Goal: Task Accomplishment & Management: Manage account settings

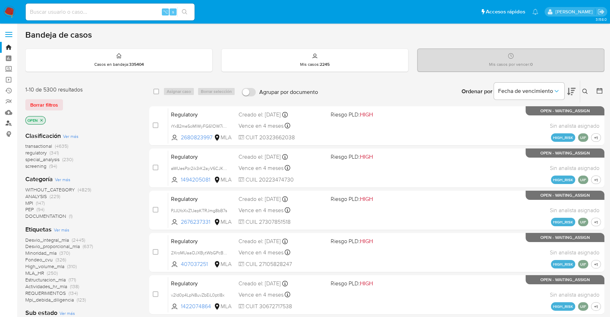
click at [12, 125] on link "Buscador de personas" at bounding box center [42, 123] width 84 height 11
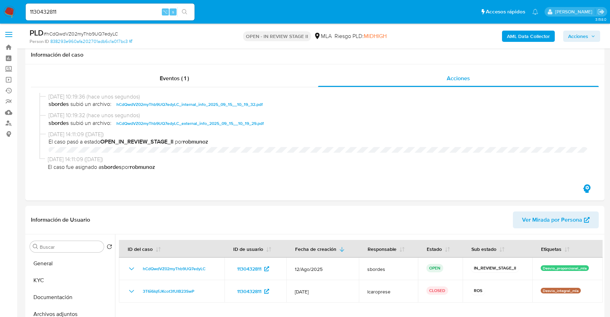
select select "10"
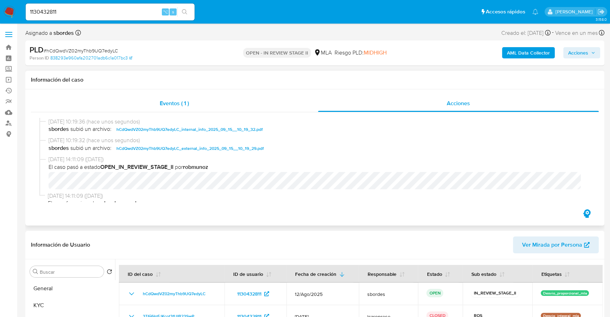
click at [169, 107] on span "Eventos ( 1 )" at bounding box center [174, 103] width 29 height 8
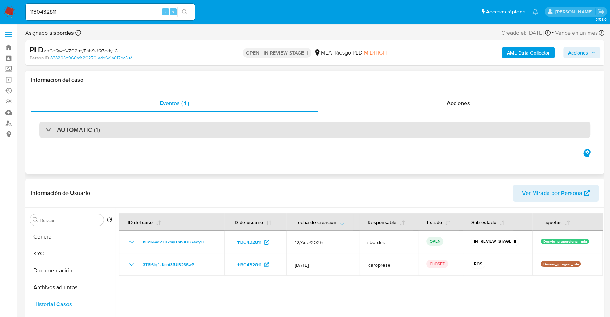
click at [50, 132] on div "AUTOMATIC (1)" at bounding box center [73, 130] width 54 height 8
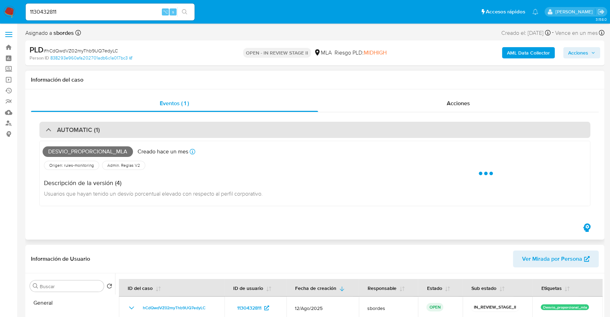
click at [46, 130] on div at bounding box center [46, 130] width 0 height 0
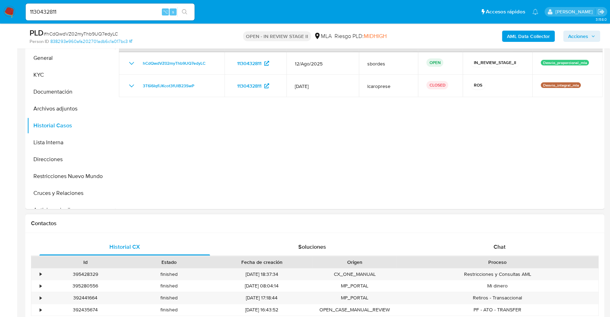
scroll to position [292, 0]
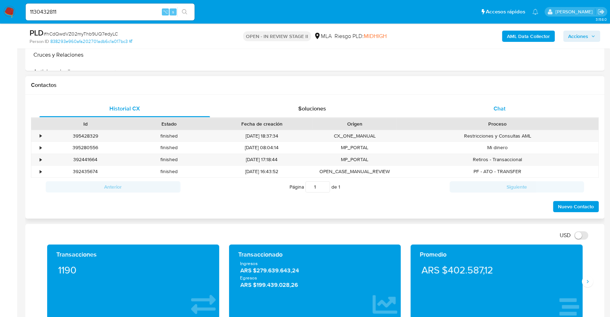
click at [497, 106] on span "Chat" at bounding box center [500, 109] width 12 height 8
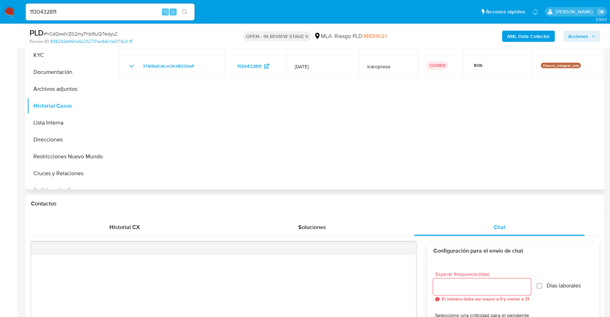
scroll to position [106, 0]
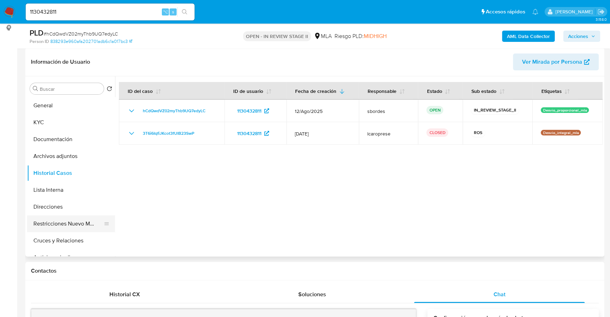
click at [69, 224] on button "Restricciones Nuevo Mundo" at bounding box center [68, 223] width 82 height 17
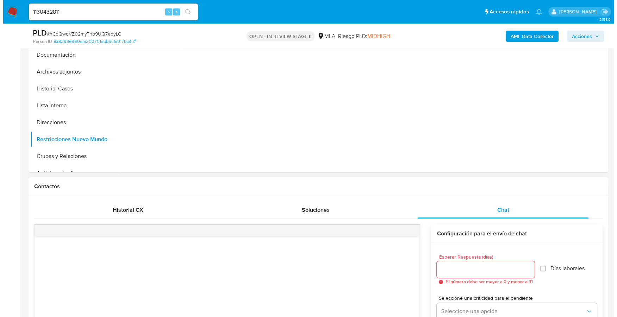
scroll to position [264, 0]
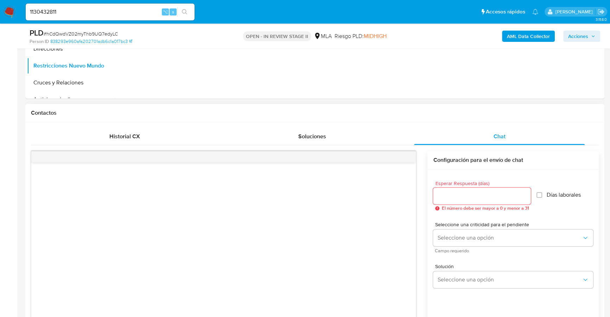
click at [145, 144] on div "Historial CX Soluciones Chat" at bounding box center [315, 136] width 568 height 17
click at [144, 138] on div "Historial CX" at bounding box center [124, 136] width 171 height 17
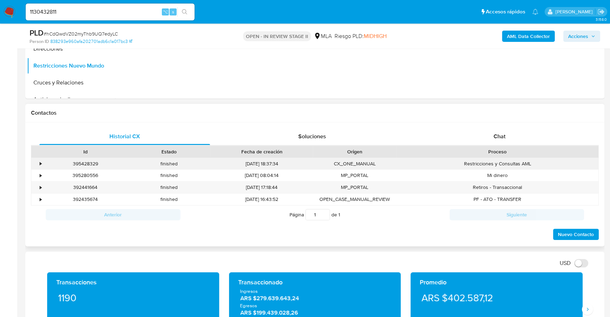
click at [40, 163] on div "•" at bounding box center [41, 164] width 2 height 7
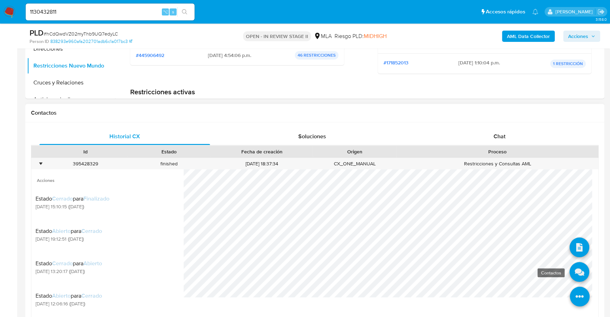
click at [570, 266] on icon at bounding box center [580, 273] width 20 height 20
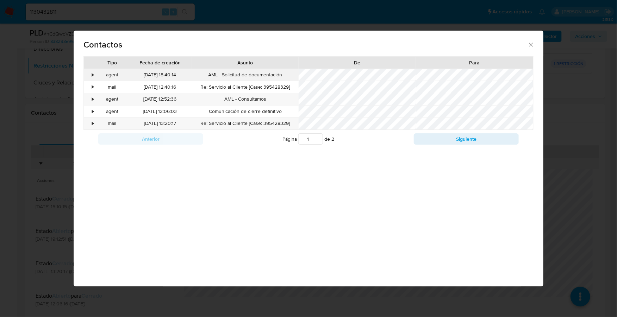
click at [91, 75] on div "•" at bounding box center [90, 75] width 12 height 12
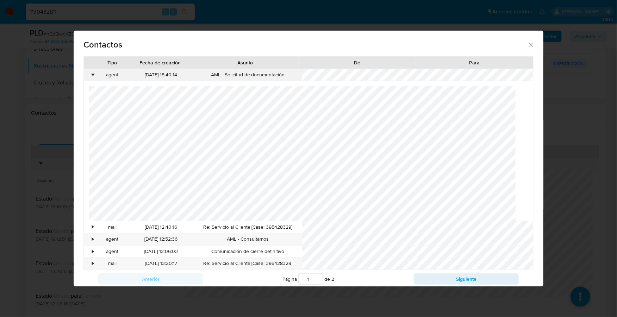
click at [92, 75] on div "•" at bounding box center [93, 74] width 2 height 7
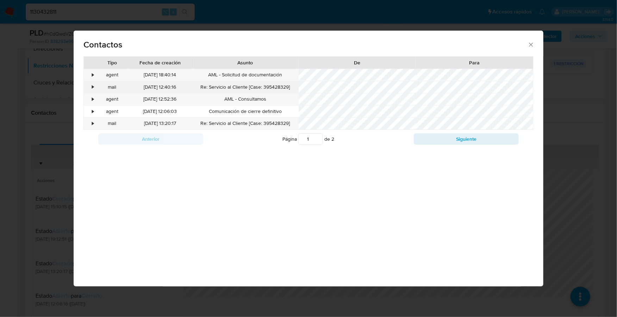
click at [93, 86] on div "•" at bounding box center [93, 87] width 2 height 7
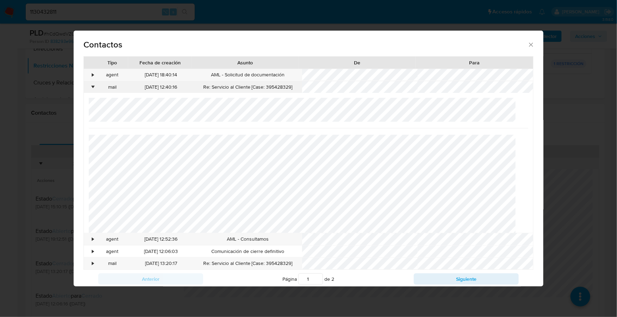
click at [93, 86] on div "•" at bounding box center [93, 87] width 2 height 7
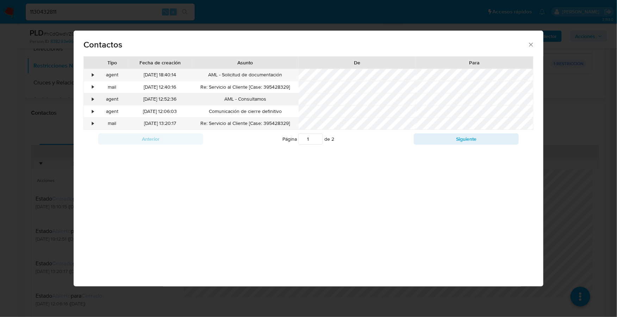
click at [92, 98] on div "•" at bounding box center [93, 99] width 2 height 7
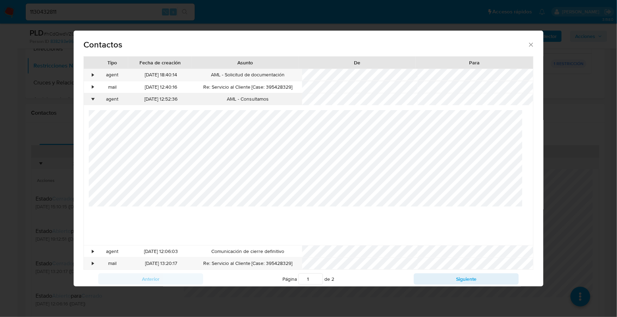
click at [92, 98] on div "•" at bounding box center [93, 99] width 2 height 7
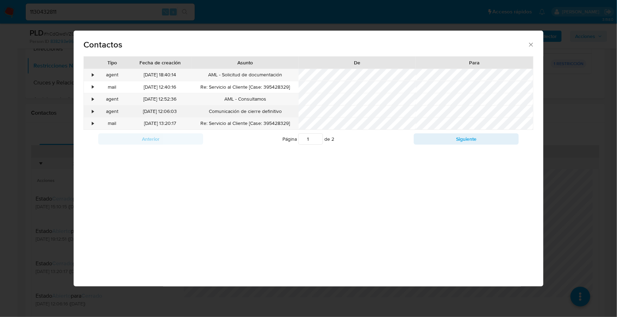
click at [93, 112] on div "•" at bounding box center [93, 111] width 2 height 7
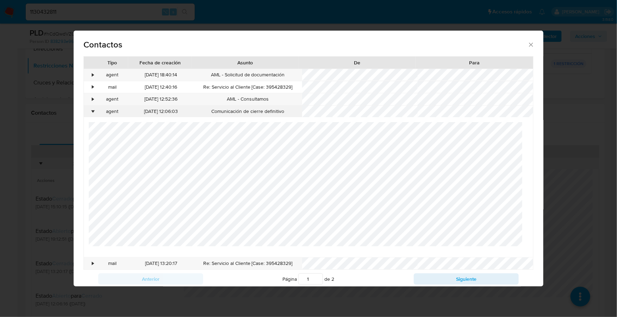
click at [93, 112] on div "•" at bounding box center [93, 111] width 2 height 7
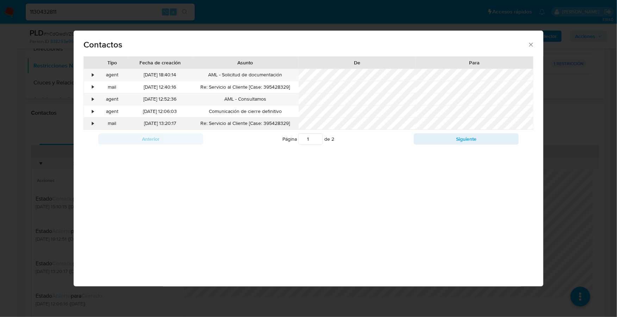
click at [92, 124] on div "•" at bounding box center [93, 123] width 2 height 7
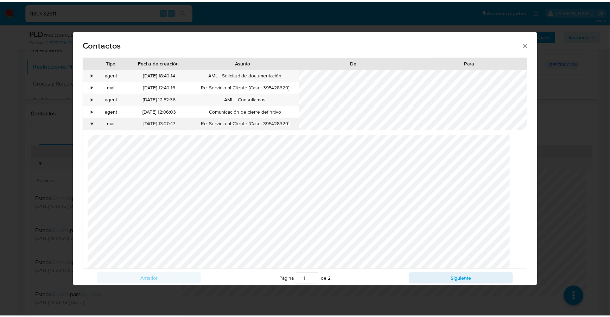
scroll to position [14, 0]
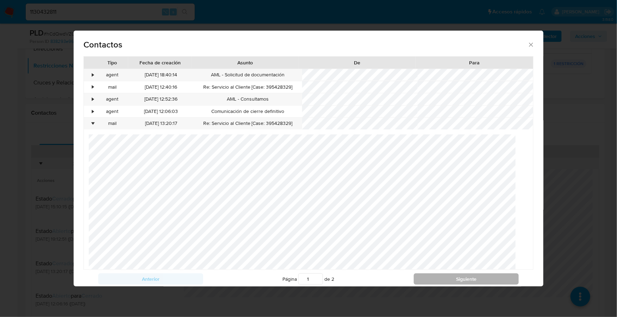
click at [440, 279] on button "Siguiente" at bounding box center [466, 278] width 105 height 11
type input "2"
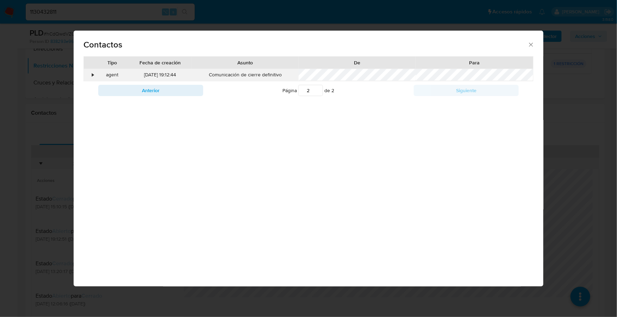
click at [87, 73] on div "•" at bounding box center [90, 75] width 12 height 12
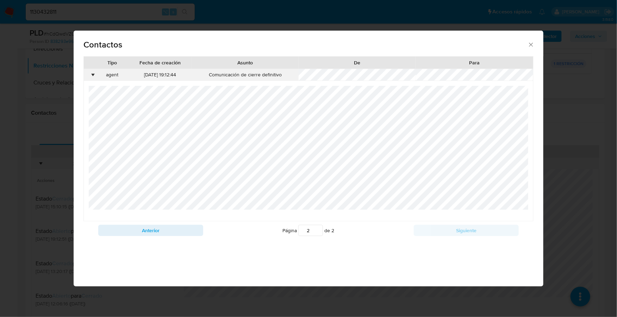
click at [88, 73] on div "•" at bounding box center [90, 75] width 12 height 12
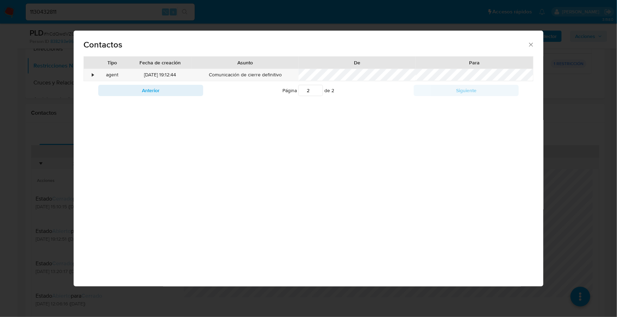
click at [533, 43] on icon "close" at bounding box center [530, 44] width 7 height 7
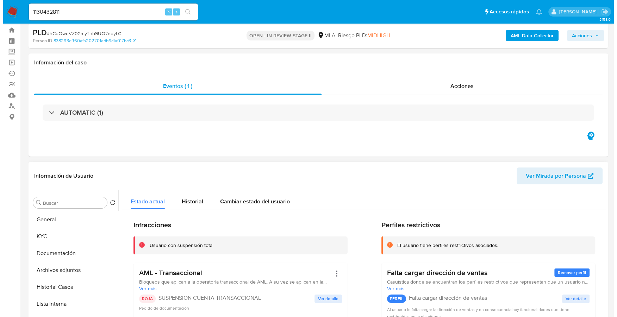
scroll to position [74, 0]
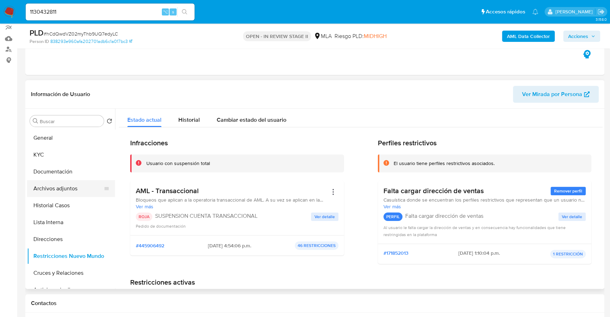
click at [79, 183] on button "Archivos adjuntos" at bounding box center [68, 188] width 82 height 17
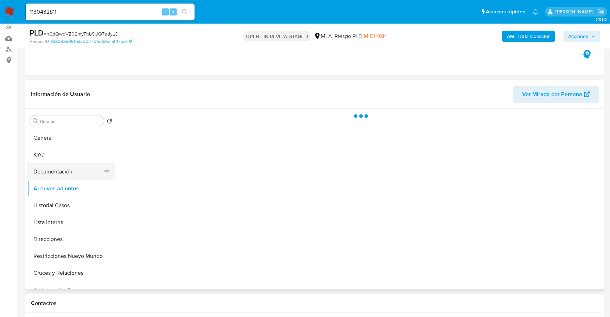
click at [44, 174] on button "Documentación" at bounding box center [68, 171] width 82 height 17
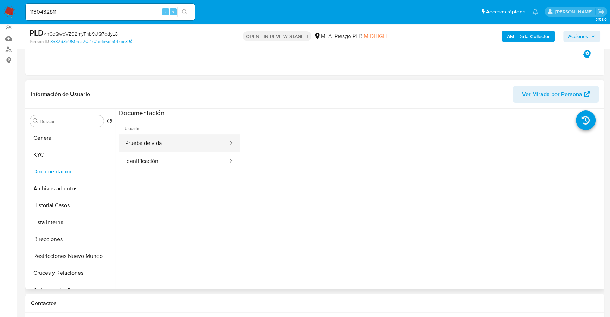
click at [188, 134] on button "Prueba de vida" at bounding box center [174, 143] width 110 height 18
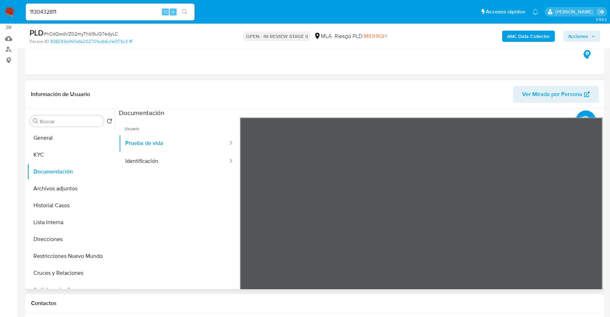
click at [148, 173] on ul "Usuario Prueba de vida Identificación" at bounding box center [179, 219] width 121 height 203
click at [155, 161] on button "Identificación" at bounding box center [174, 161] width 110 height 18
click at [67, 190] on button "Archivos adjuntos" at bounding box center [68, 188] width 82 height 17
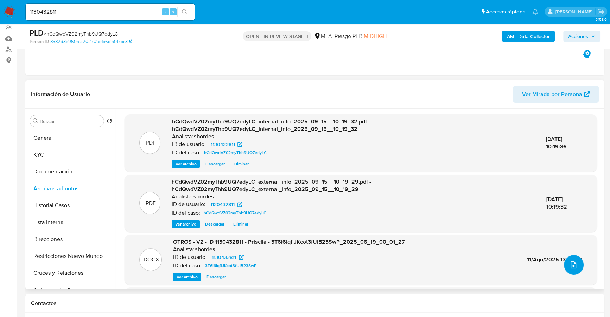
click at [574, 262] on icon "upload-file" at bounding box center [574, 265] width 8 height 8
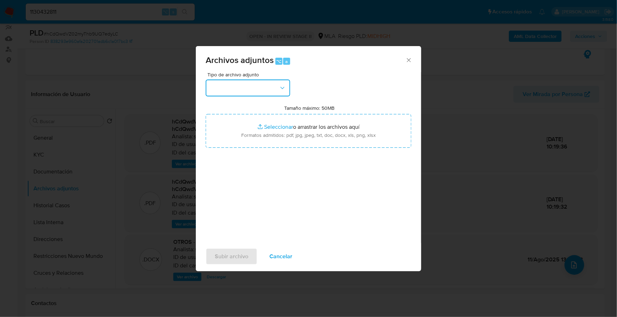
click at [280, 90] on icon "button" at bounding box center [282, 87] width 7 height 7
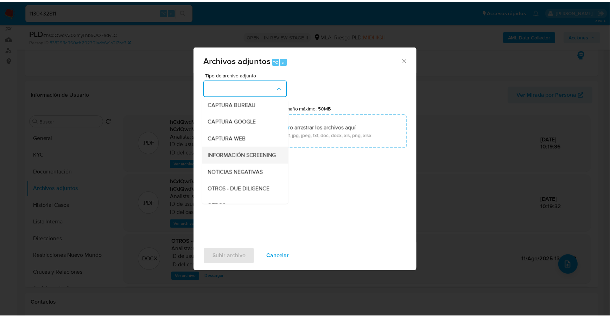
scroll to position [51, 0]
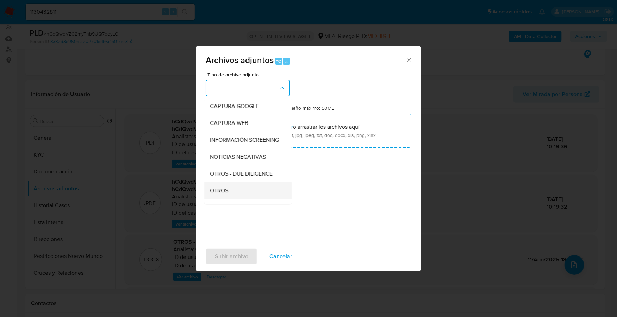
click at [241, 190] on div "OTROS" at bounding box center [246, 190] width 72 height 17
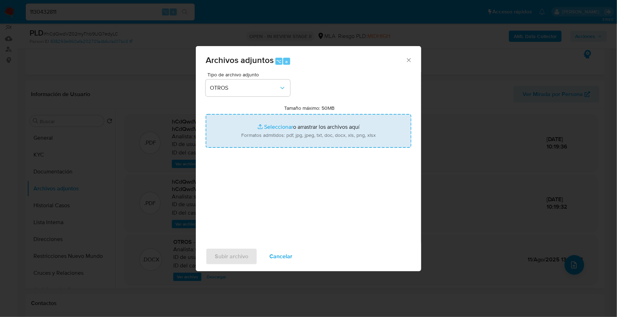
click at [279, 124] on input "Tamaño máximo: 50MB Seleccionar archivos" at bounding box center [309, 131] width 206 height 34
type input "C:\fakepath\Caselog hCdQwdVZ02myThb9UQ7edyLC_2025_09_12_09_20_07.docx"
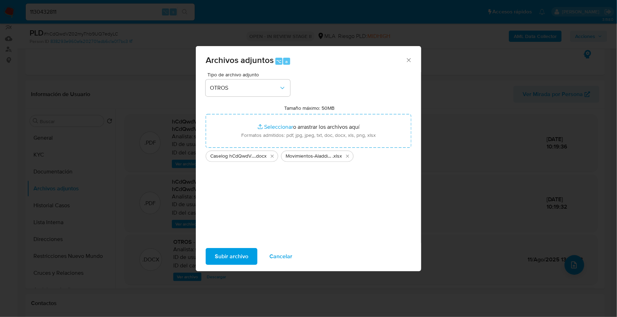
click at [237, 260] on span "Subir archivo" at bounding box center [231, 256] width 33 height 15
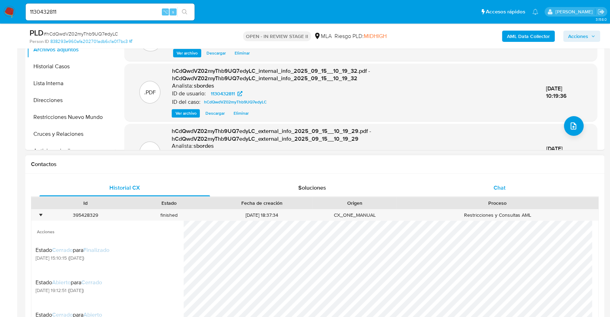
click at [515, 184] on div "Chat" at bounding box center [499, 188] width 171 height 17
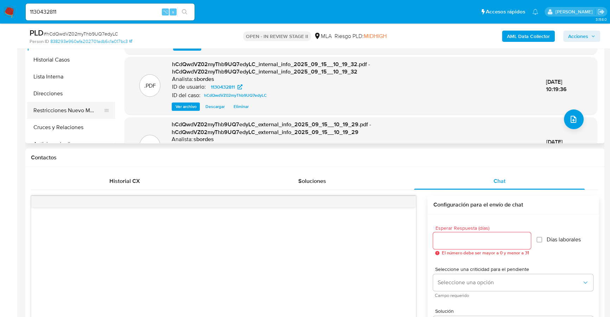
click at [71, 111] on button "Restricciones Nuevo Mundo" at bounding box center [68, 110] width 82 height 17
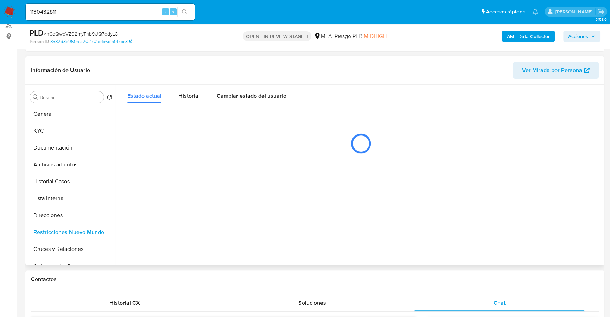
scroll to position [80, 0]
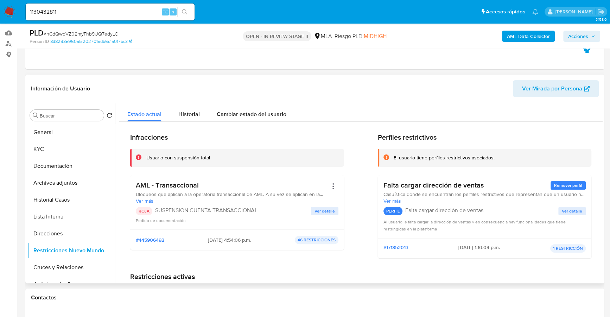
click at [591, 32] on span "Acciones" at bounding box center [581, 36] width 27 height 10
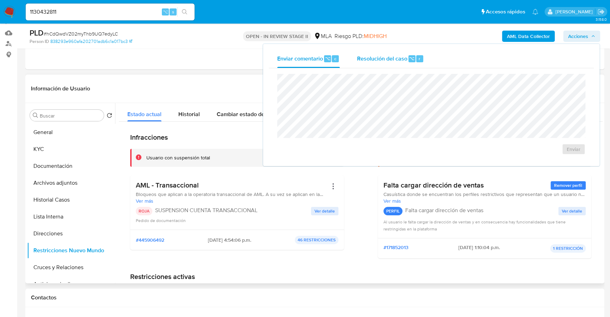
click at [406, 56] on div "Resolución del caso ⌥ r" at bounding box center [390, 59] width 67 height 18
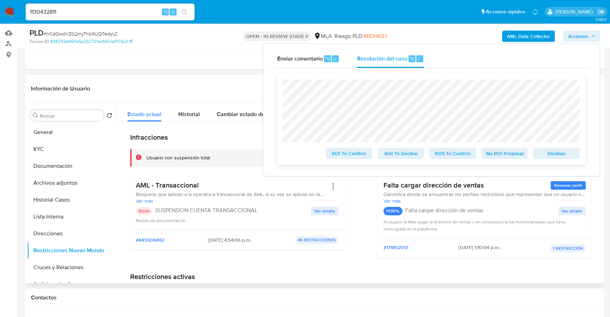
click at [553, 154] on span "Declinar" at bounding box center [557, 154] width 37 height 10
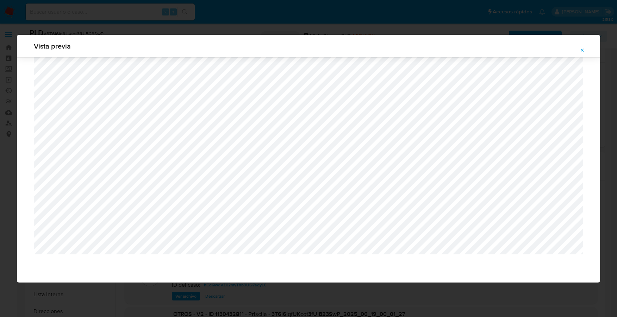
select select "10"
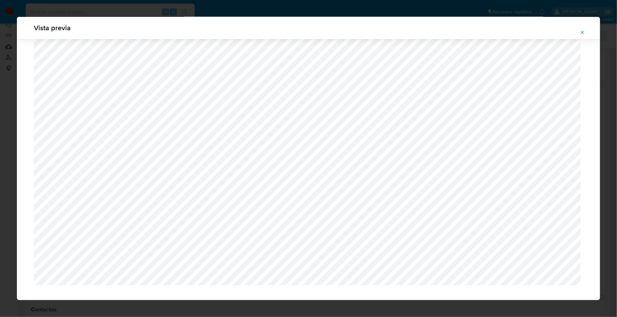
scroll to position [615, 0]
click at [583, 32] on icon "Attachment preview" at bounding box center [582, 32] width 3 height 3
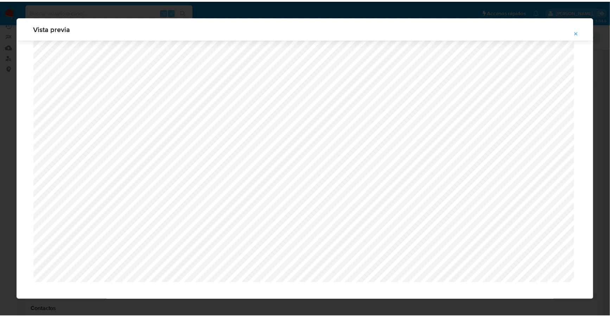
scroll to position [0, 0]
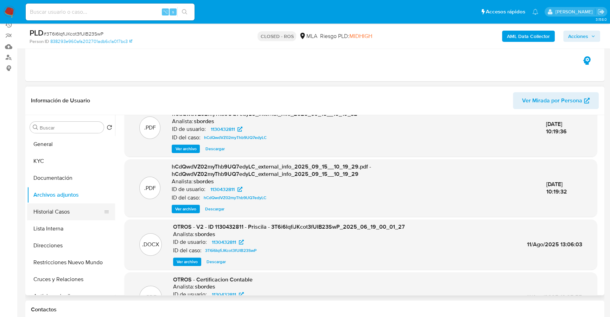
click at [59, 213] on button "Historial Casos" at bounding box center [68, 211] width 82 height 17
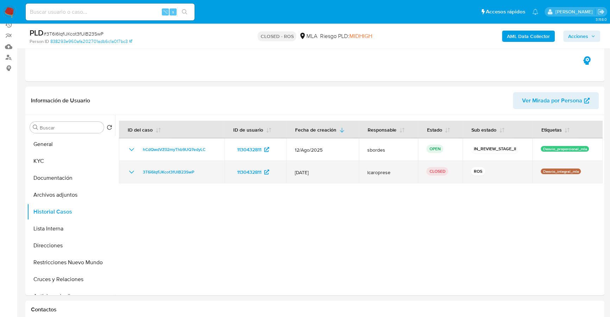
click at [131, 169] on icon "Mostrar/Ocultar" at bounding box center [131, 172] width 8 height 8
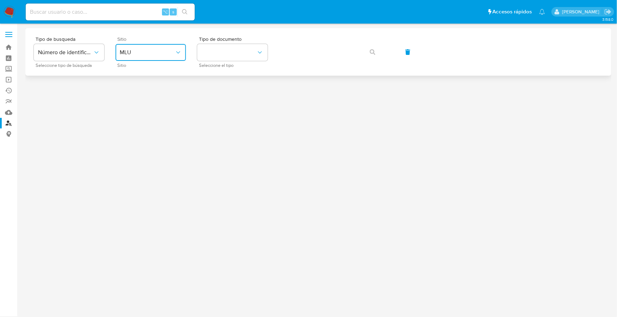
click at [145, 53] on span "MLU" at bounding box center [147, 52] width 55 height 7
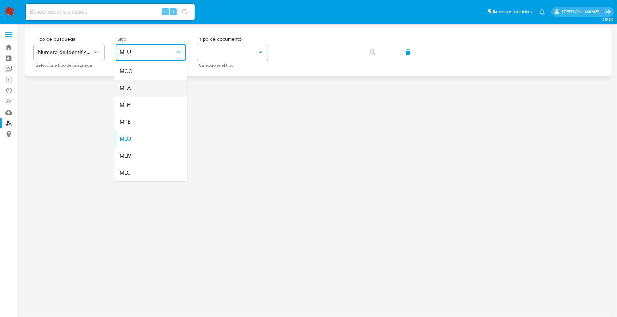
click at [142, 89] on div "MLA" at bounding box center [149, 88] width 58 height 17
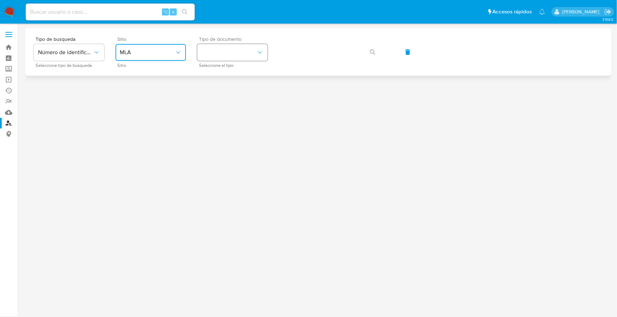
click at [232, 52] on button "identificationType" at bounding box center [232, 52] width 70 height 17
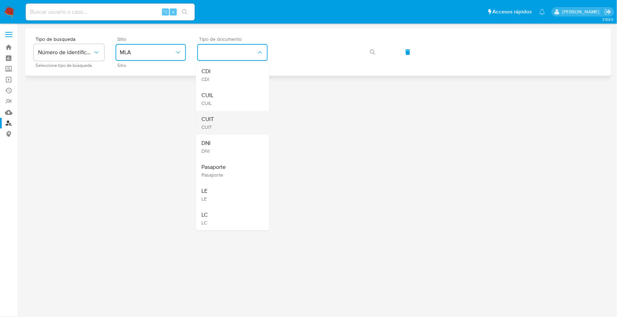
click at [217, 127] on div "CUIT CUIT" at bounding box center [230, 123] width 58 height 24
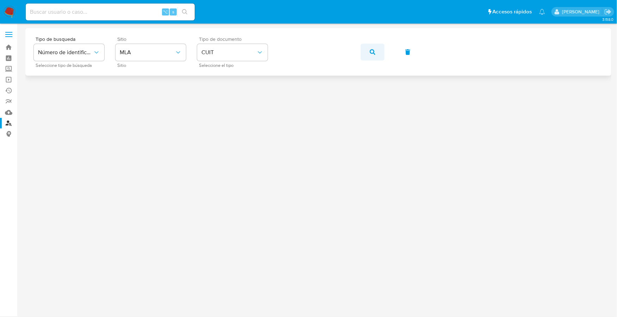
click at [372, 54] on icon "button" at bounding box center [373, 52] width 6 height 6
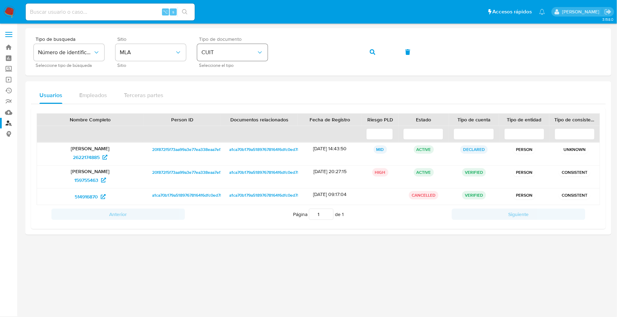
click at [260, 49] on div "Tipo de busqueda Número de identificación Seleccione tipo de búsqueda Sitio MLA…" at bounding box center [318, 52] width 569 height 31
click at [369, 54] on button "button" at bounding box center [372, 52] width 24 height 17
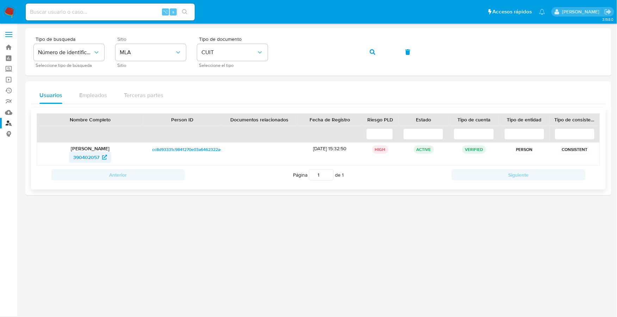
click at [84, 158] on span "390402057" at bounding box center [86, 157] width 26 height 11
click at [268, 49] on div "Tipo de busqueda Número de identificación Seleccione tipo de búsqueda Sitio MLA…" at bounding box center [318, 52] width 569 height 31
click at [376, 51] on button "button" at bounding box center [372, 52] width 24 height 17
click at [81, 158] on span "343747824" at bounding box center [86, 157] width 25 height 11
click at [9, 12] on img at bounding box center [10, 12] width 12 height 12
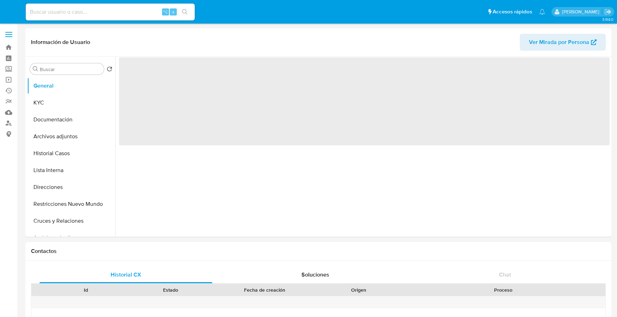
select select "10"
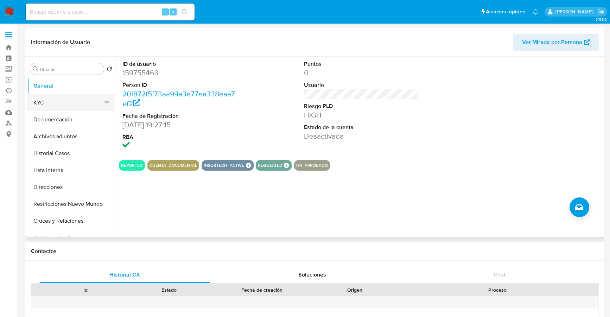
click at [57, 105] on button "KYC" at bounding box center [68, 102] width 82 height 17
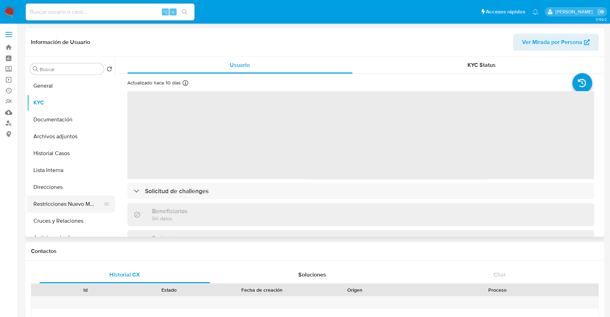
click at [53, 207] on button "Restricciones Nuevo Mundo" at bounding box center [68, 204] width 82 height 17
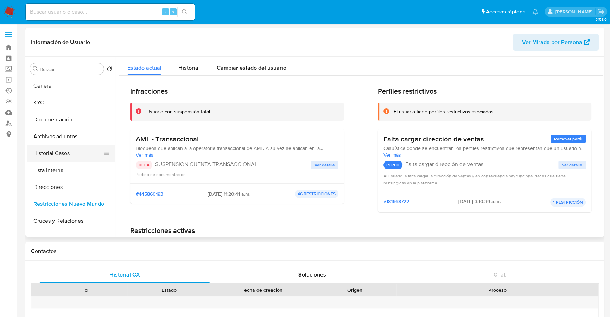
click at [56, 155] on button "Historial Casos" at bounding box center [68, 153] width 82 height 17
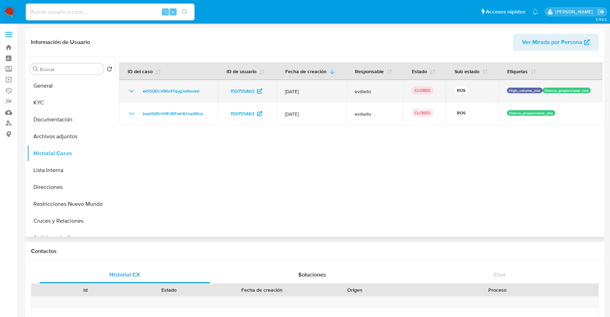
click at [130, 92] on icon "Mostrar/Ocultar" at bounding box center [131, 91] width 8 height 8
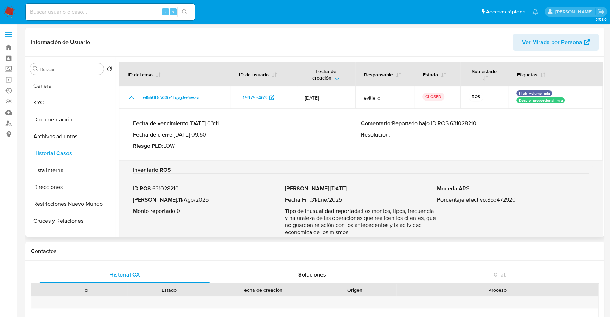
drag, startPoint x: 479, startPoint y: 123, endPoint x: 394, endPoint y: 121, distance: 85.5
click at [394, 121] on p "Comentario : Reportado bajo ID ROS 631028210" at bounding box center [475, 123] width 228 height 7
click at [52, 109] on button "KYC" at bounding box center [68, 102] width 82 height 17
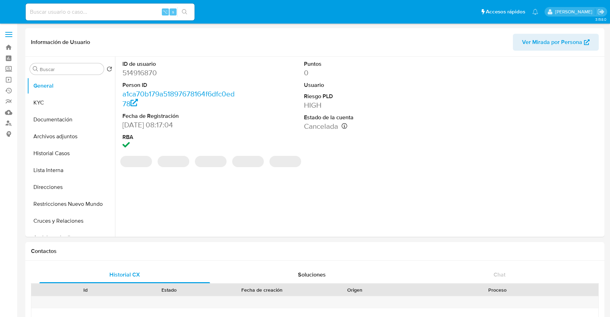
select select "10"
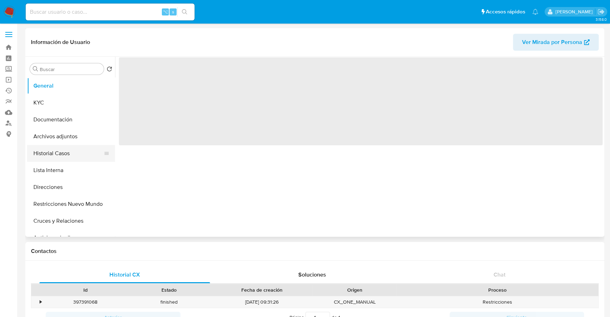
click at [56, 155] on button "Historial Casos" at bounding box center [68, 153] width 82 height 17
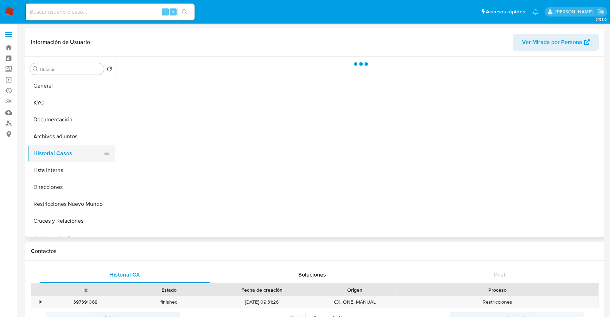
select select "10"
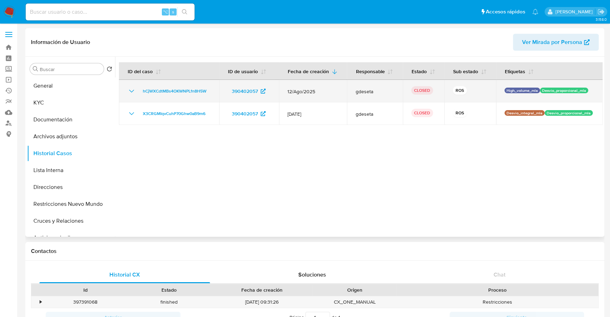
click at [133, 89] on icon "Mostrar/Ocultar" at bounding box center [131, 91] width 8 height 8
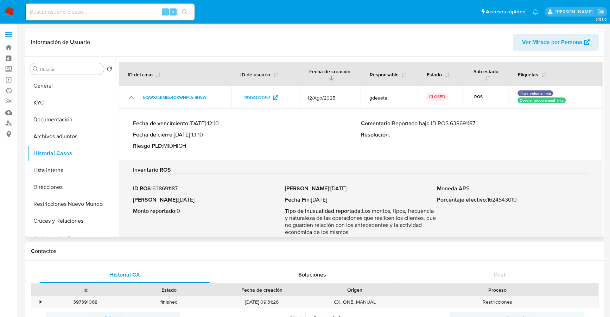
drag, startPoint x: 421, startPoint y: 123, endPoint x: 490, endPoint y: 127, distance: 69.1
click at [490, 127] on div "Comentario : Reportado bajo ID ROS 638691187 Resolución :" at bounding box center [475, 135] width 228 height 30
click at [52, 103] on button "KYC" at bounding box center [68, 102] width 82 height 17
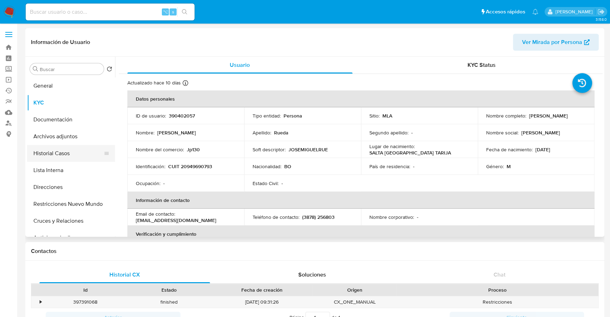
click at [57, 152] on button "Historial Casos" at bounding box center [68, 153] width 82 height 17
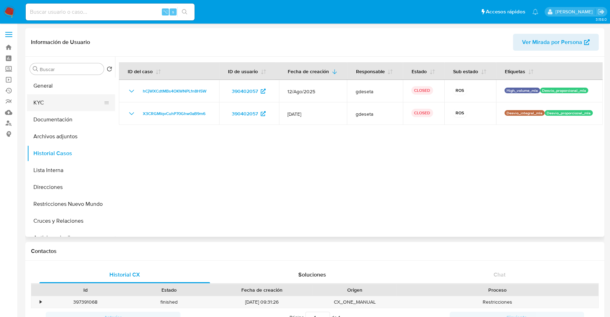
click at [52, 106] on button "KYC" at bounding box center [68, 102] width 82 height 17
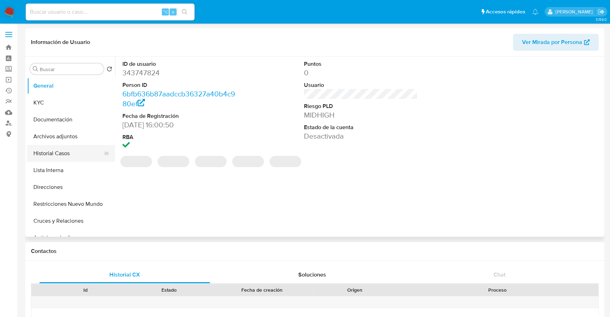
select select "10"
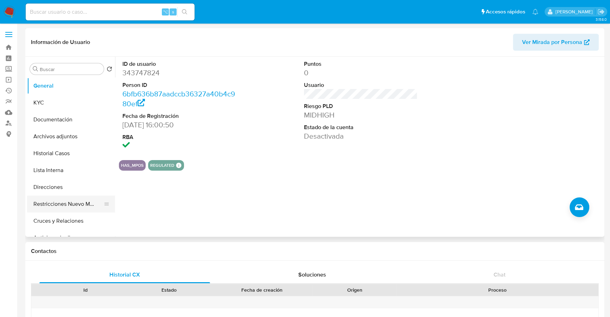
click at [67, 201] on button "Restricciones Nuevo Mundo" at bounding box center [68, 204] width 82 height 17
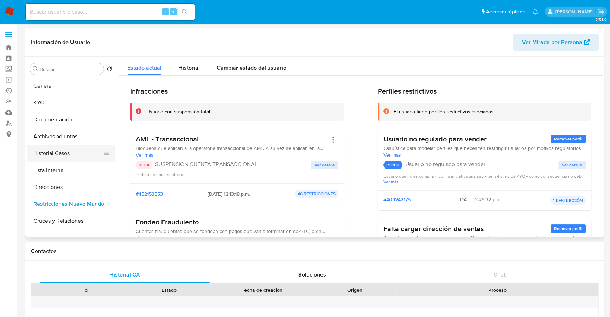
click at [70, 160] on button "Historial Casos" at bounding box center [68, 153] width 82 height 17
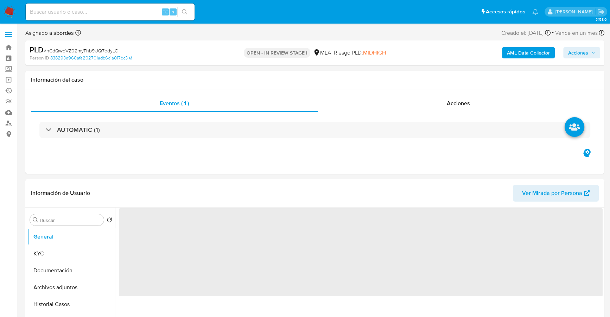
click at [578, 53] on span "Acciones" at bounding box center [578, 52] width 20 height 11
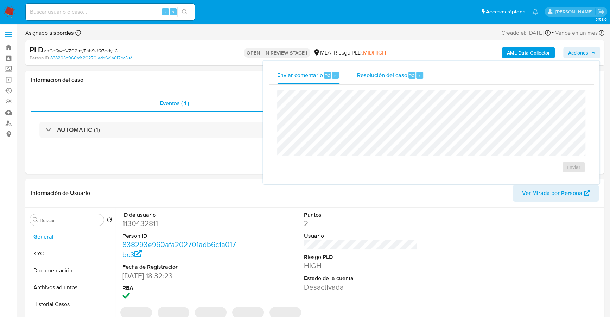
drag, startPoint x: 423, startPoint y: 76, endPoint x: 423, endPoint y: 83, distance: 7.0
click at [423, 76] on button "Resolución del caso ⌥ r" at bounding box center [390, 75] width 84 height 18
select select "10"
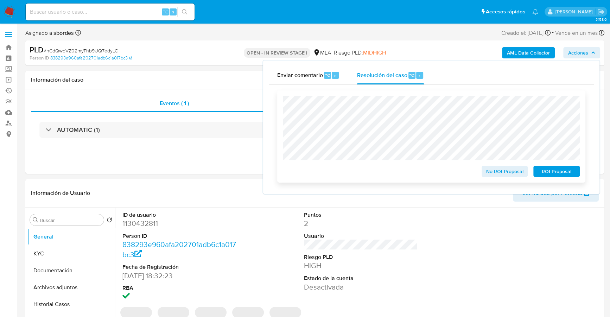
click at [548, 171] on span "ROI Proposal" at bounding box center [557, 171] width 37 height 10
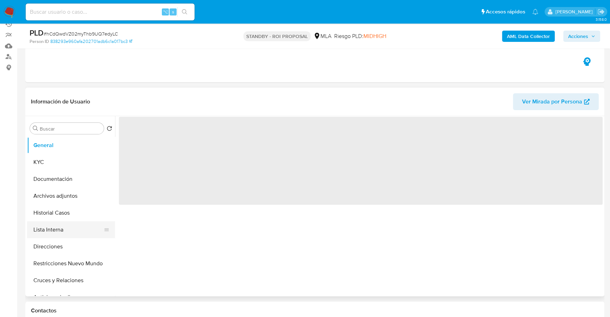
scroll to position [67, 0]
click at [68, 214] on button "Historial Casos" at bounding box center [68, 212] width 82 height 17
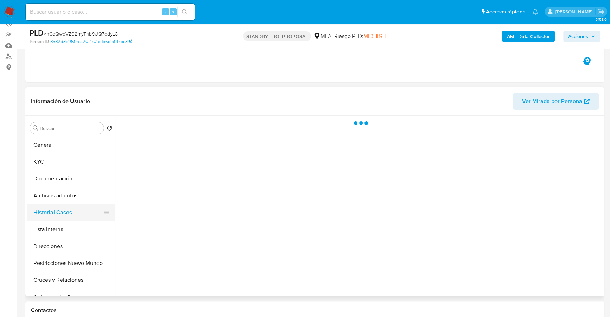
select select "10"
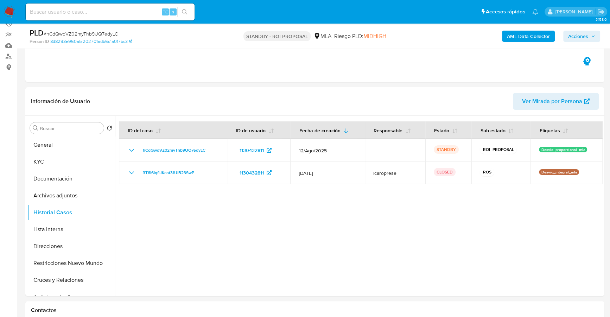
click at [95, 12] on input at bounding box center [110, 11] width 169 height 9
paste input "2450429992"
type input "2450429992"
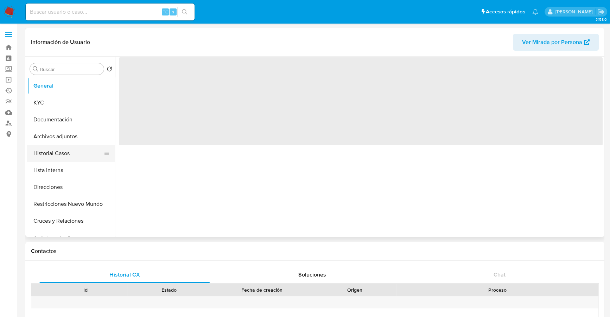
click at [54, 154] on button "Historial Casos" at bounding box center [68, 153] width 82 height 17
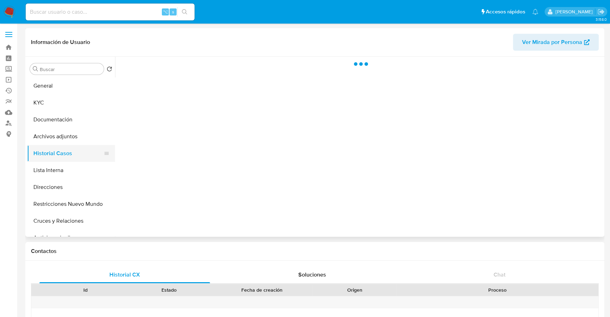
select select "10"
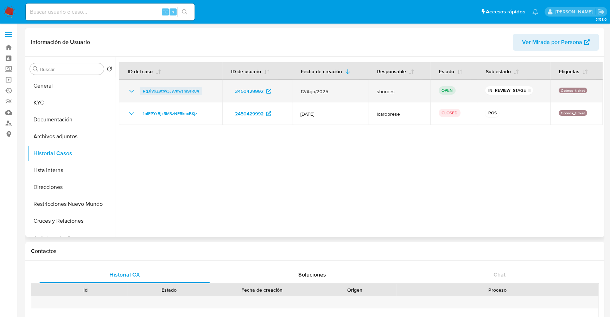
click at [167, 89] on span "RgJiVoZ9tfw3Jy7nwsm91R84" at bounding box center [171, 91] width 56 height 8
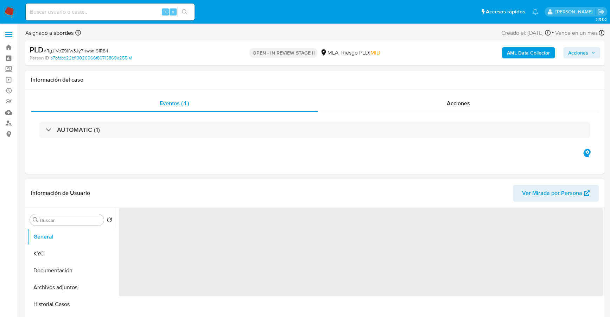
select select "10"
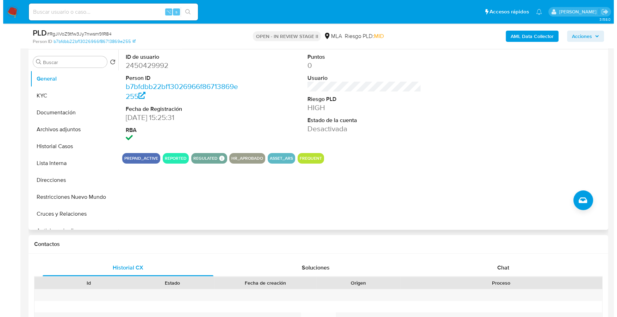
scroll to position [63, 0]
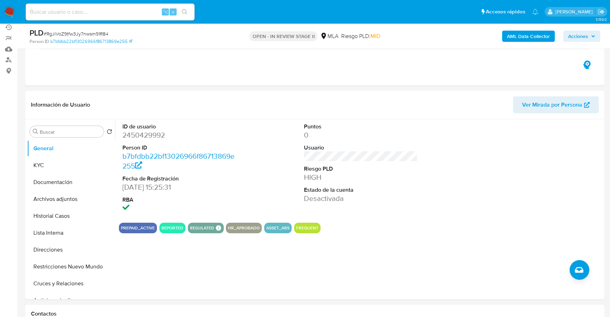
click at [82, 9] on input at bounding box center [110, 11] width 169 height 9
paste input "2450429992"
type input "2450429992"
click at [50, 162] on button "KYC" at bounding box center [68, 165] width 82 height 17
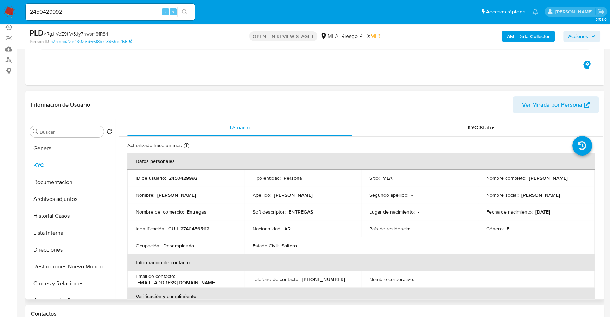
click at [189, 179] on p "2450429992" at bounding box center [183, 178] width 29 height 6
copy p "2450429992"
click at [527, 35] on b "AML Data Collector" at bounding box center [528, 36] width 43 height 11
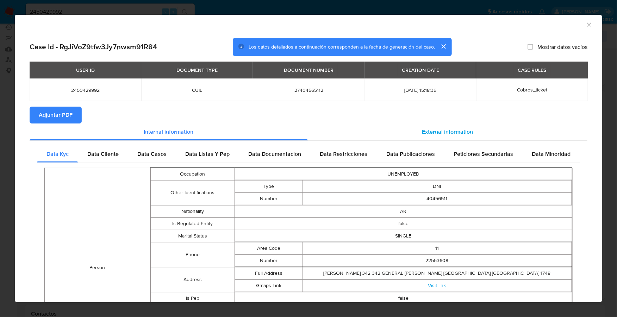
click at [433, 128] on span "External information" at bounding box center [447, 132] width 51 height 8
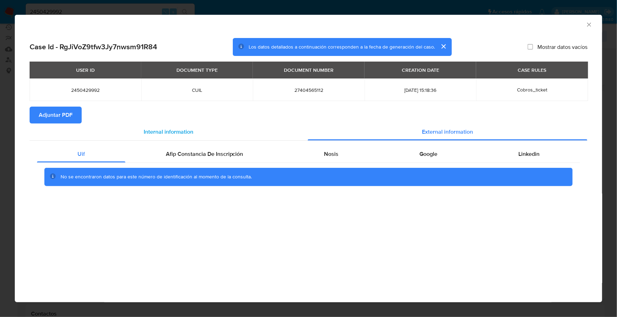
click at [166, 133] on span "Internal information" at bounding box center [169, 132] width 50 height 8
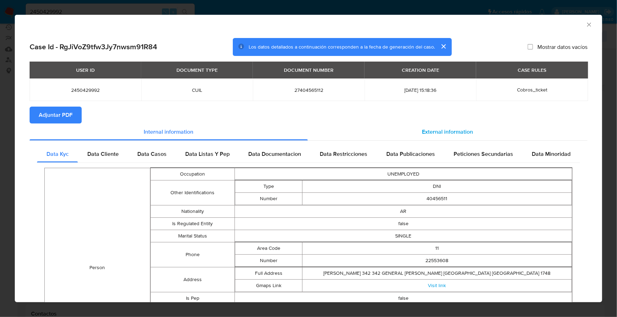
click at [449, 128] on span "External information" at bounding box center [447, 132] width 51 height 8
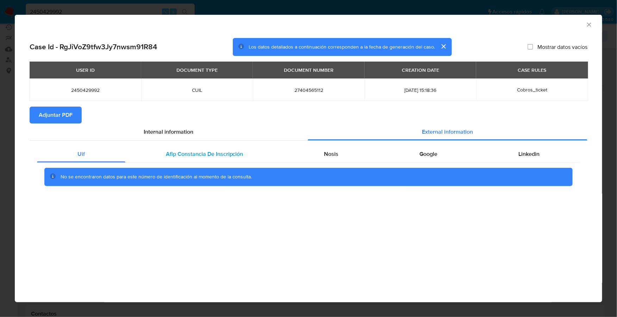
click at [221, 151] on span "Afip Constancia De Inscripción" at bounding box center [204, 154] width 77 height 8
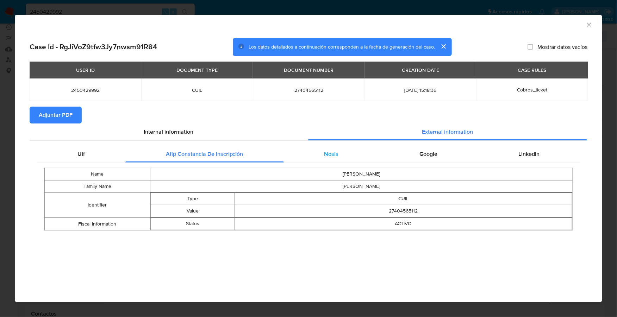
click at [329, 146] on div "Nosis" at bounding box center [331, 154] width 95 height 17
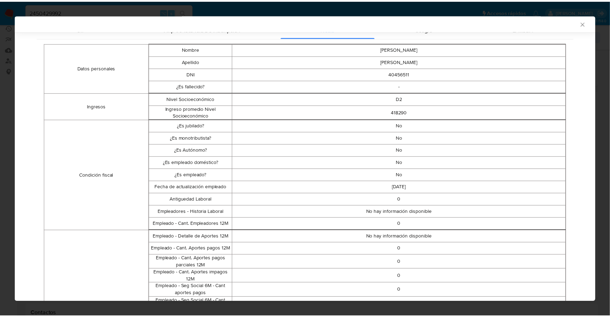
scroll to position [0, 0]
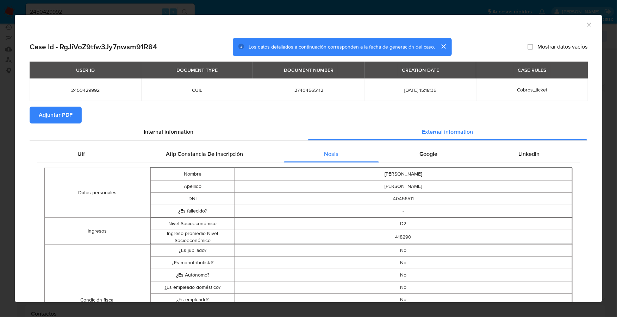
click at [438, 155] on div "Google" at bounding box center [428, 154] width 99 height 17
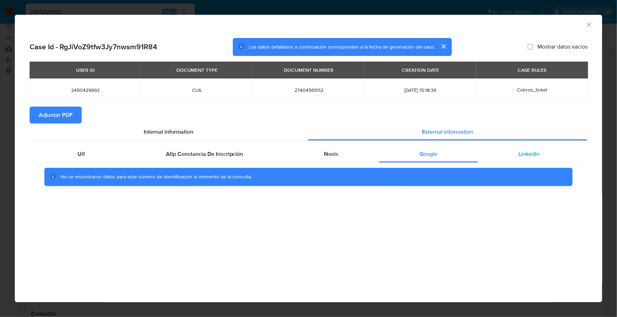
click at [512, 155] on div "Linkedin" at bounding box center [529, 154] width 102 height 17
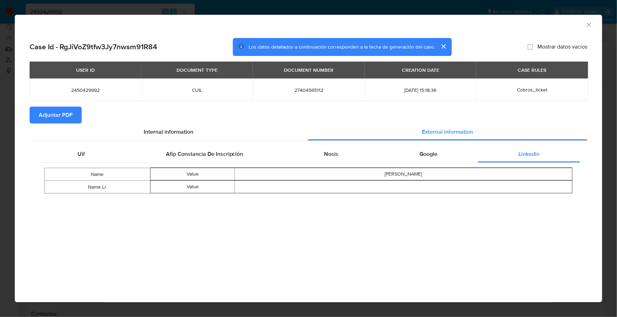
click at [51, 114] on span "Adjuntar PDF" at bounding box center [56, 114] width 34 height 15
click at [587, 24] on icon "Cerrar ventana" at bounding box center [588, 24] width 7 height 7
click at [587, 24] on div "AML Data Collector Case Id - RgJiVoZ9tfw3Jy7nwsm91R84 Los datos detallados a co…" at bounding box center [308, 158] width 617 height 317
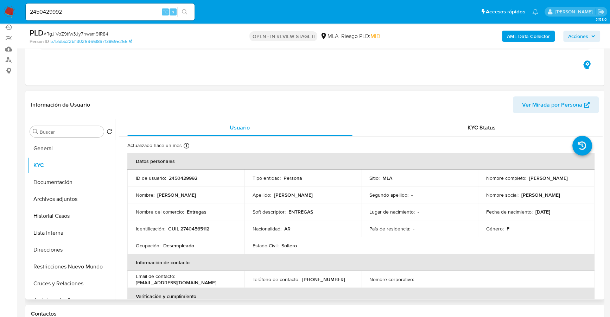
click at [423, 114] on div "Información de Usuario Ver Mirada por Persona" at bounding box center [314, 105] width 579 height 29
click at [435, 130] on div "KYC Status" at bounding box center [482, 127] width 225 height 17
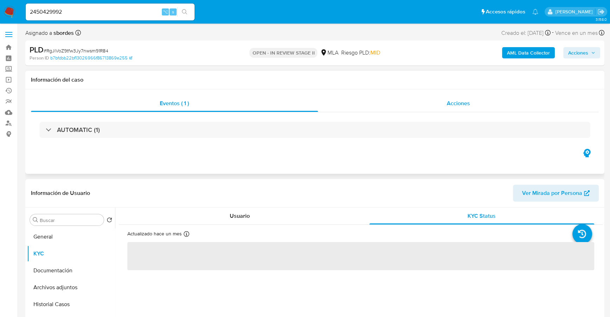
click at [439, 96] on div "Acciones" at bounding box center [458, 103] width 281 height 17
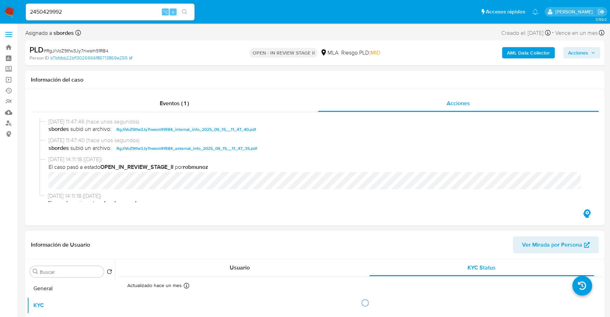
scroll to position [167, 0]
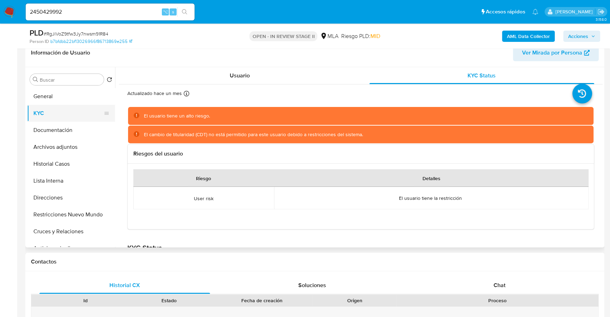
click at [49, 114] on button "KYC" at bounding box center [68, 113] width 82 height 17
click at [58, 111] on button "KYC" at bounding box center [68, 113] width 82 height 17
click at [62, 97] on button "General" at bounding box center [68, 96] width 82 height 17
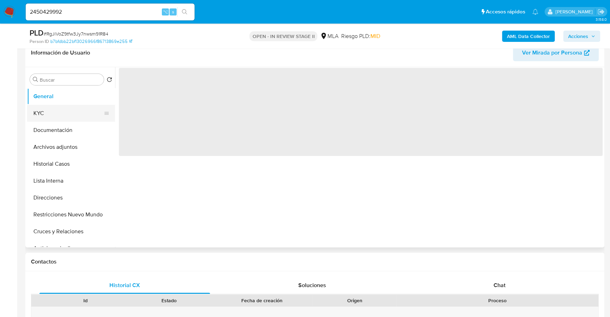
click at [65, 115] on button "KYC" at bounding box center [68, 113] width 82 height 17
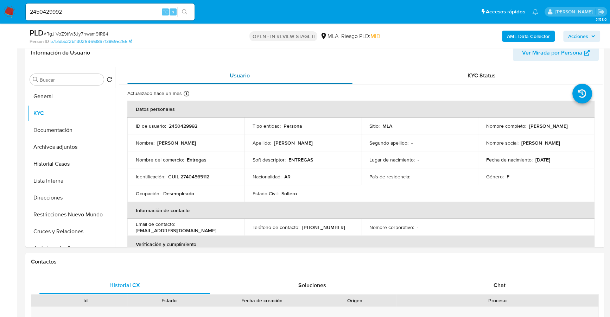
click at [208, 80] on div "Usuario" at bounding box center [239, 75] width 225 height 17
copy p "27404565112"
click at [586, 42] on div "AML Data Collector Acciones" at bounding box center [506, 36] width 188 height 17
click at [586, 35] on span "Acciones" at bounding box center [578, 36] width 20 height 11
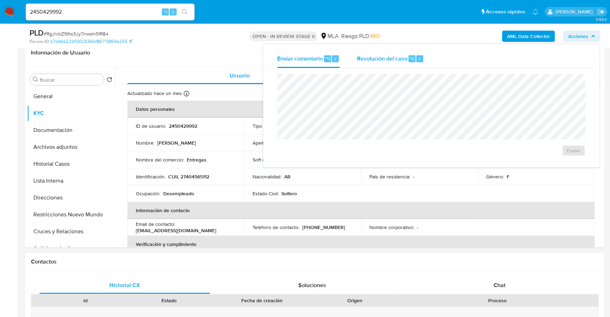
click at [409, 61] on div "⌥" at bounding box center [412, 58] width 7 height 7
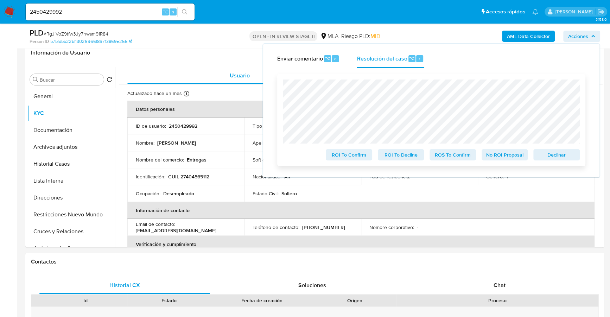
click at [561, 157] on span "Declinar" at bounding box center [557, 155] width 37 height 10
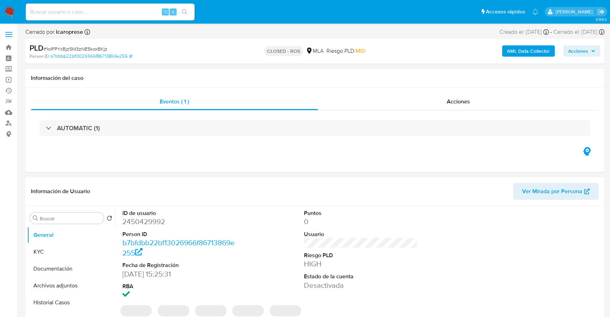
select select "10"
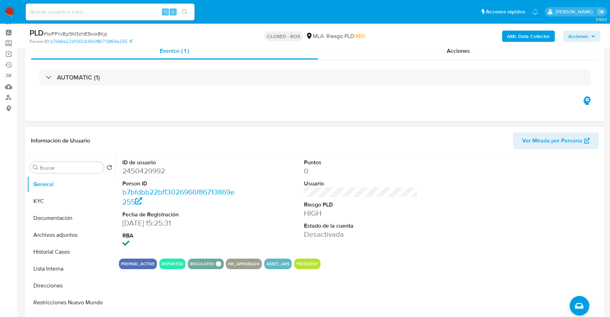
scroll to position [68, 0]
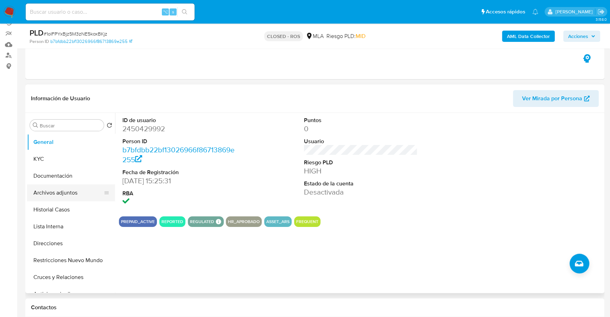
click at [65, 199] on button "Archivos adjuntos" at bounding box center [68, 192] width 82 height 17
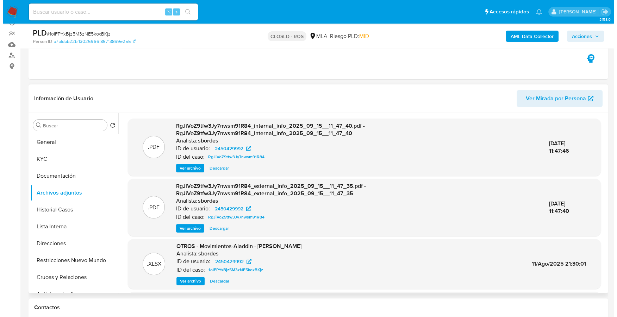
scroll to position [71, 0]
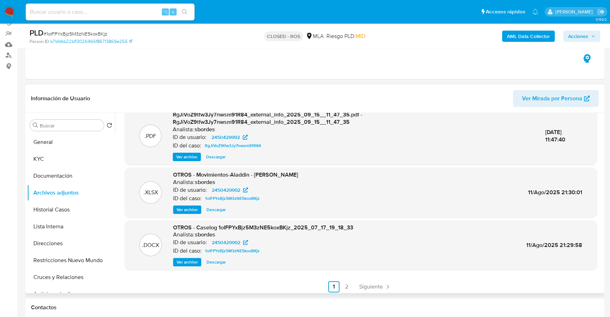
click at [189, 261] on span "Ver archivo" at bounding box center [187, 262] width 21 height 7
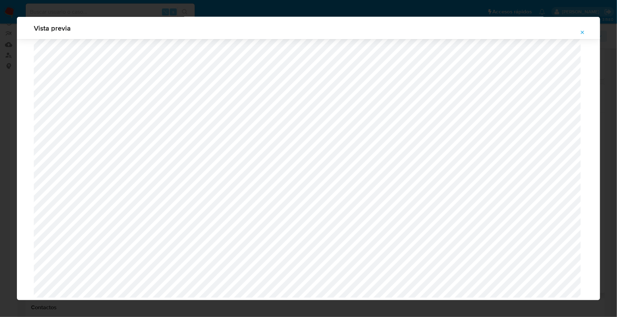
scroll to position [497, 0]
click at [582, 32] on icon "Attachment preview" at bounding box center [582, 32] width 3 height 3
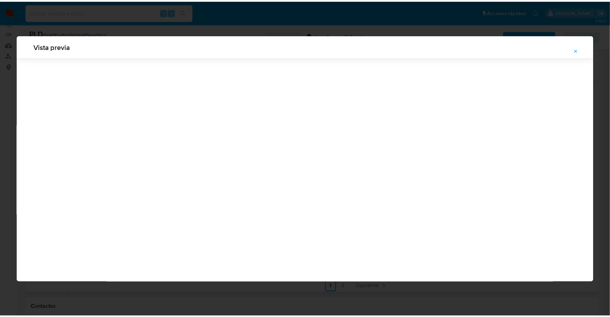
scroll to position [0, 0]
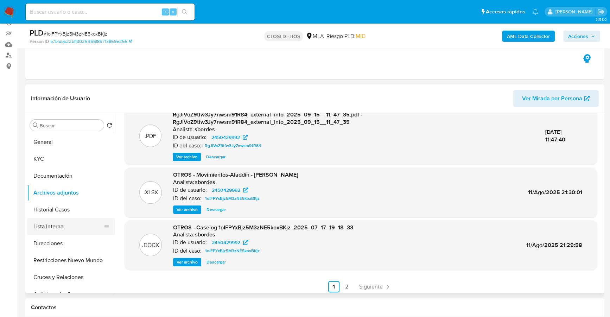
click at [49, 229] on button "Lista Interna" at bounding box center [68, 226] width 82 height 17
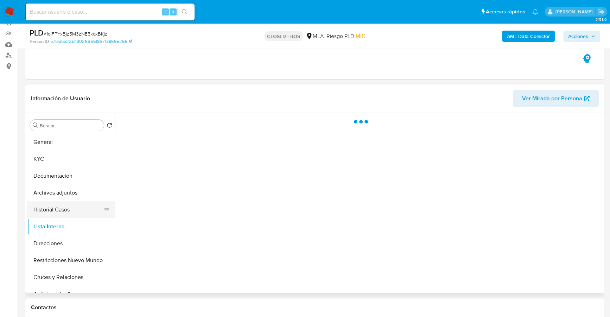
click at [61, 210] on button "Historial Casos" at bounding box center [68, 209] width 82 height 17
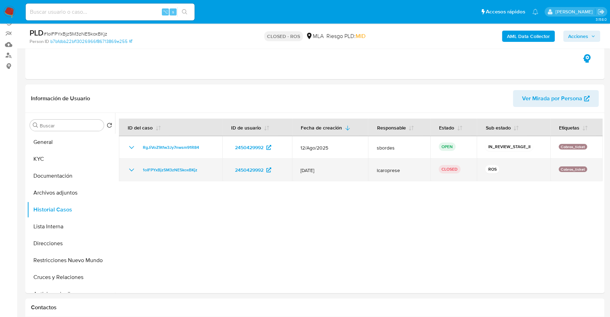
click at [129, 170] on icon "Mostrar/Ocultar" at bounding box center [131, 170] width 8 height 8
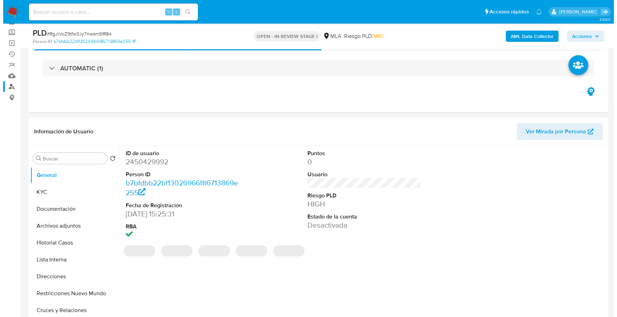
scroll to position [70, 0]
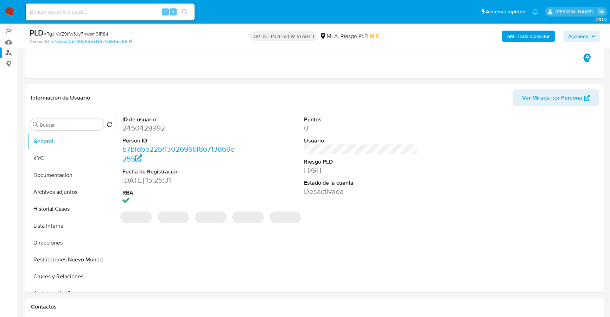
select select "10"
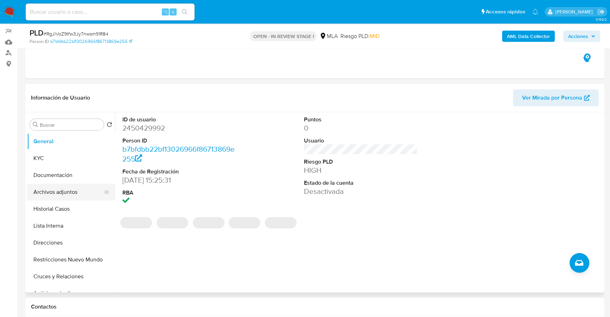
click at [63, 189] on button "Archivos adjuntos" at bounding box center [68, 192] width 82 height 17
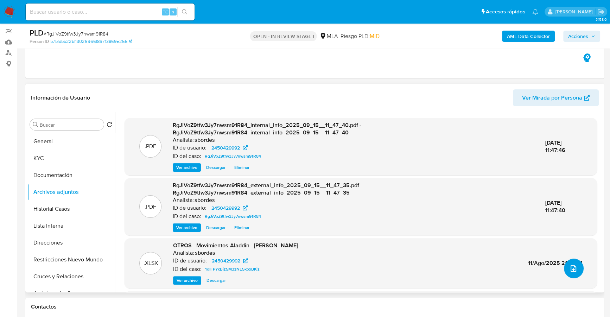
click at [571, 268] on icon "upload-file" at bounding box center [574, 268] width 8 height 8
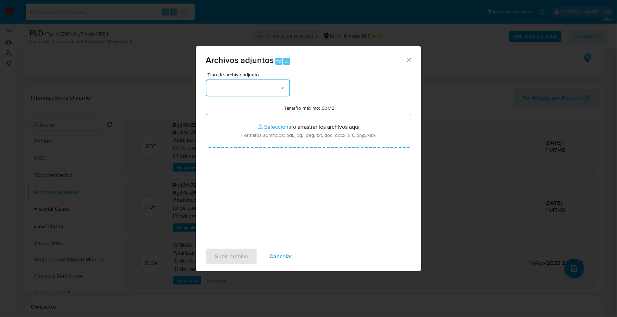
click at [259, 88] on button "button" at bounding box center [248, 88] width 84 height 17
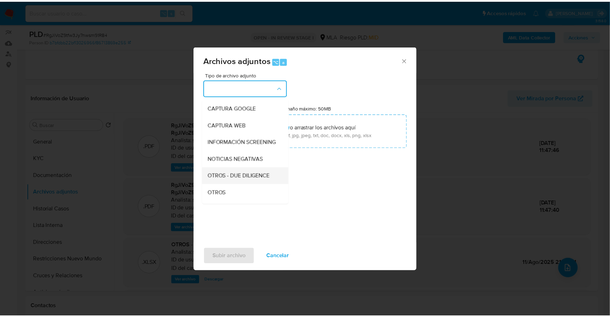
scroll to position [50, 0]
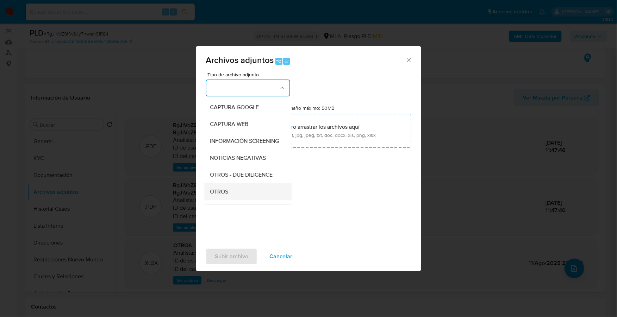
click at [235, 196] on div "OTROS" at bounding box center [246, 191] width 72 height 17
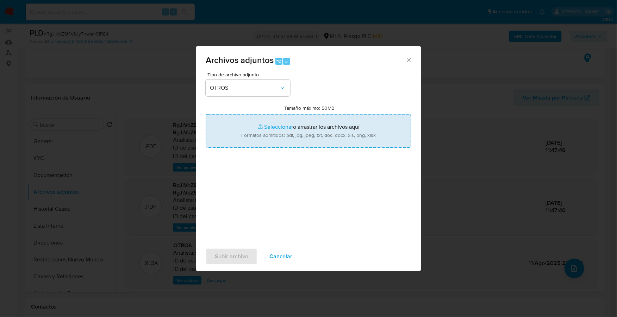
click at [278, 127] on input "Tamaño máximo: 50MB Seleccionar archivos" at bounding box center [309, 131] width 206 height 34
type input "C:\fakepath\Caselog RgJiVoZ9tfw3Jy7nwsm91R84_2025_09_12_10_44_24.docx"
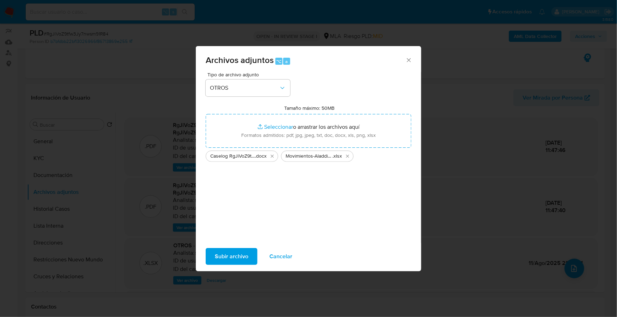
click at [225, 262] on span "Subir archivo" at bounding box center [231, 256] width 33 height 15
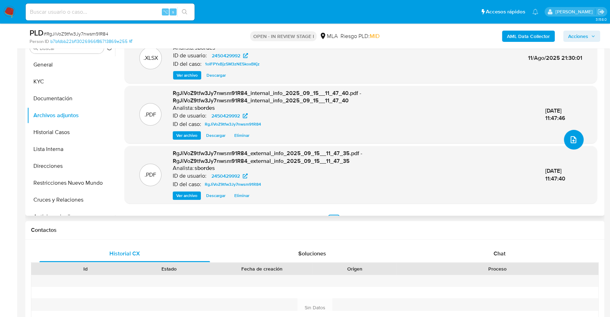
scroll to position [66, 0]
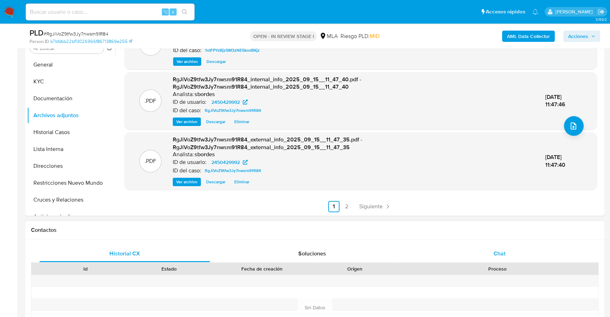
click at [492, 259] on div "Chat" at bounding box center [499, 253] width 171 height 17
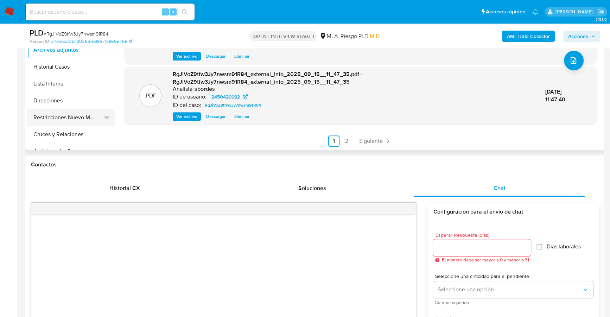
scroll to position [168, 0]
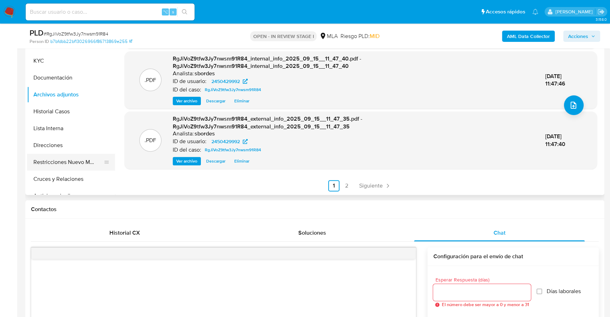
click at [63, 161] on button "Restricciones Nuevo Mundo" at bounding box center [68, 162] width 82 height 17
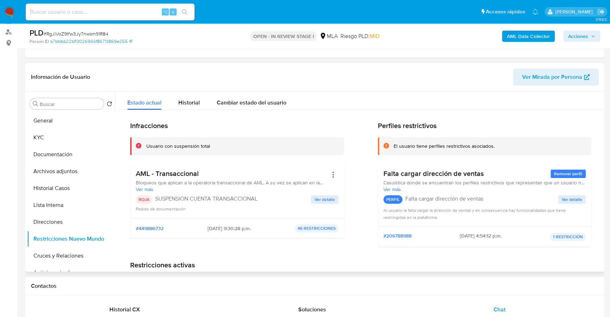
scroll to position [90, 0]
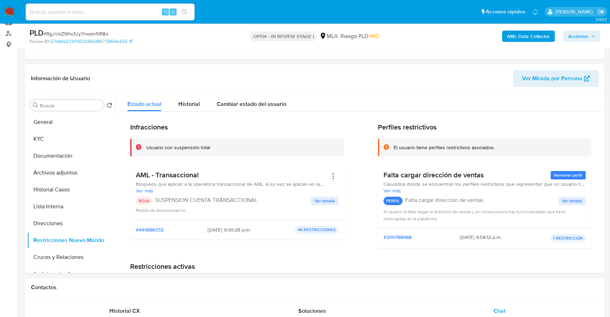
click at [582, 35] on span "Acciones" at bounding box center [578, 36] width 20 height 11
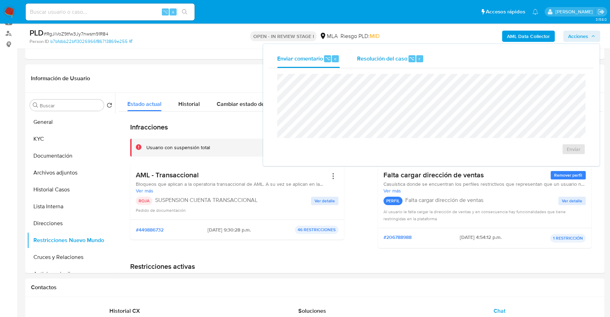
click at [368, 59] on span "Resolución del caso" at bounding box center [382, 58] width 50 height 8
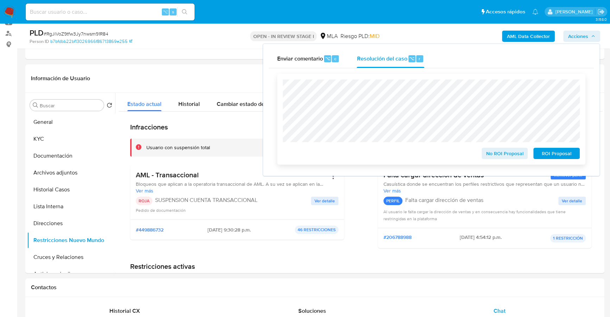
click at [566, 153] on span "ROI Proposal" at bounding box center [557, 154] width 37 height 10
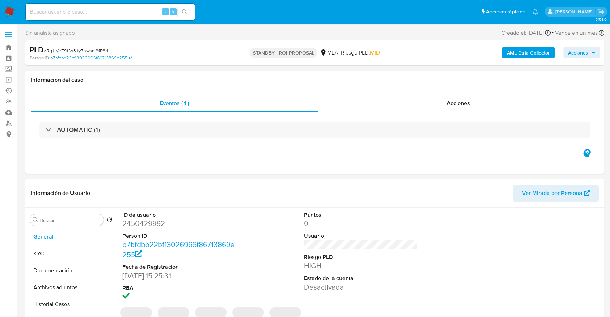
select select "10"
click at [130, 10] on input at bounding box center [110, 11] width 169 height 9
paste input "643493170"
type input "643493170"
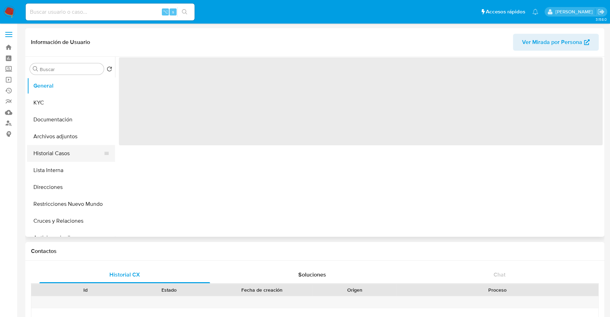
click at [56, 151] on button "Historial Casos" at bounding box center [68, 153] width 82 height 17
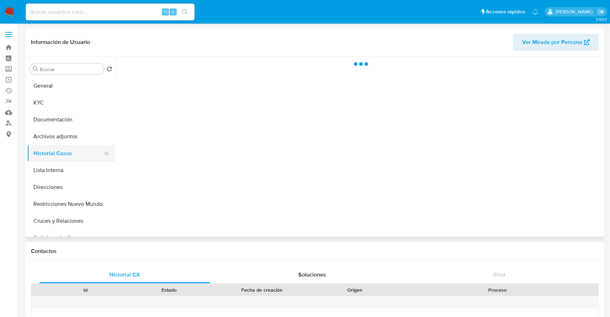
select select "10"
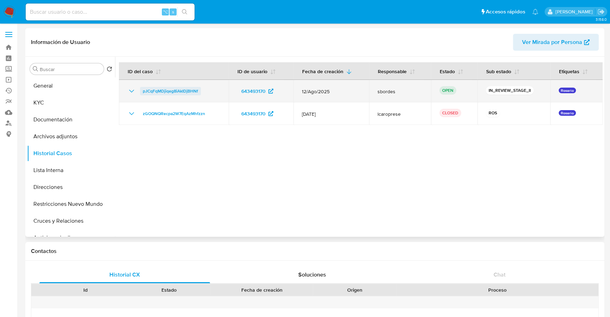
click at [171, 90] on span "pJCqFqMDjiqeg8iAkIDjBHNf" at bounding box center [170, 91] width 55 height 8
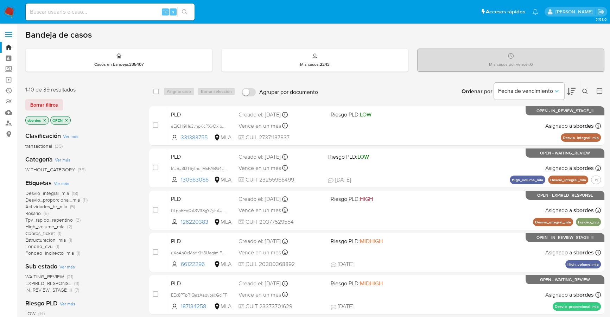
click at [46, 119] on icon "close-filter" at bounding box center [45, 120] width 2 height 2
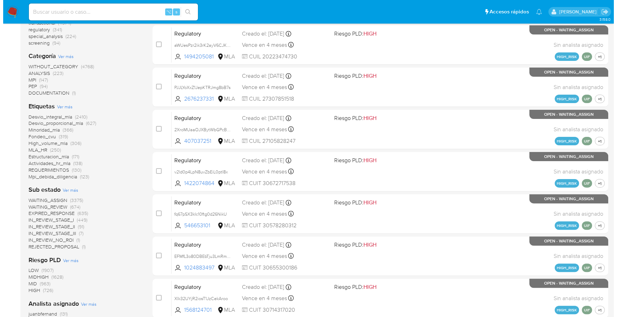
scroll to position [270, 0]
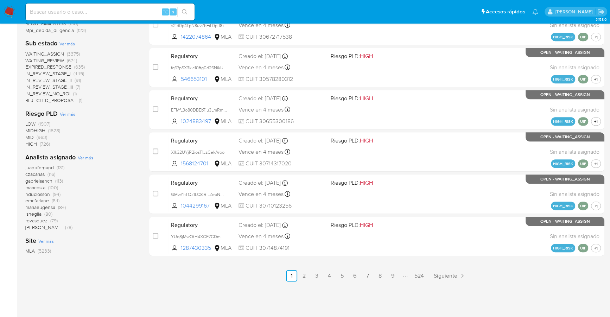
click at [83, 156] on span "Ver más" at bounding box center [85, 158] width 15 height 6
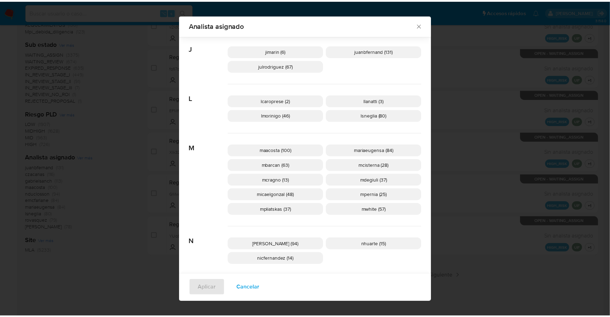
scroll to position [236, 0]
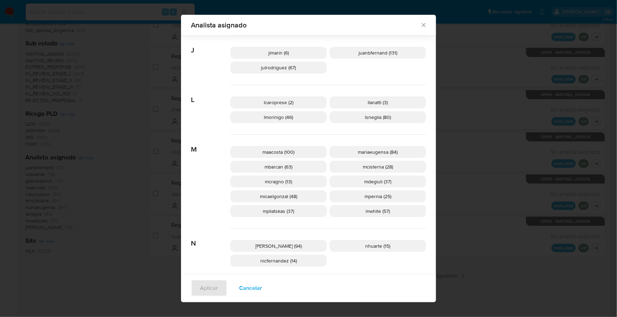
click at [420, 25] on icon "Cerrar" at bounding box center [423, 24] width 7 height 7
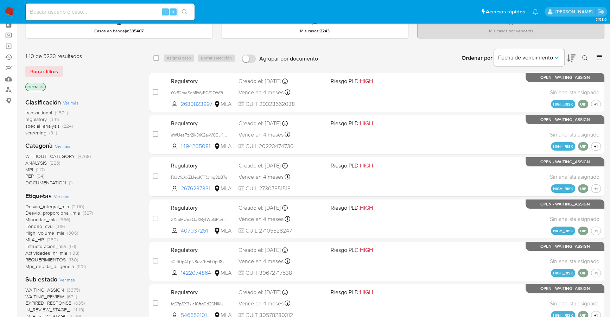
scroll to position [0, 0]
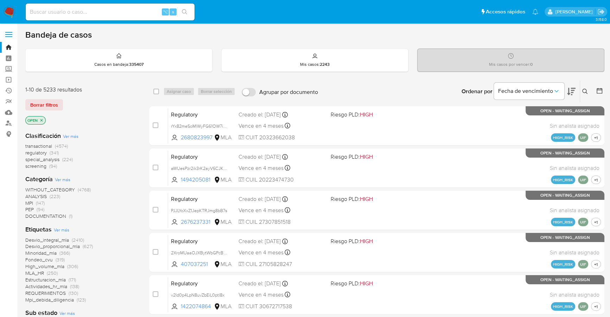
click at [11, 12] on img at bounding box center [10, 12] width 12 height 12
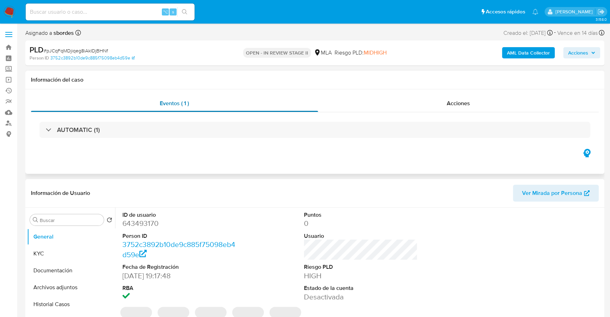
select select "10"
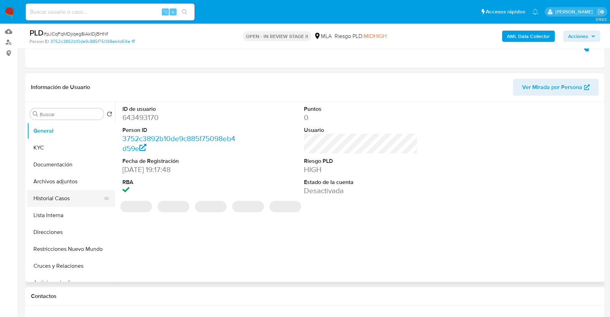
click at [67, 195] on button "Historial Casos" at bounding box center [68, 198] width 82 height 17
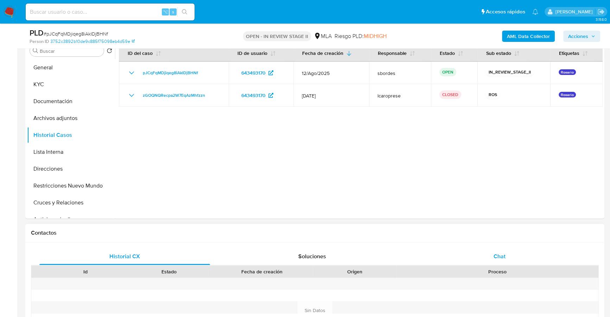
click at [517, 255] on div "Chat" at bounding box center [499, 256] width 171 height 17
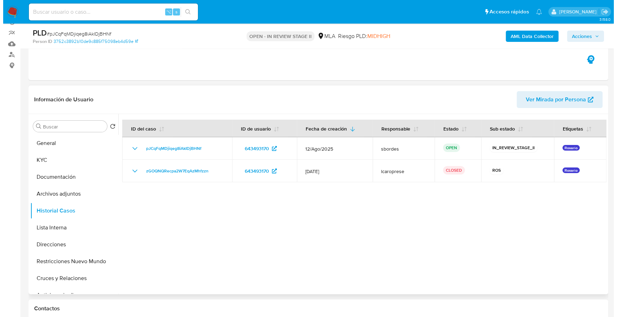
scroll to position [47, 0]
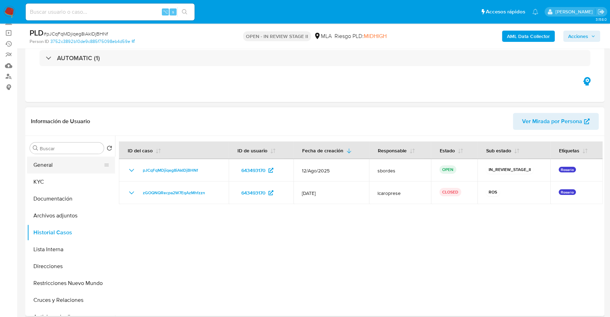
click at [45, 166] on button "General" at bounding box center [68, 165] width 82 height 17
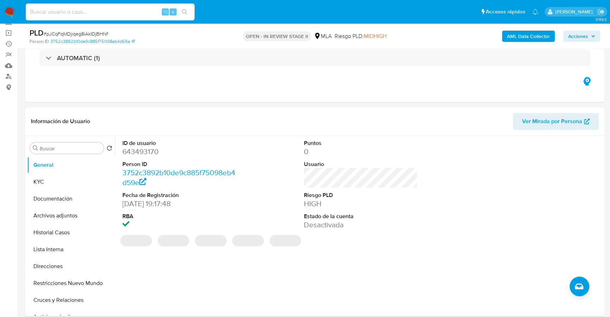
click at [102, 9] on input at bounding box center [110, 11] width 169 height 9
paste input "643493170"
type input "643493170"
click at [64, 186] on button "KYC" at bounding box center [68, 182] width 82 height 17
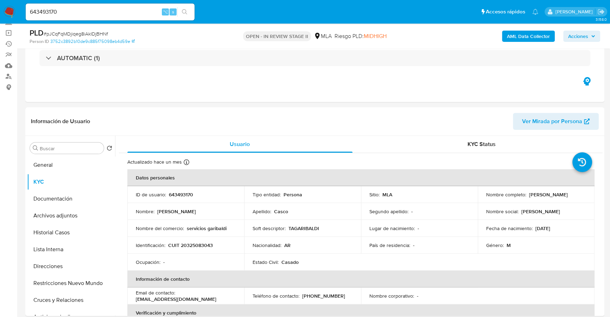
click at [517, 33] on b "AML Data Collector" at bounding box center [528, 36] width 43 height 11
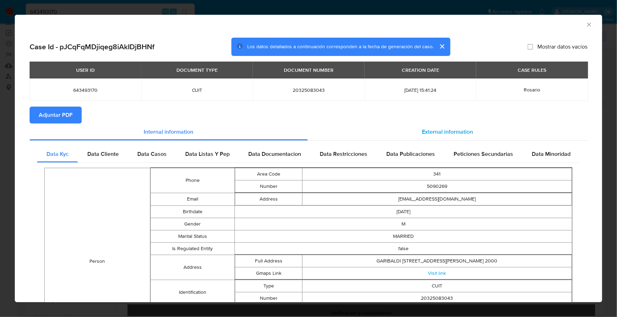
click at [453, 129] on span "External information" at bounding box center [447, 132] width 51 height 8
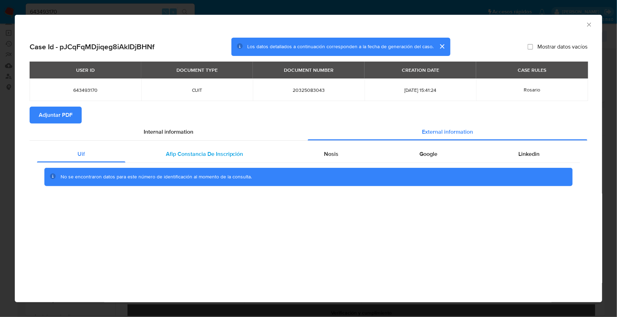
click at [186, 154] on span "Afip Constancia De Inscripción" at bounding box center [204, 154] width 77 height 8
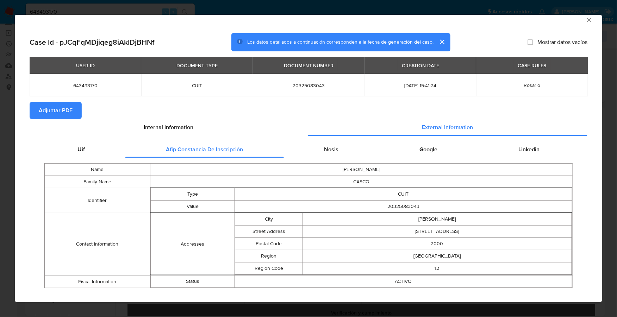
scroll to position [14, 0]
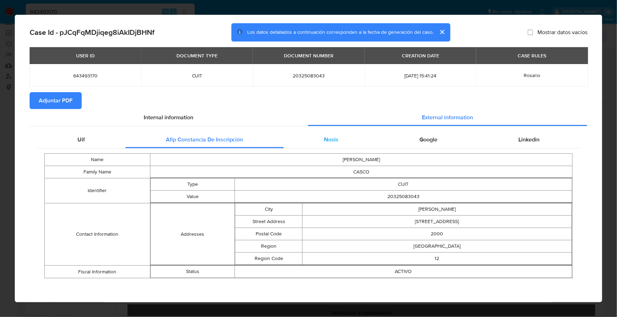
click at [340, 144] on div "Nosis" at bounding box center [331, 139] width 95 height 17
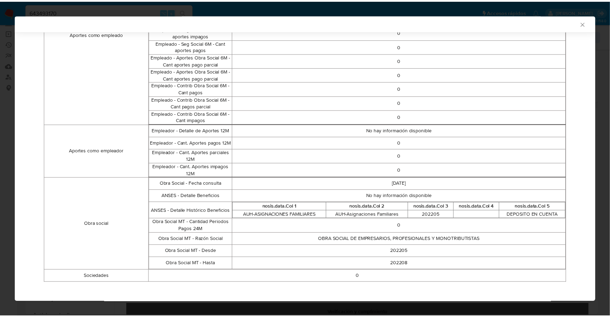
scroll to position [0, 0]
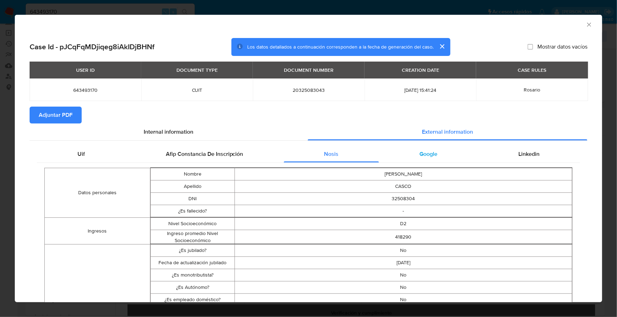
click at [421, 149] on div "Google" at bounding box center [428, 154] width 99 height 17
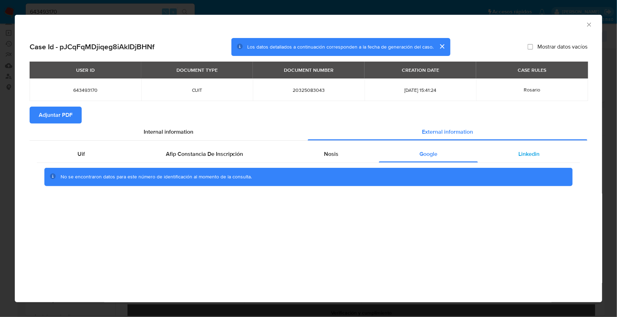
click at [508, 150] on div "Linkedin" at bounding box center [529, 154] width 102 height 17
click at [44, 112] on span "Adjuntar PDF" at bounding box center [56, 114] width 34 height 15
click at [590, 23] on icon "Cerrar ventana" at bounding box center [589, 25] width 4 height 4
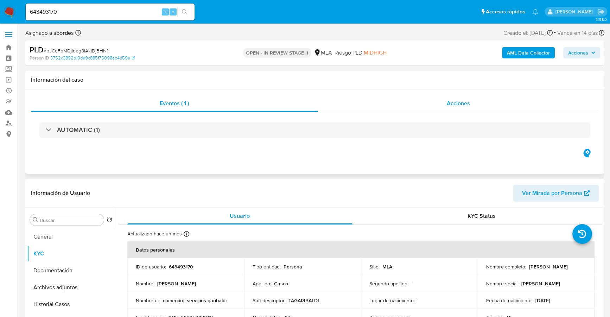
click at [480, 99] on div "Acciones" at bounding box center [458, 103] width 281 height 17
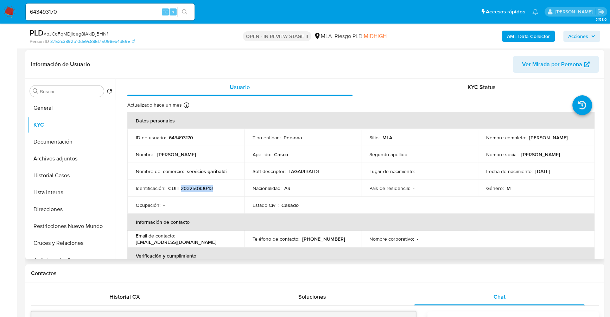
copy p "20325083043"
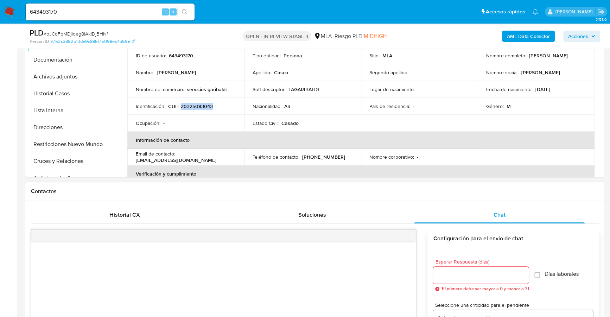
scroll to position [321, 0]
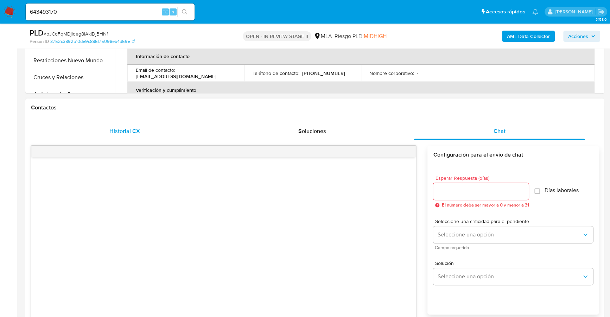
click at [138, 131] on span "Historial CX" at bounding box center [124, 131] width 31 height 8
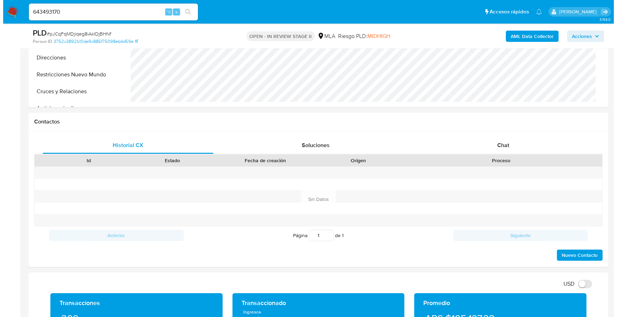
scroll to position [69, 0]
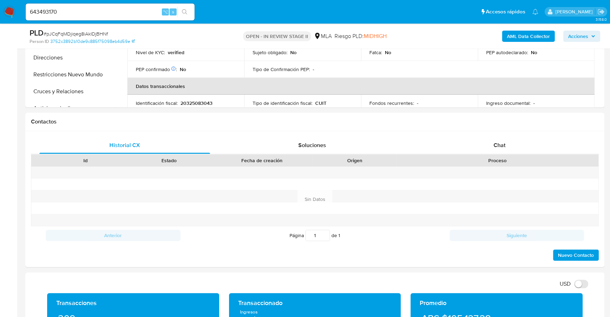
click at [534, 32] on b "AML Data Collector" at bounding box center [528, 36] width 43 height 11
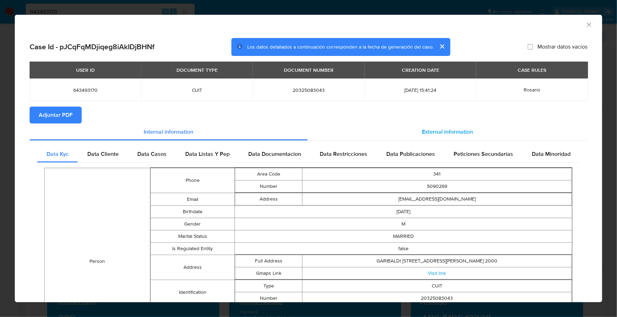
click at [456, 131] on span "External information" at bounding box center [447, 132] width 51 height 8
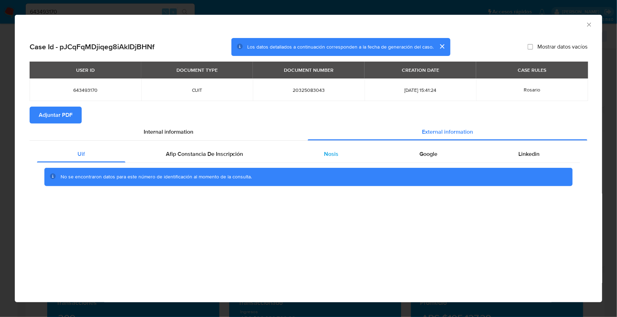
drag, startPoint x: 209, startPoint y: 152, endPoint x: 312, endPoint y: 153, distance: 102.8
click at [209, 152] on span "Afip Constancia De Inscripción" at bounding box center [204, 154] width 77 height 8
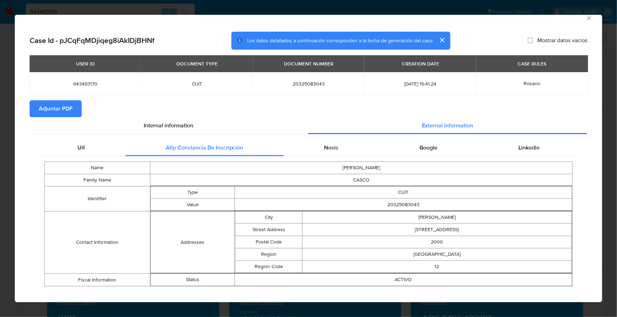
scroll to position [14, 0]
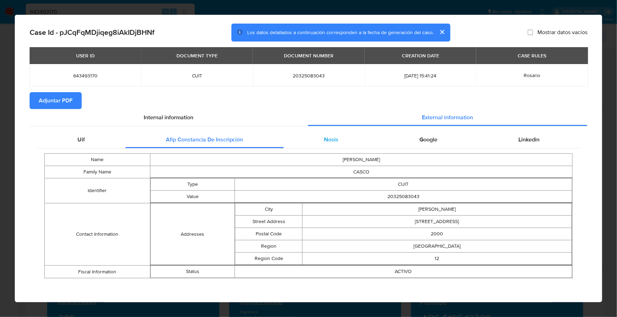
click at [316, 142] on div "Nosis" at bounding box center [331, 139] width 95 height 17
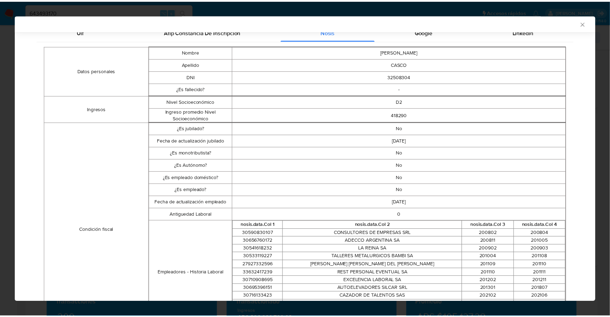
scroll to position [304, 0]
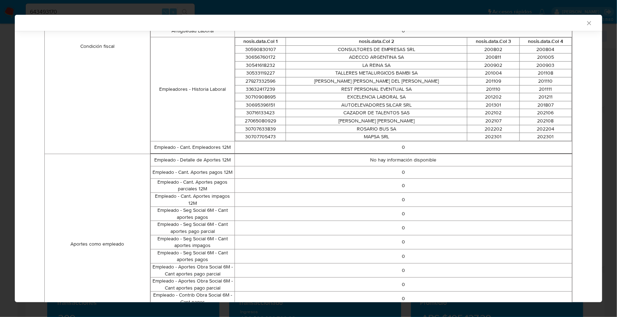
click at [585, 24] on icon "Cerrar ventana" at bounding box center [588, 23] width 7 height 7
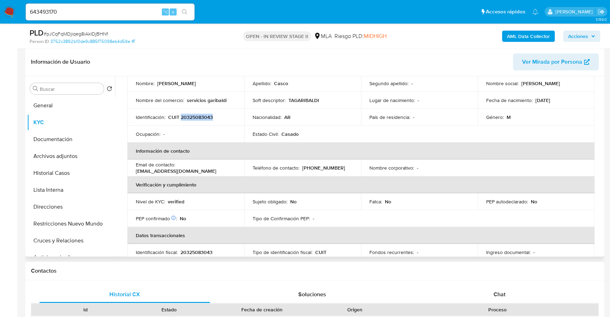
scroll to position [156, 0]
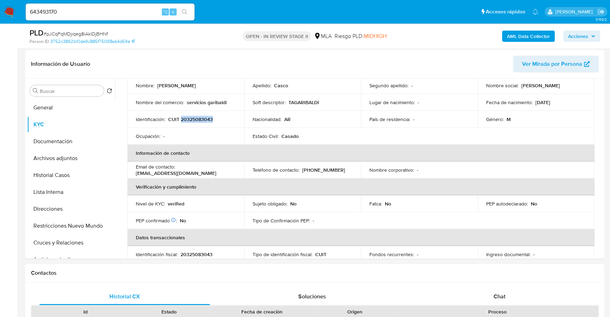
click at [584, 38] on span "Acciones" at bounding box center [578, 36] width 20 height 11
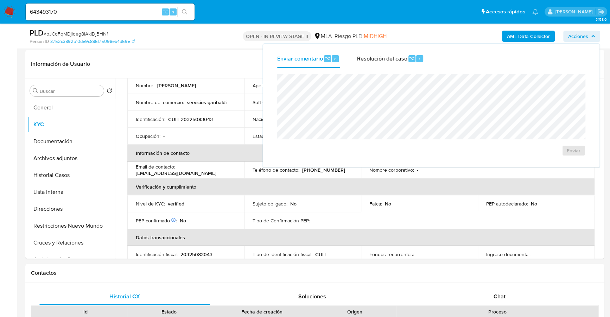
click at [397, 68] on div "Enviar" at bounding box center [431, 115] width 325 height 94
click at [397, 62] on span "Resolución del caso" at bounding box center [382, 58] width 50 height 8
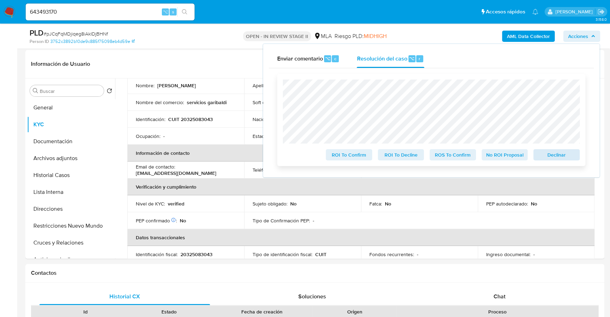
click at [571, 150] on div "Declinar" at bounding box center [555, 153] width 49 height 14
click at [572, 152] on span "Declinar" at bounding box center [557, 155] width 37 height 10
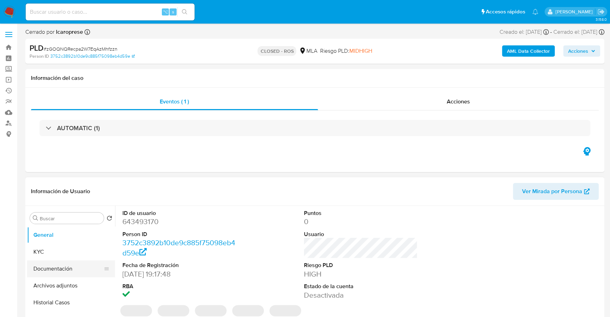
select select "10"
click at [76, 269] on button "Documentación" at bounding box center [68, 268] width 82 height 17
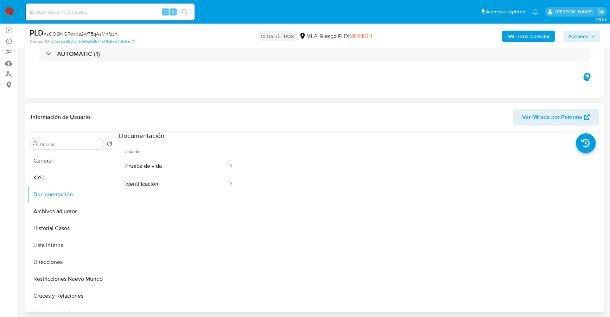
scroll to position [148, 0]
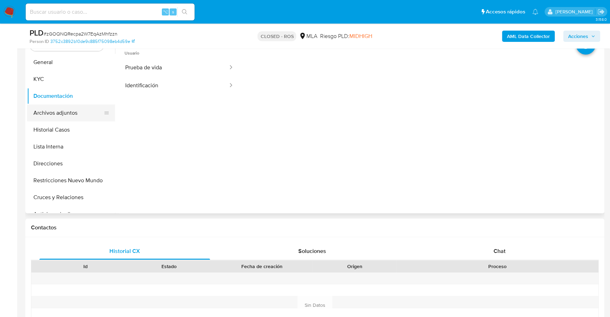
click at [64, 113] on button "Archivos adjuntos" at bounding box center [68, 113] width 82 height 17
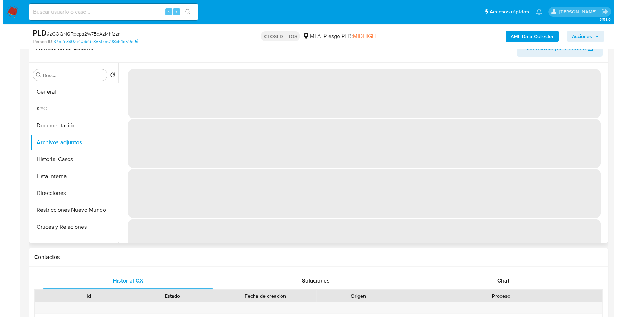
scroll to position [113, 0]
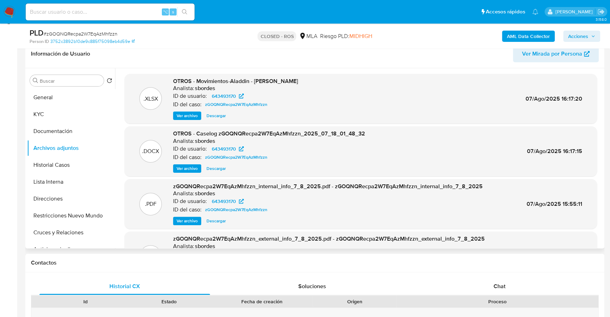
click at [189, 167] on span "Ver archivo" at bounding box center [187, 168] width 21 height 7
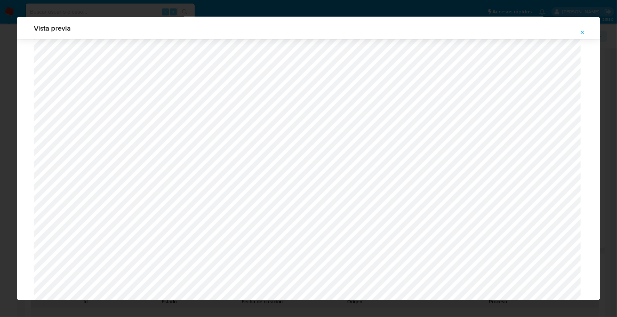
scroll to position [588, 0]
click at [580, 30] on icon "Attachment preview" at bounding box center [582, 33] width 6 height 6
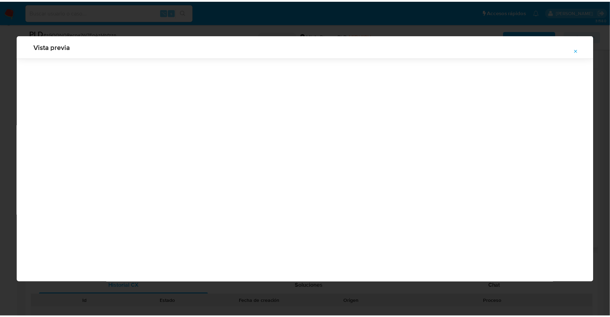
scroll to position [0, 0]
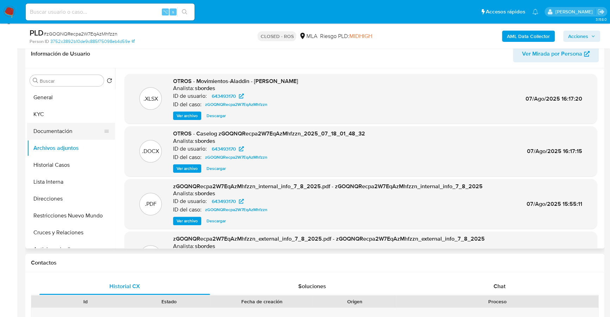
click at [64, 133] on button "Documentación" at bounding box center [68, 131] width 82 height 17
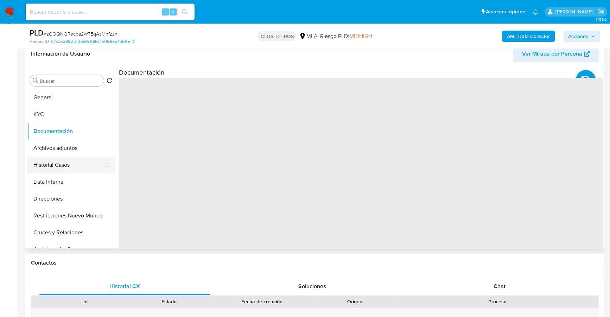
click at [64, 160] on button "Historial Casos" at bounding box center [68, 165] width 82 height 17
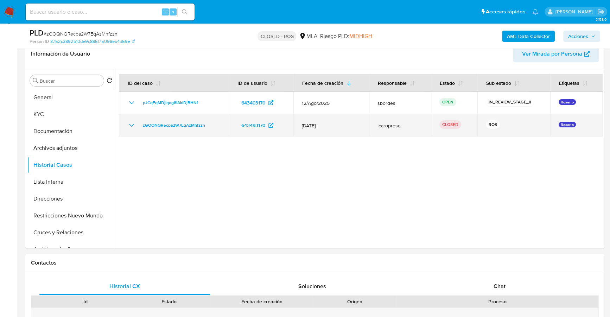
click at [130, 125] on icon "Mostrar/Ocultar" at bounding box center [131, 125] width 5 height 3
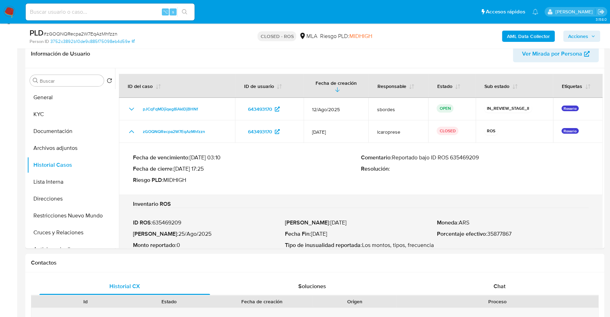
click at [445, 160] on p "Comentario : Reportado bajo ID ROS 635469209" at bounding box center [475, 157] width 228 height 7
click at [462, 158] on p "Comentario : Reportado bajo ID ROS 635469209" at bounding box center [475, 157] width 228 height 7
click at [72, 131] on button "Documentación" at bounding box center [68, 131] width 82 height 17
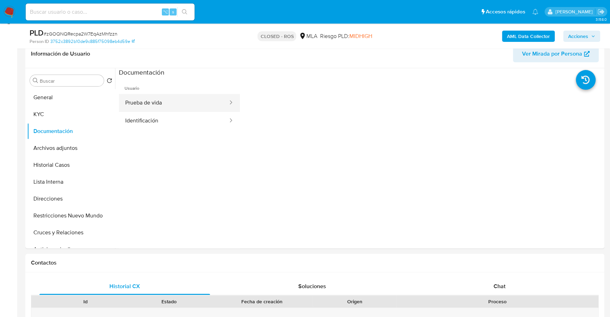
click at [174, 102] on button "Prueba de vida" at bounding box center [174, 103] width 110 height 18
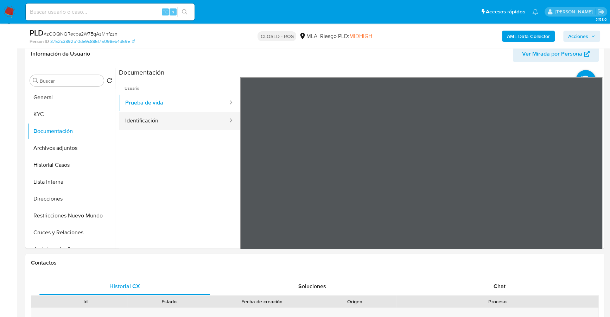
click at [203, 119] on button "Identificación" at bounding box center [174, 121] width 110 height 18
click at [144, 289] on div "Historial CX" at bounding box center [124, 286] width 171 height 17
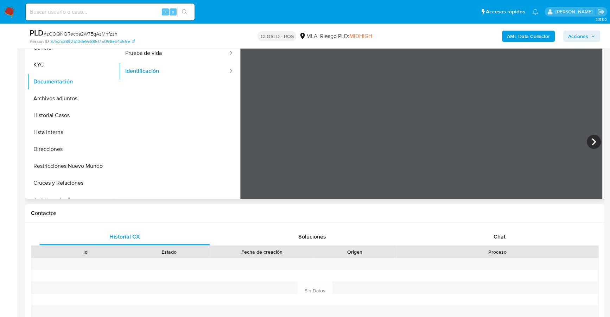
scroll to position [196, 0]
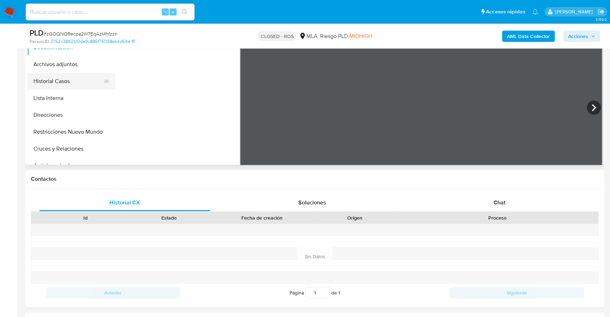
click at [90, 80] on button "Historial Casos" at bounding box center [68, 81] width 82 height 17
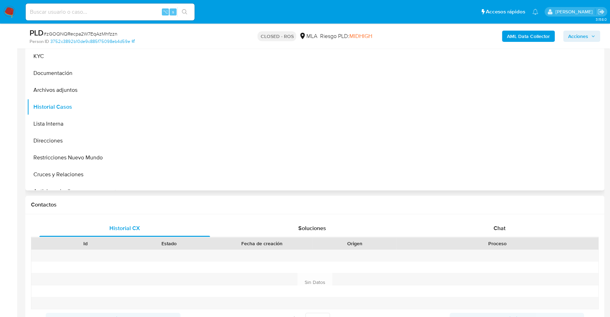
scroll to position [122, 0]
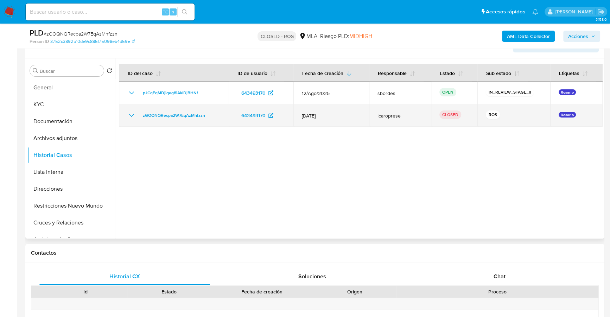
click at [131, 113] on icon "Mostrar/Ocultar" at bounding box center [131, 115] width 8 height 8
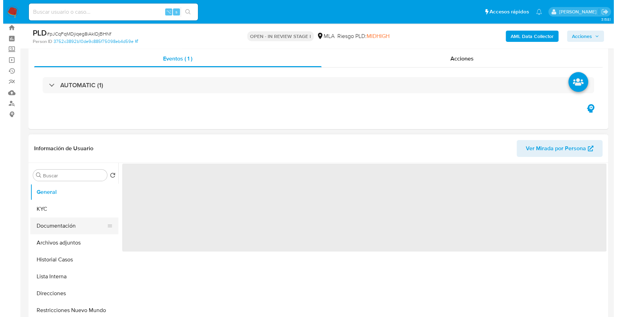
scroll to position [69, 0]
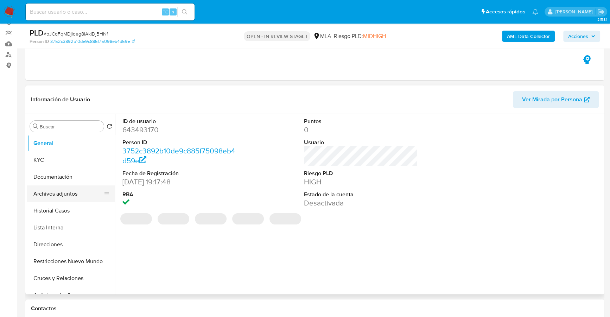
click at [67, 197] on button "Archivos adjuntos" at bounding box center [68, 193] width 82 height 17
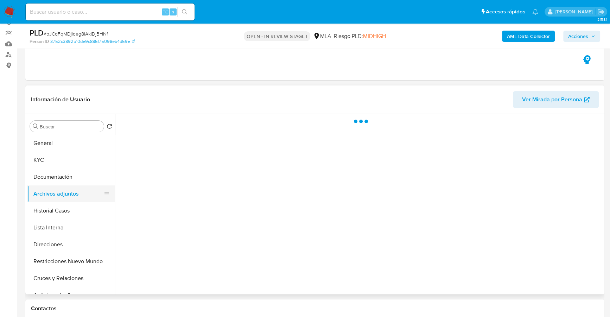
select select "10"
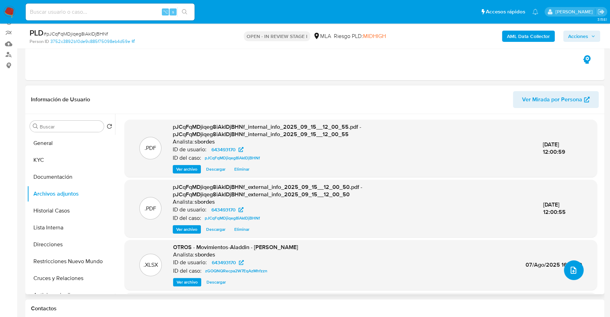
click at [575, 263] on button "upload-file" at bounding box center [574, 270] width 20 height 20
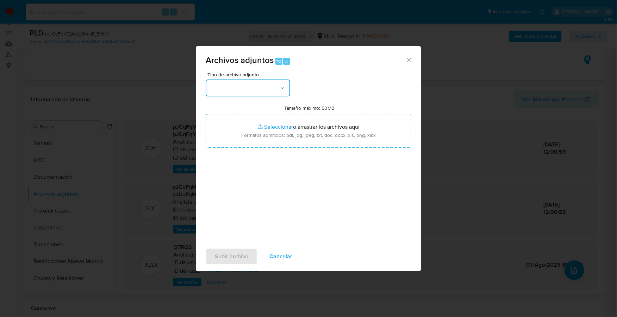
click at [268, 93] on button "button" at bounding box center [248, 88] width 84 height 17
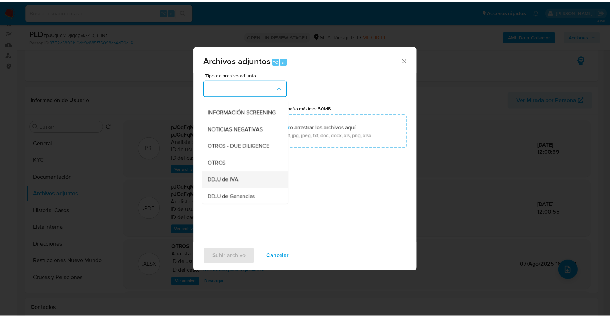
scroll to position [88, 0]
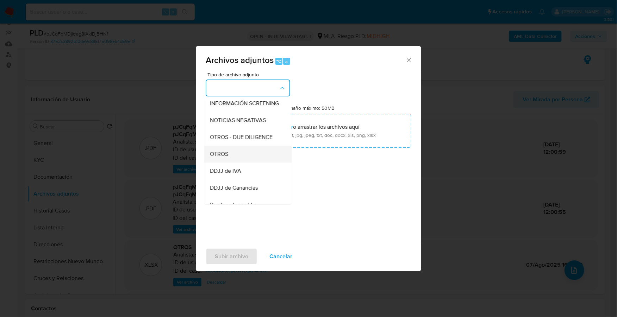
click at [251, 162] on div "OTROS" at bounding box center [246, 154] width 72 height 17
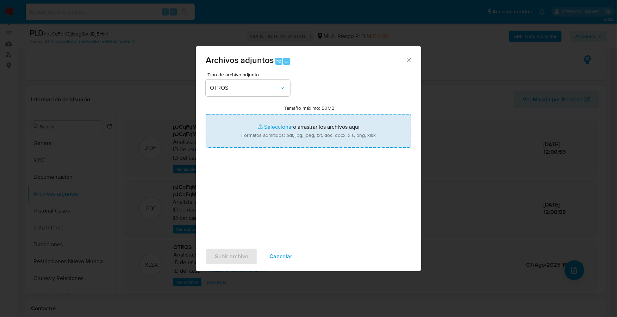
click at [288, 122] on input "Tamaño máximo: 50MB Seleccionar archivos" at bounding box center [309, 131] width 206 height 34
type input "C:\fakepath\Caselog pJCqFqMDjiqeg8iAkIDjBHNf_2025_09_15_09_30_02.docx"
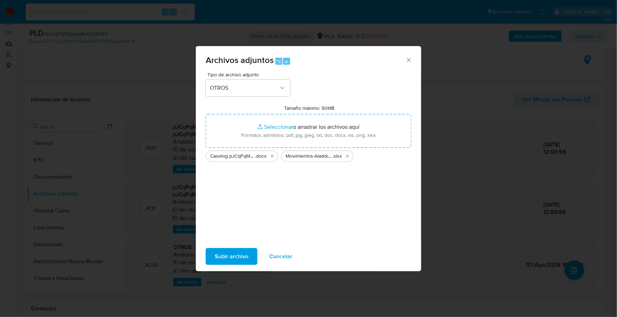
click at [249, 241] on div "Tipo de archivo adjunto OTROS Tamaño máximo: 50MB Seleccionar archivos Seleccio…" at bounding box center [308, 157] width 225 height 171
click at [239, 256] on span "Subir archivo" at bounding box center [231, 256] width 33 height 15
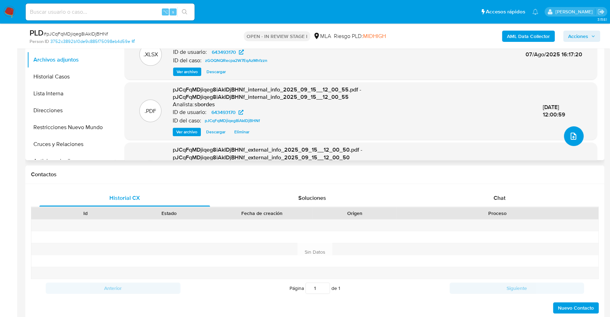
scroll to position [249, 0]
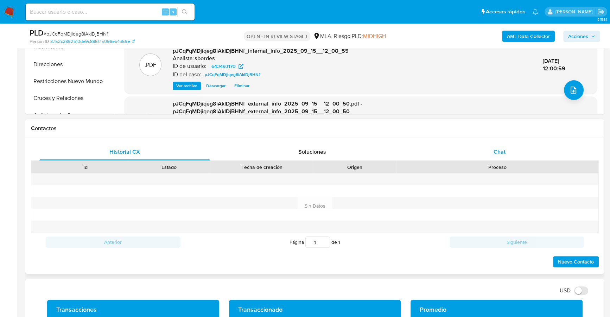
click at [503, 158] on div "Chat" at bounding box center [499, 152] width 171 height 17
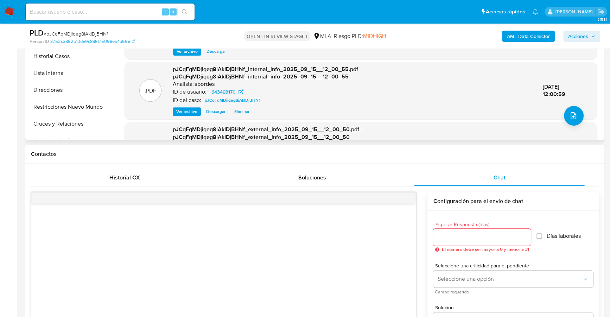
scroll to position [150, 0]
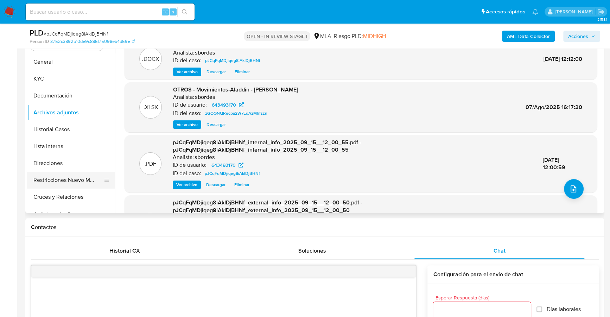
click at [62, 181] on button "Restricciones Nuevo Mundo" at bounding box center [68, 180] width 82 height 17
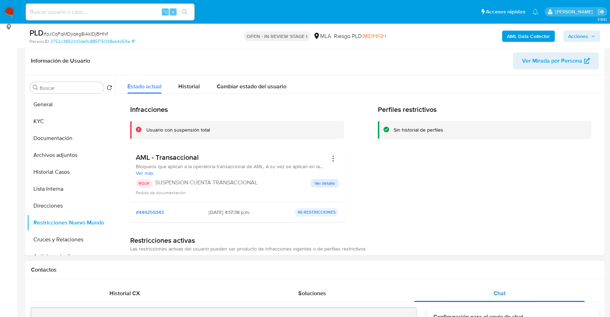
scroll to position [63, 0]
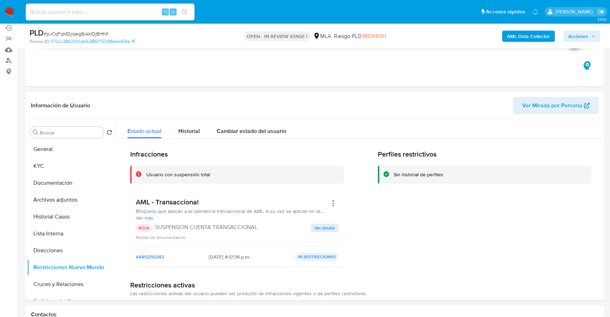
click at [580, 31] on span "Acciones" at bounding box center [578, 36] width 20 height 11
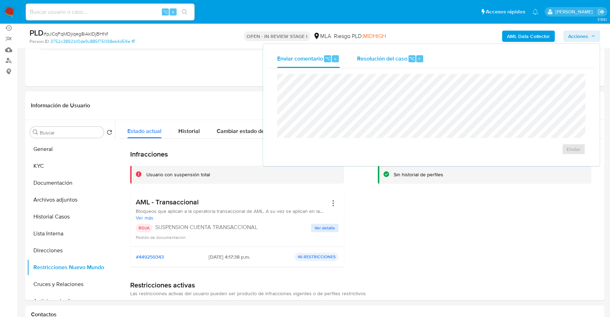
click at [399, 60] on span "Resolución del caso" at bounding box center [382, 58] width 50 height 8
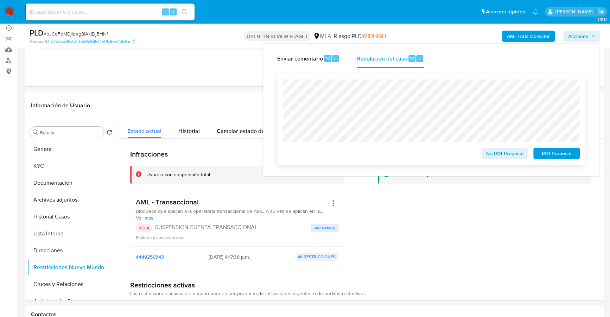
click at [552, 150] on span "ROI Proposal" at bounding box center [557, 154] width 37 height 10
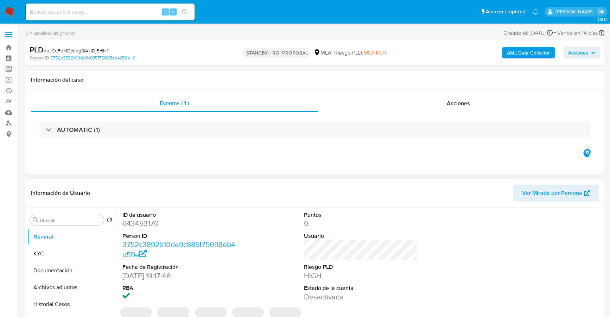
select select "10"
click at [113, 10] on input at bounding box center [110, 11] width 169 height 9
paste input "2493615136"
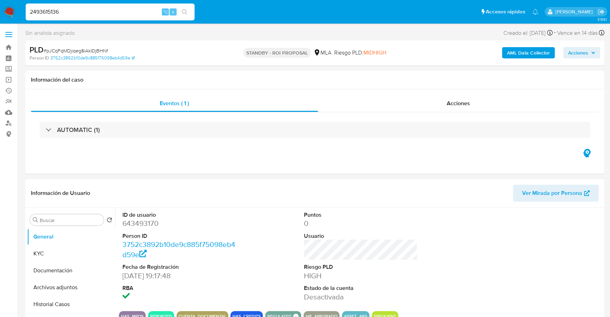
type input "2493615136"
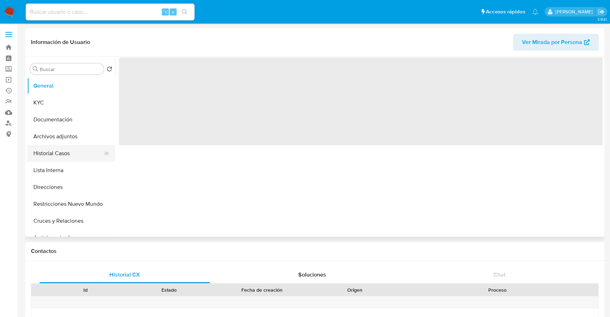
click at [70, 149] on button "Historial Casos" at bounding box center [68, 153] width 82 height 17
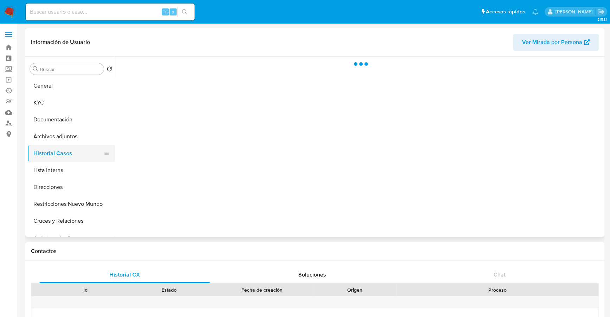
select select "10"
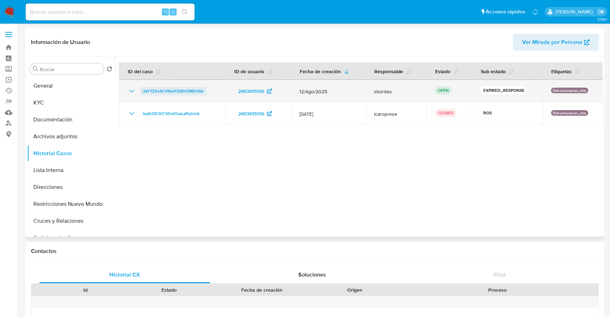
click at [175, 89] on span "2kY7ZXz4CVlKw135RhOMDHkb" at bounding box center [173, 91] width 61 height 8
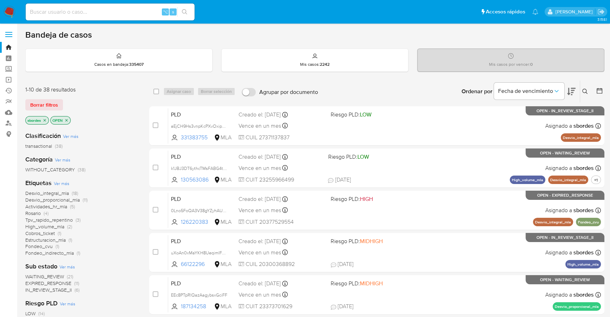
click at [46, 121] on icon "close-filter" at bounding box center [45, 120] width 4 height 4
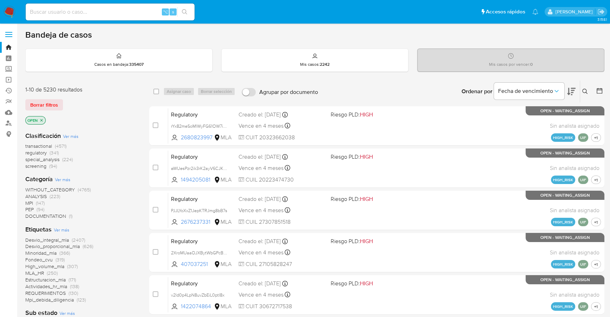
click at [588, 89] on button at bounding box center [586, 91] width 12 height 8
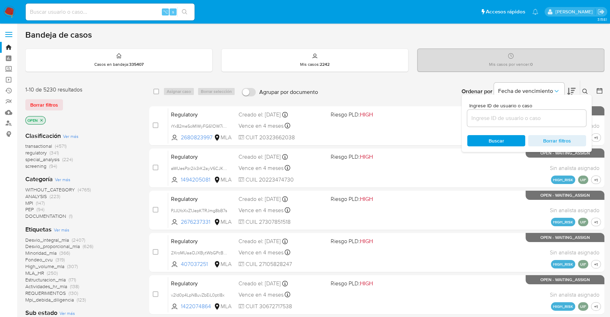
click at [497, 122] on input at bounding box center [526, 118] width 119 height 9
type input "2kY7ZXz4CVlKw135RhOMDHkb"
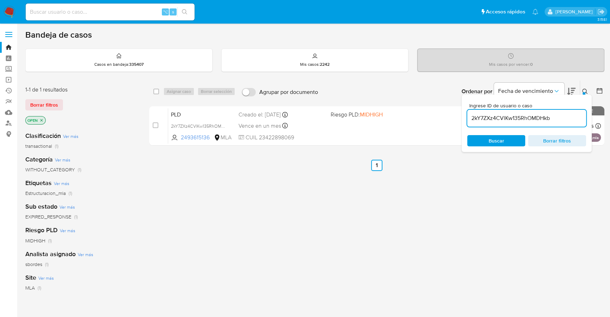
click at [584, 90] on icon at bounding box center [586, 92] width 6 height 6
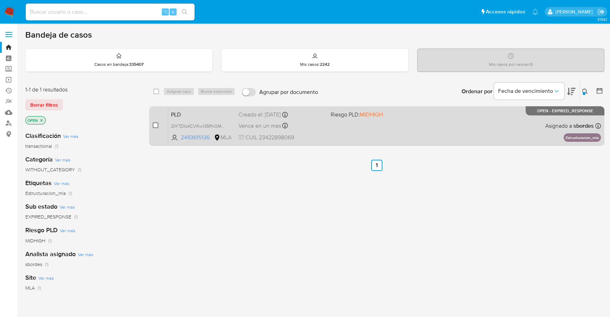
click at [156, 125] on input "checkbox" at bounding box center [156, 125] width 6 height 6
checkbox input "true"
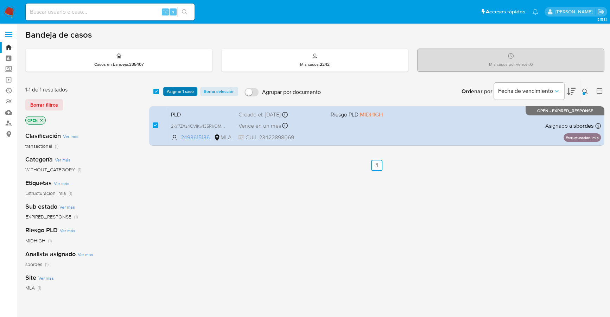
click at [174, 91] on span "Asignar 1 caso" at bounding box center [180, 91] width 27 height 7
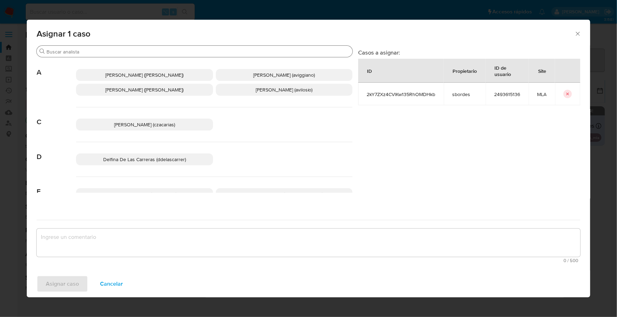
click at [107, 53] on input "Buscar" at bounding box center [197, 52] width 303 height 6
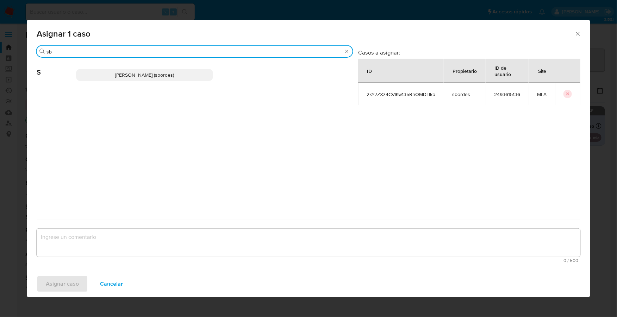
type input "sb"
click at [124, 74] on span "Stefania Bordes (sbordes)" at bounding box center [144, 74] width 59 height 7
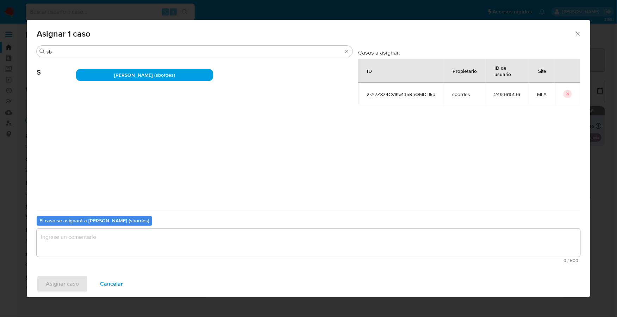
click at [111, 251] on textarea "assign-modal" at bounding box center [308, 243] width 543 height 28
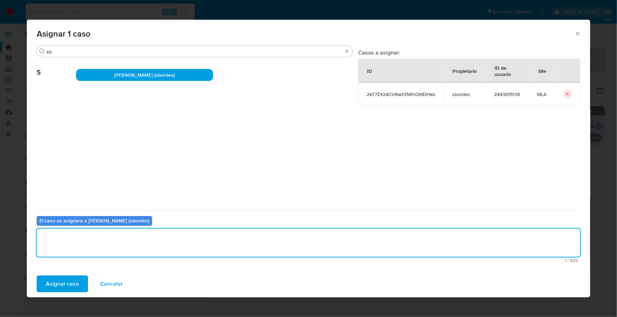
click at [62, 281] on span "Asignar caso" at bounding box center [62, 283] width 33 height 15
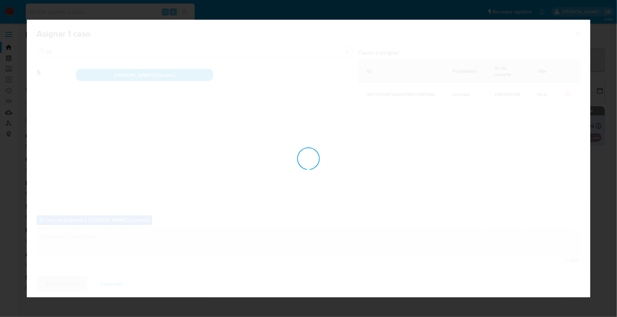
checkbox input "false"
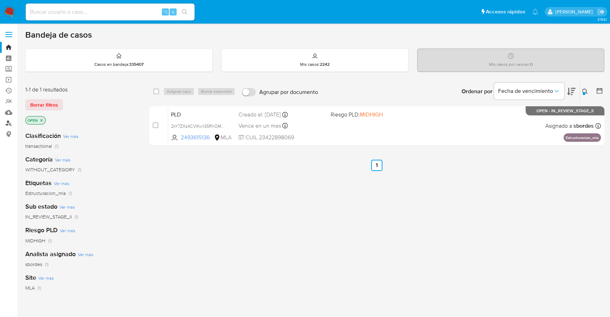
click at [10, 124] on link "Buscador de personas" at bounding box center [42, 123] width 84 height 11
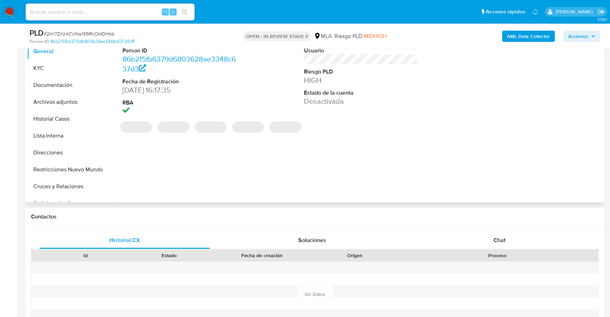
select select "10"
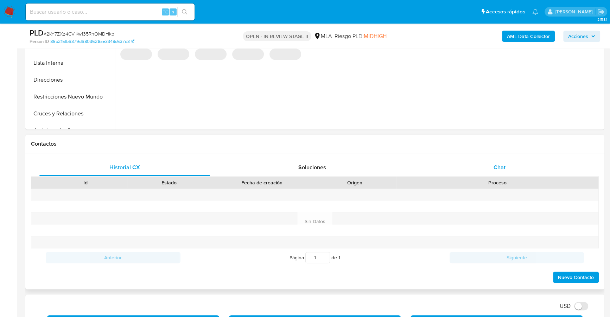
click at [494, 165] on span "Chat" at bounding box center [500, 167] width 12 height 8
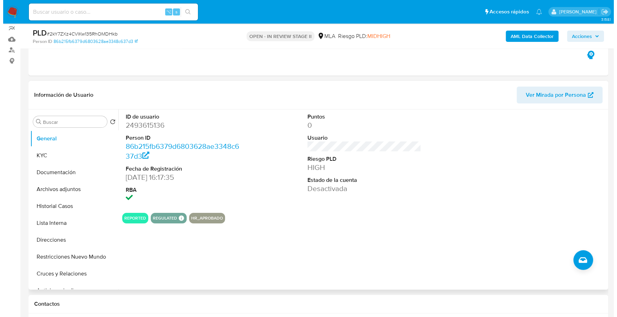
scroll to position [73, 0]
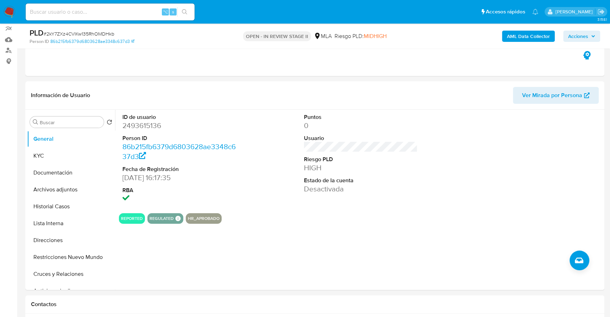
click at [105, 17] on div "⌥ s" at bounding box center [110, 12] width 169 height 17
click at [105, 13] on input at bounding box center [110, 11] width 169 height 9
paste input "2493615136"
type input "2493615136"
click at [42, 153] on button "KYC" at bounding box center [68, 155] width 82 height 17
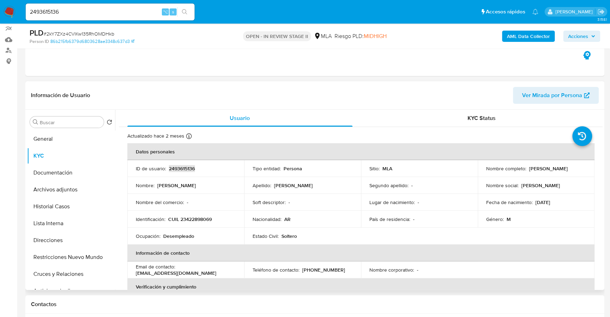
copy p "2493615136"
click at [518, 34] on b "AML Data Collector" at bounding box center [528, 36] width 43 height 11
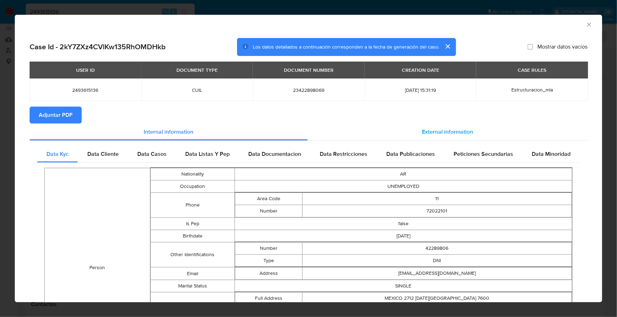
click at [410, 131] on div "External information" at bounding box center [447, 132] width 279 height 17
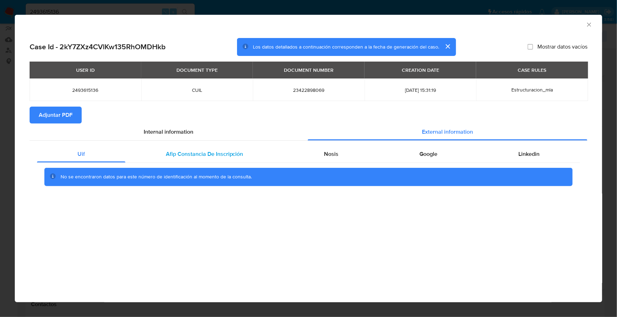
click at [232, 154] on span "Afip Constancia De Inscripción" at bounding box center [204, 154] width 77 height 8
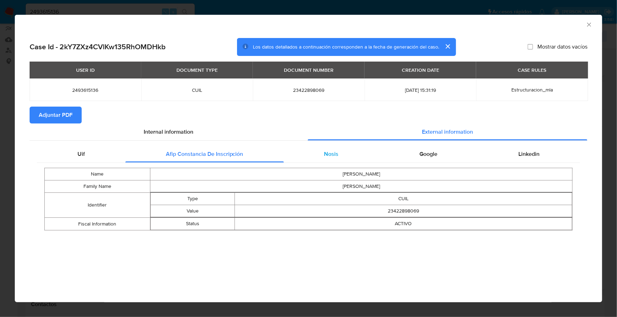
click at [319, 158] on div "Nosis" at bounding box center [331, 154] width 95 height 17
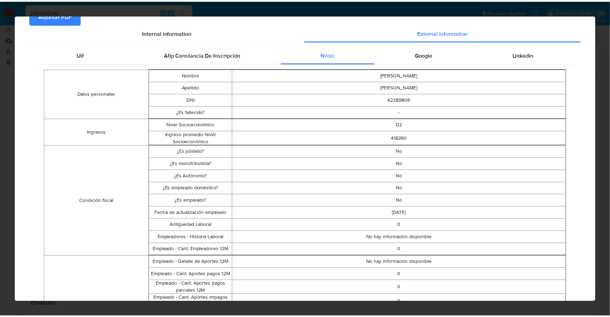
scroll to position [0, 0]
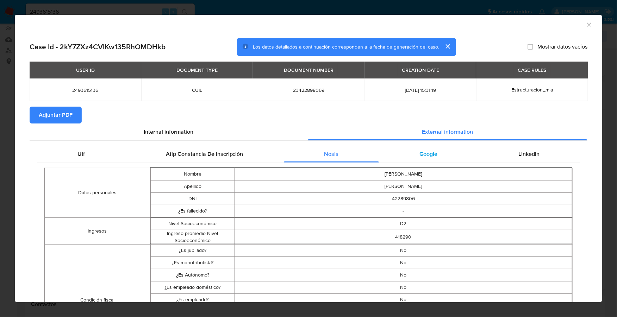
drag, startPoint x: 421, startPoint y: 150, endPoint x: 426, endPoint y: 151, distance: 5.8
click at [421, 150] on span "Google" at bounding box center [428, 154] width 18 height 8
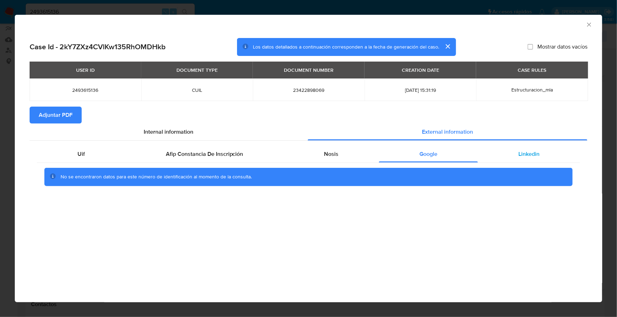
click at [518, 160] on div "Linkedin" at bounding box center [529, 154] width 102 height 17
click at [58, 111] on span "Adjuntar PDF" at bounding box center [56, 114] width 34 height 15
click at [589, 22] on icon "Cerrar ventana" at bounding box center [588, 24] width 7 height 7
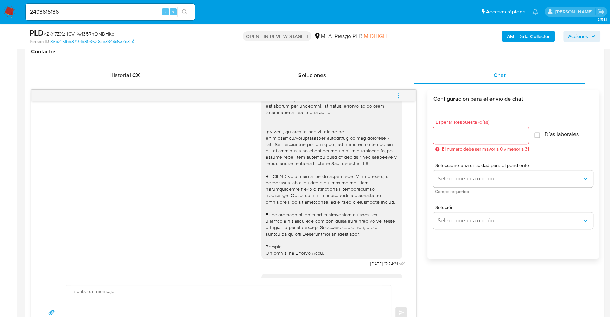
scroll to position [192, 0]
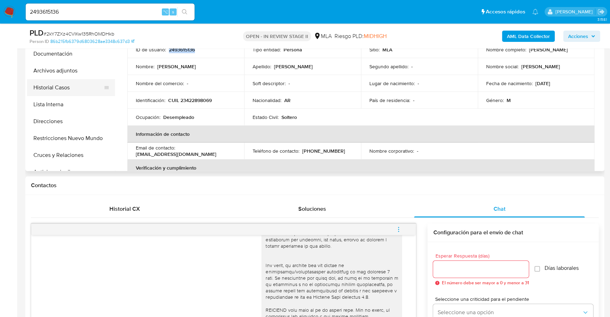
click at [81, 87] on button "Historial Casos" at bounding box center [68, 87] width 82 height 17
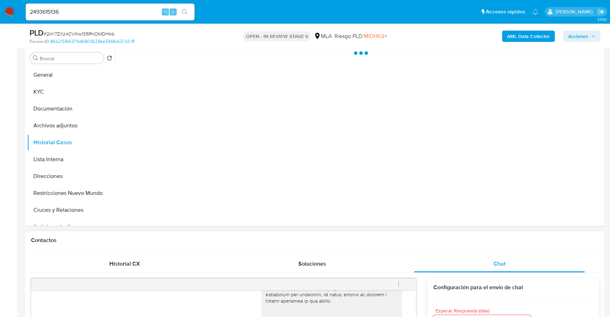
scroll to position [114, 0]
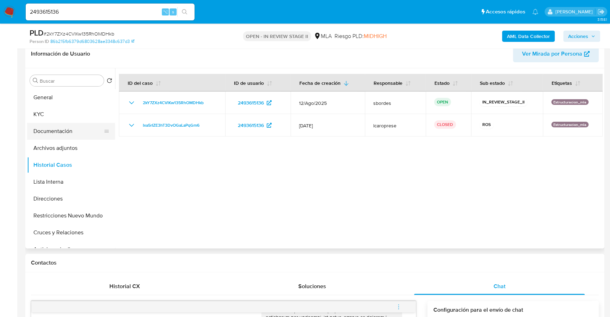
click at [50, 125] on button "Documentación" at bounding box center [68, 131] width 82 height 17
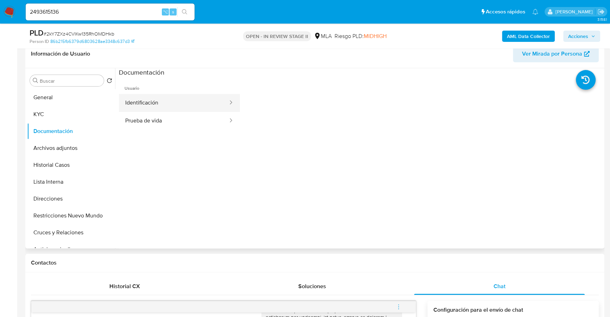
click at [161, 96] on button "Identificación" at bounding box center [174, 103] width 110 height 18
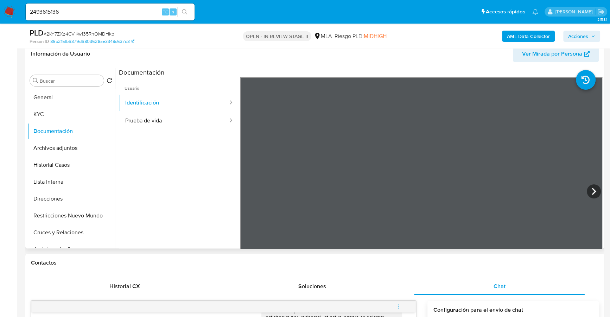
scroll to position [202, 0]
click at [152, 113] on button "Prueba de vida" at bounding box center [174, 121] width 110 height 18
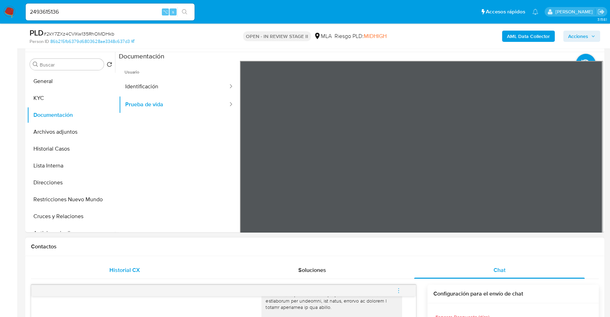
click at [115, 264] on div "Historial CX" at bounding box center [124, 270] width 171 height 17
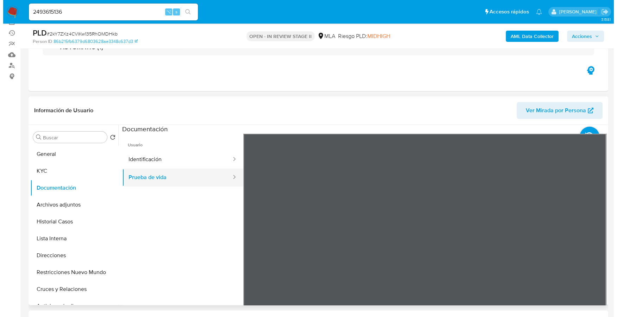
scroll to position [80, 0]
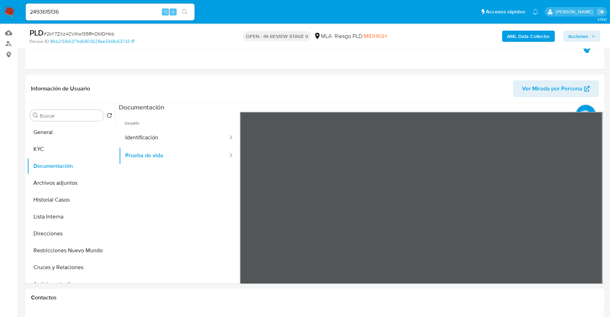
click at [587, 36] on span "Acciones" at bounding box center [578, 36] width 20 height 11
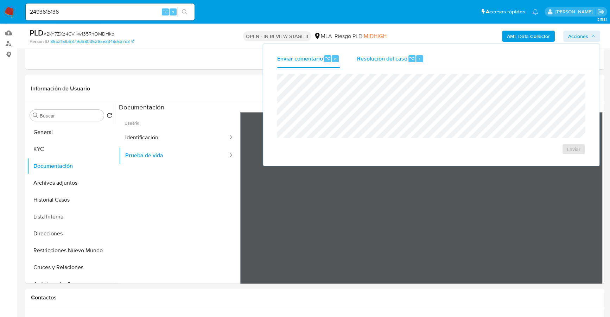
click at [402, 56] on span "Resolución del caso" at bounding box center [382, 58] width 50 height 8
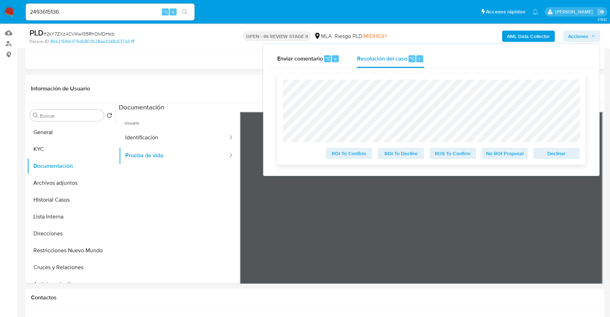
click at [552, 155] on span "Declinar" at bounding box center [557, 154] width 37 height 10
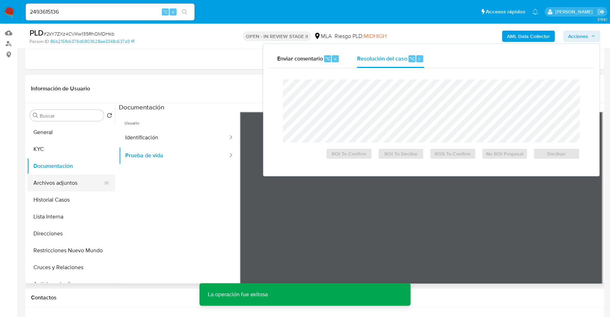
click at [59, 182] on button "Archivos adjuntos" at bounding box center [68, 183] width 82 height 17
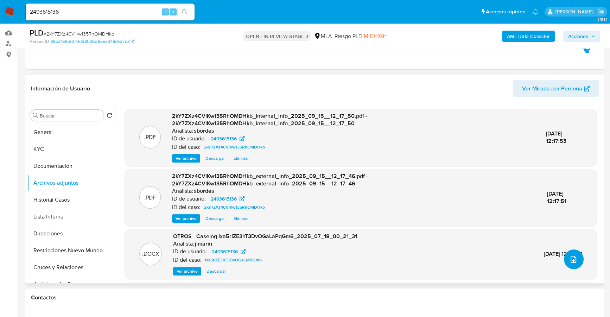
click at [575, 254] on button "upload-file" at bounding box center [574, 260] width 20 height 20
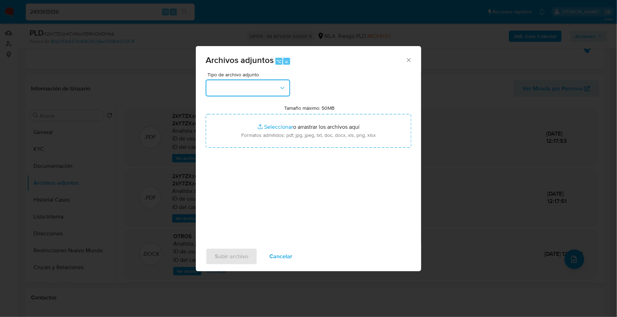
click at [273, 84] on button "button" at bounding box center [248, 88] width 84 height 17
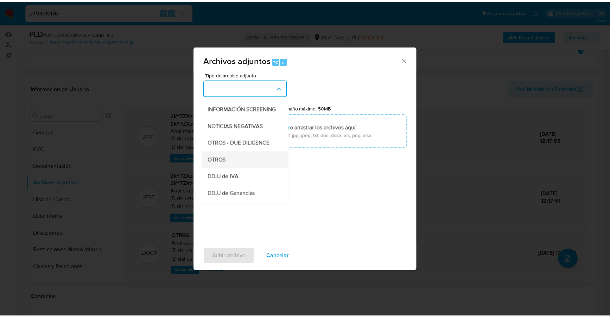
scroll to position [87, 0]
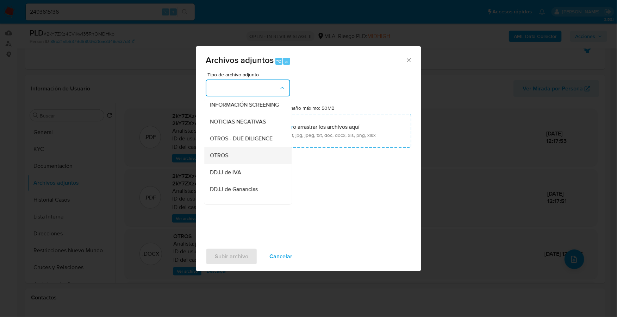
click at [228, 159] on span "OTROS" at bounding box center [219, 155] width 18 height 7
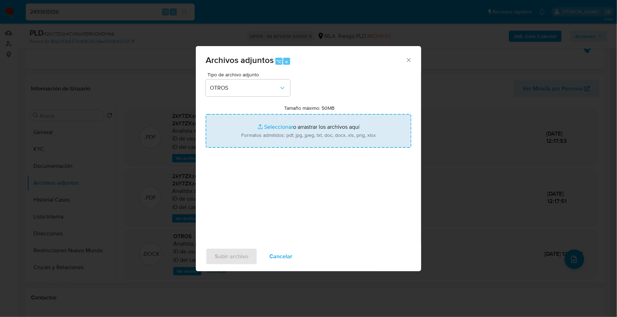
click at [266, 124] on input "Tamaño máximo: 50MB Seleccionar archivos" at bounding box center [309, 131] width 206 height 34
type input "C:\fakepath\Caselog 2kY7ZXz4CVlKw135RhOMDHkb_2025_09_12_13_28_38.docx"
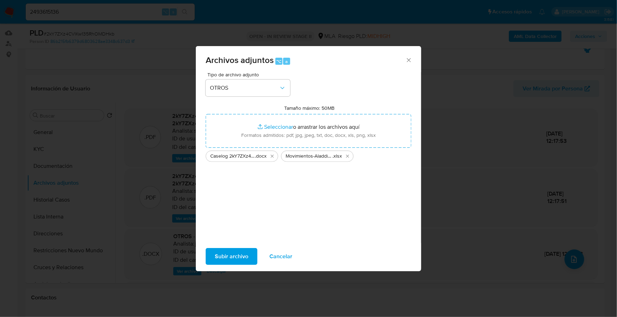
click at [234, 254] on span "Subir archivo" at bounding box center [231, 256] width 33 height 15
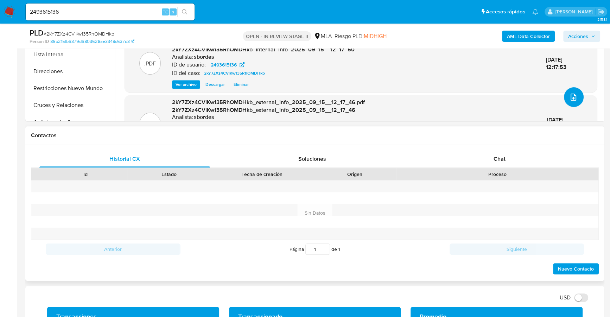
scroll to position [252, 0]
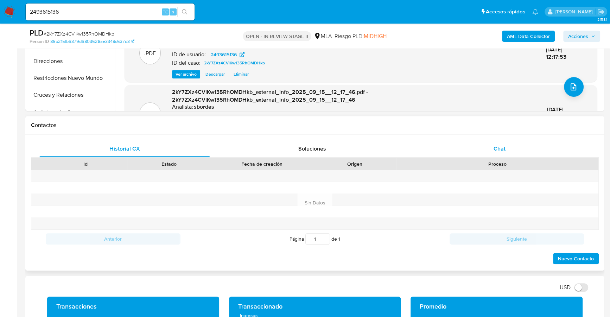
click at [494, 140] on div "Chat" at bounding box center [499, 148] width 171 height 17
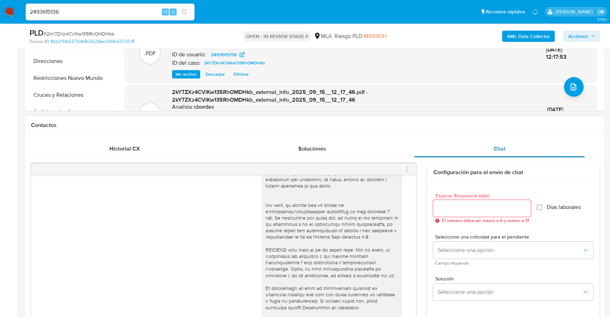
click at [497, 149] on span "Chat" at bounding box center [500, 149] width 12 height 8
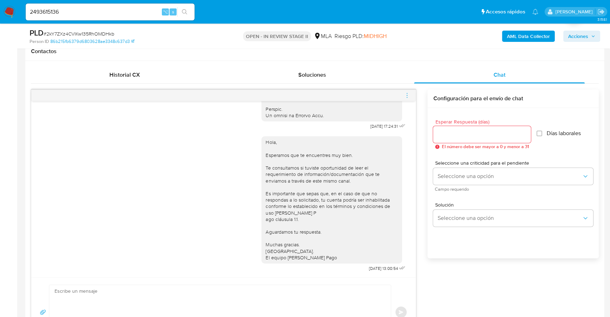
scroll to position [378, 0]
click at [405, 94] on icon "menu-action" at bounding box center [407, 95] width 6 height 6
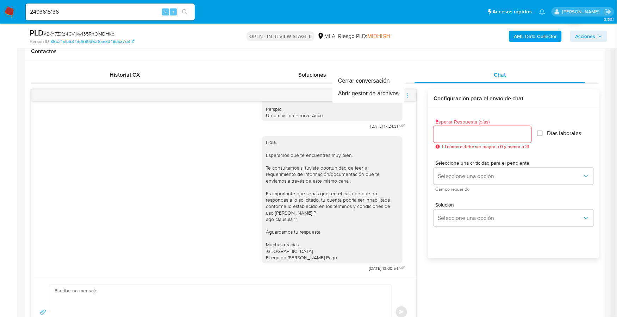
click at [390, 55] on div at bounding box center [308, 158] width 617 height 317
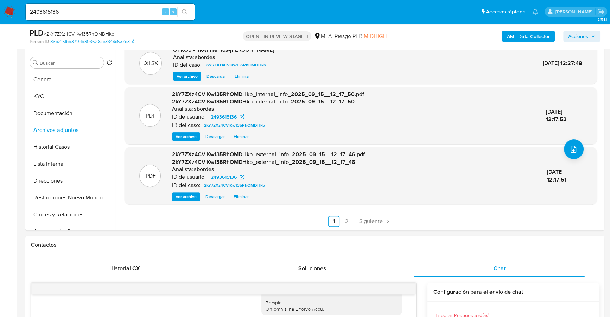
scroll to position [261, 0]
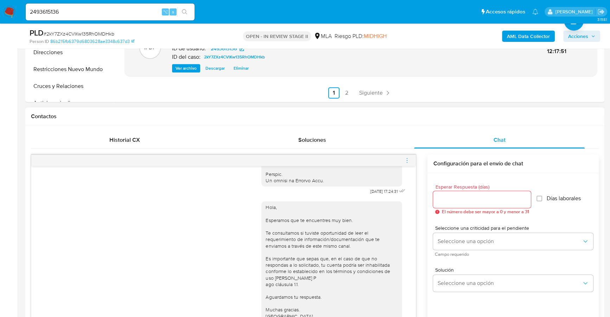
click at [409, 157] on icon "menu-action" at bounding box center [407, 160] width 6 height 6
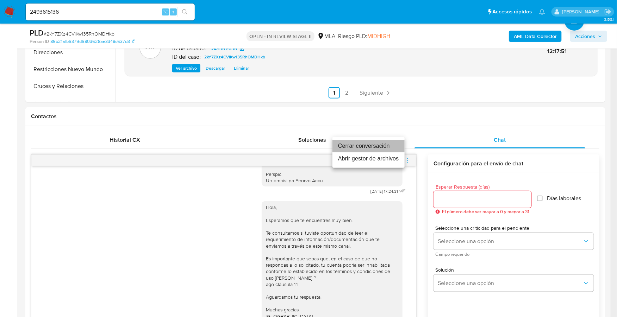
click at [388, 144] on li "Cerrar conversación" at bounding box center [368, 146] width 72 height 13
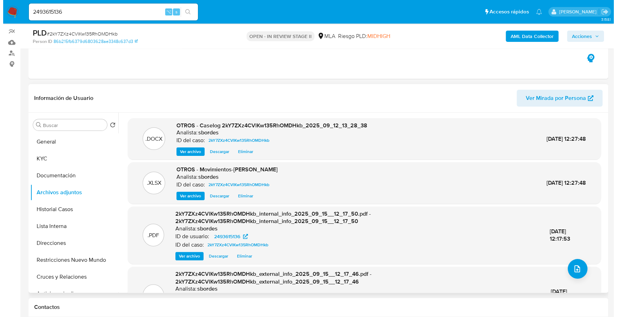
scroll to position [116, 0]
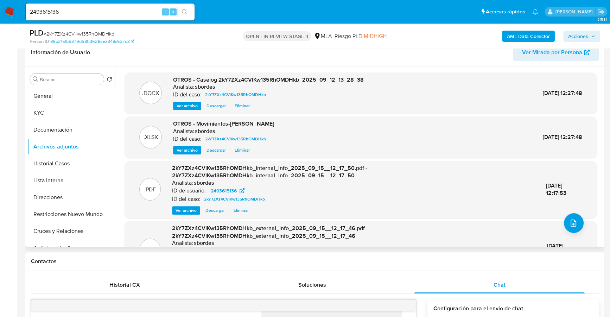
click at [243, 106] on span "Eliminar" at bounding box center [242, 105] width 15 height 7
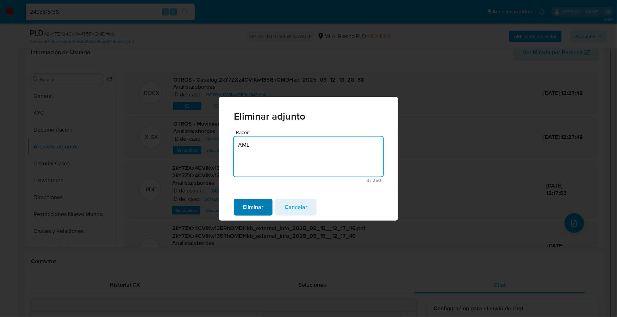
type textarea "AML"
click at [261, 204] on span "Eliminar" at bounding box center [253, 207] width 20 height 15
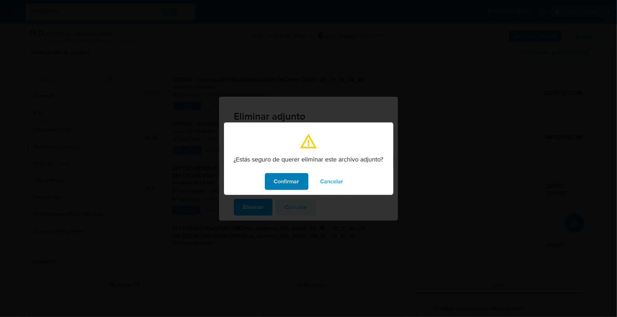
click at [287, 181] on span "Confirmar" at bounding box center [286, 181] width 25 height 15
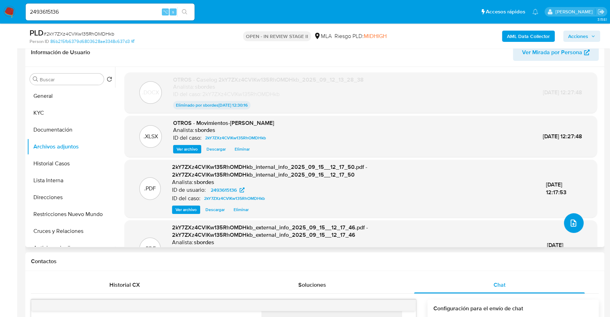
click at [571, 223] on icon "upload-file" at bounding box center [574, 223] width 6 height 7
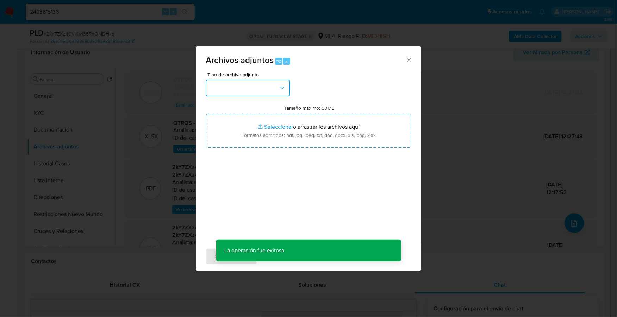
click at [241, 87] on button "button" at bounding box center [248, 88] width 84 height 17
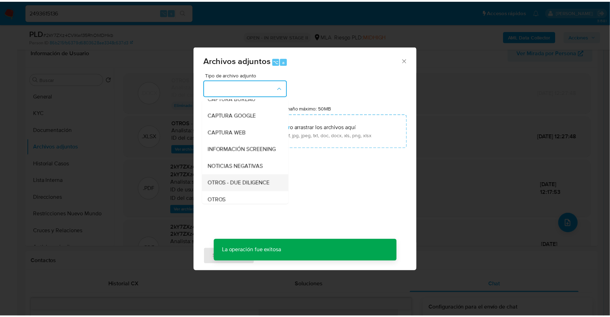
scroll to position [50, 0]
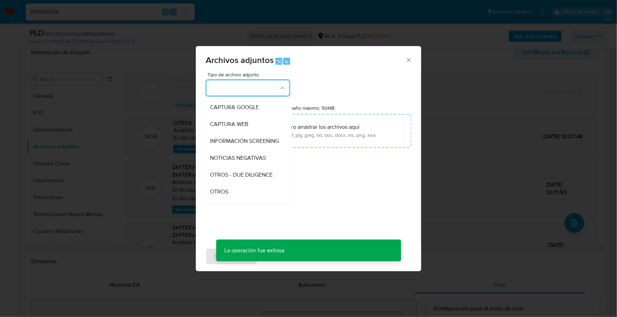
click at [229, 199] on div "OTROS" at bounding box center [246, 191] width 72 height 17
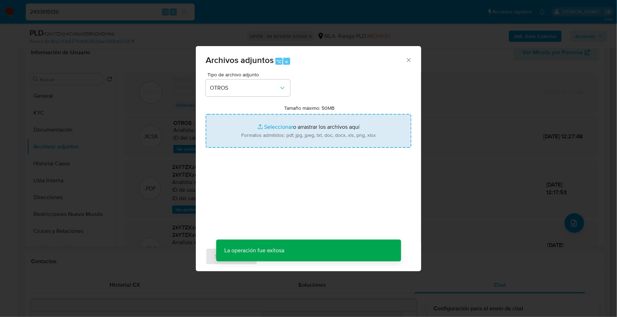
click at [274, 126] on input "Tamaño máximo: 50MB Seleccionar archivos" at bounding box center [309, 131] width 206 height 34
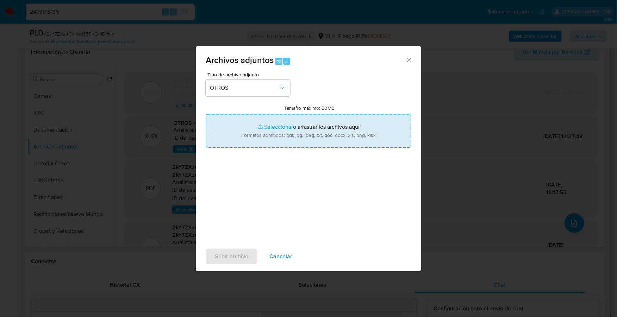
type input "C:\fakepath\V2 - Caselog 2kY7ZXz4CVlKw135RhOMDHkb_2025_09_12_13_28_38.docx"
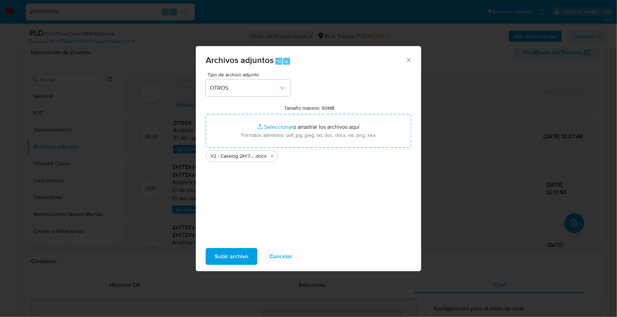
click at [227, 251] on span "Subir archivo" at bounding box center [231, 256] width 33 height 15
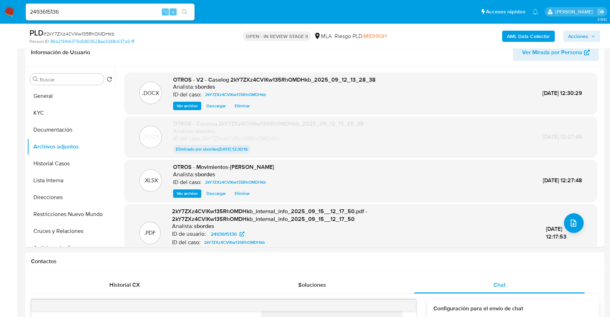
scroll to position [0, 0]
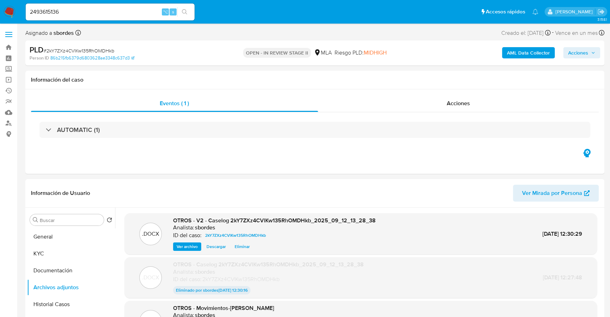
click at [587, 54] on span "Acciones" at bounding box center [578, 52] width 20 height 11
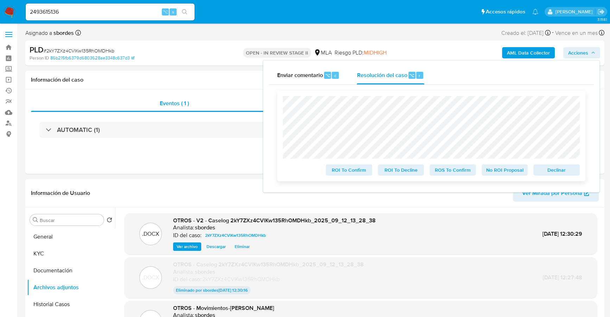
click at [558, 169] on span "Declinar" at bounding box center [557, 170] width 37 height 10
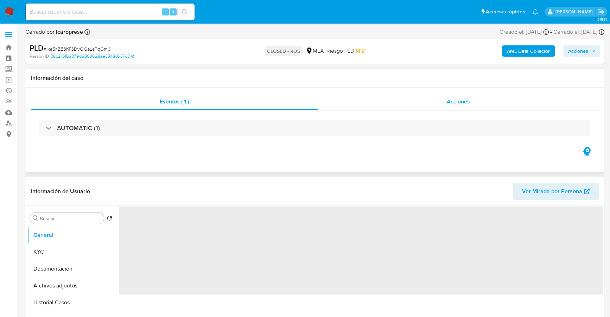
click at [477, 103] on div "Acciones" at bounding box center [458, 101] width 281 height 17
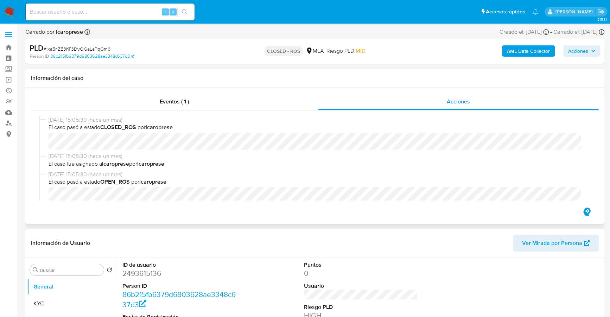
select select "10"
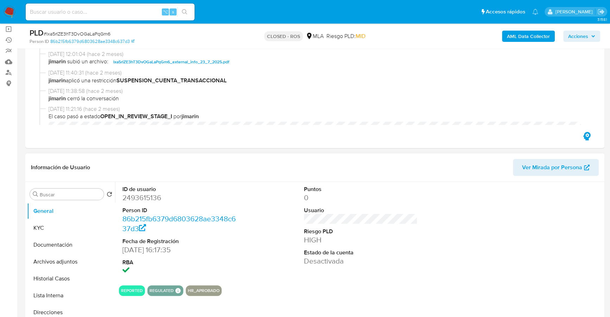
scroll to position [86, 0]
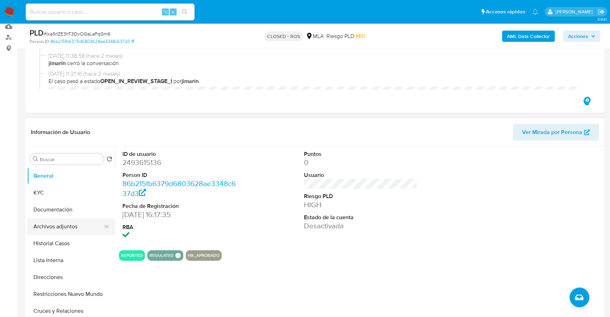
click at [58, 228] on button "Archivos adjuntos" at bounding box center [68, 226] width 82 height 17
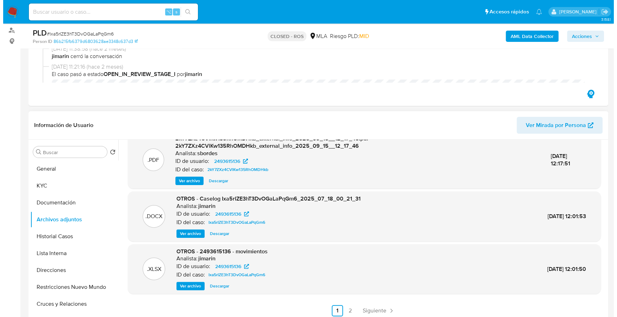
scroll to position [102, 0]
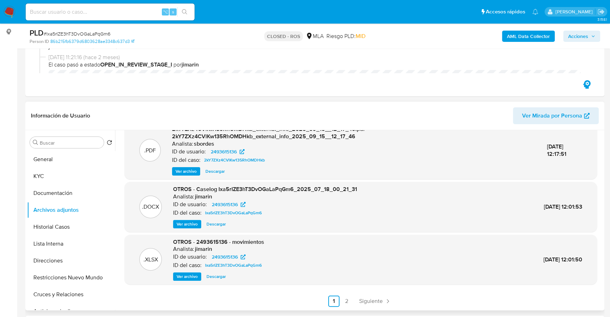
click at [192, 221] on span "Ver archivo" at bounding box center [187, 224] width 21 height 7
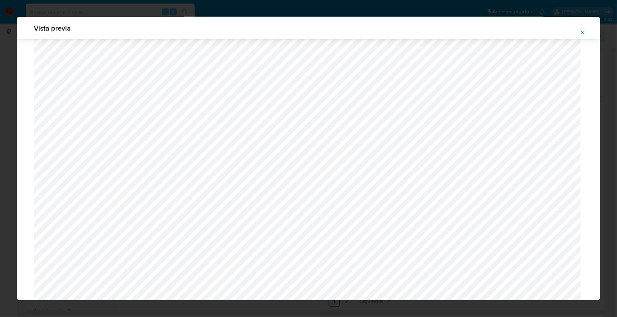
scroll to position [527, 0]
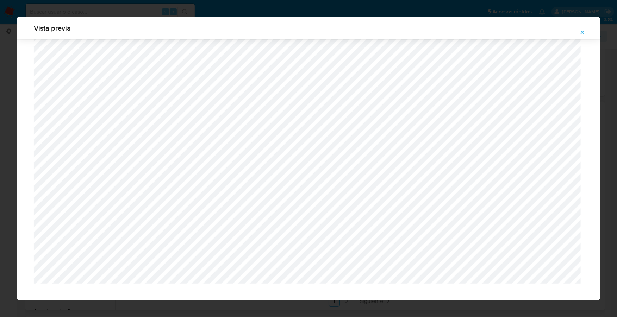
click at [584, 31] on icon "Attachment preview" at bounding box center [582, 33] width 6 height 6
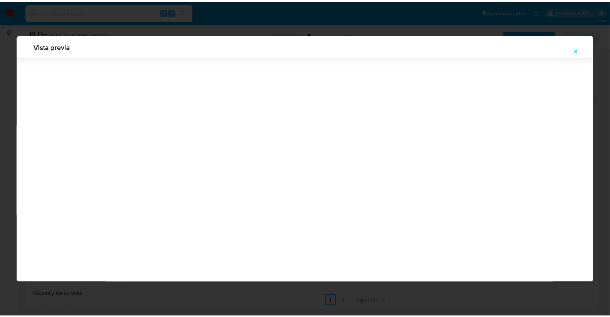
scroll to position [0, 0]
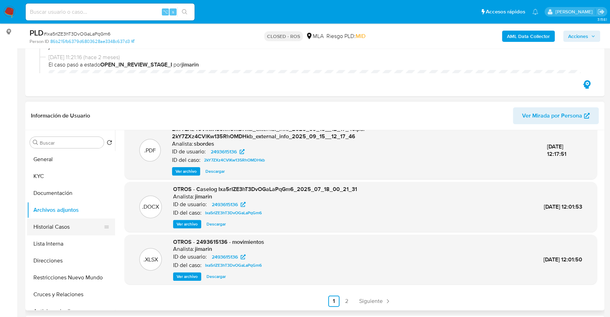
click at [51, 231] on button "Historial Casos" at bounding box center [68, 227] width 82 height 17
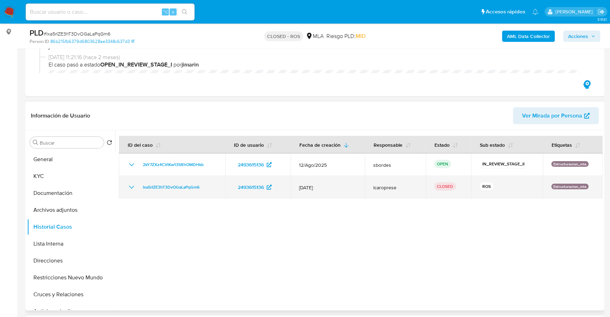
click at [129, 187] on icon "Mostrar/Ocultar" at bounding box center [131, 187] width 8 height 8
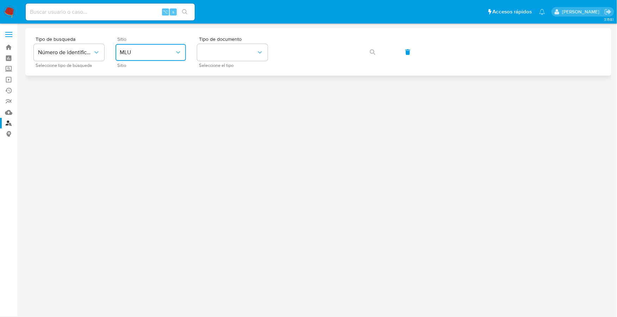
click at [160, 52] on span "MLU" at bounding box center [147, 52] width 55 height 7
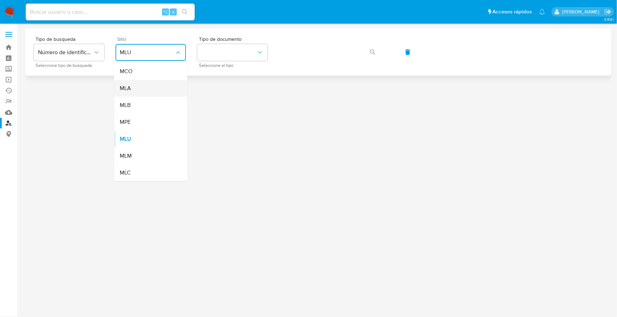
click at [153, 89] on div "MLA" at bounding box center [149, 88] width 58 height 17
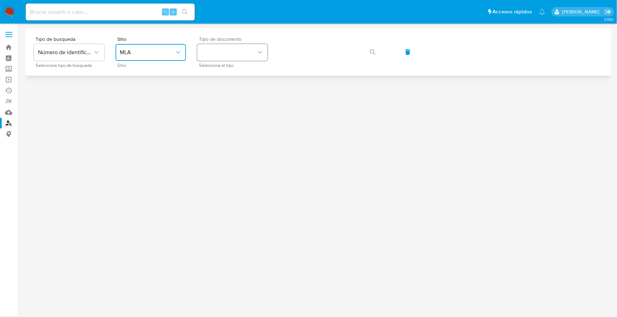
click at [235, 52] on button "identificationType" at bounding box center [232, 52] width 70 height 17
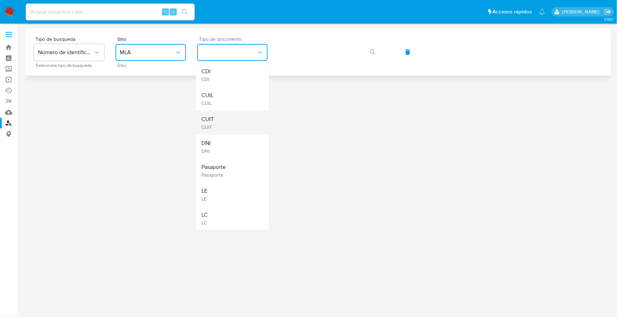
click at [224, 125] on div "CUIT CUIT" at bounding box center [230, 123] width 58 height 24
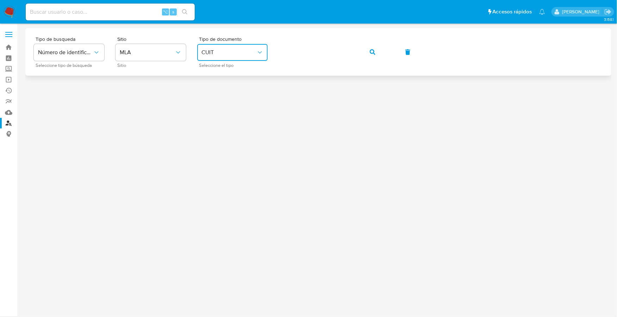
click at [388, 50] on div "Tipo de busqueda Número de identificación Seleccione tipo de búsqueda Sitio MLA…" at bounding box center [318, 52] width 569 height 31
click at [373, 48] on span "button" at bounding box center [373, 51] width 6 height 15
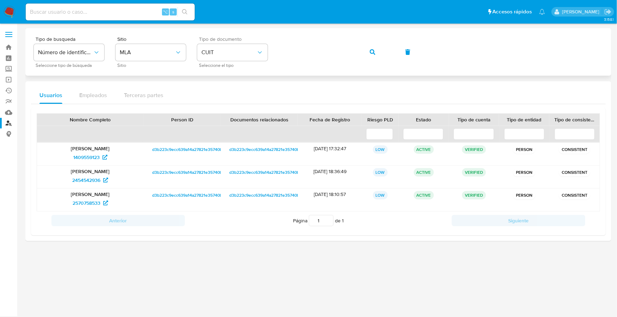
click at [261, 43] on div "Tipo de busqueda Número de identificación Seleccione tipo de búsqueda Sitio MLA…" at bounding box center [318, 52] width 569 height 31
click at [378, 51] on button "button" at bounding box center [372, 52] width 24 height 17
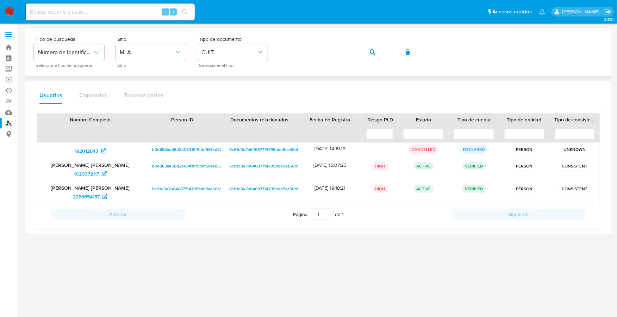
click at [277, 53] on div "Tipo de busqueda Número de identificación Seleccione tipo de búsqueda Sitio MLA…" at bounding box center [318, 52] width 569 height 31
click at [362, 52] on button "button" at bounding box center [372, 52] width 24 height 17
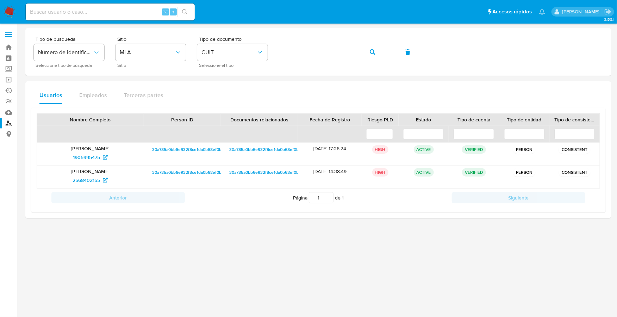
click at [5, 11] on img at bounding box center [10, 12] width 12 height 12
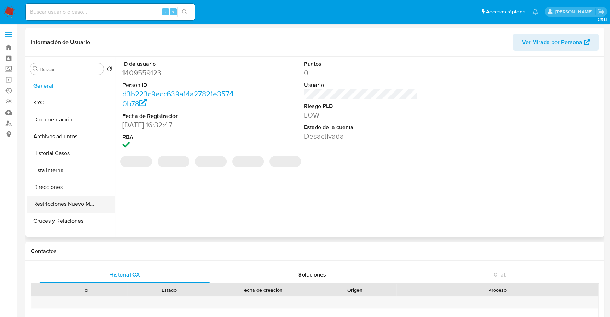
select select "10"
click at [57, 203] on button "Restricciones Nuevo Mundo" at bounding box center [68, 204] width 82 height 17
select select "10"
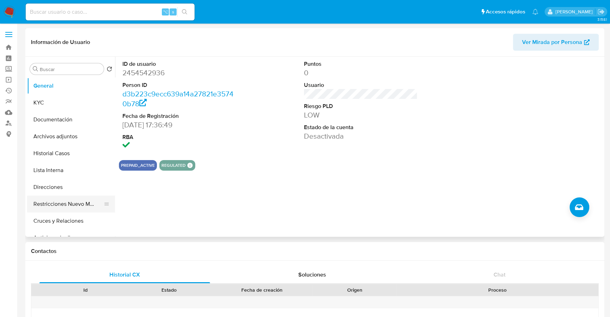
click at [54, 197] on button "Restricciones Nuevo Mundo" at bounding box center [68, 204] width 82 height 17
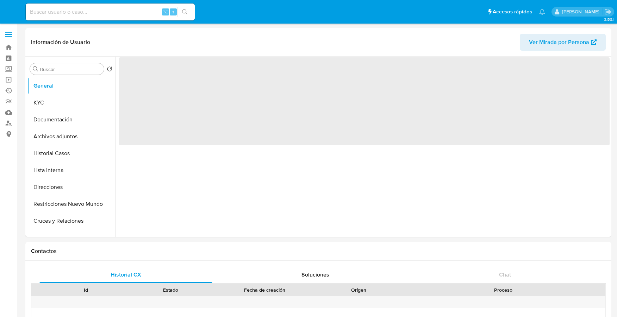
select select "10"
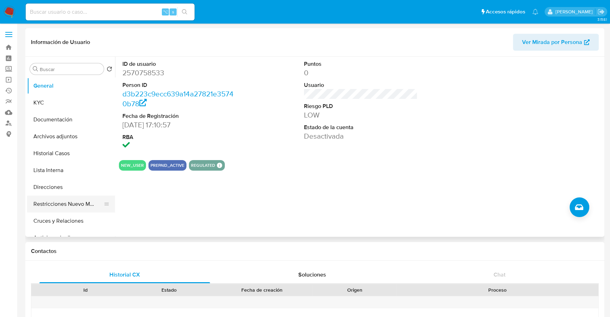
click at [51, 206] on button "Restricciones Nuevo Mundo" at bounding box center [68, 204] width 82 height 17
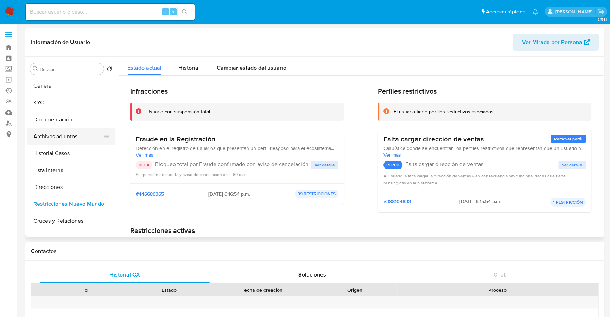
click at [62, 133] on button "Archivos adjuntos" at bounding box center [68, 136] width 82 height 17
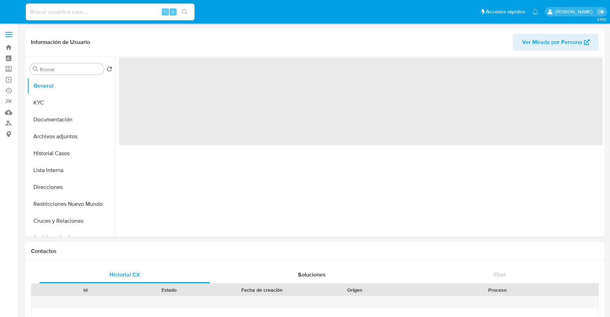
select select "10"
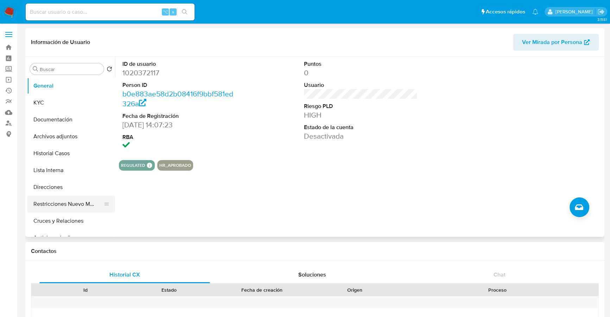
click at [68, 206] on button "Restricciones Nuevo Mundo" at bounding box center [68, 204] width 82 height 17
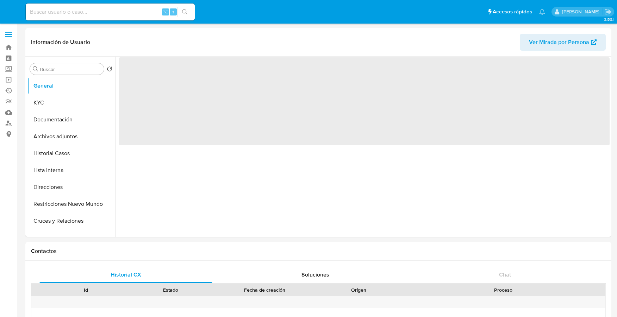
select select "10"
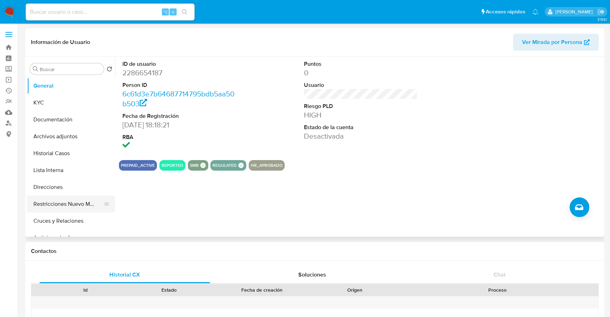
click at [62, 202] on button "Restricciones Nuevo Mundo" at bounding box center [68, 204] width 82 height 17
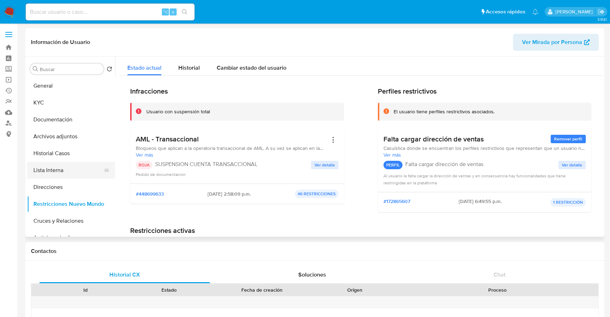
click at [50, 168] on button "Lista Interna" at bounding box center [68, 170] width 82 height 17
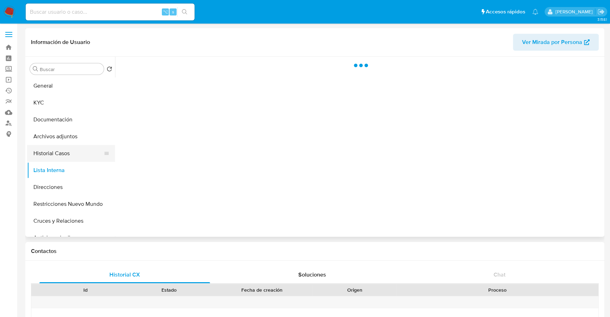
click at [54, 152] on button "Historial Casos" at bounding box center [68, 153] width 82 height 17
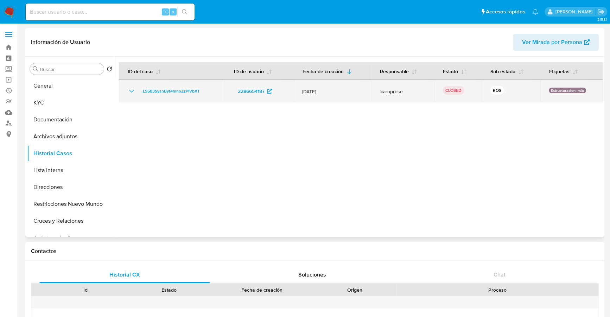
click at [130, 88] on icon "Mostrar/Ocultar" at bounding box center [131, 91] width 8 height 8
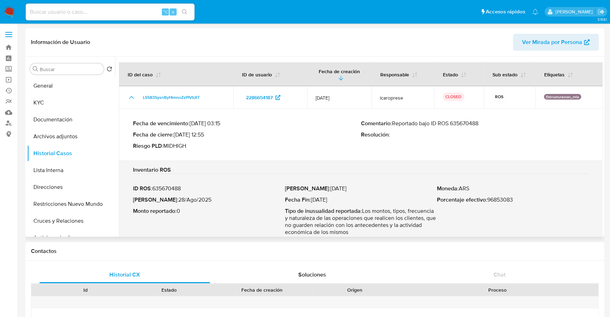
drag, startPoint x: 422, startPoint y: 122, endPoint x: 491, endPoint y: 123, distance: 69.7
click at [491, 123] on p "Comentario : Reportado bajo ID ROS 635670488" at bounding box center [475, 123] width 228 height 7
click at [46, 100] on button "KYC" at bounding box center [68, 102] width 82 height 17
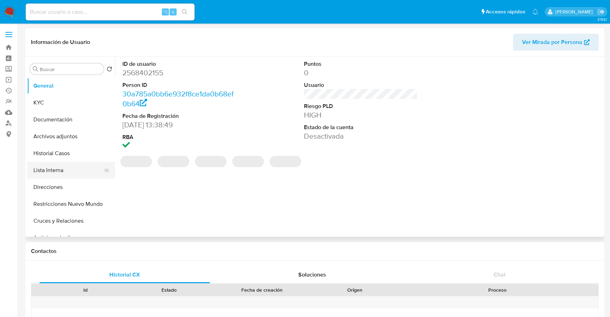
select select "10"
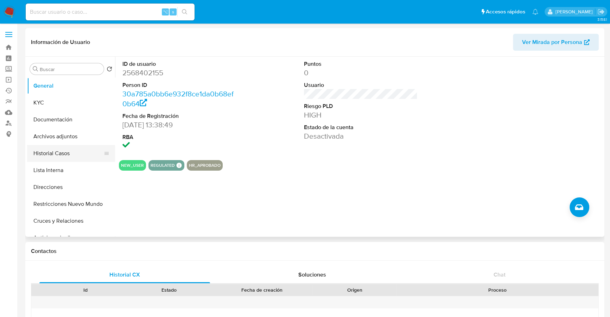
click at [65, 151] on button "Historial Casos" at bounding box center [68, 153] width 82 height 17
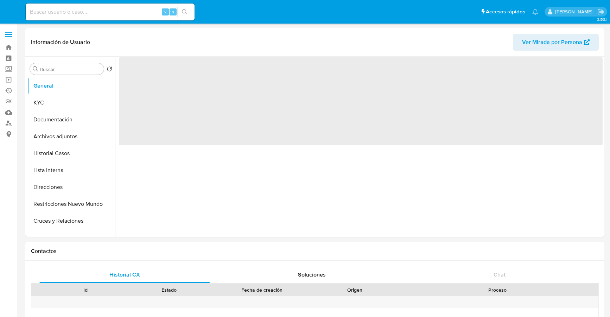
select select "10"
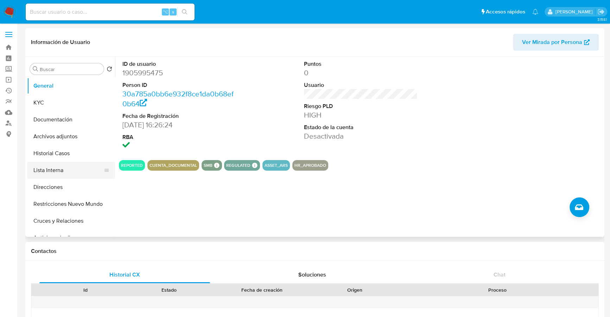
click at [62, 166] on button "Lista Interna" at bounding box center [68, 170] width 82 height 17
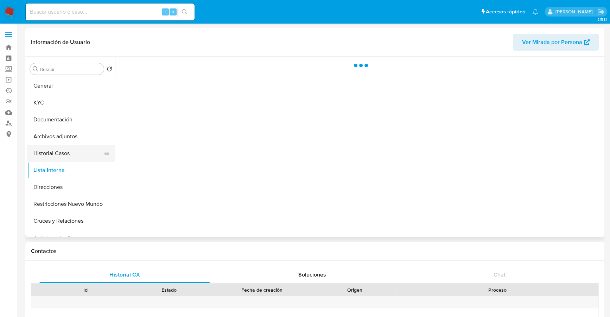
click at [62, 156] on button "Historial Casos" at bounding box center [68, 153] width 82 height 17
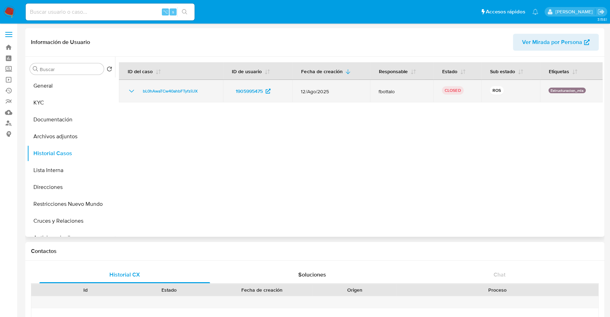
click at [128, 90] on icon "Mostrar/Ocultar" at bounding box center [131, 91] width 8 height 8
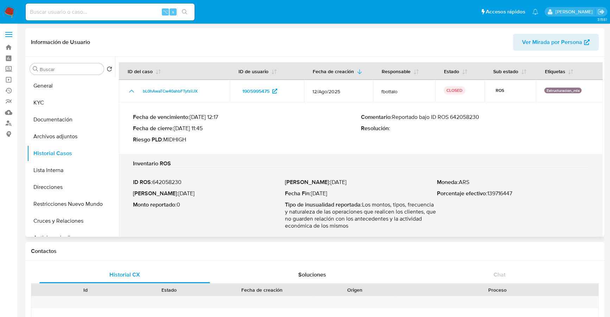
drag, startPoint x: 421, startPoint y: 123, endPoint x: 494, endPoint y: 123, distance: 73.2
click at [494, 121] on p "Comentario : Reportado bajo ID ROS 642058230" at bounding box center [475, 117] width 228 height 7
click at [42, 108] on button "KYC" at bounding box center [68, 102] width 82 height 17
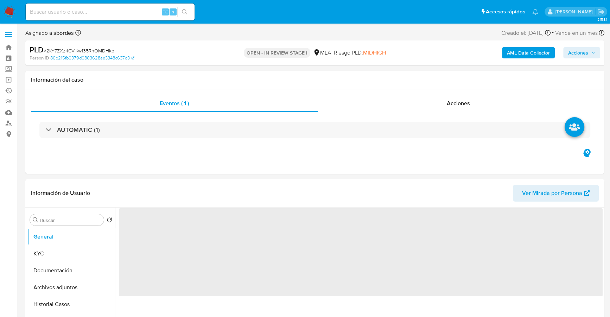
click at [581, 54] on span "Acciones" at bounding box center [578, 52] width 20 height 11
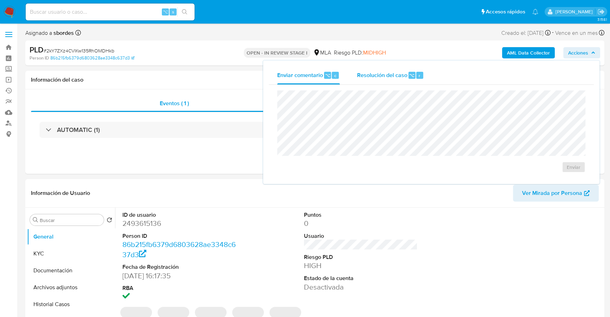
click at [383, 75] on span "Resolución del caso" at bounding box center [382, 75] width 50 height 8
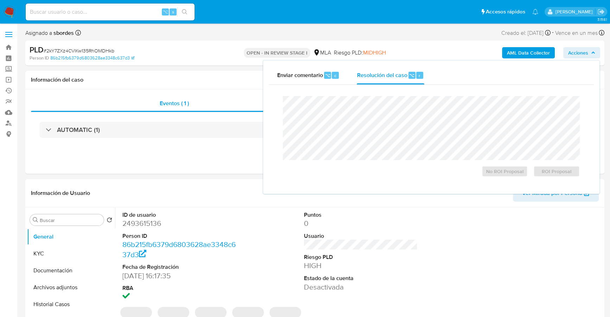
select select "10"
click at [556, 173] on span "ROI Proposal" at bounding box center [557, 171] width 37 height 10
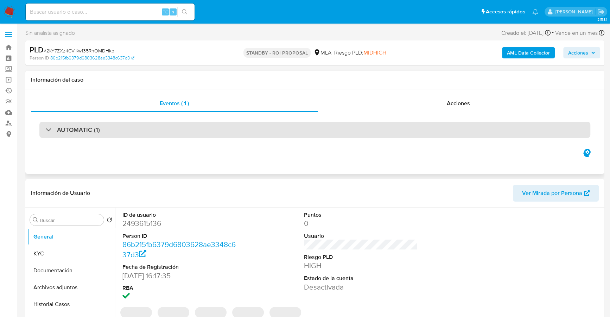
select select "10"
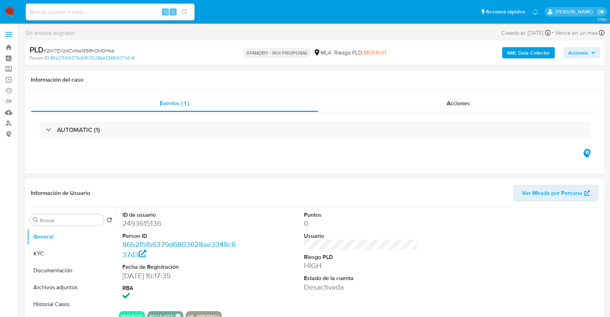
click at [112, 11] on input at bounding box center [110, 11] width 169 height 9
paste input "331383755"
type input "331383755"
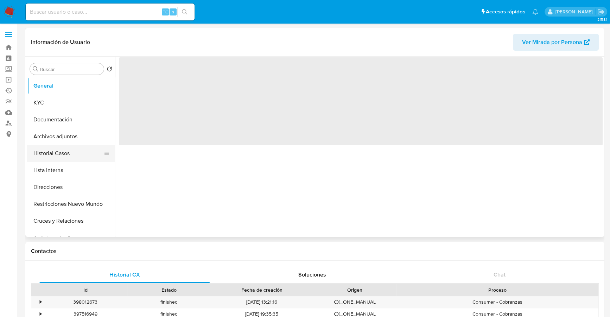
click at [57, 153] on button "Historial Casos" at bounding box center [68, 153] width 82 height 17
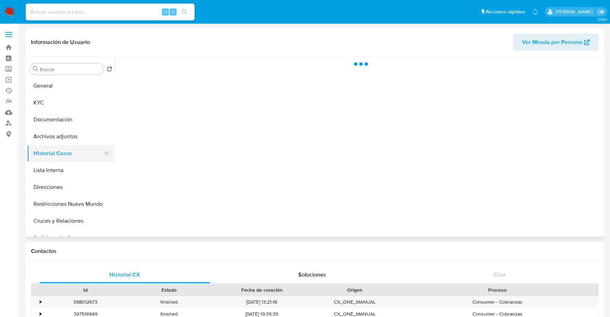
select select "10"
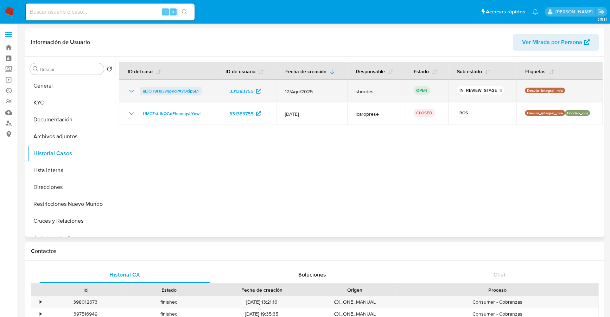
click at [177, 90] on span "aEjCH9Hs3vnpKcPXvOxipSL1" at bounding box center [171, 91] width 56 height 8
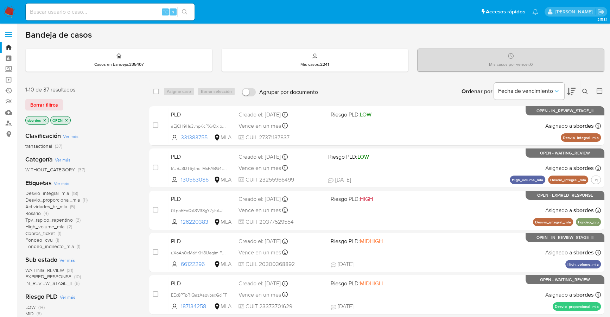
click at [46, 118] on icon "close-filter" at bounding box center [45, 120] width 4 height 4
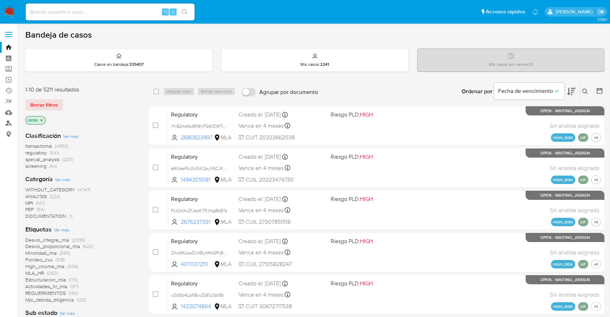
click at [4, 126] on link "Buscador de personas" at bounding box center [42, 123] width 84 height 11
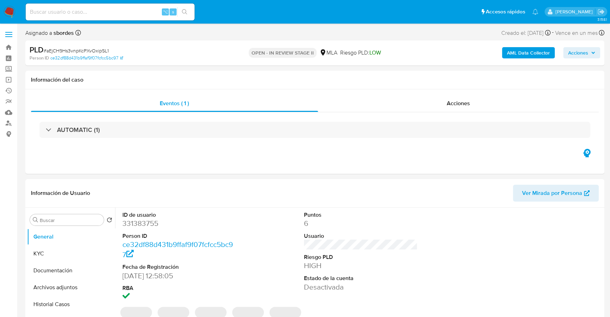
select select "10"
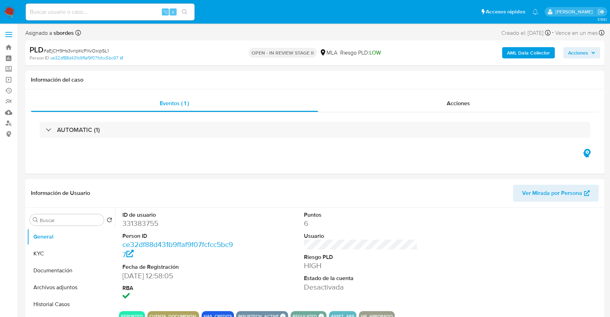
click at [105, 8] on input at bounding box center [110, 11] width 169 height 9
paste input "331383755"
type input "331383755"
click at [55, 255] on button "KYC" at bounding box center [68, 253] width 82 height 17
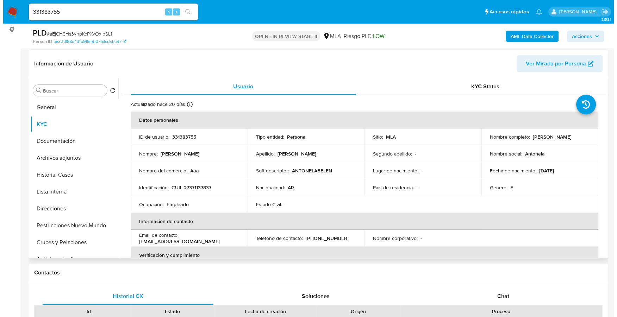
scroll to position [66, 0]
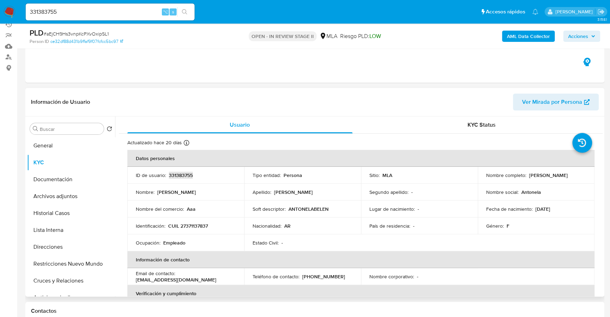
copy p "331383755"
click at [531, 31] on b "AML Data Collector" at bounding box center [528, 36] width 43 height 11
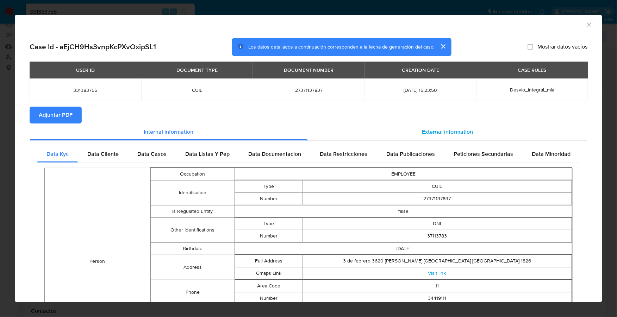
click at [469, 137] on div "External information" at bounding box center [447, 132] width 279 height 17
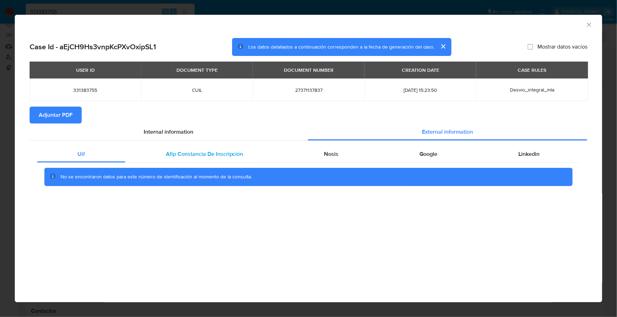
click at [227, 154] on span "Afip Constancia De Inscripción" at bounding box center [204, 154] width 77 height 8
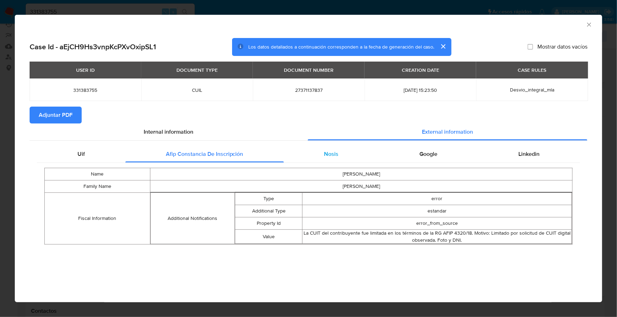
click at [323, 157] on div "Nosis" at bounding box center [331, 154] width 95 height 17
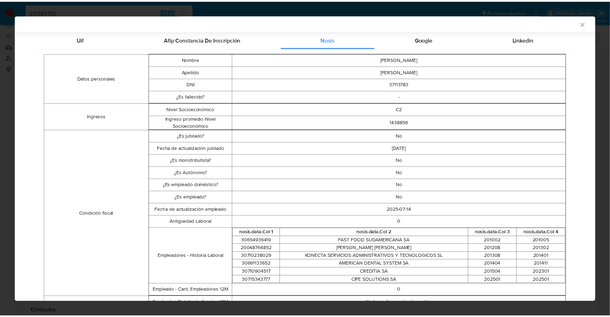
scroll to position [0, 0]
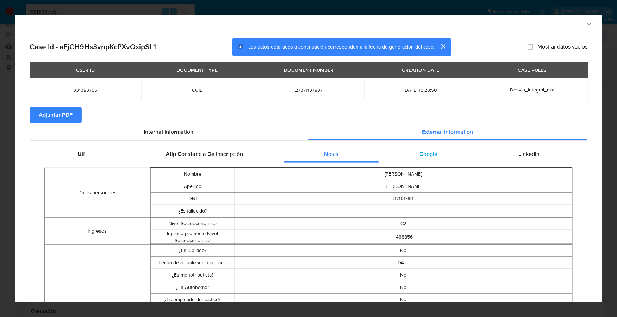
click at [424, 153] on span "Google" at bounding box center [428, 154] width 18 height 8
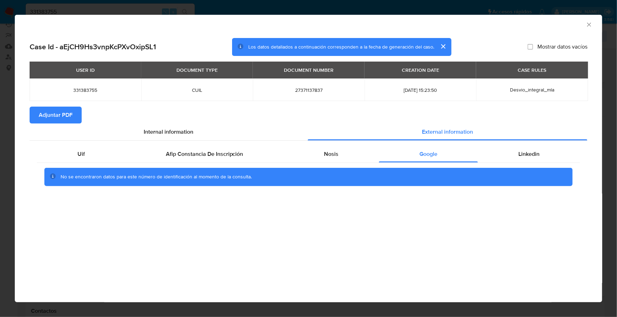
click at [52, 118] on span "Adjuntar PDF" at bounding box center [56, 114] width 34 height 15
click at [585, 25] on icon "Cerrar ventana" at bounding box center [588, 24] width 7 height 7
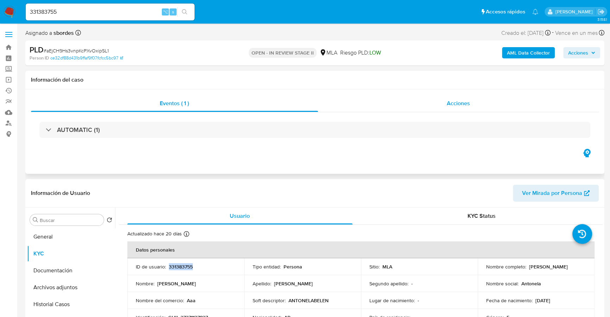
click at [484, 107] on div "Acciones" at bounding box center [458, 103] width 281 height 17
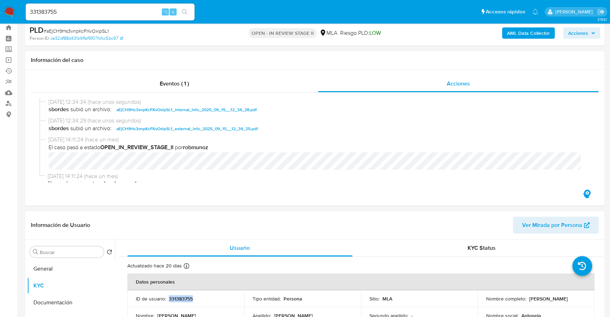
scroll to position [66, 0]
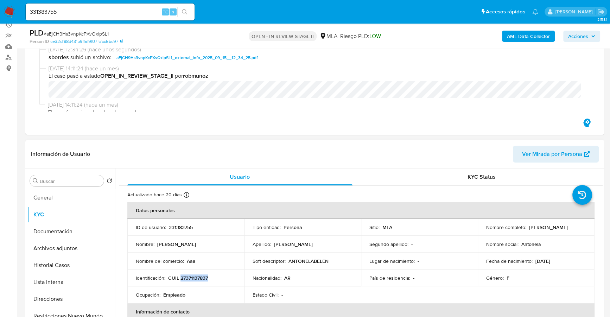
copy p "27371137837"
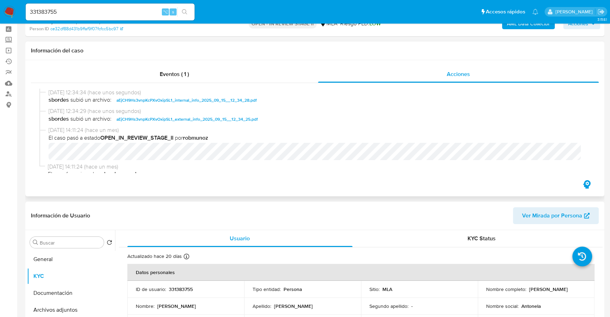
scroll to position [0, 0]
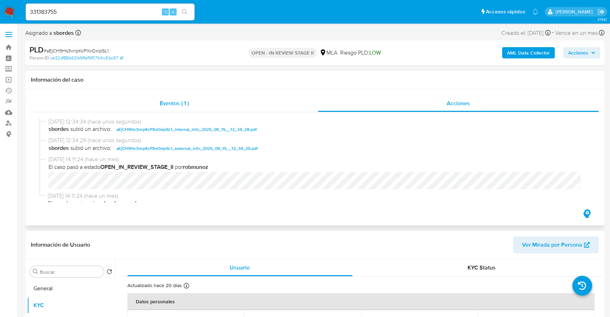
click at [129, 102] on div "Eventos ( 1 )" at bounding box center [174, 103] width 287 height 17
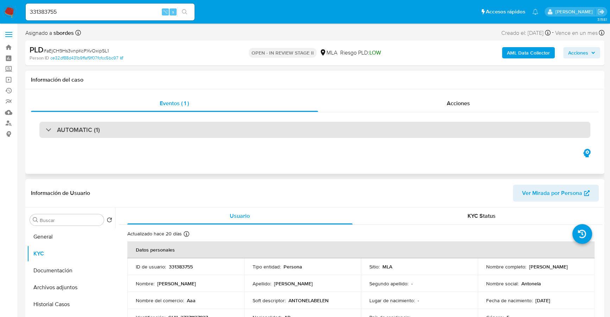
click at [74, 134] on div "AUTOMATIC (1)" at bounding box center [314, 130] width 551 height 16
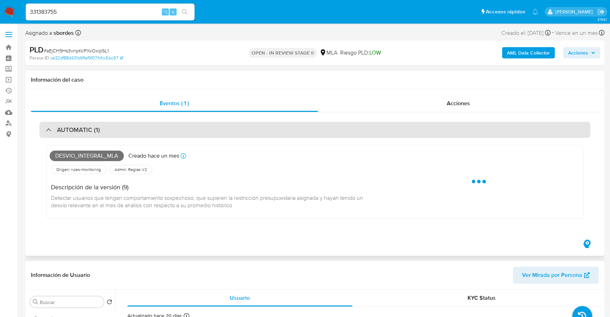
click at [76, 132] on h3 "AUTOMATIC (1)" at bounding box center [78, 130] width 43 height 8
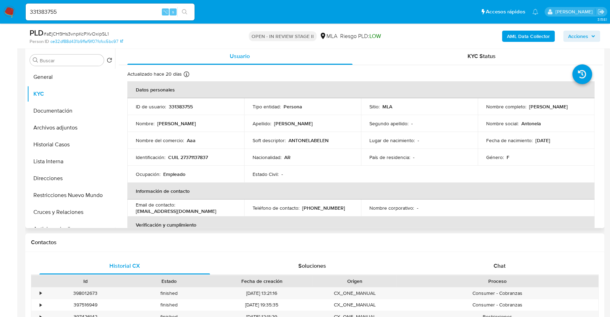
scroll to position [182, 0]
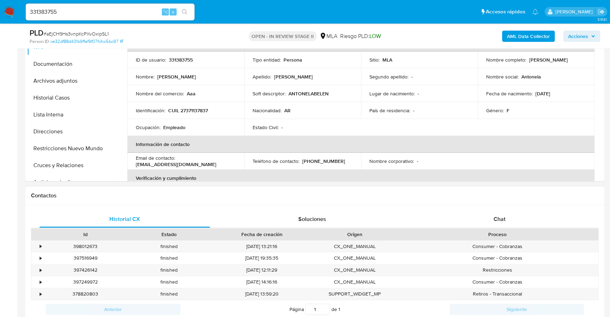
click at [498, 208] on div "Historial CX Soluciones Chat Id Estado Fecha de creación Origen Proceso • 39801…" at bounding box center [314, 273] width 579 height 136
click at [500, 213] on div "Chat" at bounding box center [499, 219] width 171 height 17
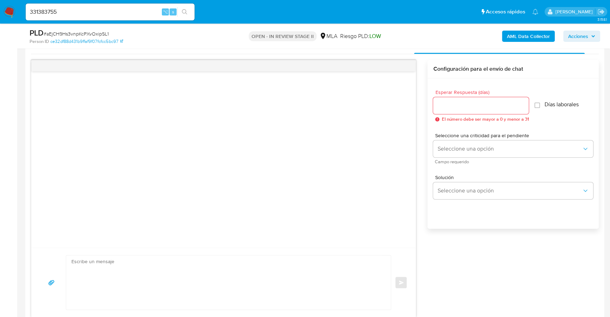
scroll to position [177, 0]
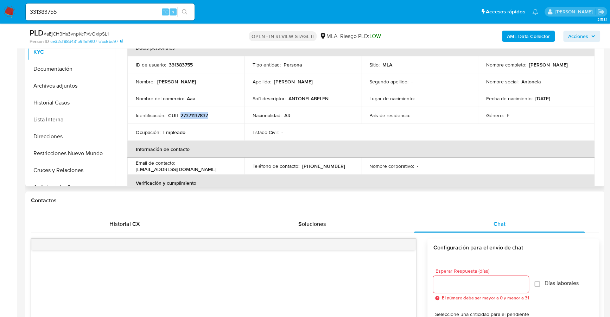
copy p "27371137837"
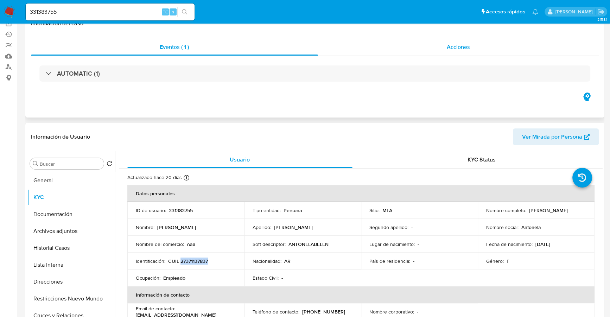
scroll to position [0, 0]
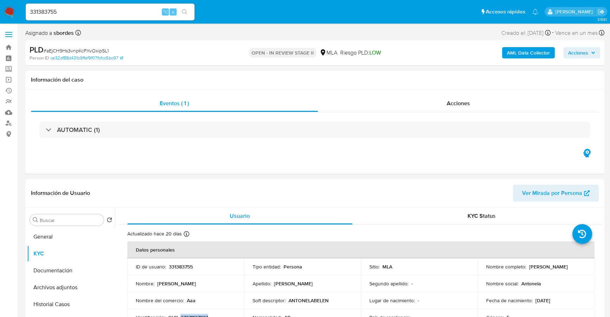
click at [584, 52] on span "Acciones" at bounding box center [578, 52] width 20 height 11
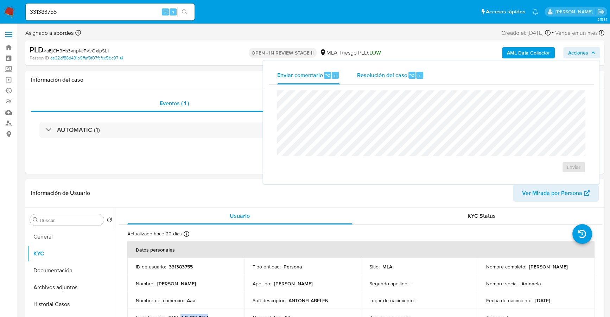
click at [368, 81] on div "Resolución del caso ⌥ r" at bounding box center [390, 75] width 67 height 18
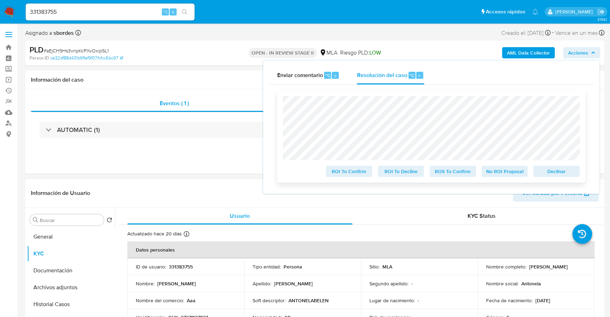
click at [552, 168] on span "Declinar" at bounding box center [557, 171] width 37 height 10
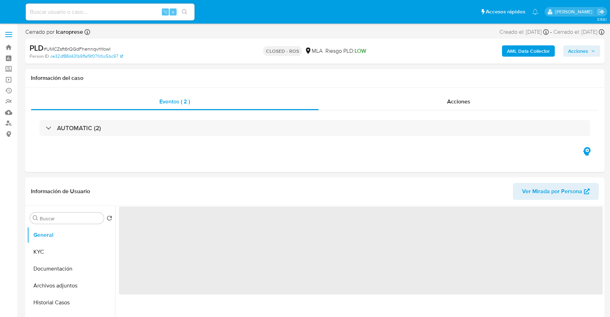
select select "10"
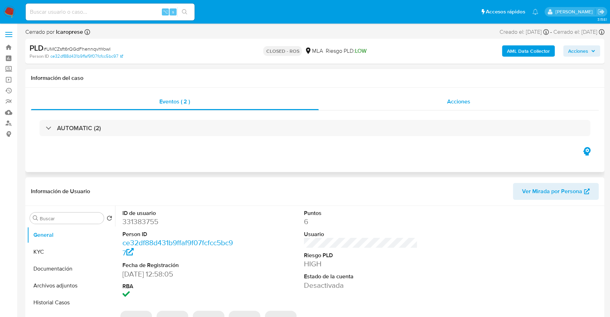
click at [460, 105] on span "Acciones" at bounding box center [458, 101] width 23 height 8
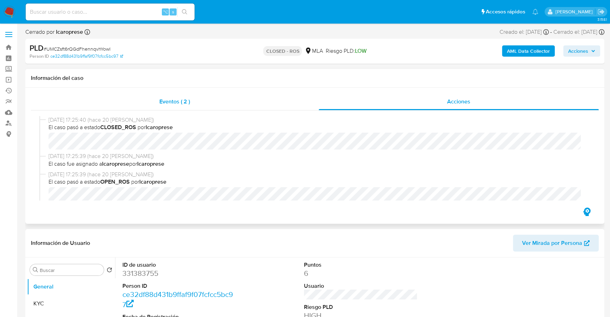
click at [204, 104] on div "Eventos ( 2 )" at bounding box center [175, 101] width 288 height 17
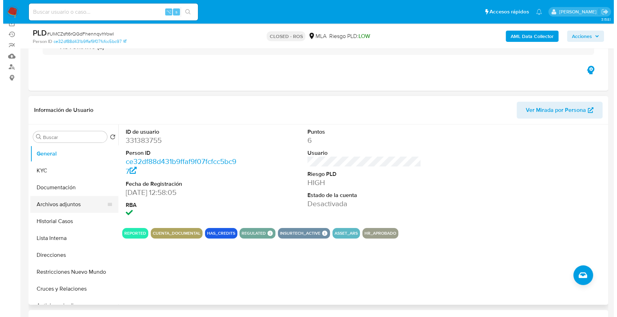
scroll to position [61, 0]
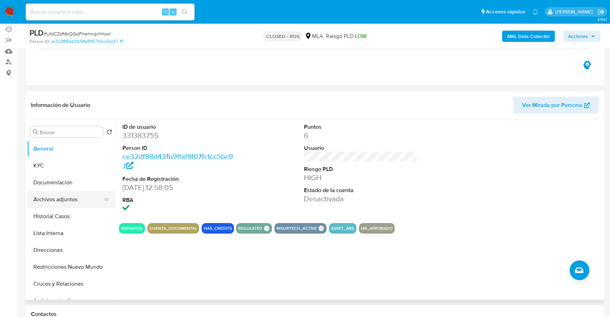
click at [67, 197] on button "Archivos adjuntos" at bounding box center [68, 199] width 82 height 17
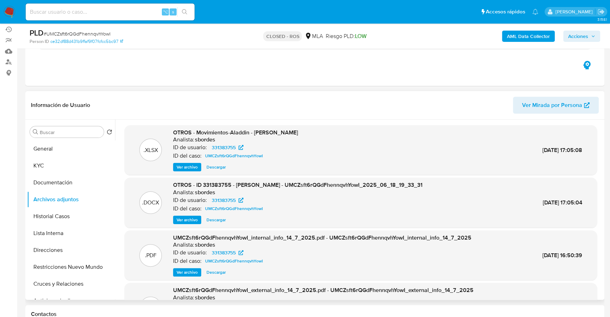
click at [183, 218] on span "Ver archivo" at bounding box center [187, 219] width 21 height 7
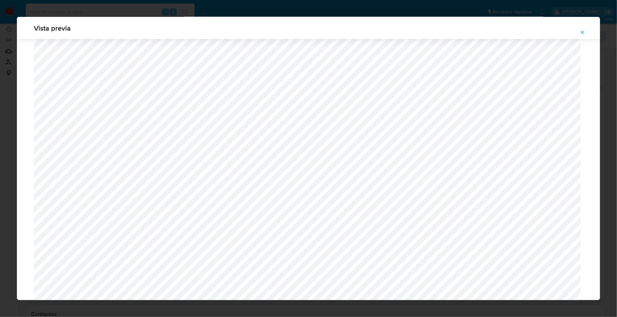
scroll to position [554, 0]
click at [581, 33] on icon "Attachment preview" at bounding box center [582, 32] width 3 height 3
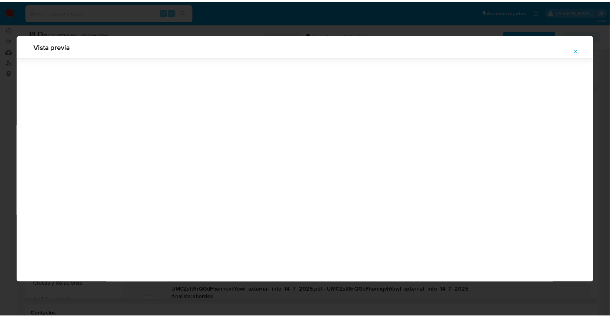
scroll to position [0, 0]
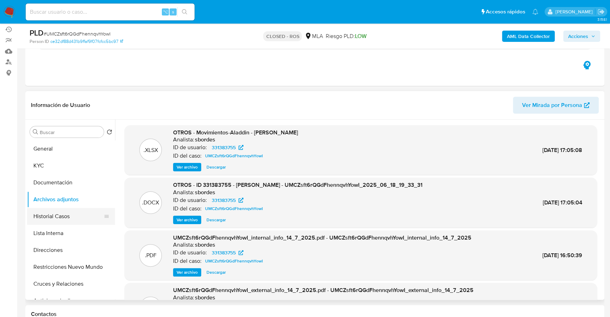
click at [56, 212] on button "Historial Casos" at bounding box center [68, 216] width 82 height 17
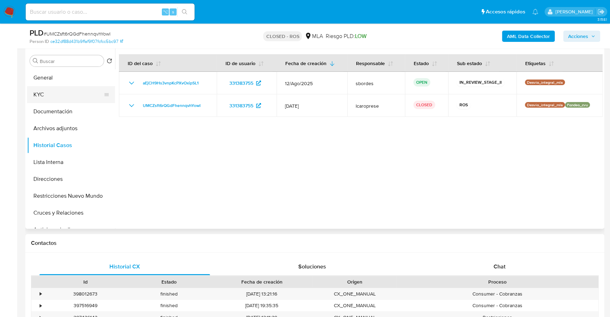
scroll to position [132, 0]
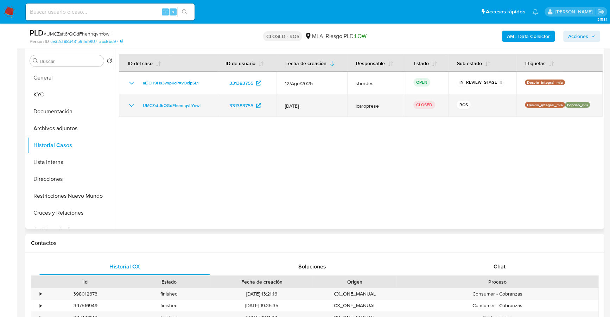
click at [131, 105] on icon "Mostrar/Ocultar" at bounding box center [131, 105] width 8 height 8
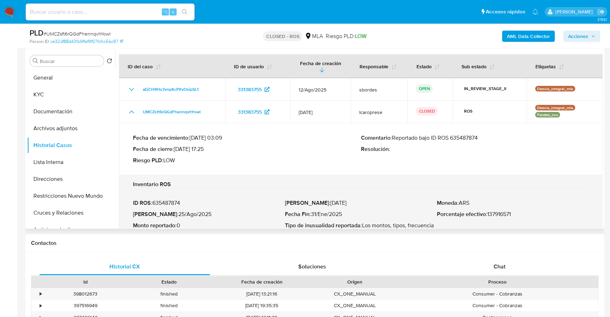
click at [471, 136] on p "Comentario : Reportado bajo ID ROS 635487874" at bounding box center [475, 137] width 228 height 7
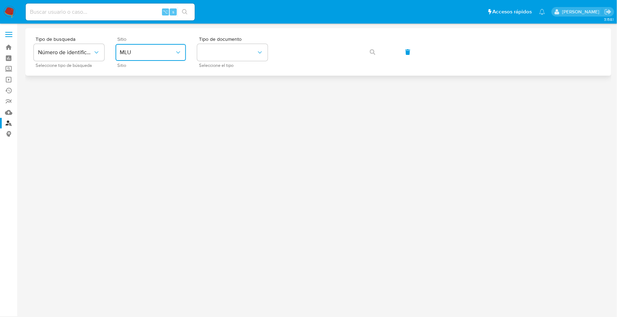
click at [158, 52] on span "MLU" at bounding box center [147, 52] width 55 height 7
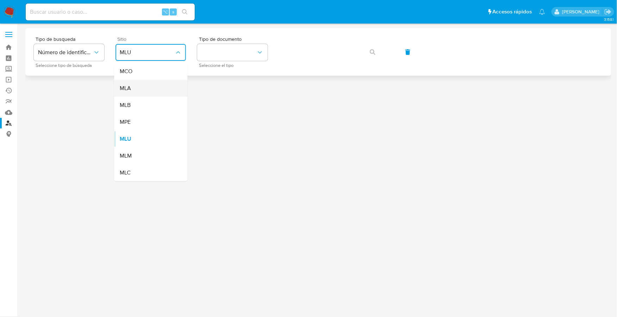
click at [153, 89] on div "MLA" at bounding box center [149, 88] width 58 height 17
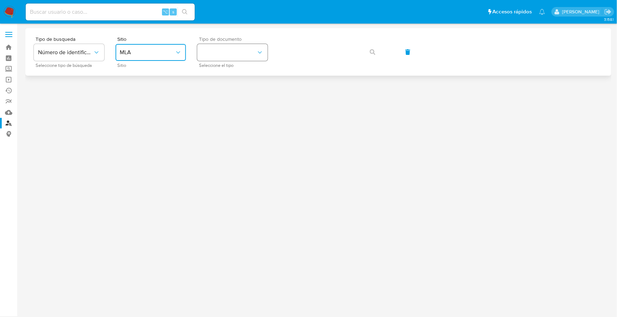
click at [227, 53] on button "identificationType" at bounding box center [232, 52] width 70 height 17
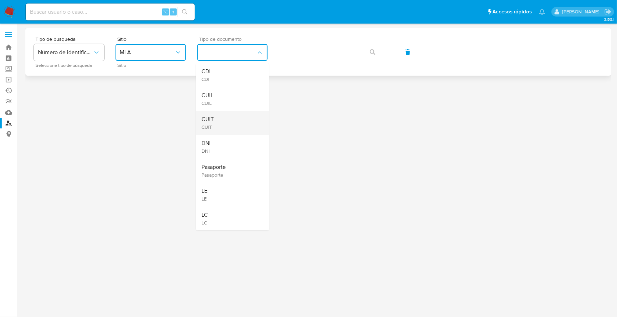
click at [220, 123] on div "CUIT CUIT" at bounding box center [230, 123] width 58 height 24
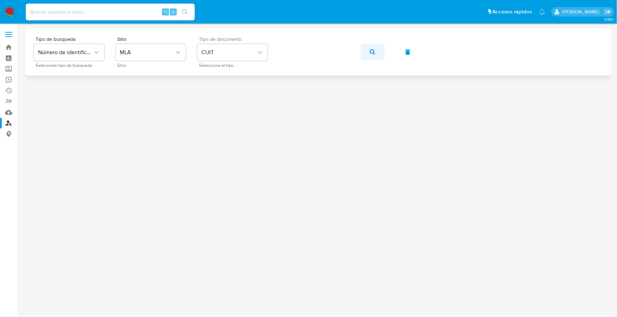
click at [383, 55] on button "button" at bounding box center [372, 52] width 24 height 17
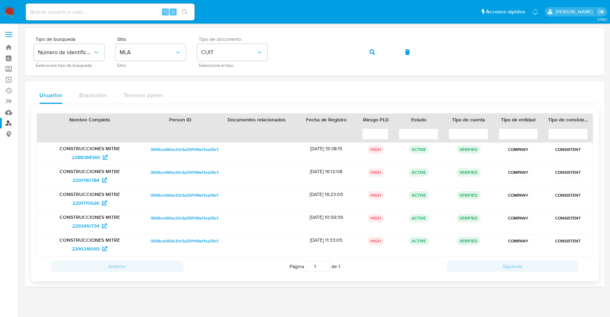
click at [170, 147] on span "0506ce060e20c5a35f149ef1ea39c57a" at bounding box center [187, 149] width 73 height 8
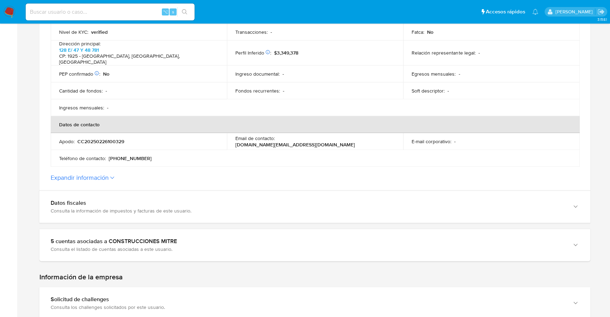
scroll to position [312, 0]
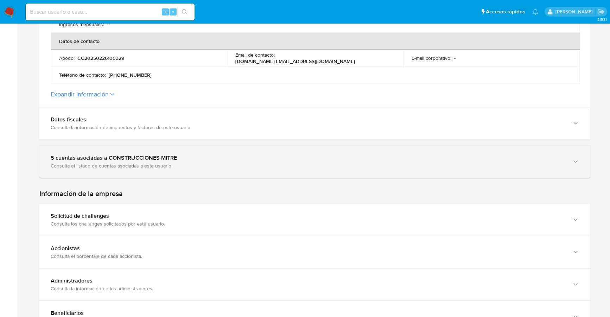
click at [159, 155] on div "5 cuentas asociadas a CONSTRUCCIONES MITRE" at bounding box center [308, 158] width 515 height 7
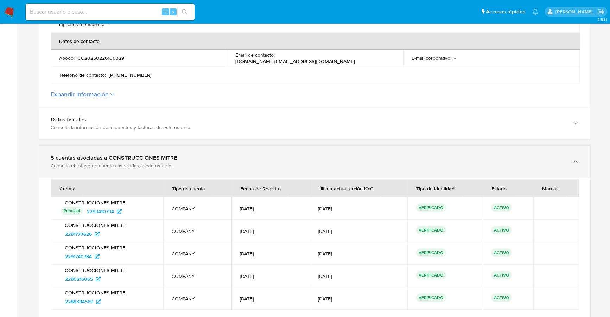
click at [161, 155] on div "5 cuentas asociadas a CONSTRUCCIONES MITRE" at bounding box center [308, 158] width 515 height 7
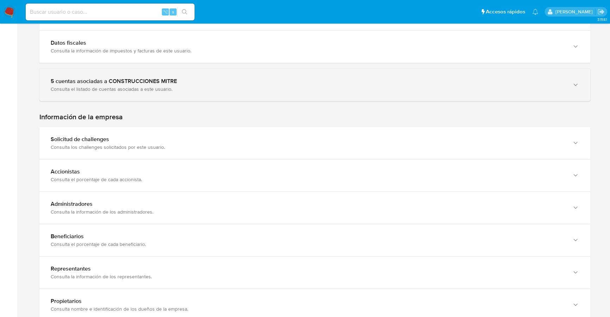
scroll to position [417, 0]
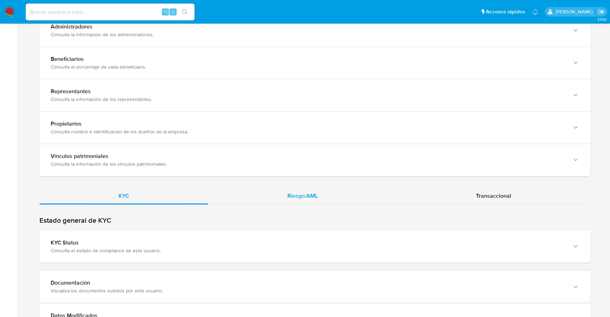
click at [290, 192] on span "Riesgo/AML" at bounding box center [303, 196] width 30 height 8
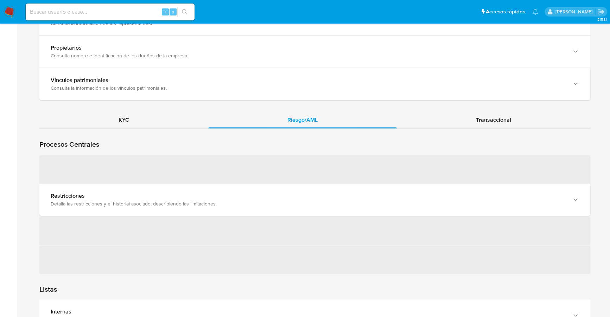
scroll to position [686, 0]
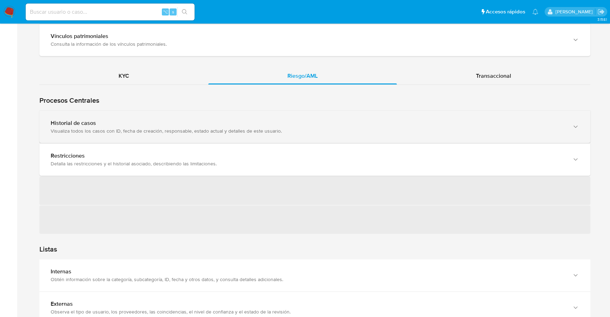
click at [185, 128] on div "Visualiza todos los casos con ID, fecha de creación, responsable, estado actual…" at bounding box center [308, 131] width 515 height 6
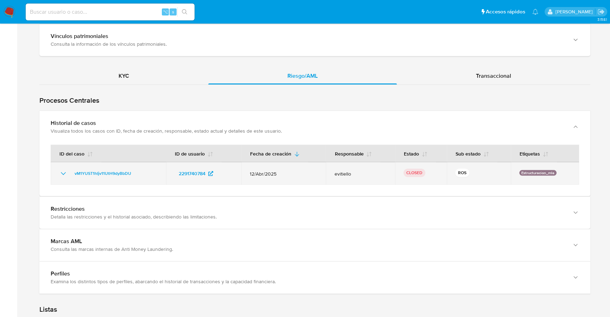
click at [63, 172] on icon "Mostrar/Ocultar" at bounding box center [63, 173] width 5 height 3
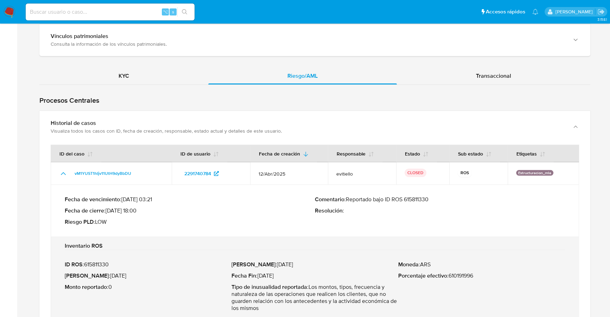
drag, startPoint x: 432, startPoint y: 188, endPoint x: 376, endPoint y: 192, distance: 55.7
click at [376, 196] on p "Comentario : Reportado bajo ID ROS 615811330" at bounding box center [440, 199] width 250 height 7
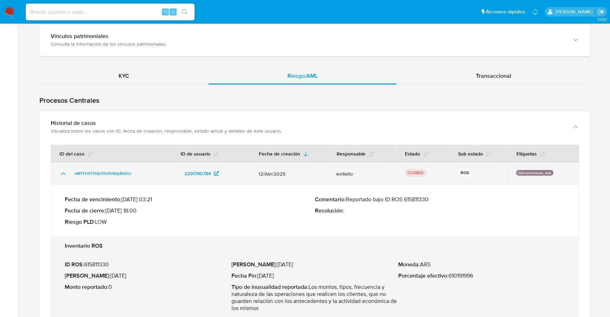
click at [65, 169] on icon "Mostrar/Ocultar" at bounding box center [63, 173] width 8 height 8
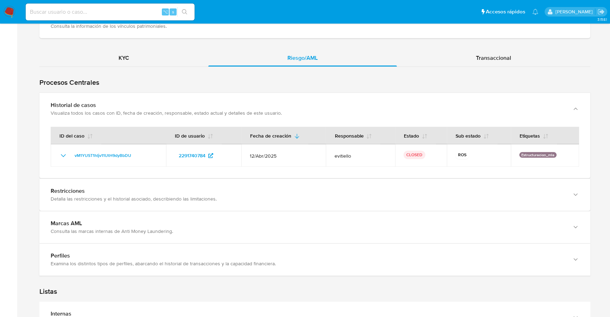
scroll to position [743, 0]
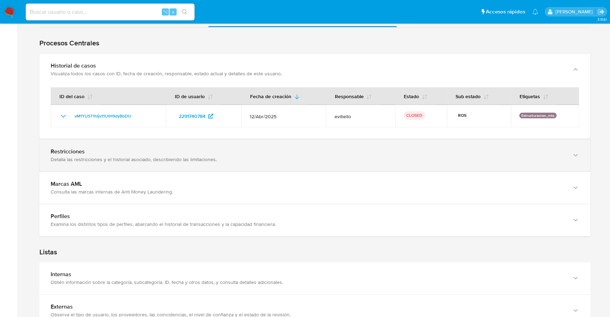
click at [96, 148] on div "Restricciones" at bounding box center [308, 151] width 515 height 7
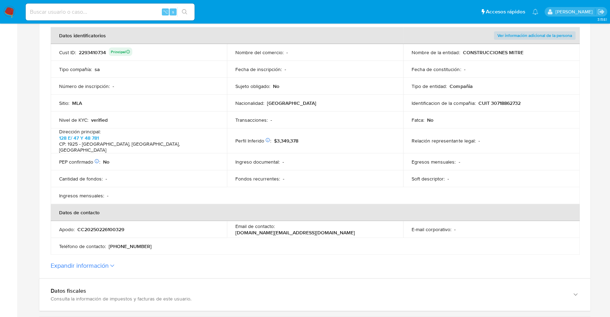
scroll to position [0, 0]
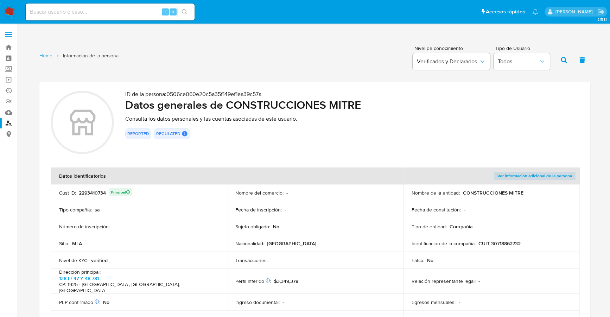
click at [10, 123] on link "Buscador de personas" at bounding box center [42, 123] width 84 height 11
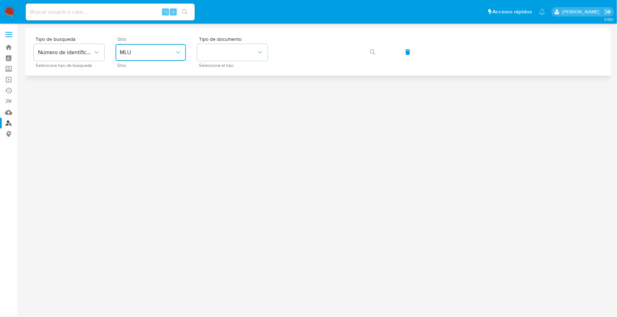
click at [144, 55] on span "MLU" at bounding box center [147, 52] width 55 height 7
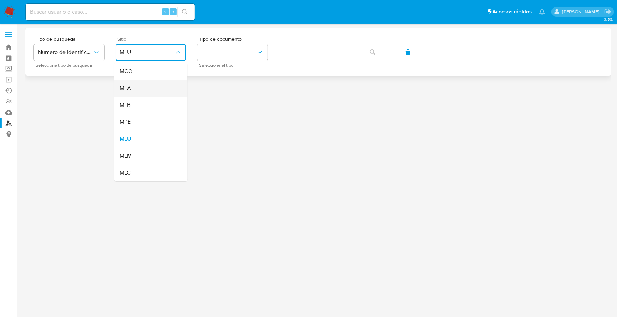
click at [142, 91] on div "MLA" at bounding box center [149, 88] width 58 height 17
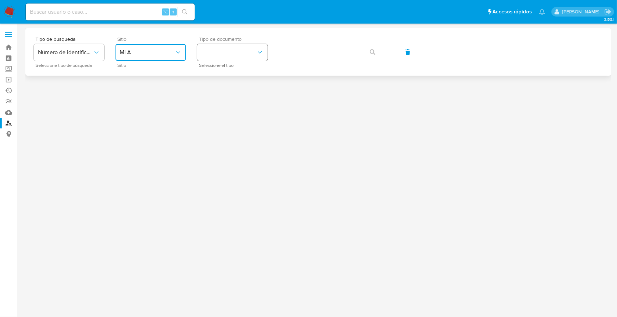
click at [225, 51] on button "identificationType" at bounding box center [232, 52] width 70 height 17
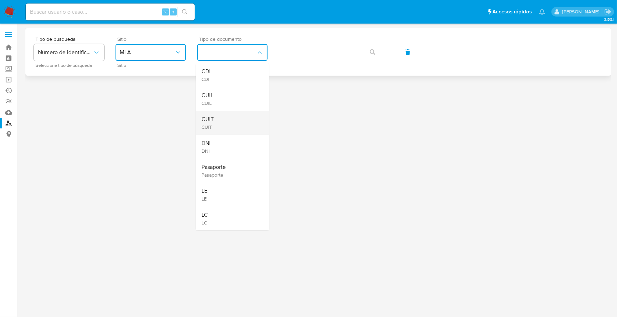
click at [222, 116] on div "CUIT CUIT" at bounding box center [230, 123] width 58 height 24
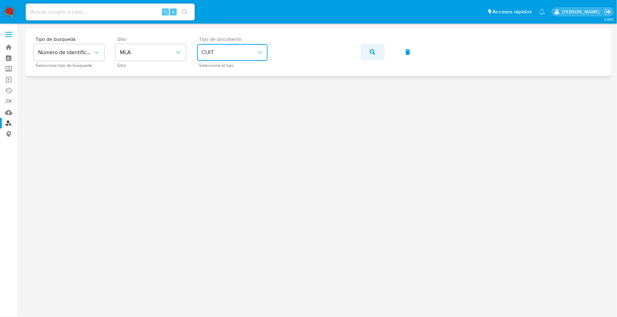
click at [376, 49] on button "button" at bounding box center [372, 52] width 24 height 17
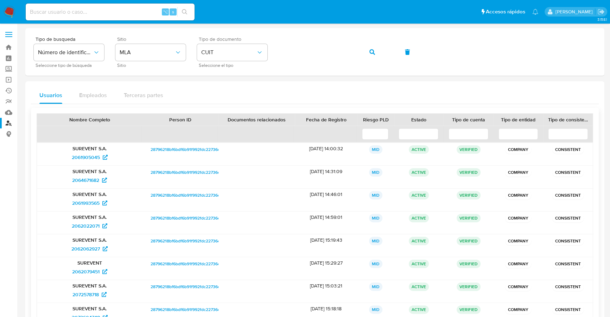
click at [172, 146] on span "28796218bf6bdf6b91f992fdc22736e0" at bounding box center [187, 149] width 72 height 8
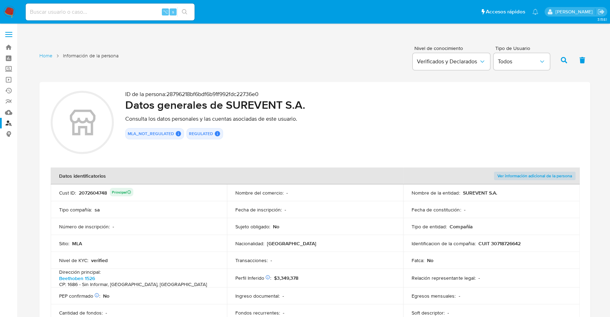
click at [8, 15] on img at bounding box center [10, 12] width 12 height 12
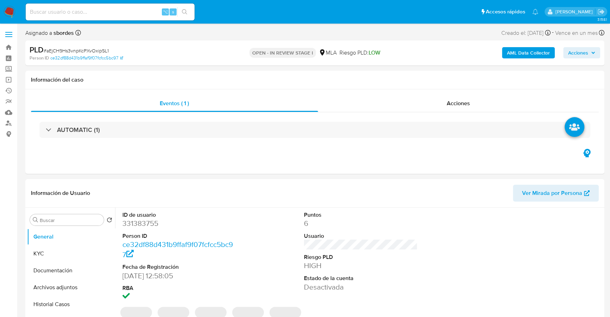
select select "10"
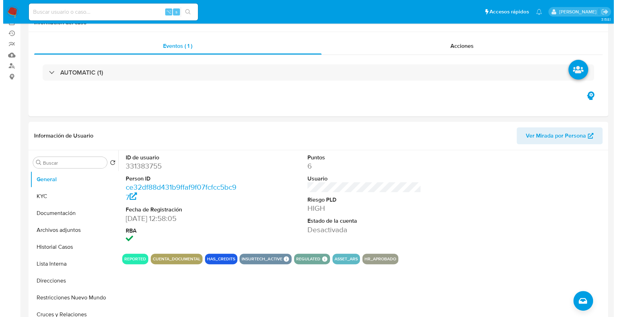
scroll to position [79, 0]
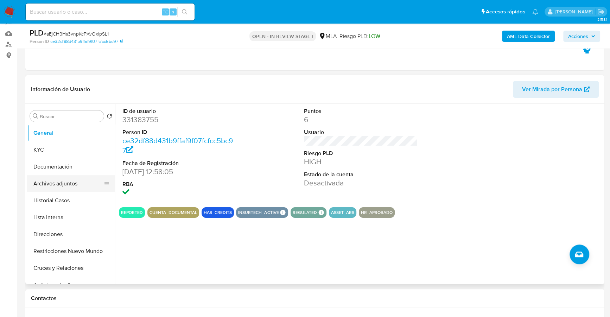
click at [69, 187] on button "Archivos adjuntos" at bounding box center [68, 183] width 82 height 17
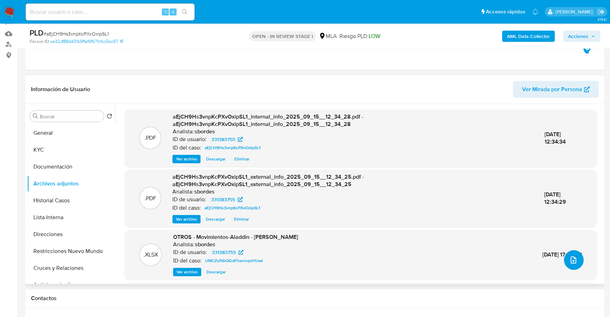
click at [570, 262] on icon "upload-file" at bounding box center [574, 260] width 8 height 8
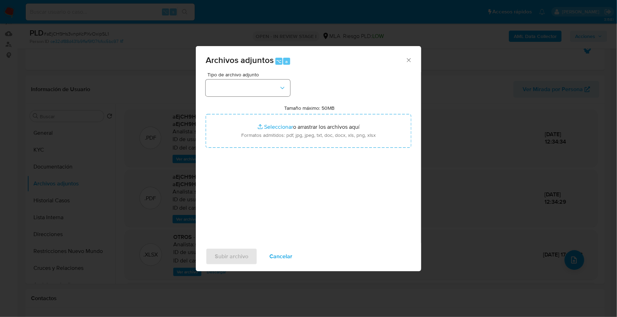
drag, startPoint x: 246, startPoint y: 75, endPoint x: 246, endPoint y: 81, distance: 6.3
click at [246, 75] on span "Tipo de archivo adjunto" at bounding box center [249, 74] width 84 height 5
click at [248, 84] on button "button" at bounding box center [248, 88] width 84 height 17
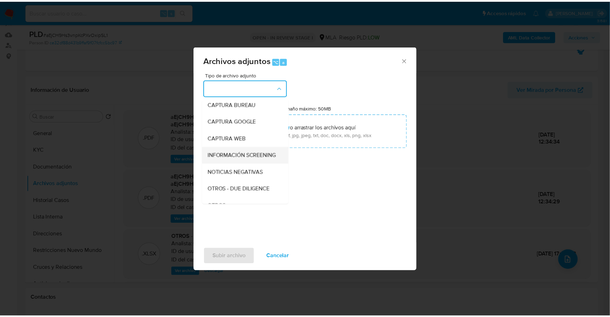
scroll to position [101, 0]
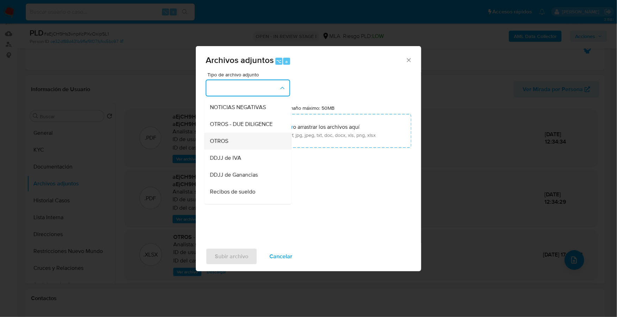
click at [234, 150] on div "OTROS" at bounding box center [246, 141] width 72 height 17
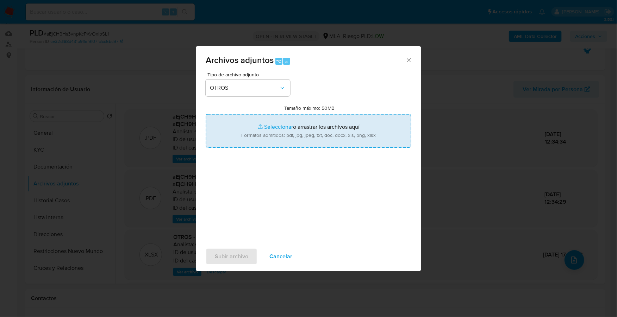
click at [261, 128] on input "Tamaño máximo: 50MB Seleccionar archivos" at bounding box center [309, 131] width 206 height 34
type input "C:\fakepath\Caselog aEjCH9Hs3vnpKcPXvOxipSL1_2025_09_12_19_33_58.docx"
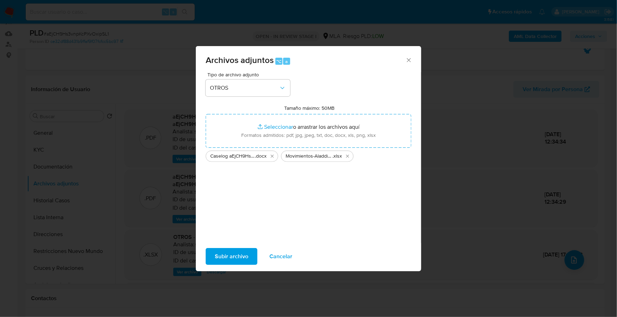
click at [214, 237] on div "Tipo de archivo adjunto OTROS Tamaño máximo: 50MB Seleccionar archivos Seleccio…" at bounding box center [309, 155] width 206 height 166
click at [223, 249] on span "Subir archivo" at bounding box center [231, 256] width 33 height 15
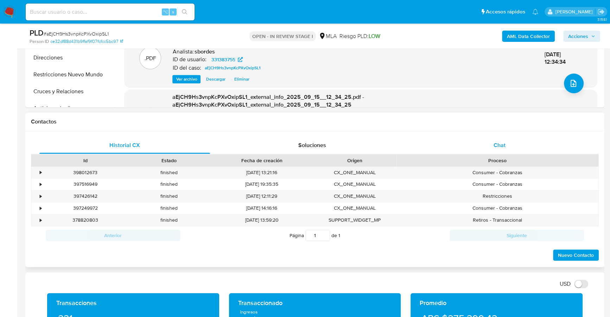
click at [504, 139] on div "Chat" at bounding box center [499, 145] width 171 height 17
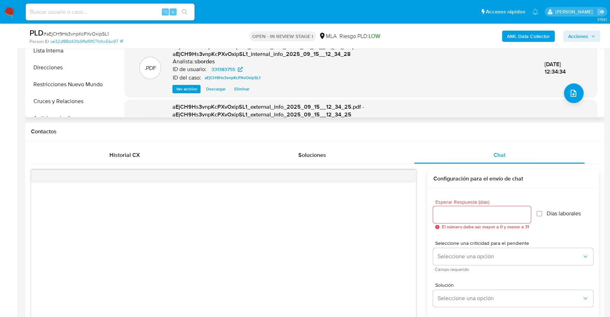
scroll to position [144, 0]
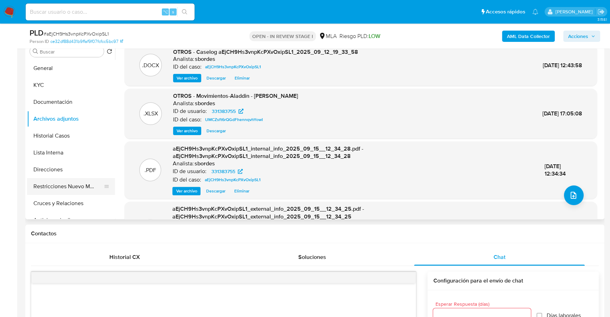
click at [56, 190] on button "Restricciones Nuevo Mundo" at bounding box center [68, 186] width 82 height 17
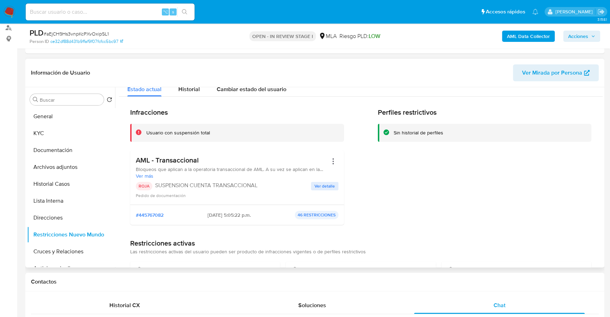
scroll to position [11, 0]
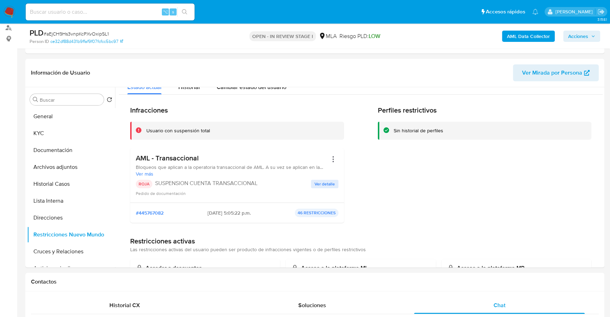
click at [573, 38] on span "Acciones" at bounding box center [578, 36] width 20 height 11
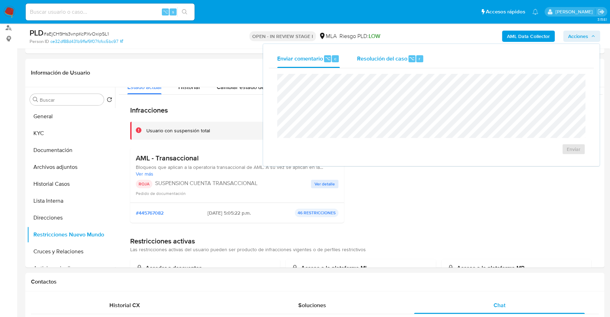
click at [375, 57] on span "Resolución del caso" at bounding box center [382, 58] width 50 height 8
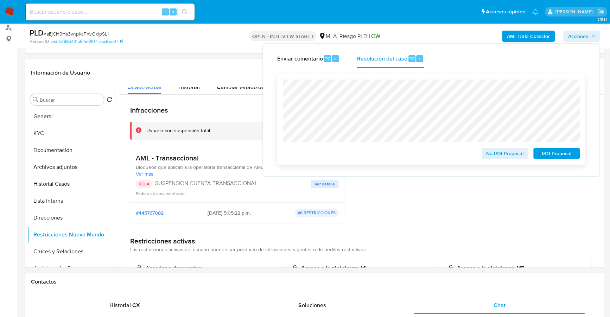
click at [562, 151] on span "ROI Proposal" at bounding box center [557, 154] width 37 height 10
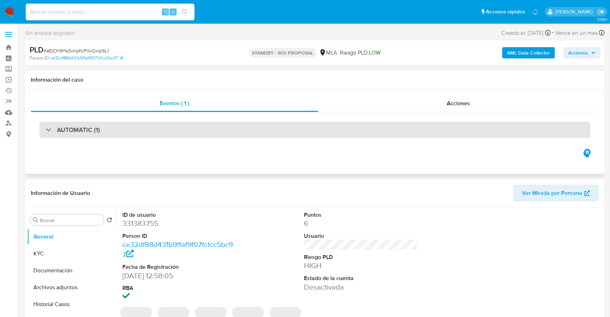
select select "10"
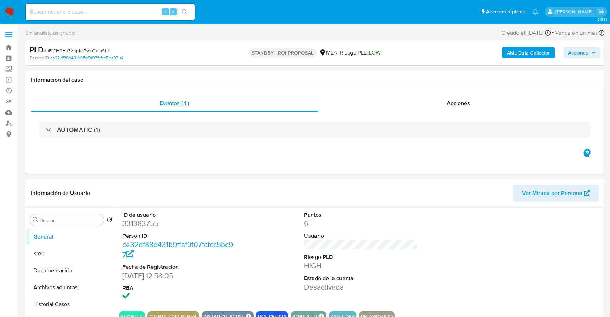
click at [106, 12] on input at bounding box center [110, 11] width 169 height 9
paste input "1169729886"
type input "1169729886"
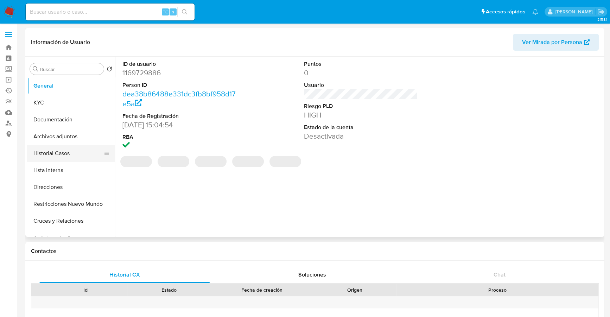
select select "10"
click at [54, 152] on button "Historial Casos" at bounding box center [68, 153] width 82 height 17
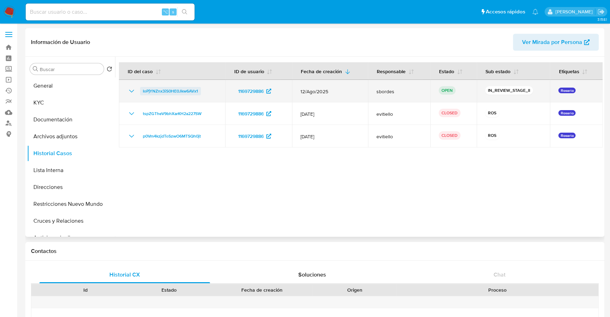
click at [159, 90] on span "IoPjYNZnx3iS0HE0Jkw6AVx1" at bounding box center [170, 91] width 55 height 8
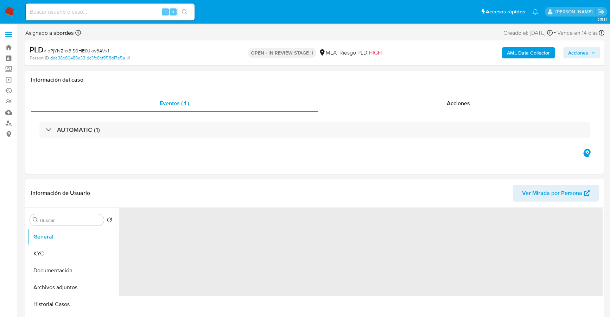
select select "10"
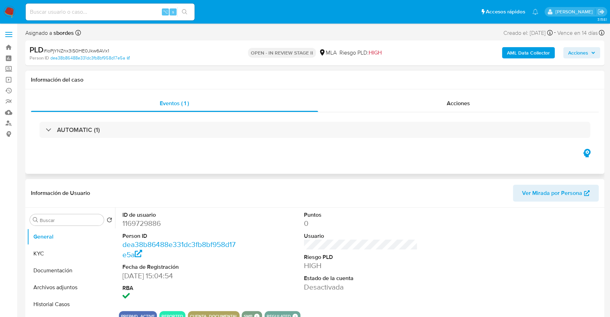
scroll to position [12, 0]
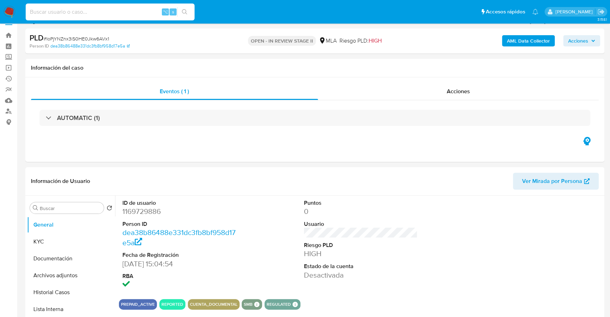
click at [89, 8] on input at bounding box center [110, 11] width 169 height 9
paste input "1169729886"
type input "1169729886"
click at [56, 243] on button "KYC" at bounding box center [68, 241] width 82 height 17
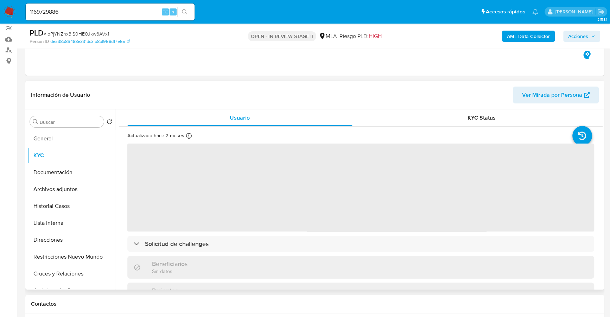
scroll to position [73, 0]
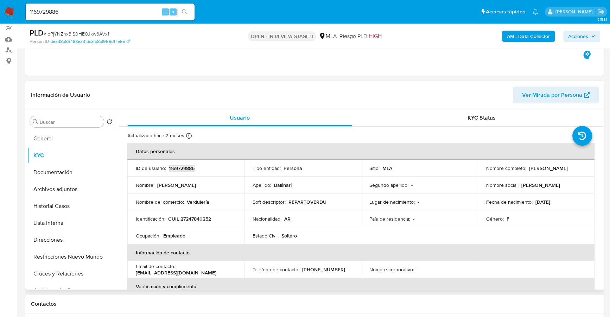
copy p "1169729886"
click at [55, 205] on button "Historial Casos" at bounding box center [68, 206] width 82 height 17
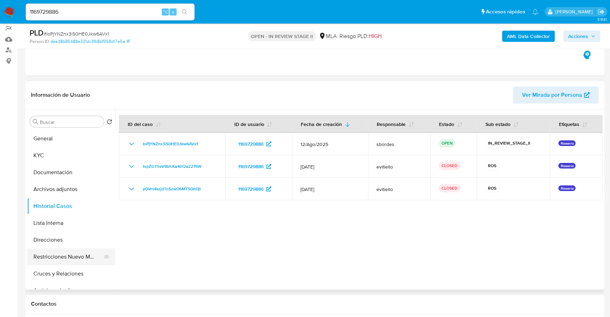
click at [57, 260] on button "Restricciones Nuevo Mundo" at bounding box center [68, 256] width 82 height 17
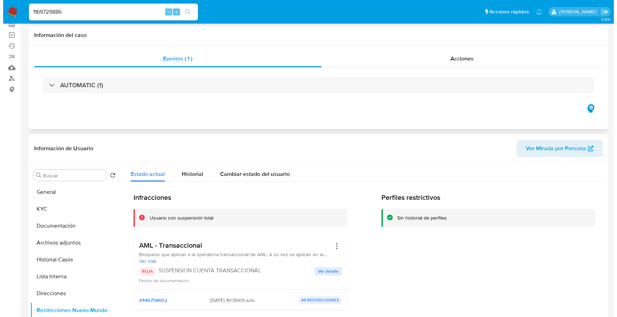
scroll to position [0, 0]
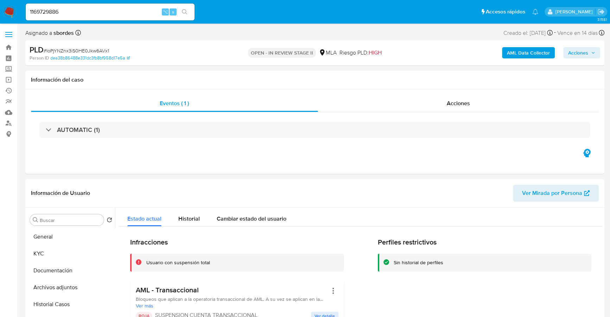
click at [517, 52] on b "AML Data Collector" at bounding box center [528, 52] width 43 height 11
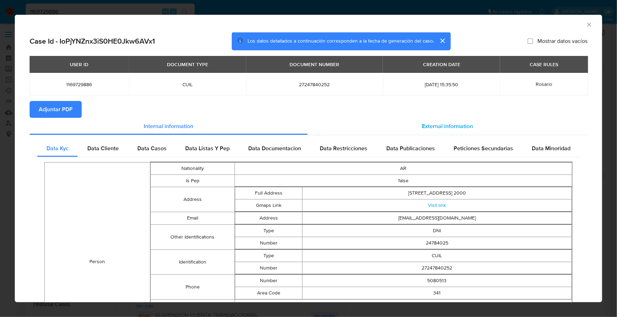
click at [428, 127] on span "External information" at bounding box center [447, 126] width 51 height 8
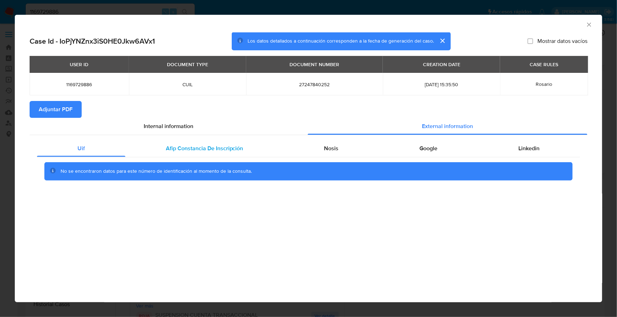
click at [177, 152] on span "Afip Constancia De Inscripción" at bounding box center [204, 148] width 77 height 8
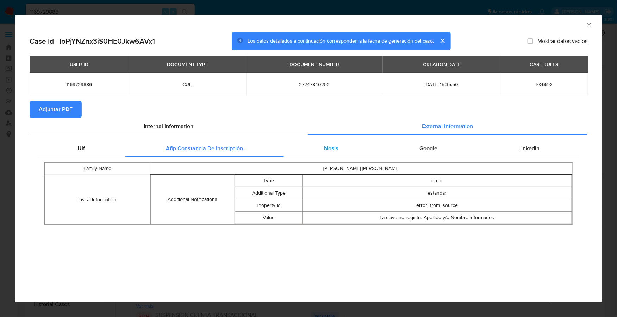
click at [321, 144] on div "Nosis" at bounding box center [331, 148] width 95 height 17
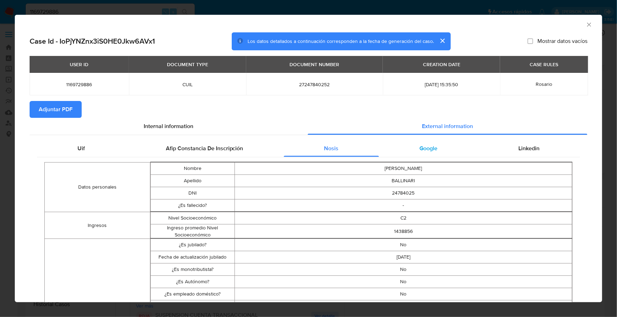
click at [419, 149] on span "Google" at bounding box center [428, 148] width 18 height 8
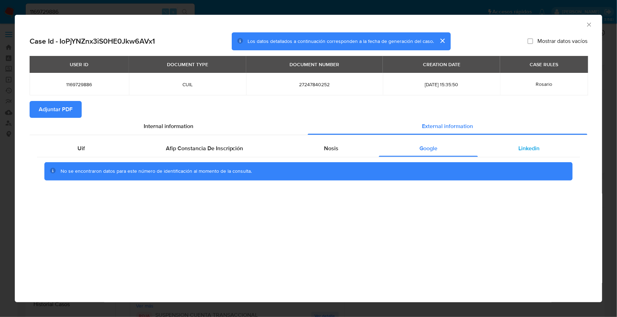
click at [533, 146] on span "Linkedin" at bounding box center [528, 148] width 21 height 8
click at [34, 116] on button "Adjuntar PDF" at bounding box center [56, 109] width 52 height 17
click at [590, 24] on icon "Cerrar ventana" at bounding box center [588, 24] width 7 height 7
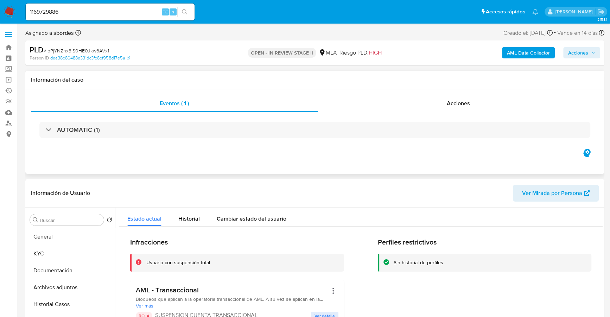
scroll to position [71, 0]
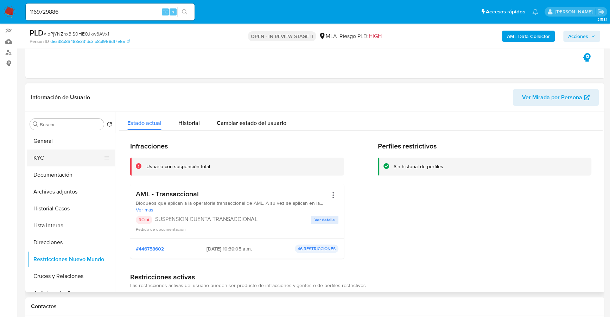
click at [48, 162] on button "KYC" at bounding box center [68, 158] width 82 height 17
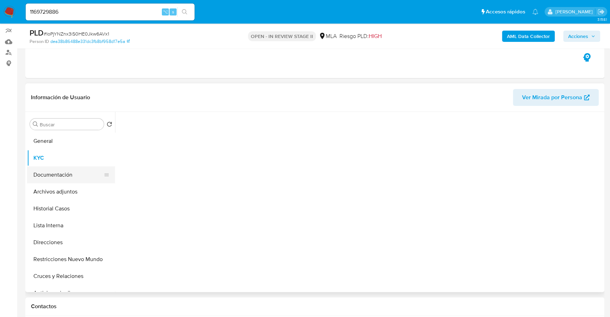
click at [54, 174] on button "Documentación" at bounding box center [68, 174] width 82 height 17
click at [53, 188] on button "Archivos adjuntos" at bounding box center [68, 191] width 82 height 17
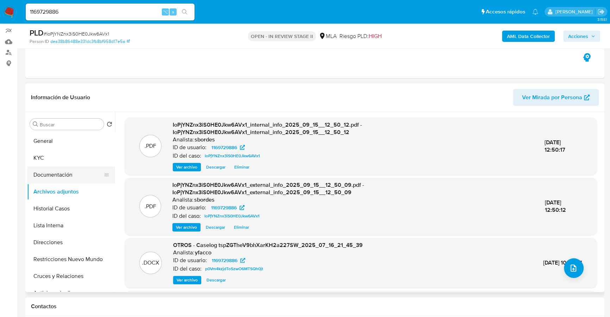
click at [51, 176] on button "Documentación" at bounding box center [68, 174] width 82 height 17
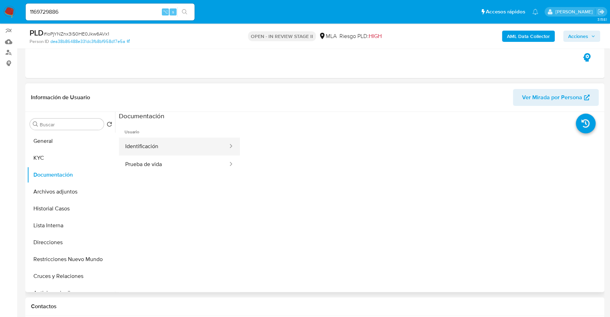
click at [161, 141] on button "Identificación" at bounding box center [174, 147] width 110 height 18
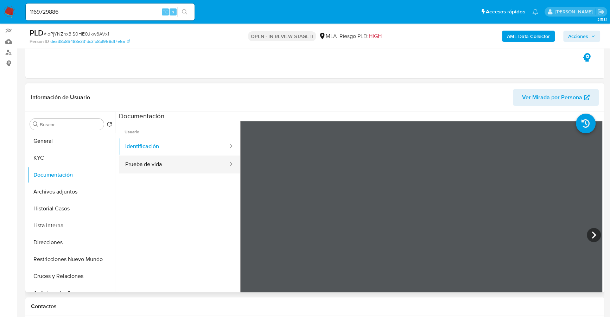
click at [157, 165] on button "Prueba de vida" at bounding box center [174, 165] width 110 height 18
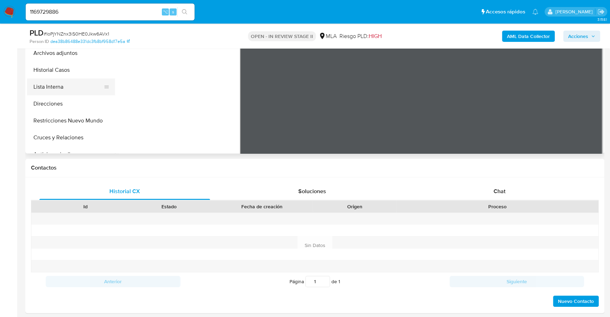
scroll to position [167, 0]
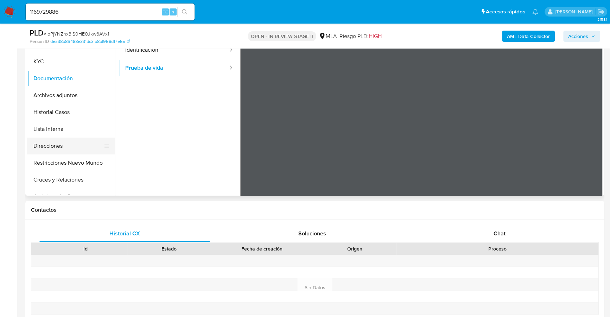
click at [59, 145] on button "Direcciones" at bounding box center [68, 146] width 82 height 17
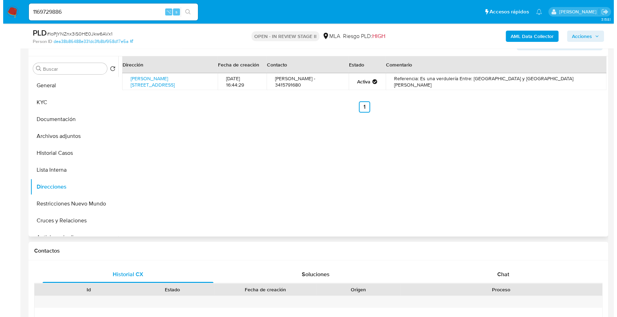
scroll to position [91, 0]
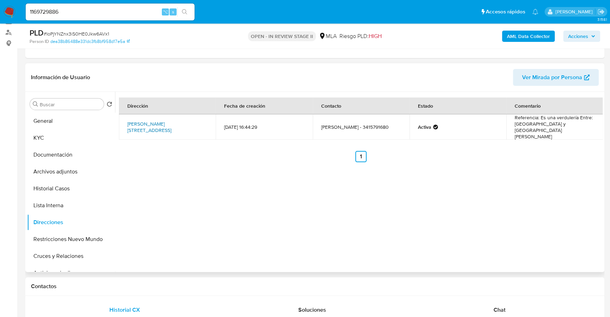
click at [155, 120] on link "Calle Ovidio Lagos 980, Rosario, Santa Fe, 2002, Argentina 980" at bounding box center [149, 126] width 44 height 13
click at [51, 172] on button "Archivos adjuntos" at bounding box center [68, 171] width 82 height 17
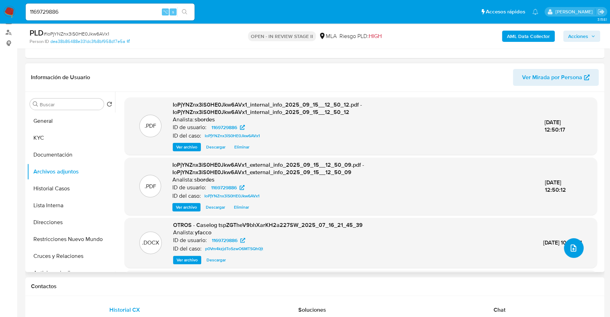
click at [577, 246] on button "upload-file" at bounding box center [574, 248] width 20 height 20
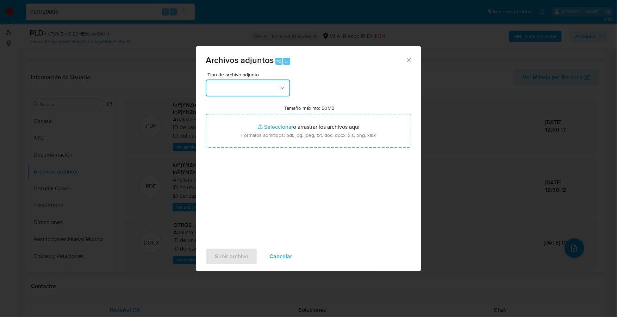
click at [263, 86] on button "button" at bounding box center [248, 88] width 84 height 17
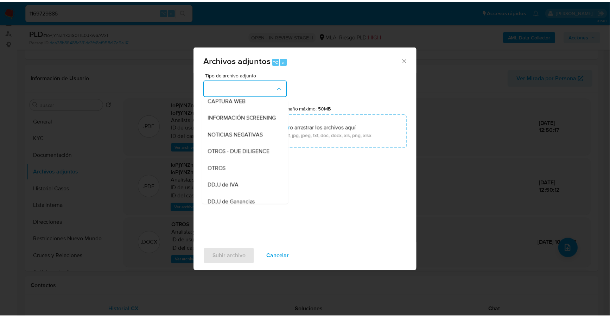
scroll to position [110, 0]
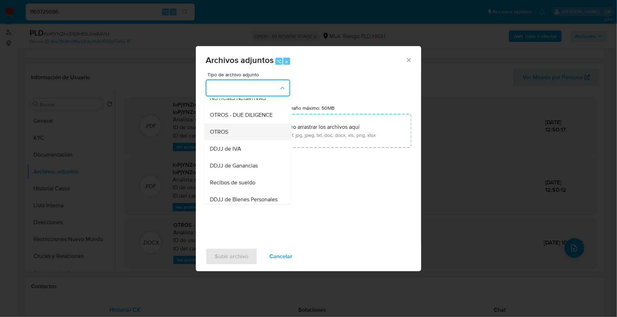
click at [231, 134] on div "OTROS" at bounding box center [246, 132] width 72 height 17
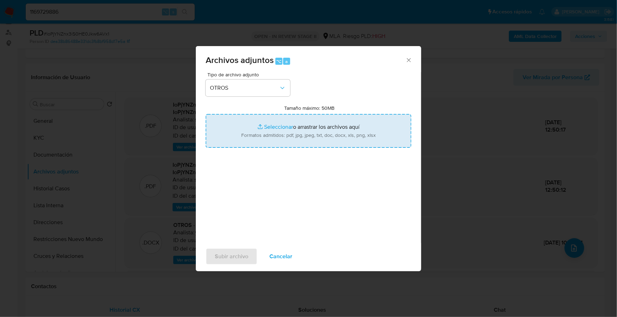
click at [288, 127] on input "Tamaño máximo: 50MB Seleccionar archivos" at bounding box center [309, 131] width 206 height 34
type input "C:\fakepath\Caselog IoPjYNZnx3iS0HE0Jkw6AVx1_2025_09_10_14_55_01.docx"
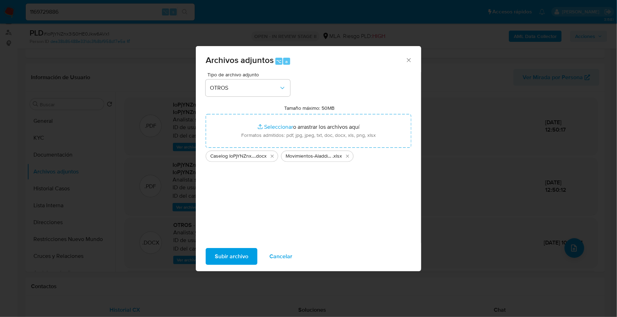
click at [220, 261] on span "Subir archivo" at bounding box center [231, 256] width 33 height 15
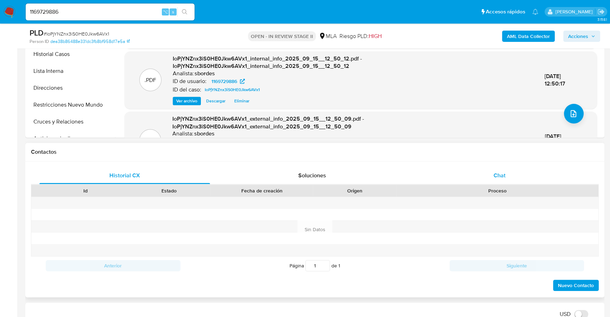
click at [496, 173] on span "Chat" at bounding box center [500, 175] width 12 height 8
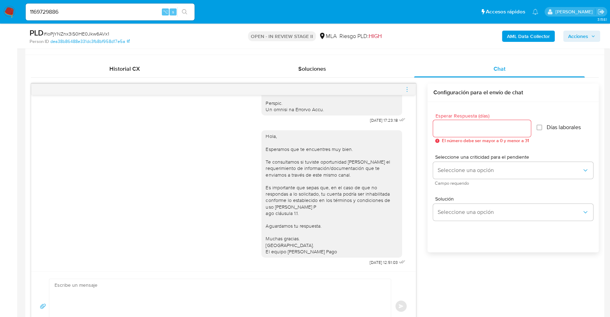
scroll to position [283, 0]
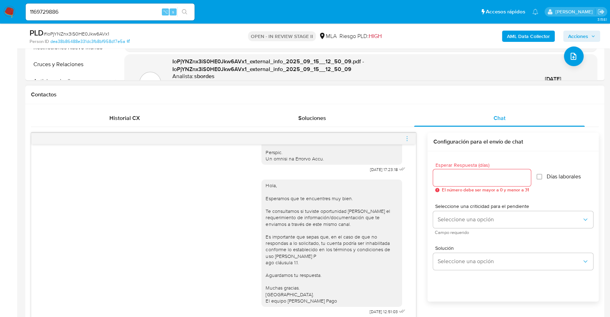
click at [409, 136] on icon "menu-action" at bounding box center [407, 139] width 6 height 6
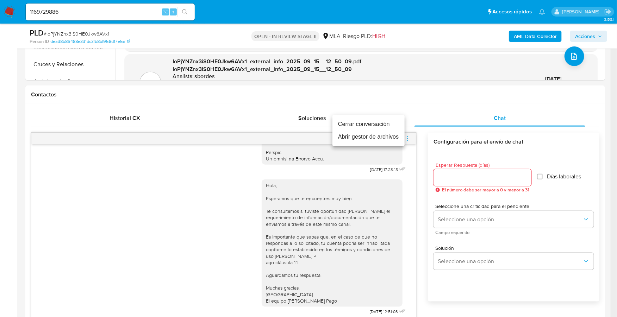
click at [373, 120] on li "Cerrar conversación" at bounding box center [368, 124] width 72 height 13
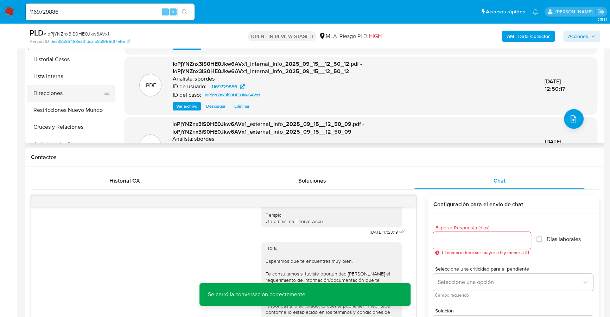
scroll to position [183, 0]
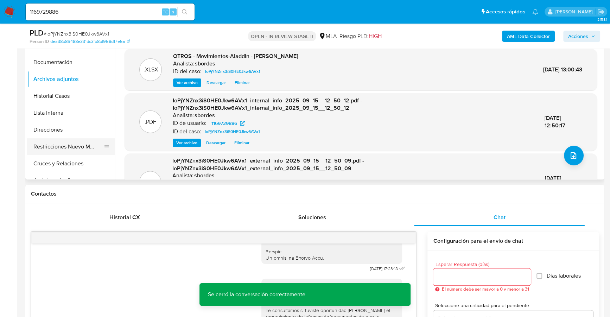
click at [68, 151] on button "Restricciones Nuevo Mundo" at bounding box center [68, 146] width 82 height 17
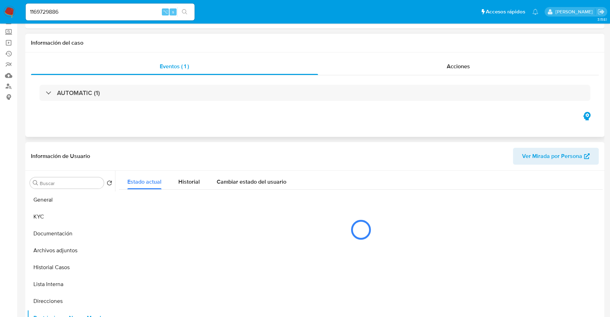
scroll to position [85, 0]
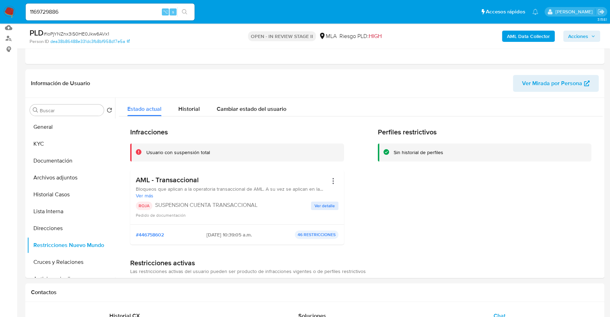
click at [584, 37] on span "Acciones" at bounding box center [578, 36] width 20 height 11
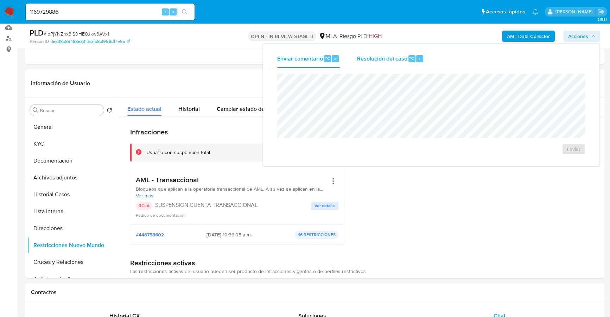
click at [404, 52] on div "Resolución del caso ⌥ r" at bounding box center [390, 59] width 67 height 18
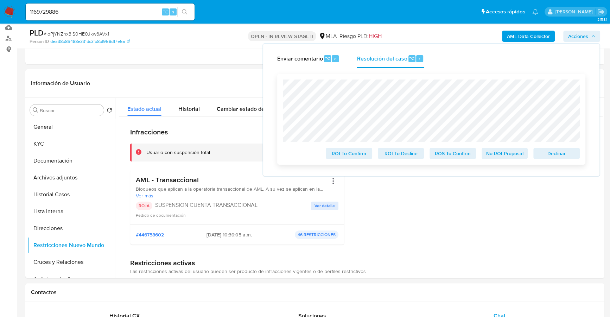
click at [573, 156] on span "Declinar" at bounding box center [557, 154] width 37 height 10
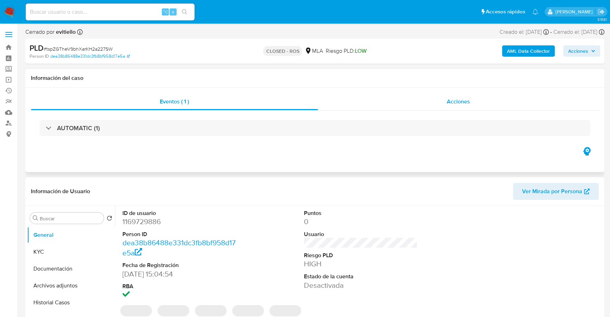
click at [484, 102] on div "Acciones" at bounding box center [458, 101] width 281 height 17
select select "10"
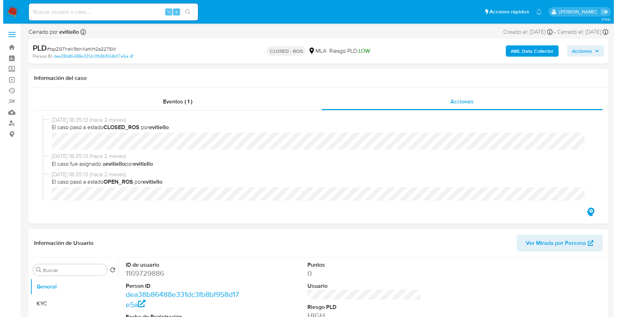
scroll to position [82, 0]
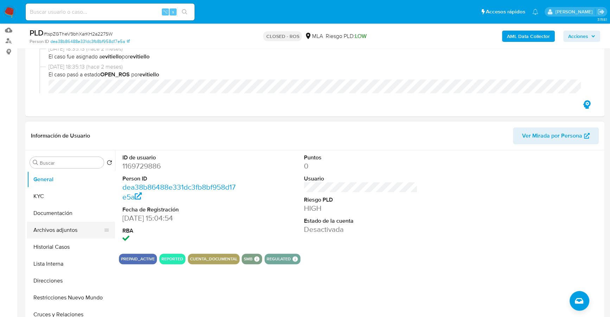
click at [66, 230] on button "Archivos adjuntos" at bounding box center [68, 230] width 82 height 17
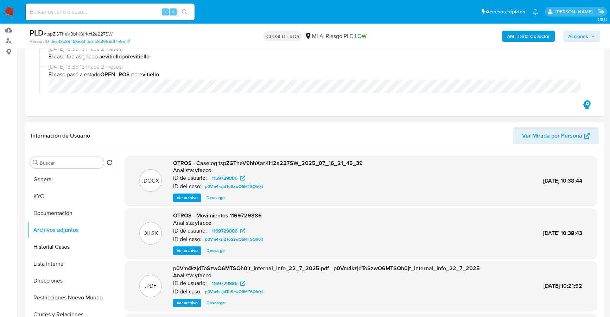
click at [187, 196] on span "Ver archivo" at bounding box center [187, 197] width 21 height 7
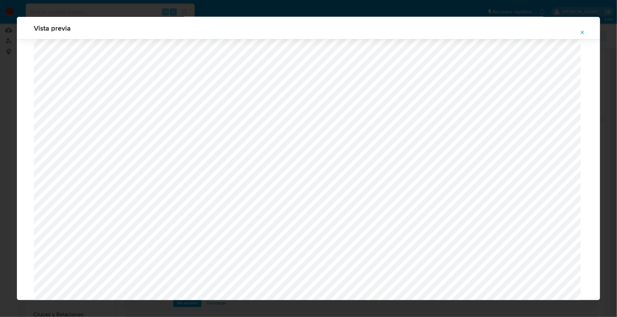
scroll to position [589, 0]
click at [583, 33] on icon "Attachment preview" at bounding box center [582, 33] width 6 height 6
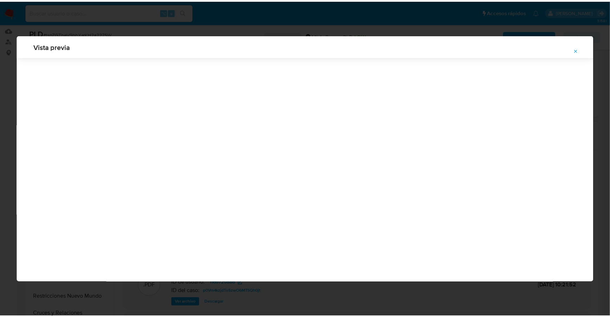
scroll to position [0, 0]
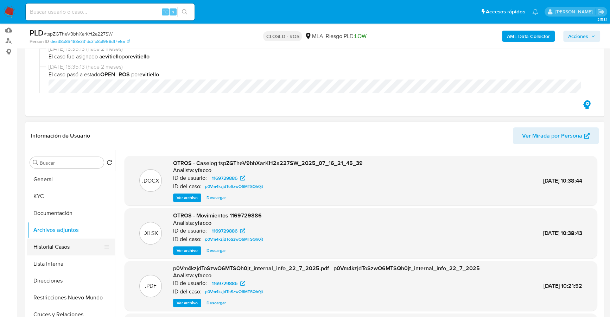
click at [63, 243] on button "Historial Casos" at bounding box center [68, 247] width 82 height 17
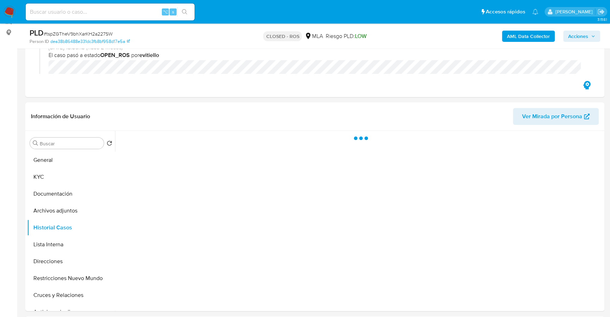
scroll to position [143, 0]
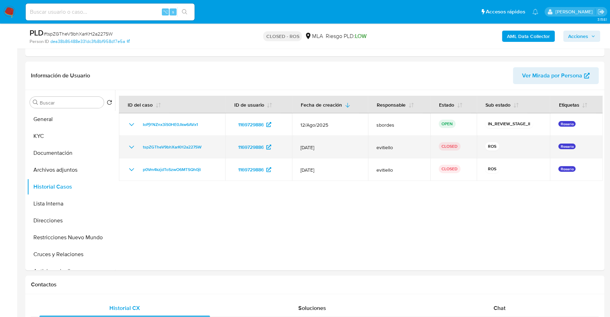
click at [130, 145] on icon "Mostrar/Ocultar" at bounding box center [131, 147] width 8 height 8
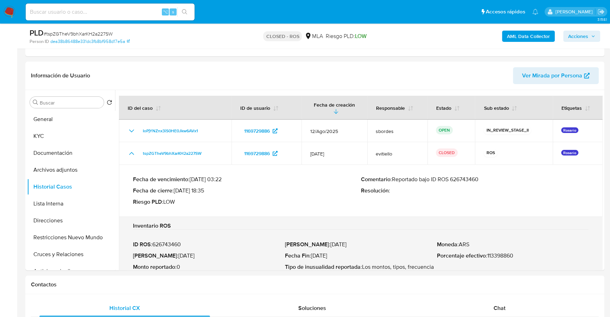
click at [469, 177] on p "Comentario : Reportado bajo ID ROS 626743460" at bounding box center [475, 179] width 228 height 7
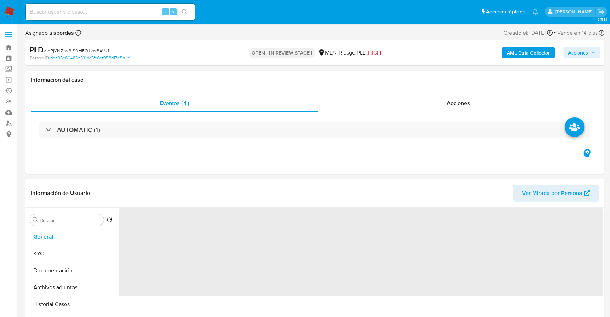
click at [580, 53] on span "Acciones" at bounding box center [578, 52] width 20 height 11
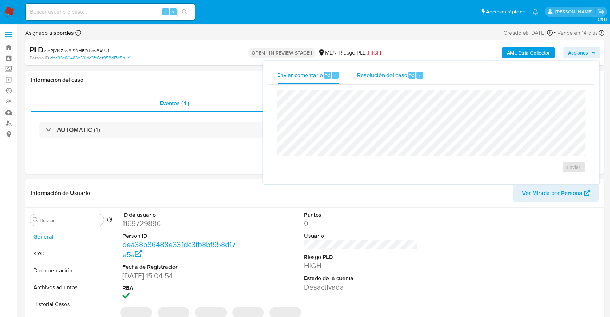
click at [398, 71] on span "Resolución del caso" at bounding box center [382, 75] width 50 height 8
select select "10"
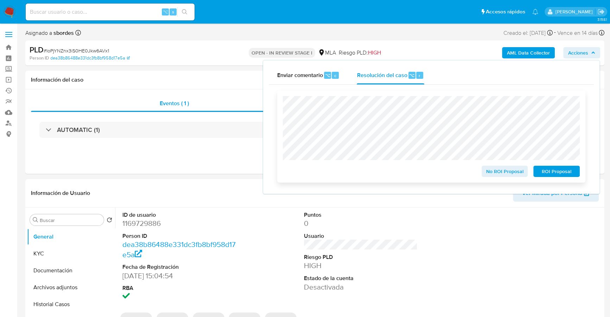
click at [563, 175] on span "ROI Proposal" at bounding box center [557, 171] width 37 height 10
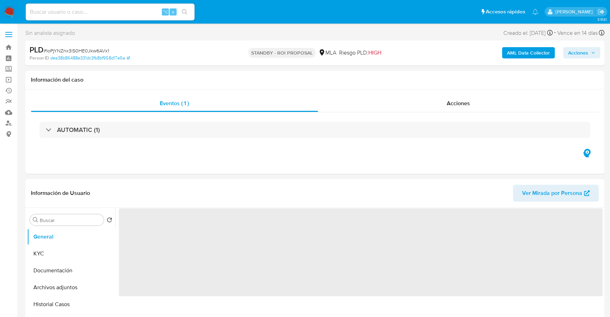
select select "10"
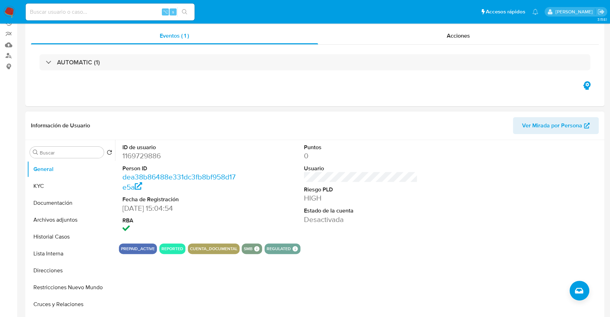
scroll to position [78, 0]
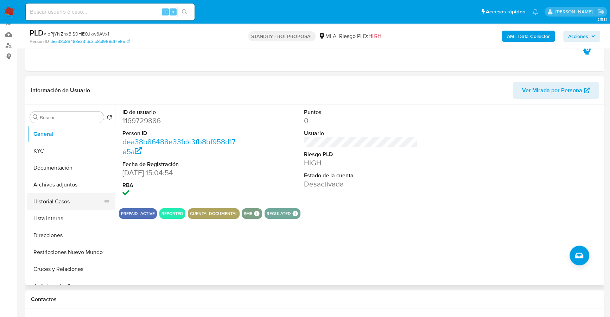
click at [50, 203] on button "Historial Casos" at bounding box center [68, 201] width 82 height 17
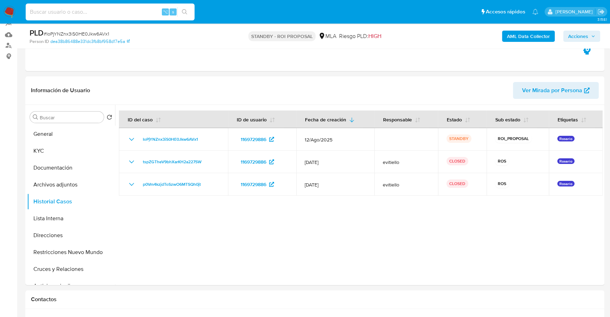
click at [100, 11] on input at bounding box center [110, 11] width 169 height 9
paste input "66122296"
type input "66122296"
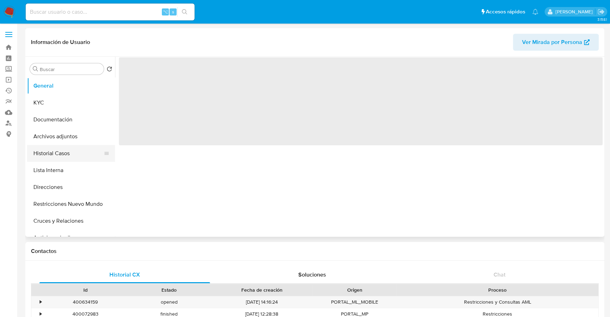
click at [41, 155] on button "Historial Casos" at bounding box center [68, 153] width 82 height 17
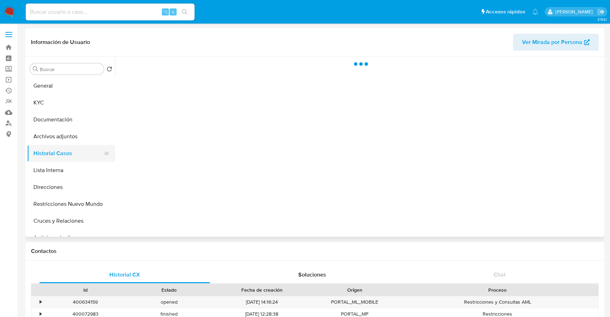
select select "10"
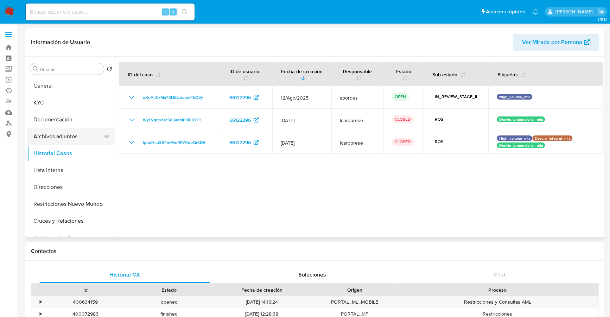
click at [62, 134] on button "Archivos adjuntos" at bounding box center [68, 136] width 82 height 17
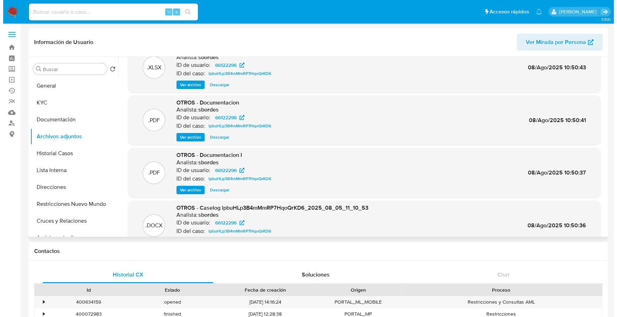
scroll to position [59, 0]
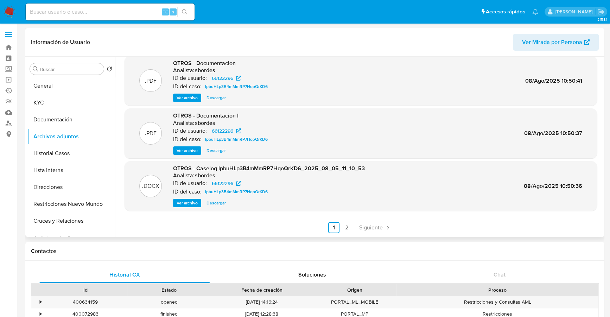
click at [185, 202] on span "Ver archivo" at bounding box center [187, 203] width 21 height 7
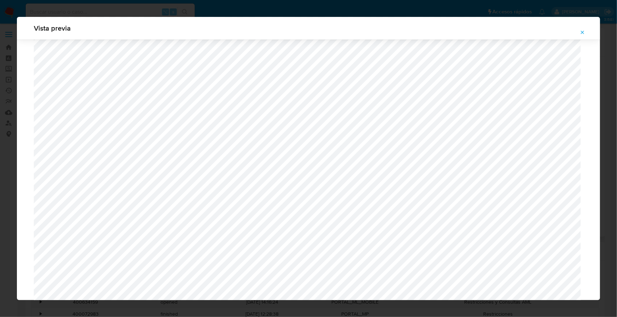
scroll to position [687, 0]
click at [584, 32] on icon "Attachment preview" at bounding box center [582, 33] width 6 height 6
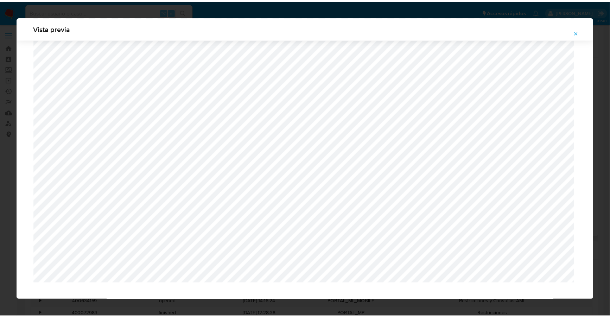
scroll to position [0, 0]
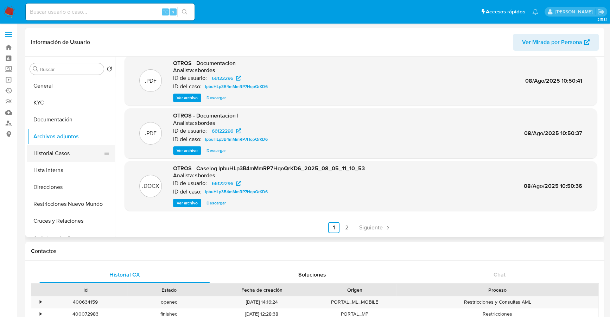
click at [57, 152] on button "Historial Casos" at bounding box center [68, 153] width 82 height 17
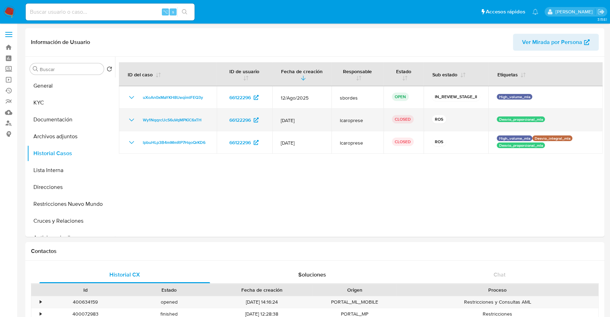
click at [129, 118] on icon "Mostrar/Ocultar" at bounding box center [131, 120] width 8 height 8
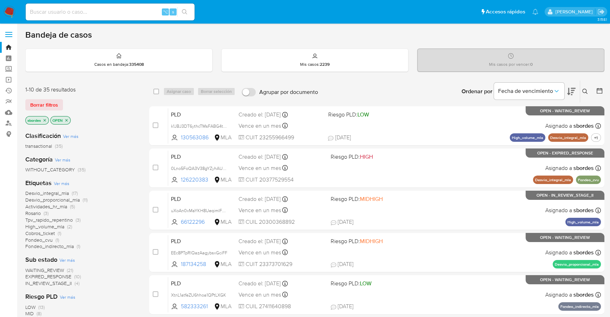
click at [44, 118] on icon "close-filter" at bounding box center [45, 120] width 4 height 4
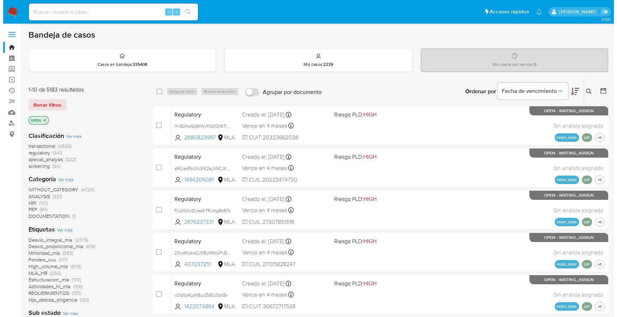
scroll to position [270, 0]
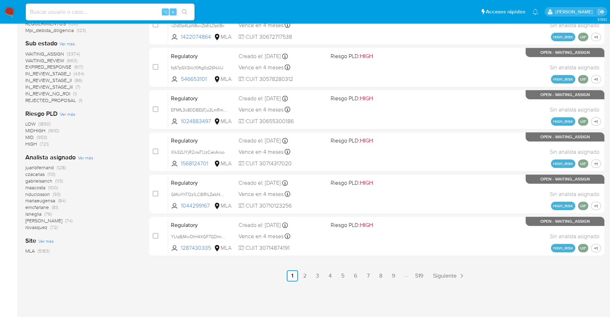
click at [86, 158] on span "Ver más" at bounding box center [85, 158] width 15 height 6
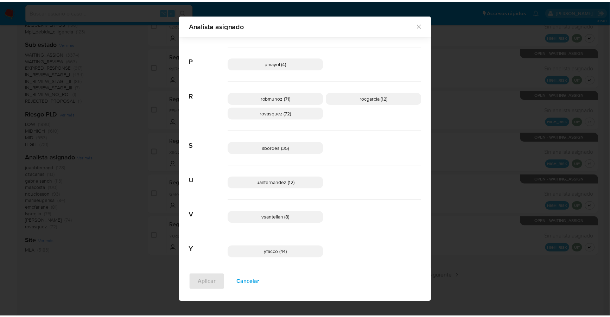
scroll to position [471, 0]
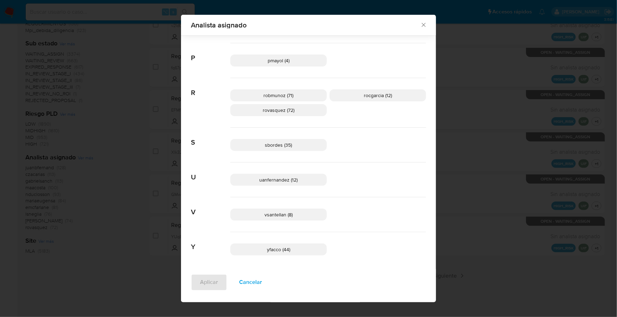
click at [420, 24] on icon "Cerrar" at bounding box center [423, 24] width 7 height 7
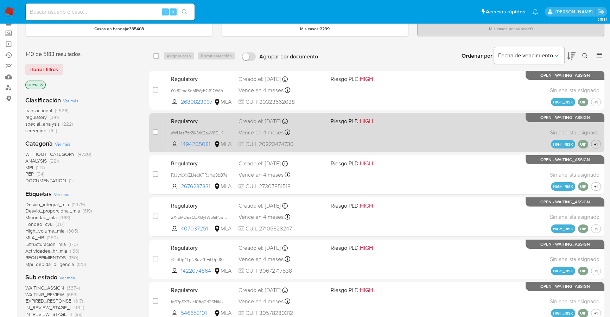
scroll to position [0, 0]
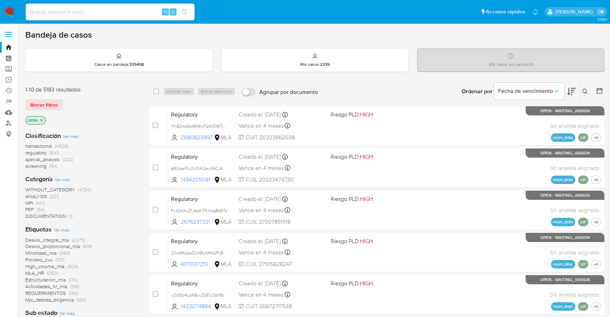
click at [597, 89] on icon at bounding box center [599, 90] width 7 height 7
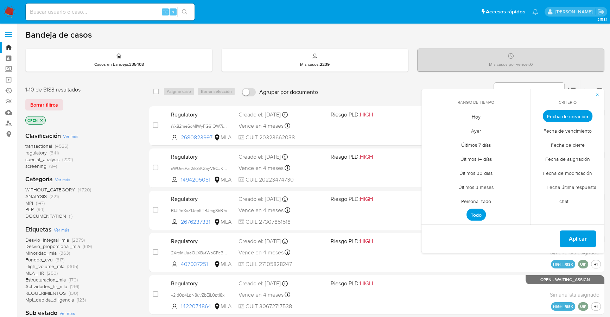
click at [468, 201] on span "Personalizado" at bounding box center [476, 201] width 45 height 14
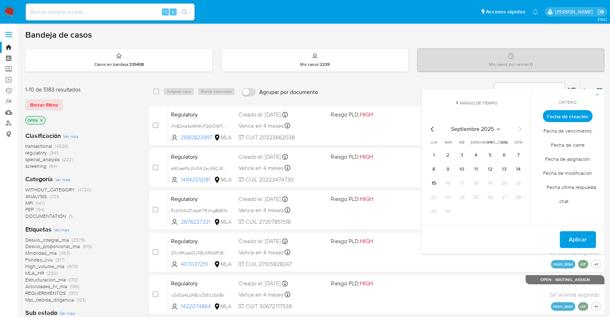
click at [435, 131] on icon "Mes anterior" at bounding box center [432, 129] width 8 height 8
click at [489, 156] on button "1" at bounding box center [490, 155] width 11 height 11
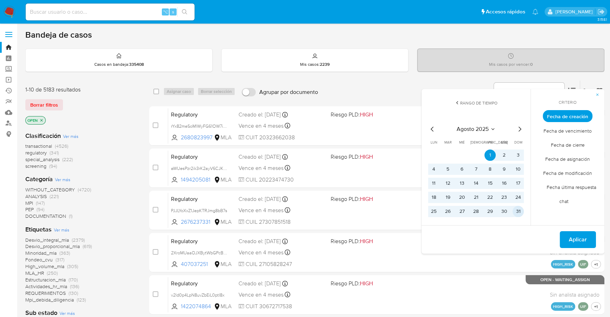
click at [522, 213] on button "31" at bounding box center [518, 211] width 11 height 11
click at [584, 240] on span "Aplicar" at bounding box center [578, 239] width 18 height 15
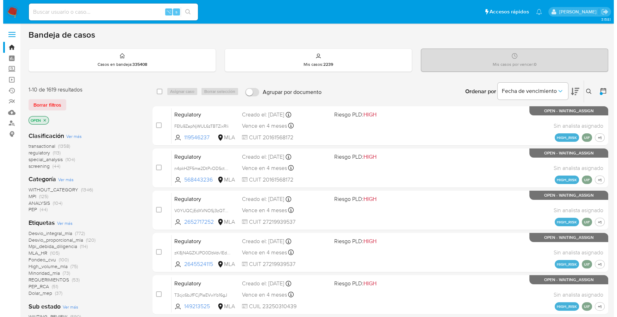
scroll to position [263, 0]
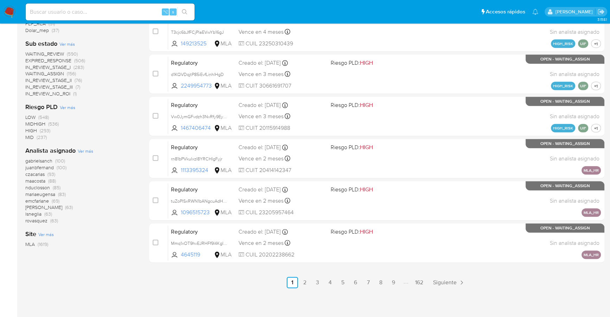
click at [88, 149] on span "Ver más" at bounding box center [85, 151] width 15 height 6
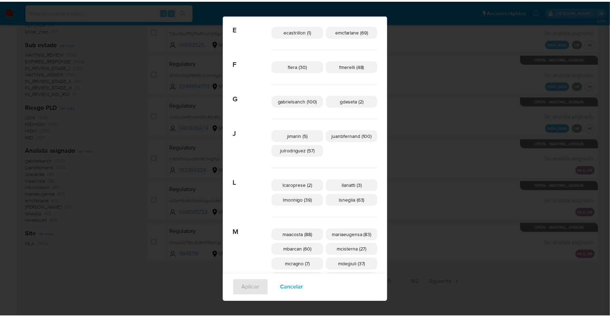
scroll to position [0, 0]
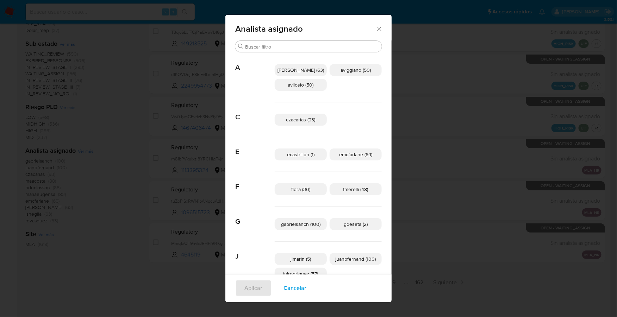
click at [376, 30] on icon "Cerrar" at bounding box center [379, 28] width 7 height 7
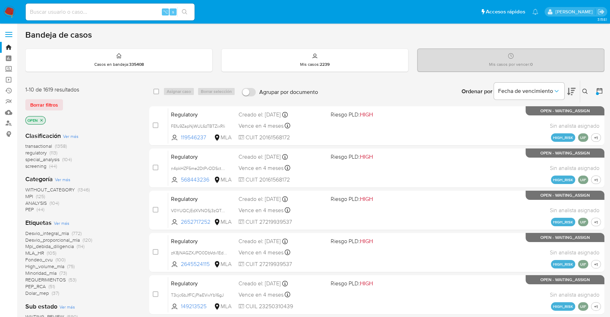
click at [585, 94] on button at bounding box center [586, 91] width 12 height 8
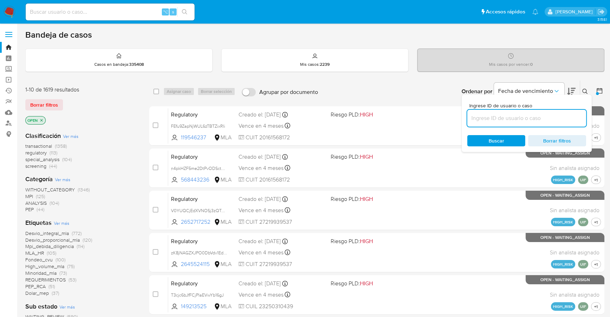
click at [540, 118] on input at bounding box center [526, 118] width 119 height 9
type input "uXoAn0xMaYKH8UeqimlFEQ3y"
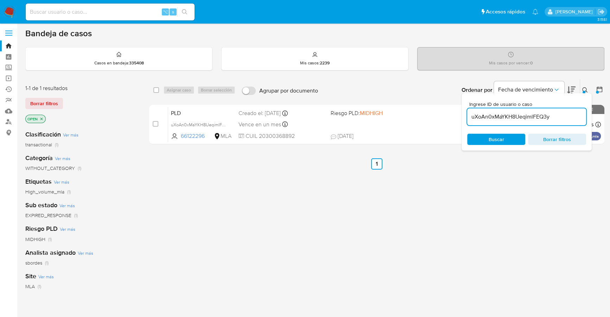
scroll to position [2, 0]
click at [584, 88] on icon at bounding box center [586, 90] width 6 height 6
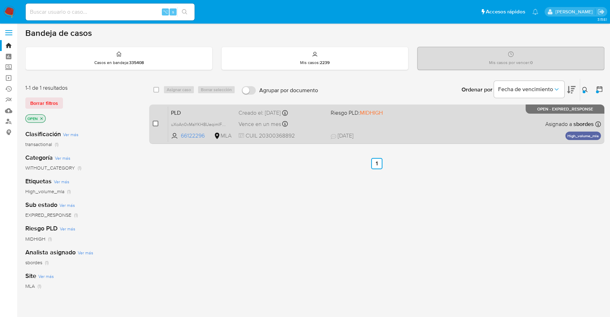
click at [156, 122] on input "checkbox" at bounding box center [156, 124] width 6 height 6
checkbox input "true"
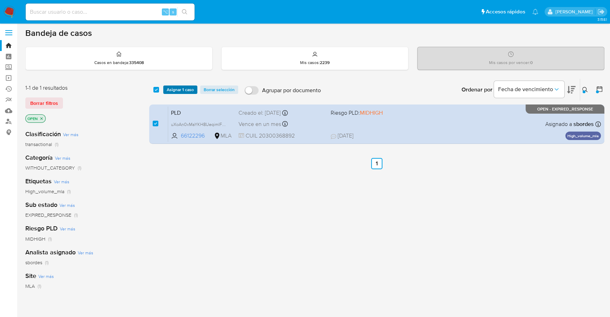
click at [176, 90] on span "Asignar 1 caso" at bounding box center [180, 89] width 27 height 7
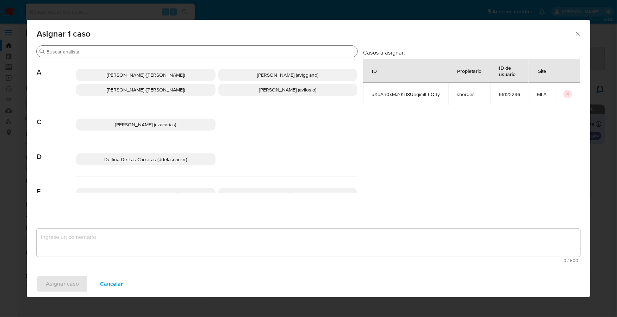
click at [124, 55] on input "Buscar" at bounding box center [200, 52] width 308 height 6
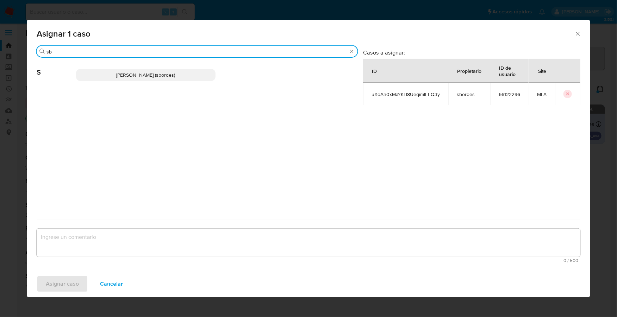
type input "sb"
click at [133, 72] on span "[PERSON_NAME] (sbordes)" at bounding box center [145, 74] width 59 height 7
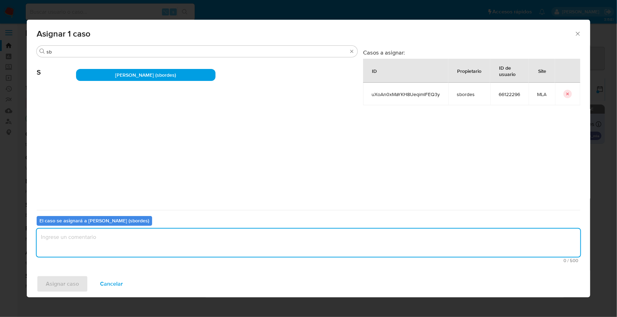
click at [111, 239] on textarea "assign-modal" at bounding box center [308, 243] width 543 height 28
click at [62, 286] on span "Asignar caso" at bounding box center [62, 283] width 33 height 15
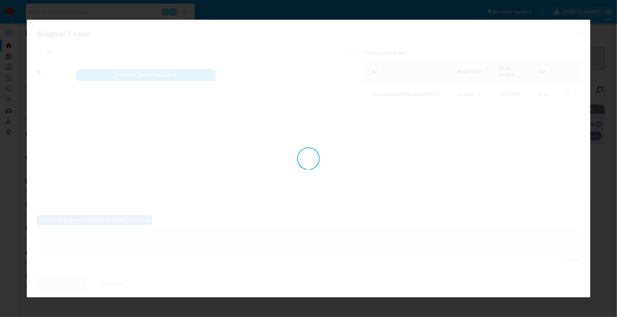
checkbox input "false"
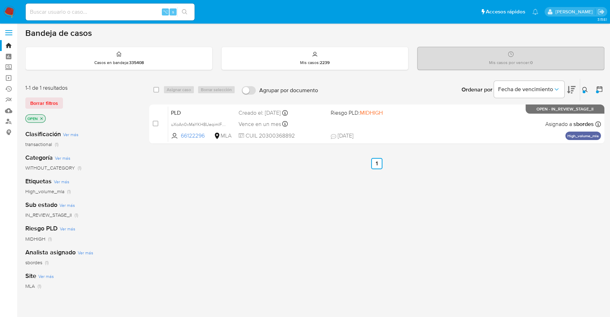
click at [585, 90] on icon at bounding box center [586, 90] width 6 height 6
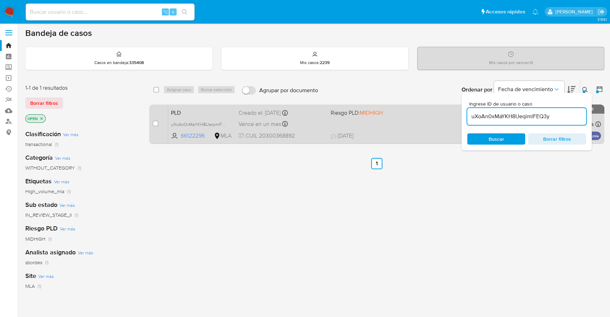
drag, startPoint x: 574, startPoint y: 115, endPoint x: 446, endPoint y: 111, distance: 128.2
click at [446, 111] on div "select-all-cases-checkbox Asignar caso Borrar selección Agrupar por documento O…" at bounding box center [376, 112] width 455 height 68
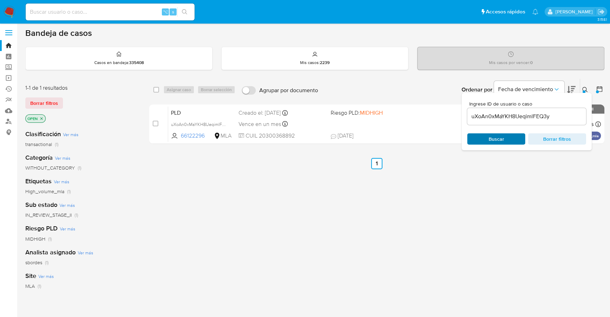
click at [499, 136] on span "Buscar" at bounding box center [496, 138] width 15 height 11
click at [586, 88] on icon at bounding box center [586, 90] width 6 height 6
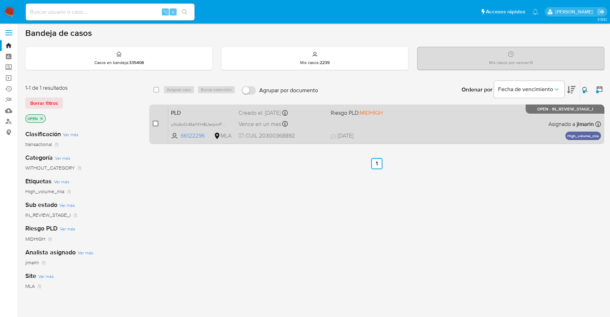
click at [155, 123] on input "checkbox" at bounding box center [156, 124] width 6 height 6
checkbox input "true"
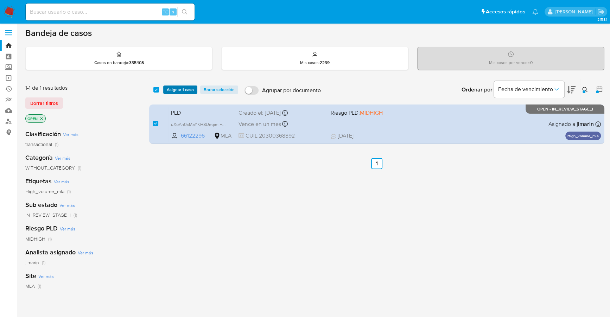
click at [171, 92] on span "Asignar 1 caso" at bounding box center [180, 89] width 27 height 7
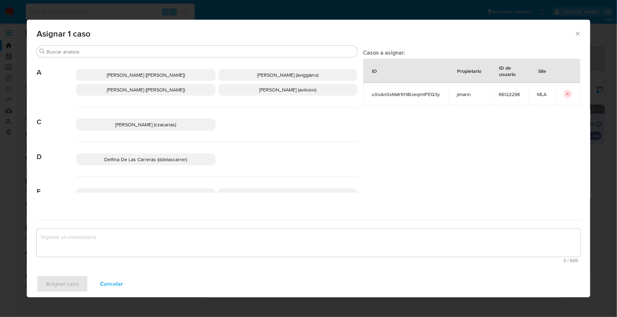
click at [143, 44] on div "Asignar 1 caso" at bounding box center [308, 33] width 563 height 26
click at [146, 50] on input "Buscar" at bounding box center [200, 52] width 308 height 6
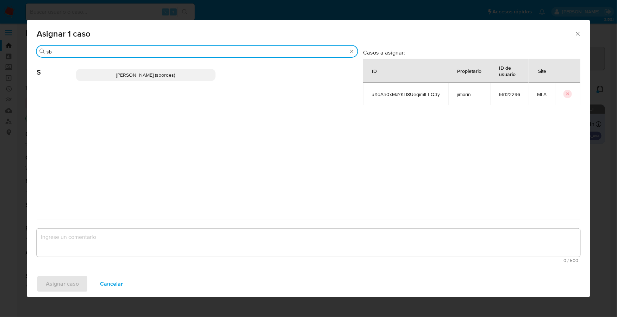
type input "sb"
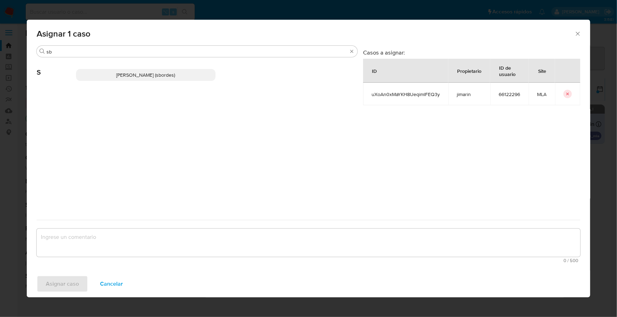
click at [149, 74] on span "[PERSON_NAME] (sbordes)" at bounding box center [145, 74] width 59 height 7
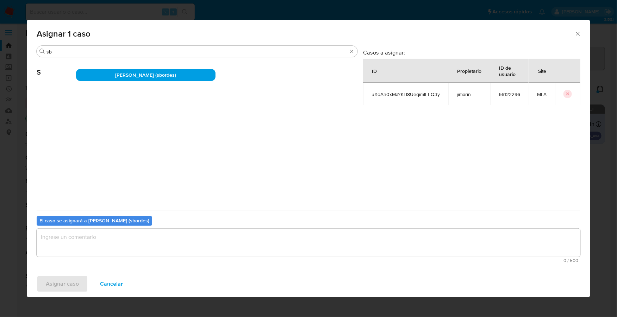
click at [114, 248] on textarea "assign-modal" at bounding box center [308, 243] width 543 height 28
click at [74, 278] on span "Asignar caso" at bounding box center [62, 283] width 33 height 15
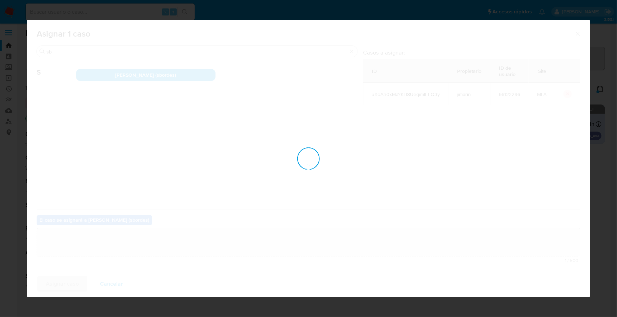
checkbox input "false"
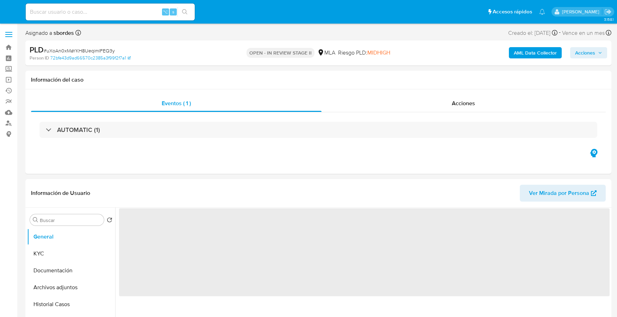
select select "10"
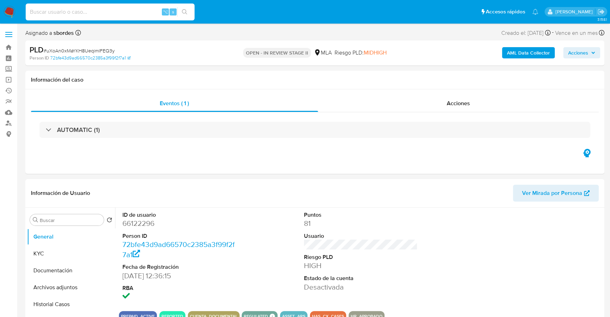
click at [93, 8] on input at bounding box center [110, 11] width 169 height 9
paste input "66122296"
type input "66122296"
click at [45, 252] on button "KYC" at bounding box center [68, 253] width 82 height 17
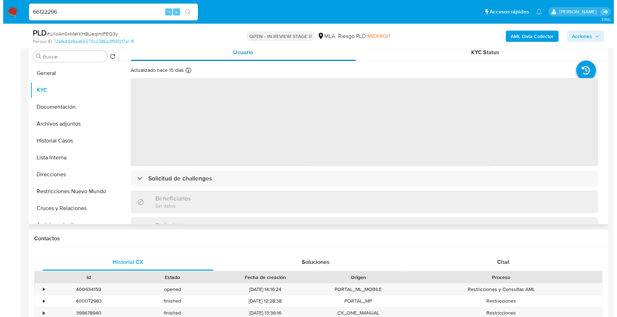
scroll to position [86, 0]
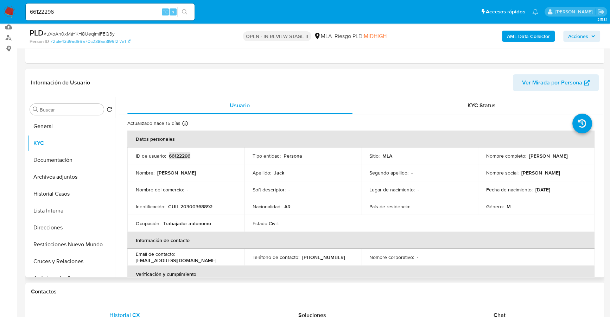
copy p "66122296"
click at [524, 38] on b "AML Data Collector" at bounding box center [528, 36] width 43 height 11
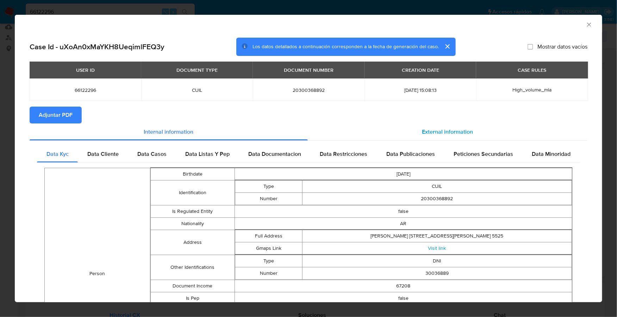
click at [454, 127] on div "External information" at bounding box center [447, 132] width 279 height 17
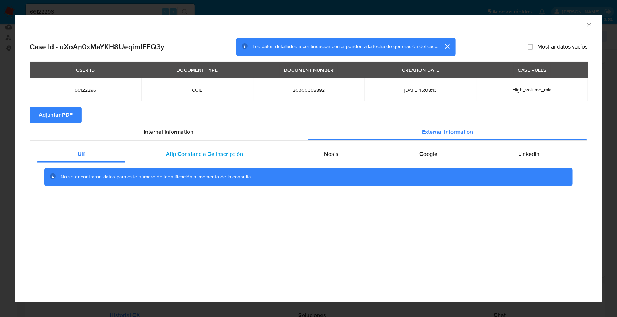
click at [225, 153] on span "Afip Constancia De Inscripción" at bounding box center [204, 154] width 77 height 8
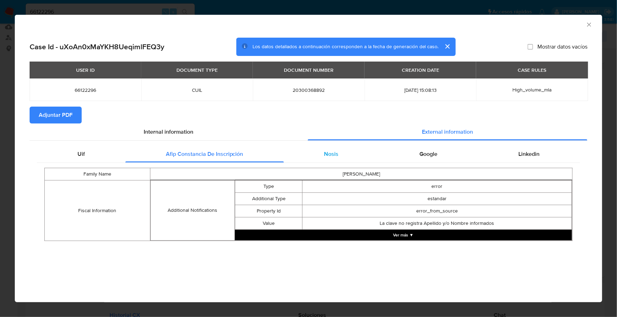
click at [319, 161] on div "Nosis" at bounding box center [331, 154] width 95 height 17
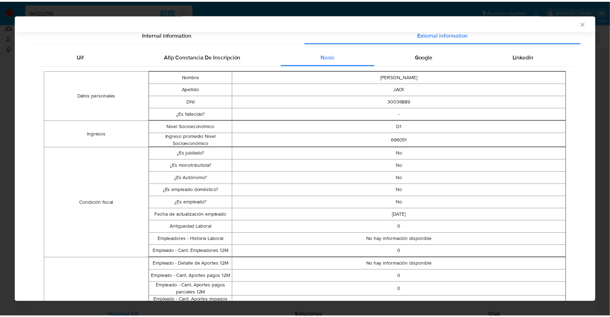
scroll to position [0, 0]
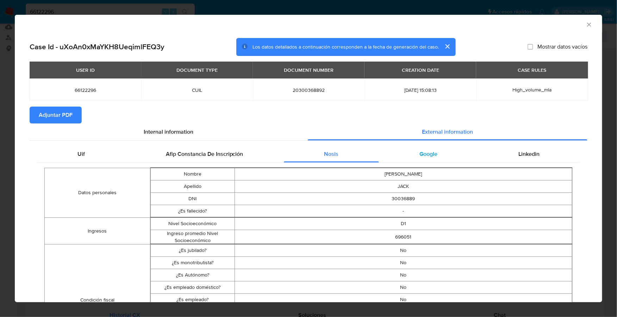
click at [443, 146] on div "Google" at bounding box center [428, 154] width 99 height 17
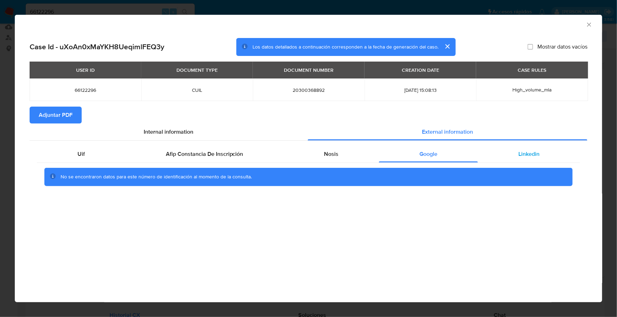
click at [558, 157] on div "Linkedin" at bounding box center [529, 154] width 102 height 17
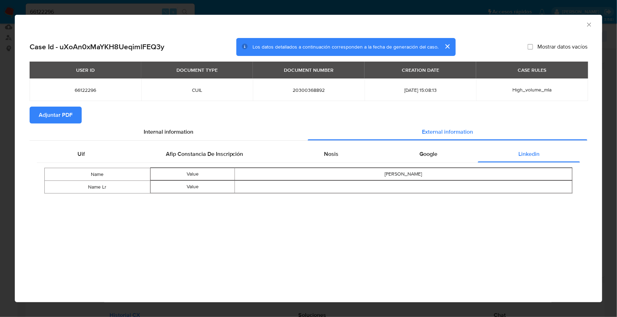
click at [62, 111] on span "Adjuntar PDF" at bounding box center [56, 114] width 34 height 15
click at [591, 24] on icon "Cerrar ventana" at bounding box center [588, 24] width 7 height 7
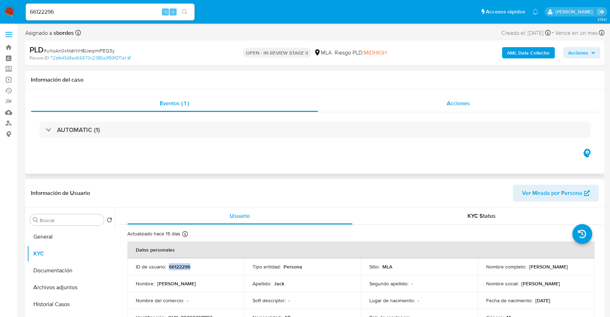
click at [483, 102] on div "Acciones" at bounding box center [458, 103] width 281 height 17
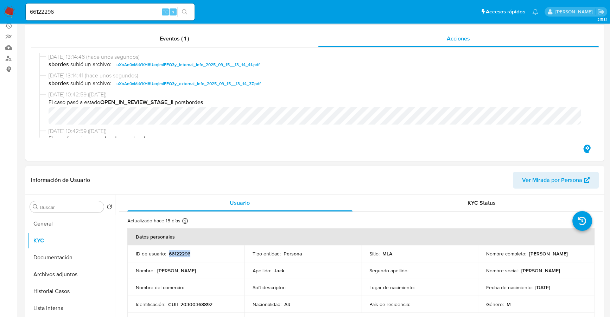
scroll to position [169, 0]
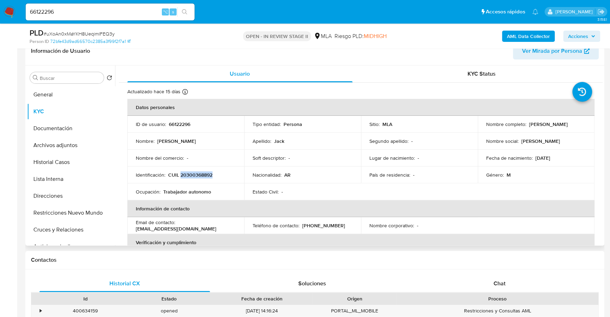
copy p "20300368892"
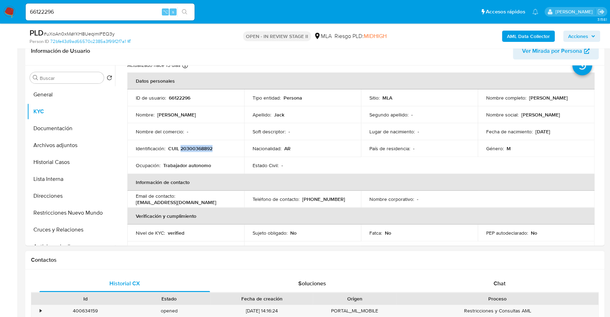
scroll to position [71, 0]
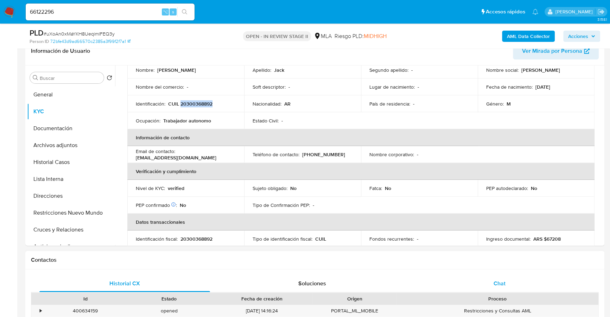
click at [481, 277] on div "Chat" at bounding box center [499, 283] width 171 height 17
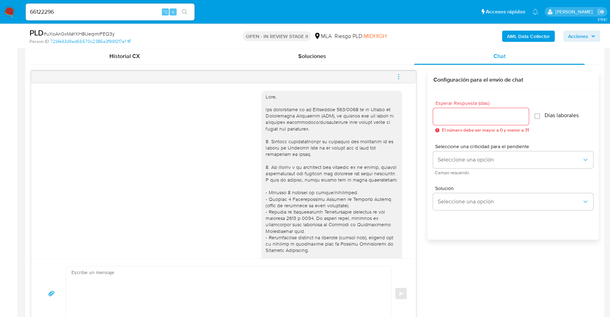
scroll to position [487, 0]
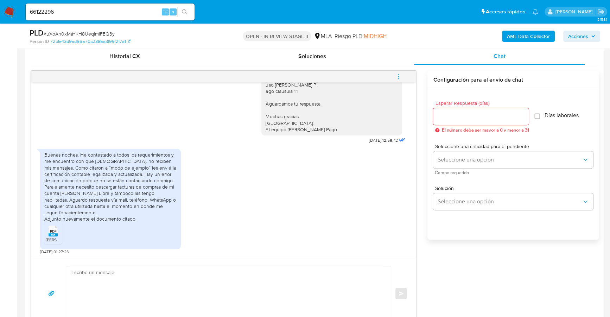
click at [53, 231] on span "PDF" at bounding box center [53, 231] width 7 height 5
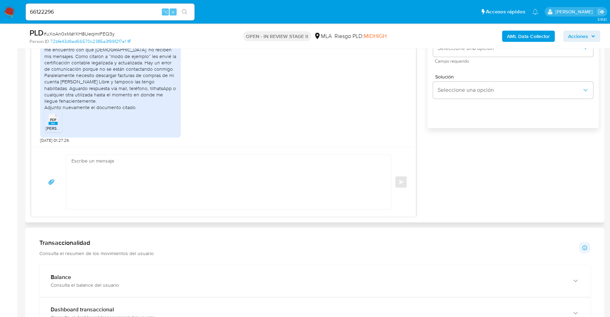
scroll to position [491, 0]
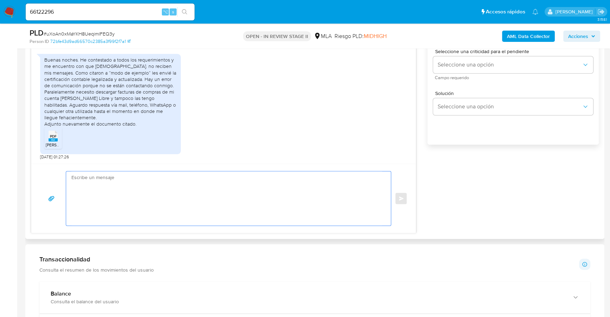
click at [153, 186] on textarea at bounding box center [226, 198] width 311 height 54
paste textarea "Hola XXX, Muchas gracias por tu respuesta. Analizamos tu caso y verificamos que…"
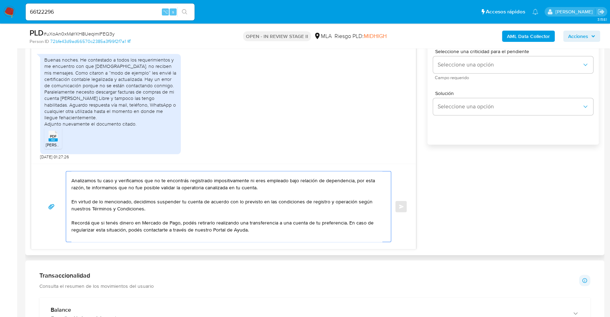
scroll to position [0, 0]
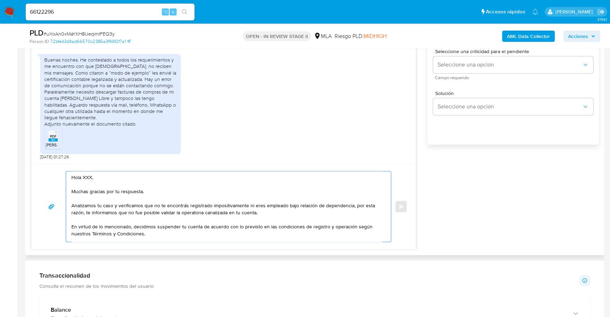
drag, startPoint x: 111, startPoint y: 174, endPoint x: 27, endPoint y: 174, distance: 83.8
click at [27, 174] on div "Historial CX Soluciones Chat Id Estado Fecha de creación Origen Proceso • 40063…" at bounding box center [314, 101] width 579 height 308
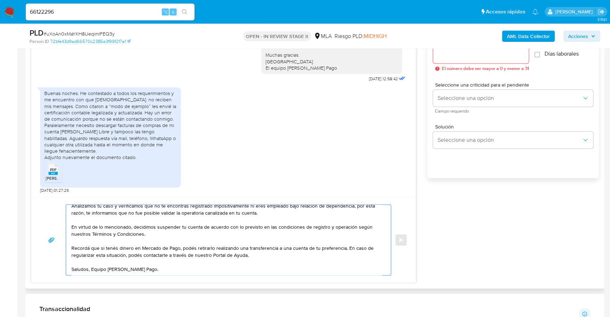
scroll to position [458, 0]
type textarea "Estimado, Muchas gracias por tu respuesta. Analizamos tu caso y verificamos que…"
click at [465, 56] on input "Esperar Respuesta (días)" at bounding box center [481, 54] width 96 height 9
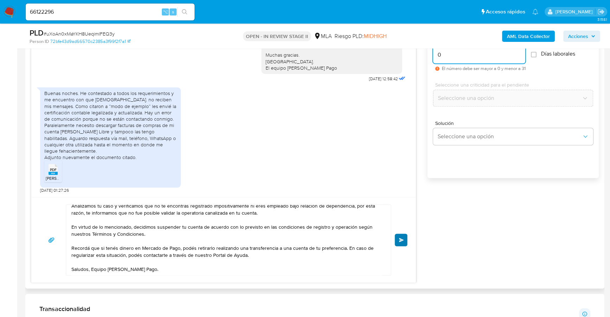
type input "0"
click at [402, 238] on span "Enviar" at bounding box center [401, 240] width 5 height 4
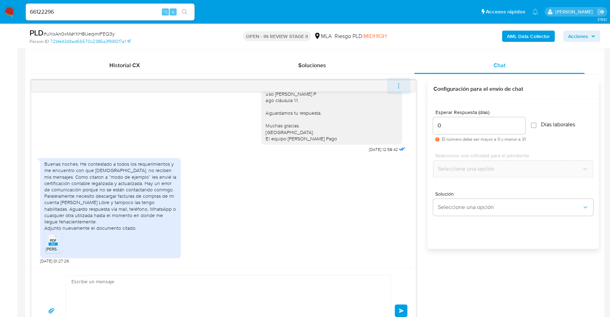
scroll to position [629, 0]
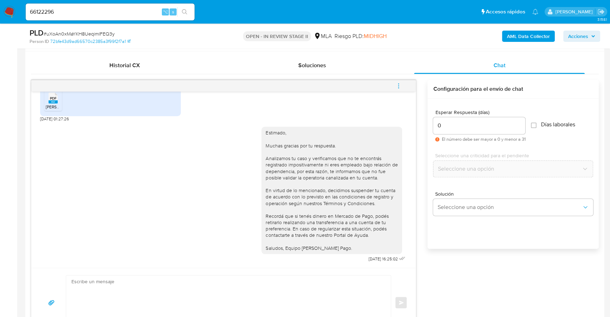
click at [402, 81] on button "menu-action" at bounding box center [398, 85] width 23 height 17
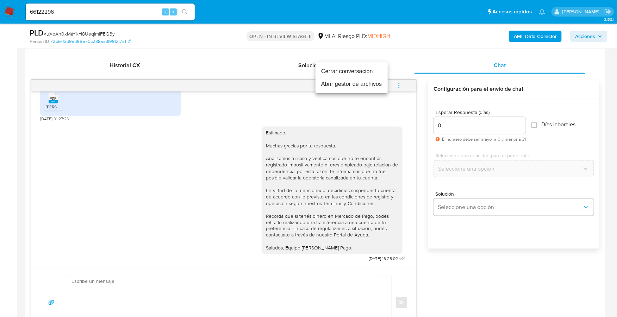
click at [374, 71] on li "Cerrar conversación" at bounding box center [351, 71] width 72 height 13
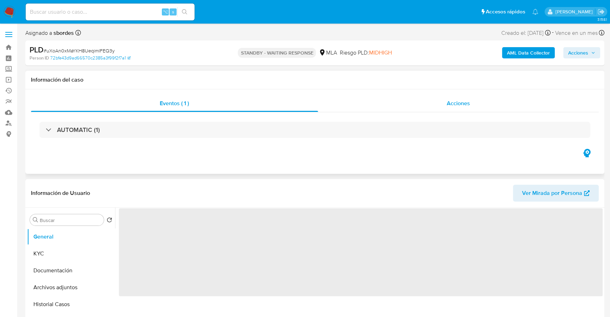
select select "10"
click at [487, 106] on div "Acciones" at bounding box center [458, 103] width 281 height 17
select select "10"
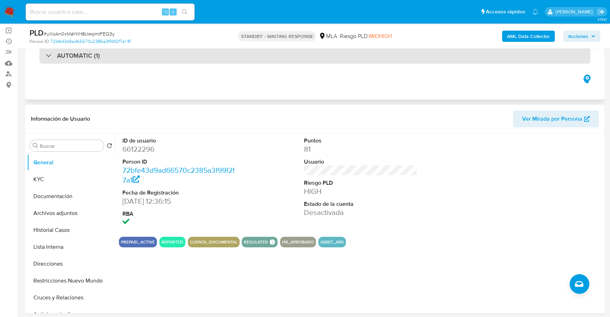
scroll to position [86, 0]
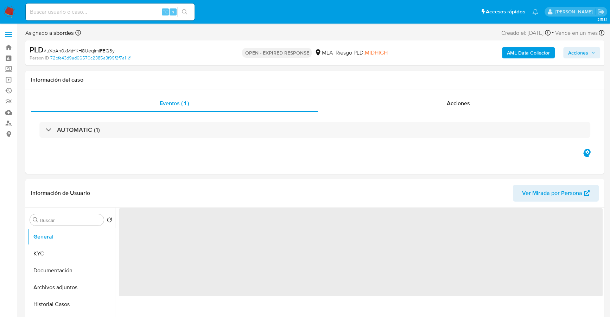
select select "10"
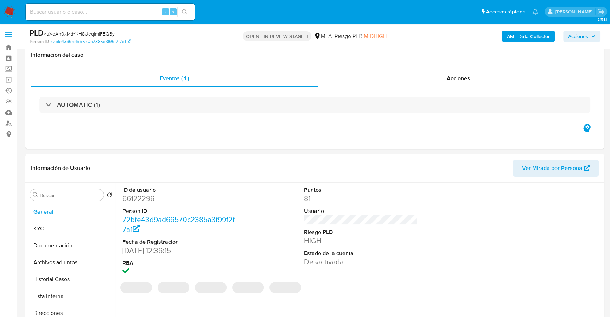
select select "10"
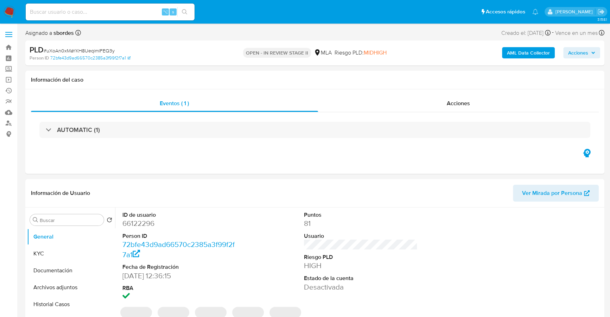
click at [589, 52] on span "Acciones" at bounding box center [581, 53] width 27 height 10
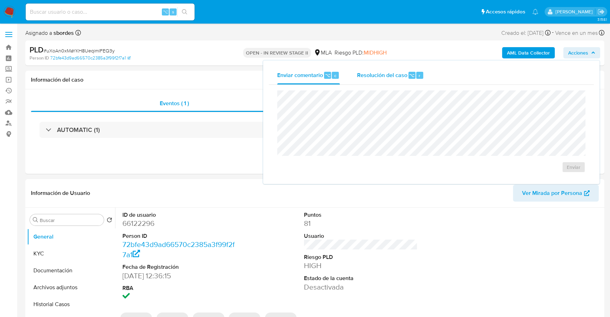
click at [403, 70] on div "Resolución del caso ⌥ r" at bounding box center [390, 75] width 67 height 18
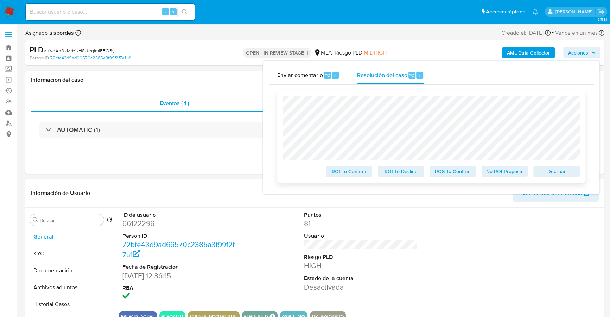
click at [562, 172] on span "Declinar" at bounding box center [557, 171] width 37 height 10
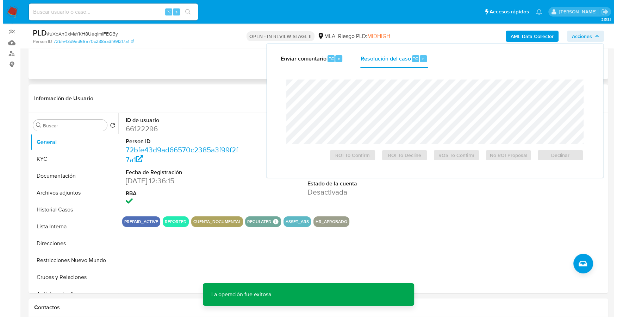
scroll to position [88, 0]
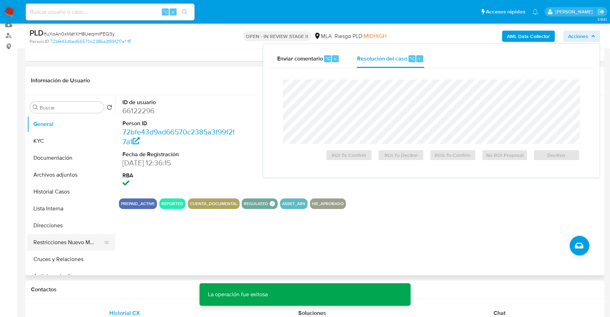
click at [67, 241] on button "Restricciones Nuevo Mundo" at bounding box center [68, 242] width 82 height 17
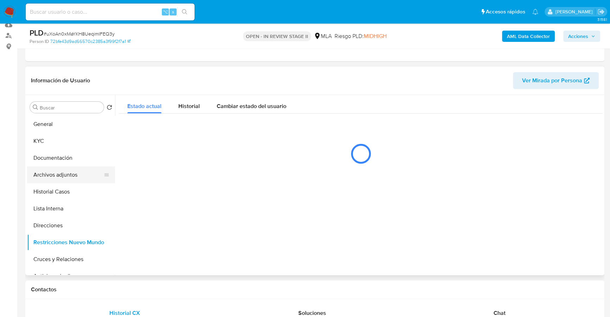
click at [61, 174] on button "Archivos adjuntos" at bounding box center [68, 174] width 82 height 17
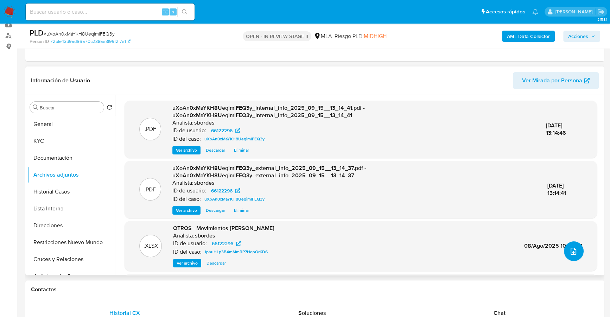
click at [565, 247] on button "upload-file" at bounding box center [574, 251] width 20 height 20
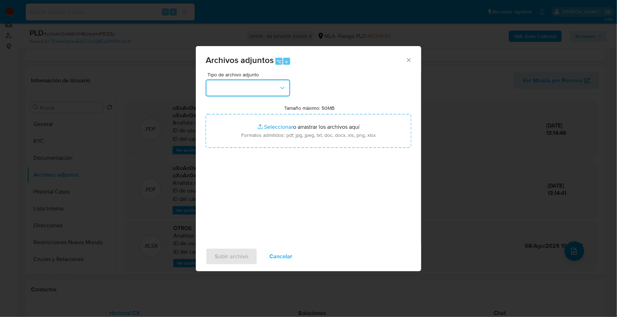
click at [251, 90] on button "button" at bounding box center [248, 88] width 84 height 17
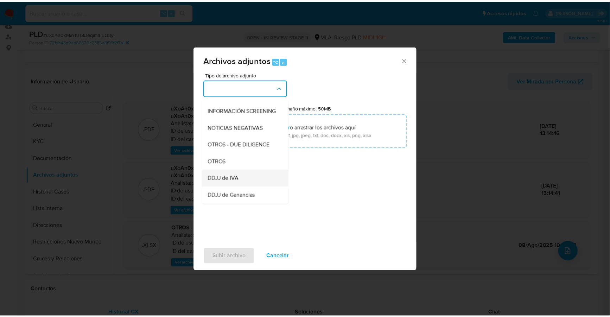
scroll to position [106, 0]
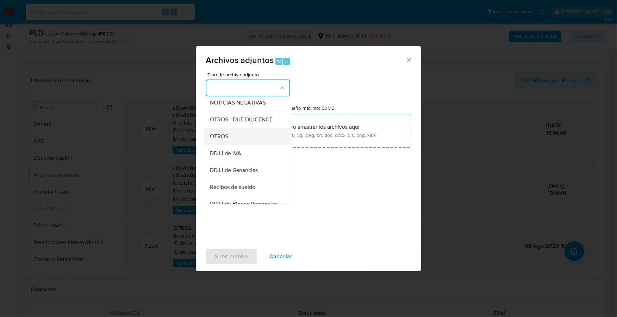
click at [229, 141] on div "OTROS" at bounding box center [246, 136] width 72 height 17
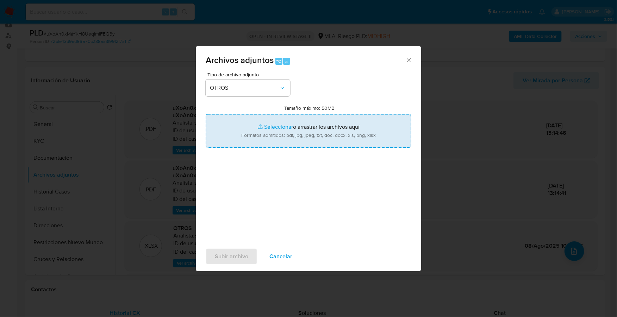
click at [281, 124] on input "Tamaño máximo: 50MB Seleccionar archivos" at bounding box center [309, 131] width 206 height 34
type input "C:\fakepath\Caselog uXoAn0xMaYKH8UeqimlFEQ3y_2025_09_12_14_28_29.docx"
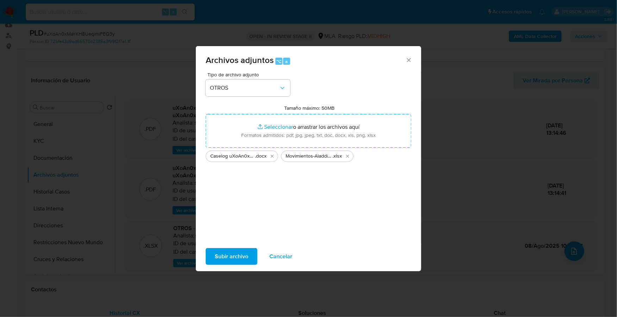
click at [230, 257] on span "Subir archivo" at bounding box center [231, 256] width 33 height 15
click at [229, 255] on span "Subir archivo" at bounding box center [231, 256] width 33 height 15
click at [231, 256] on span "Subir archivo" at bounding box center [231, 256] width 33 height 15
click at [409, 58] on icon "Cerrar" at bounding box center [408, 60] width 7 height 7
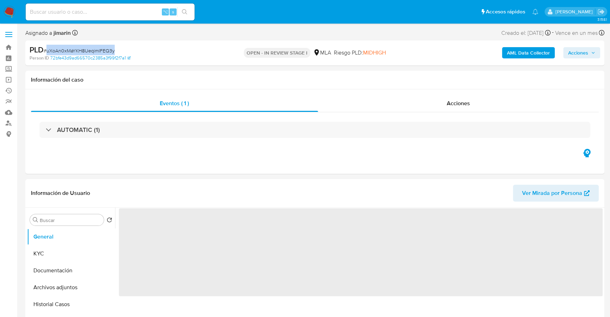
select select "10"
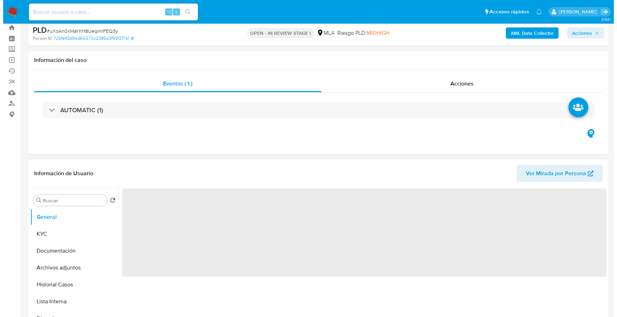
scroll to position [69, 0]
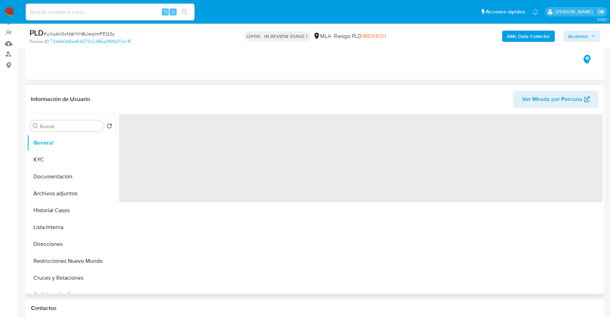
select select "10"
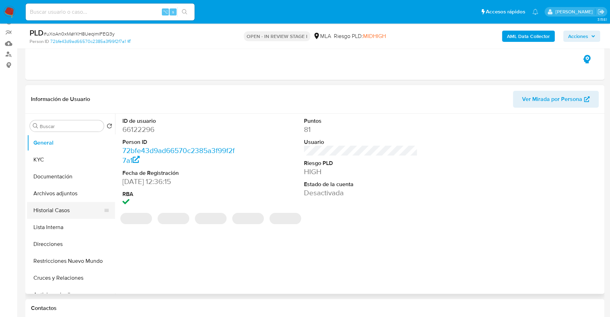
click at [61, 207] on button "Historial Casos" at bounding box center [68, 210] width 82 height 17
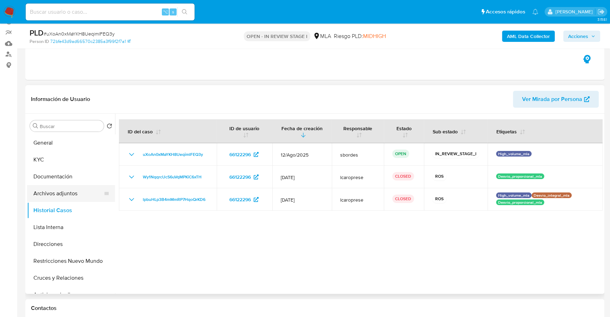
click at [68, 196] on button "Archivos adjuntos" at bounding box center [68, 193] width 82 height 17
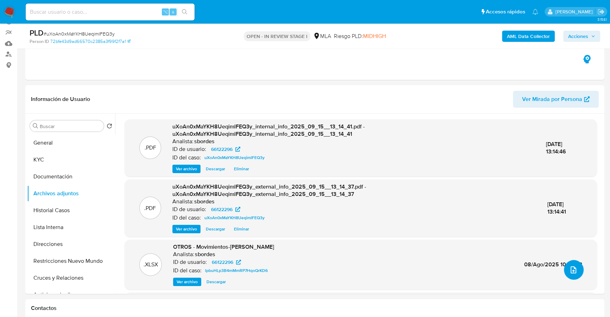
click at [579, 270] on button "upload-file" at bounding box center [574, 270] width 20 height 20
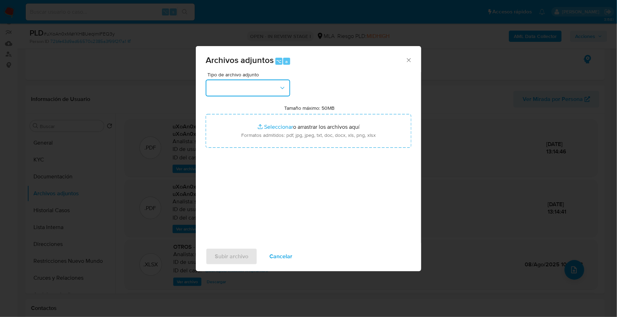
click at [263, 83] on button "button" at bounding box center [248, 88] width 84 height 17
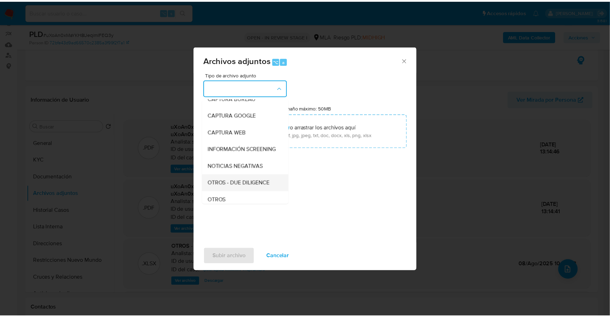
scroll to position [51, 0]
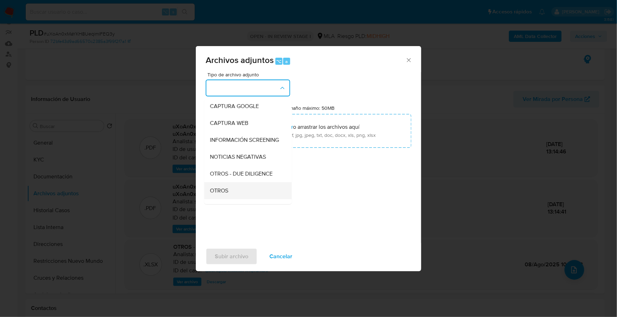
click at [221, 194] on span "OTROS" at bounding box center [219, 190] width 18 height 7
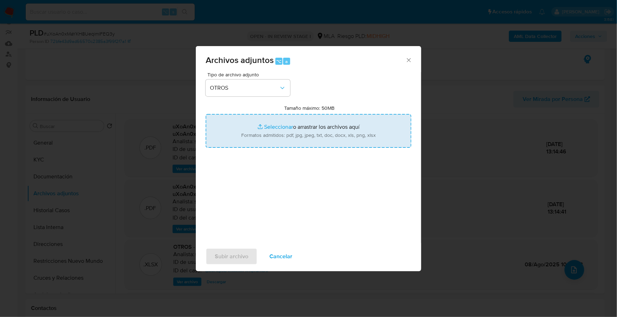
click at [279, 129] on input "Tamaño máximo: 50MB Seleccionar archivos" at bounding box center [309, 131] width 206 height 34
type input "C:\fakepath\Caselog uXoAn0xMaYKH8UeqimlFEQ3y_2025_09_12_14_28_29.docx"
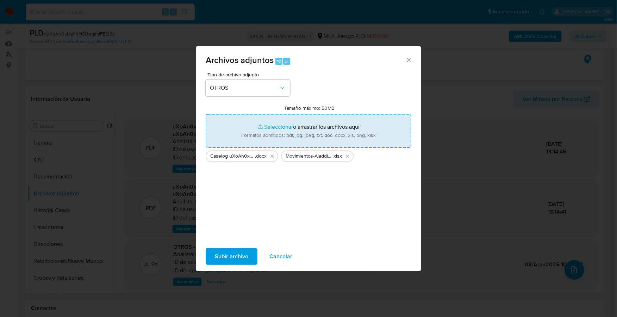
click at [225, 249] on span "Subir archivo" at bounding box center [231, 256] width 33 height 15
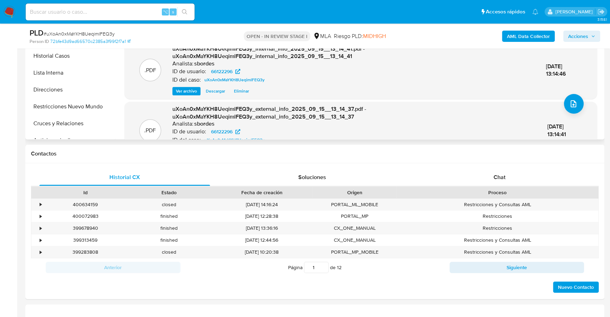
scroll to position [18, 0]
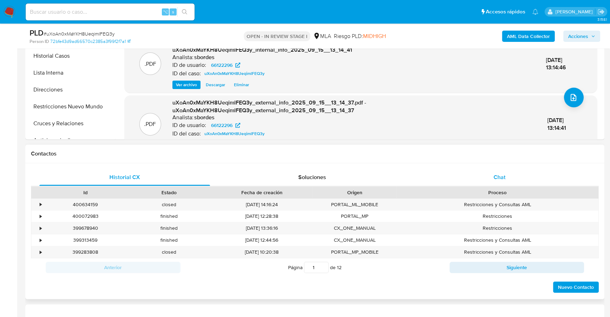
click at [512, 174] on div "Chat" at bounding box center [499, 177] width 171 height 17
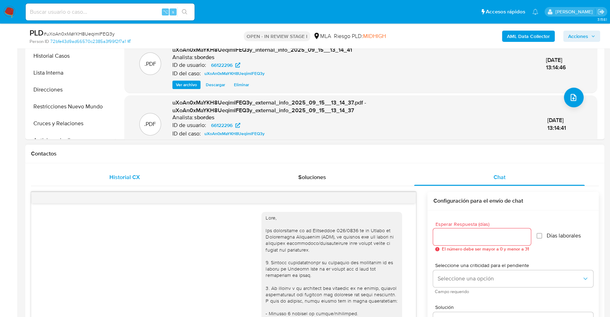
scroll to position [629, 0]
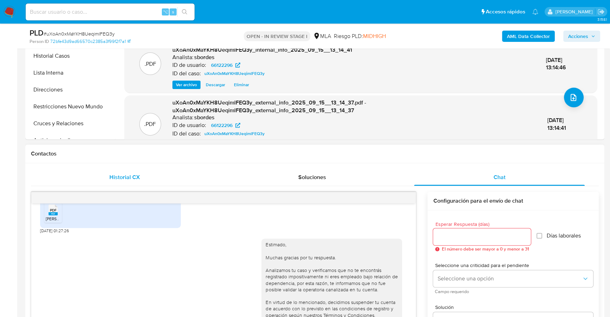
click at [127, 170] on div "Historial CX" at bounding box center [124, 177] width 171 height 17
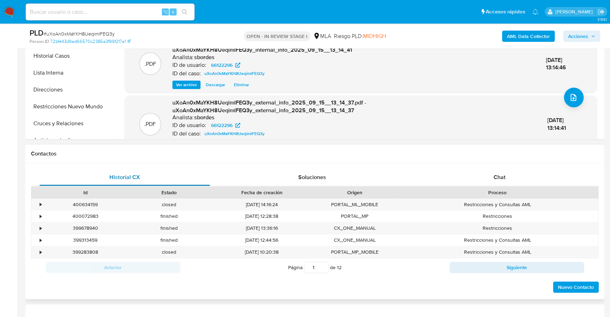
scroll to position [146, 0]
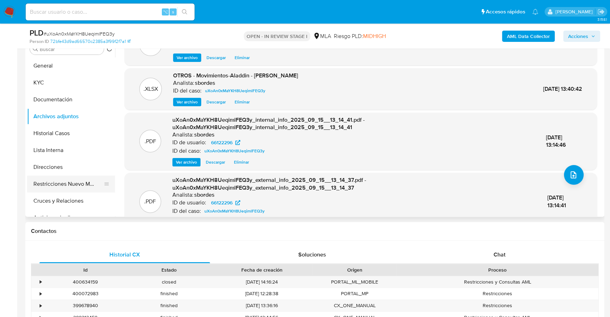
click at [71, 186] on button "Restricciones Nuevo Mundo" at bounding box center [68, 184] width 82 height 17
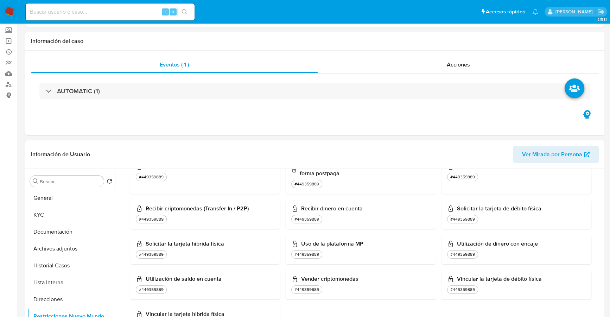
scroll to position [0, 0]
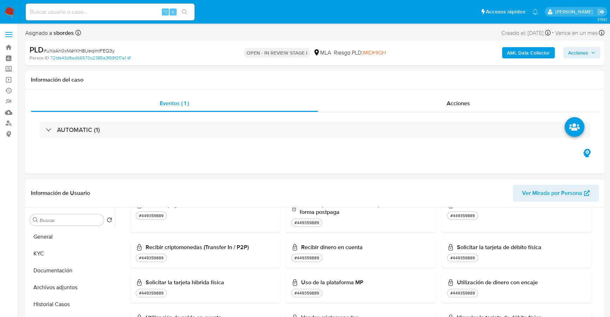
click at [588, 52] on span "Acciones" at bounding box center [578, 52] width 20 height 11
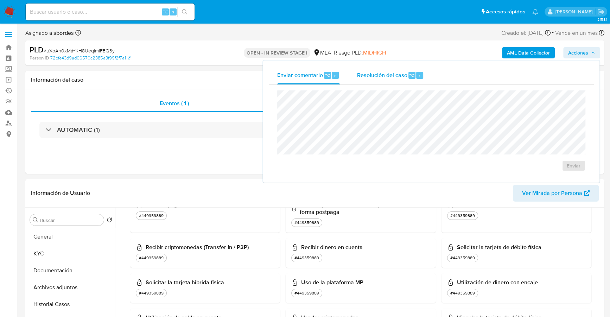
click at [384, 69] on div "Resolución del caso ⌥ r" at bounding box center [390, 75] width 67 height 18
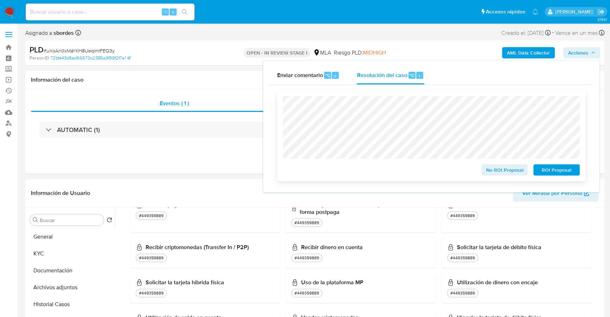
click at [569, 171] on span "ROI Proposal" at bounding box center [557, 170] width 37 height 10
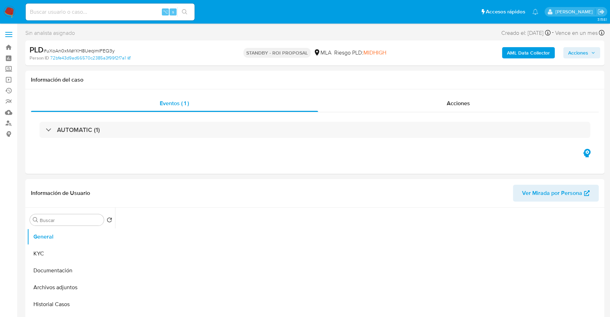
select select "10"
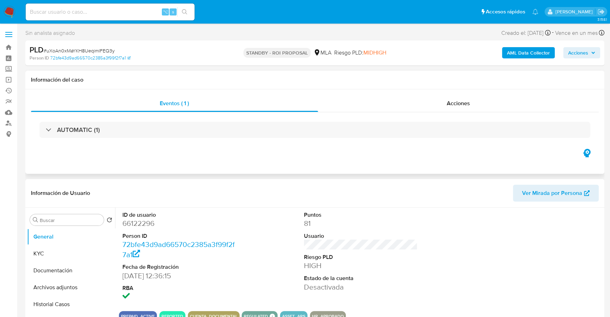
click at [202, 82] on h1 "Información del caso" at bounding box center [315, 79] width 568 height 7
click at [160, 156] on div "Eventos ( 1 ) Acciones AUTOMATIC (1)" at bounding box center [314, 131] width 579 height 84
click at [427, 104] on div "Acciones" at bounding box center [458, 103] width 281 height 17
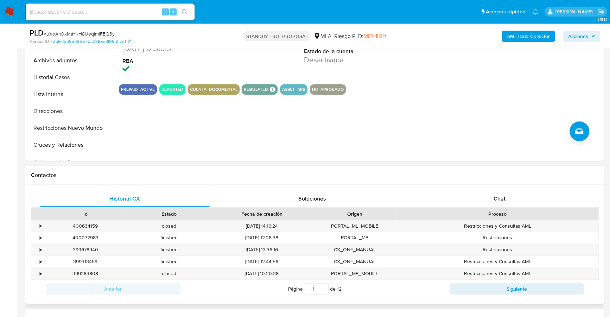
scroll to position [307, 0]
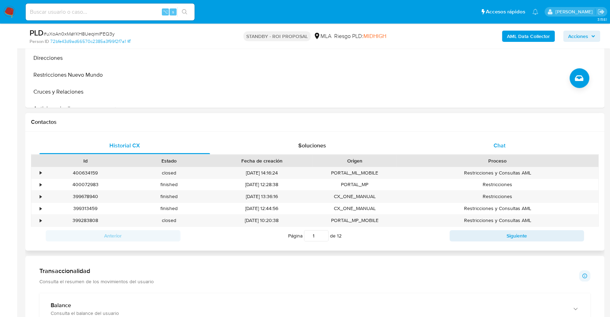
click at [514, 151] on div "Chat" at bounding box center [499, 145] width 171 height 17
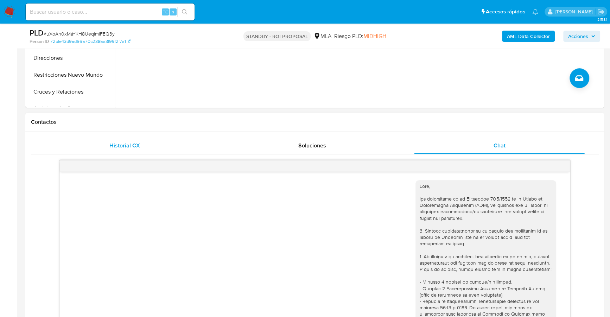
click at [121, 148] on span "Historial CX" at bounding box center [124, 145] width 31 height 8
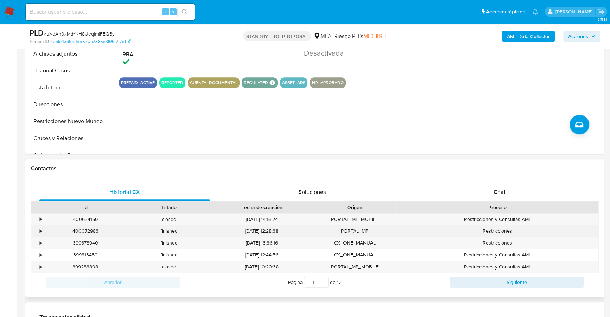
scroll to position [315, 0]
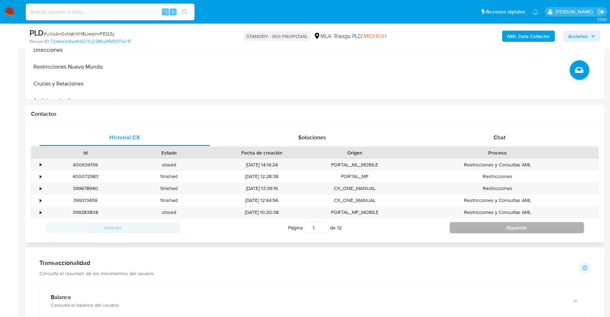
click at [498, 225] on button "Siguiente" at bounding box center [517, 227] width 135 height 11
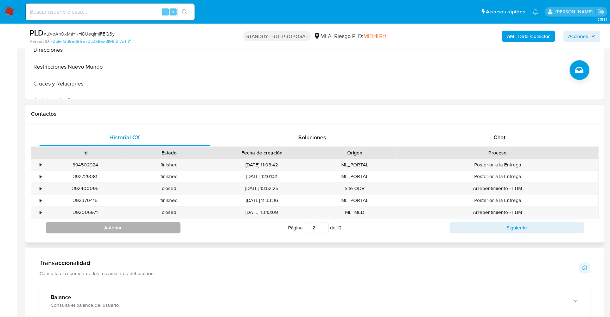
click at [132, 225] on button "Anterior" at bounding box center [113, 227] width 135 height 11
type input "1"
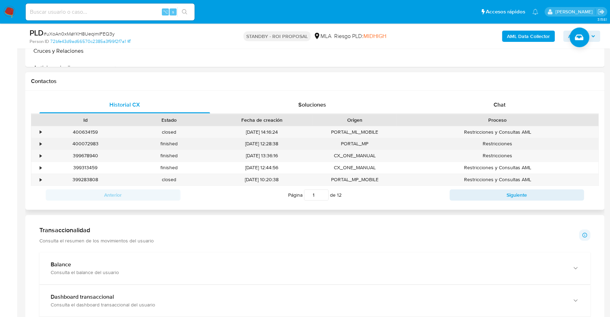
scroll to position [386, 0]
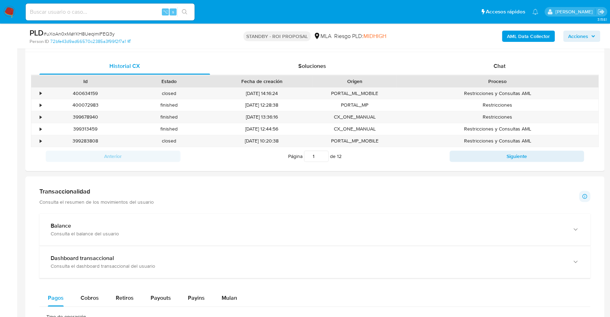
click at [21, 61] on main "3.158.1 Sin analista asignado Asignado el: 18/08/2025 14:14:56 Creado el: 12/08…" at bounding box center [305, 168] width 610 height 1108
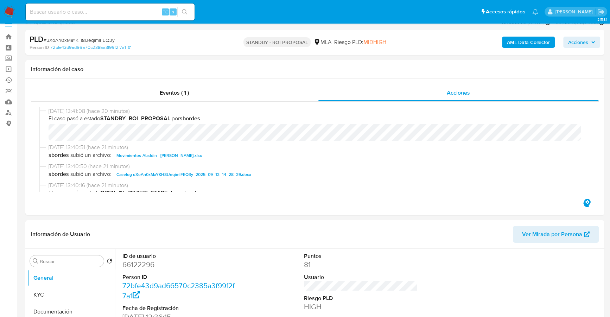
scroll to position [0, 0]
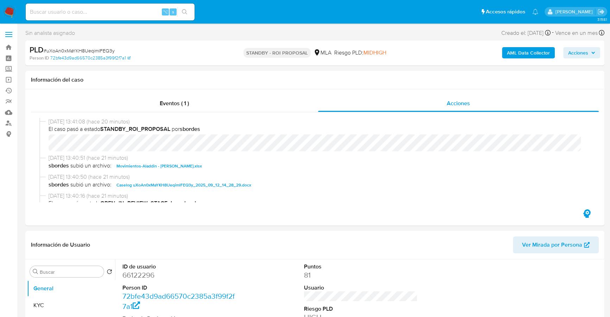
click at [98, 11] on input at bounding box center [110, 11] width 169 height 9
paste input "56721878"
type input "56721878"
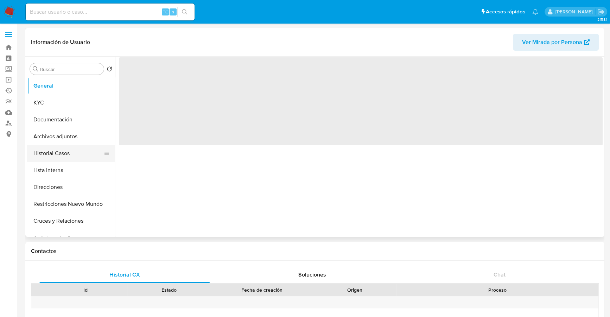
click at [57, 156] on button "Historial Casos" at bounding box center [68, 153] width 82 height 17
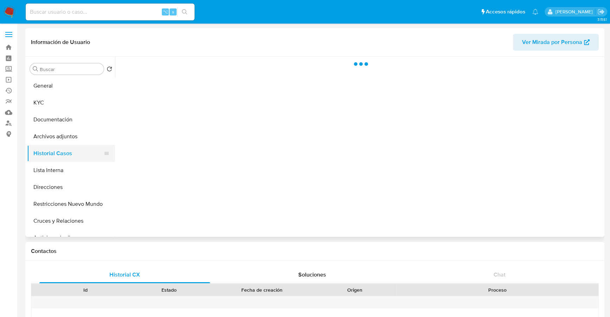
select select "10"
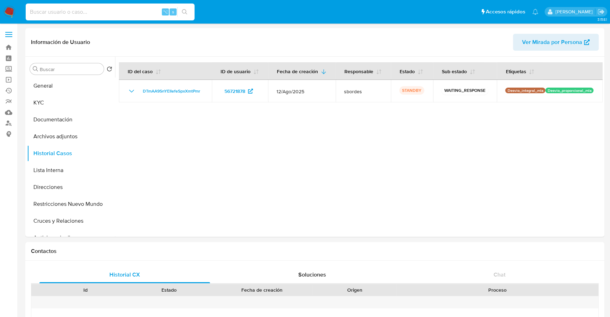
click at [110, 15] on input at bounding box center [110, 11] width 169 height 9
paste input "1533027738"
type input "1533027738"
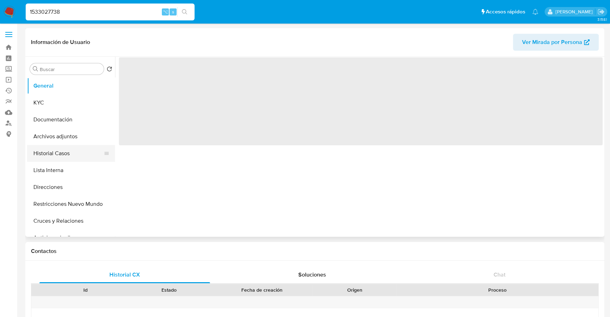
click at [61, 152] on button "Historial Casos" at bounding box center [68, 153] width 82 height 17
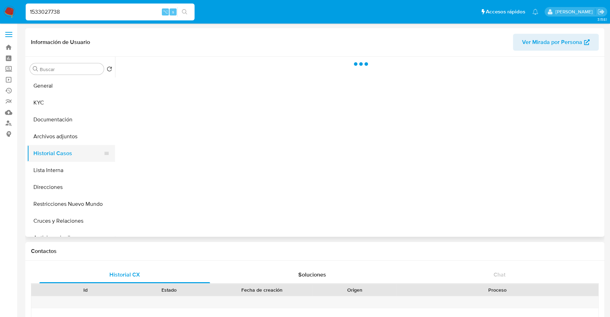
select select "10"
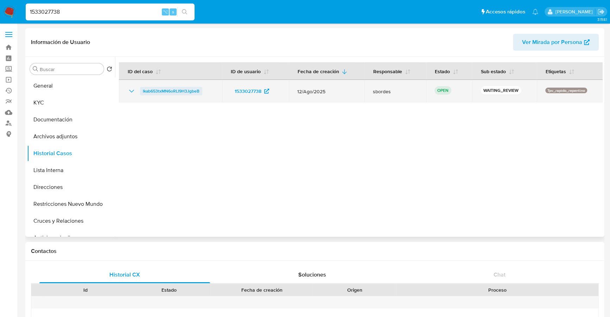
click at [175, 87] on span "Ikab653txMN6oRLI9H3JgbeB" at bounding box center [171, 91] width 57 height 8
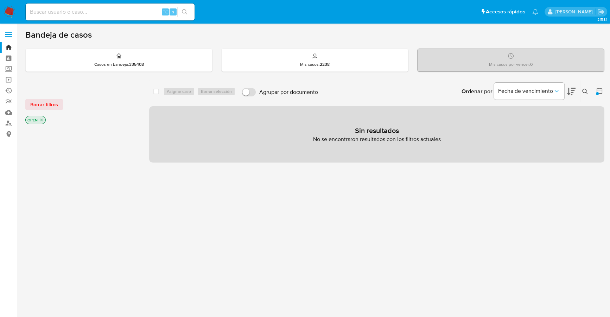
click at [8, 11] on img at bounding box center [10, 12] width 12 height 12
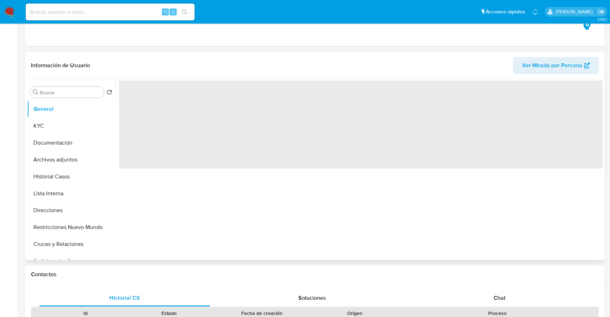
select select "10"
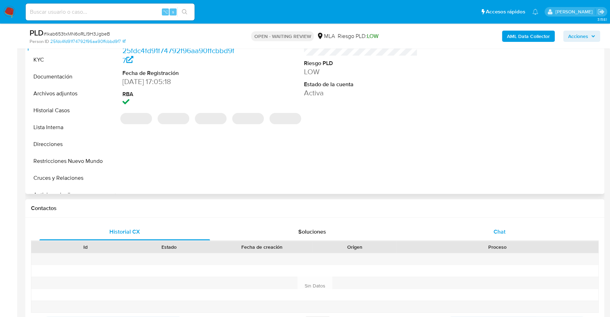
drag, startPoint x: 483, startPoint y: 229, endPoint x: 480, endPoint y: 227, distance: 3.7
click at [483, 229] on div "Chat" at bounding box center [499, 232] width 171 height 17
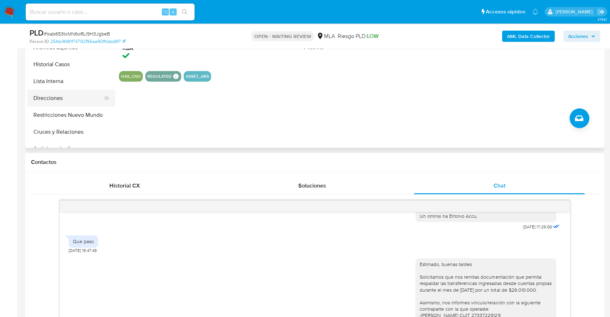
scroll to position [38, 0]
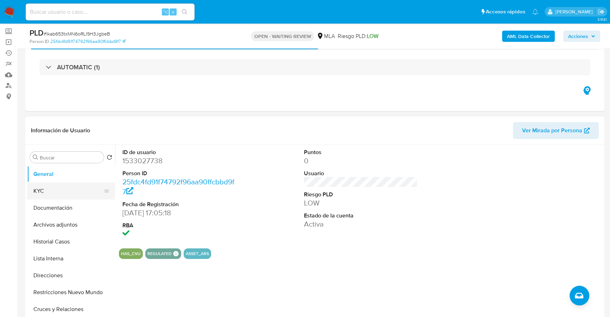
click at [58, 189] on button "KYC" at bounding box center [68, 191] width 82 height 17
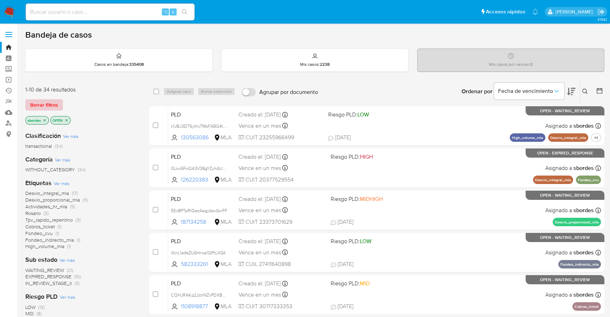
click at [42, 104] on span "Borrar filtros" at bounding box center [44, 105] width 28 height 10
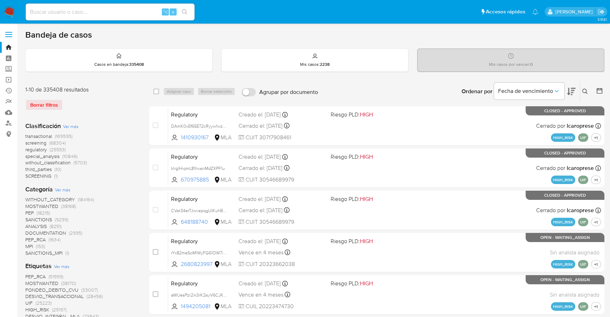
click at [10, 10] on img at bounding box center [10, 12] width 12 height 12
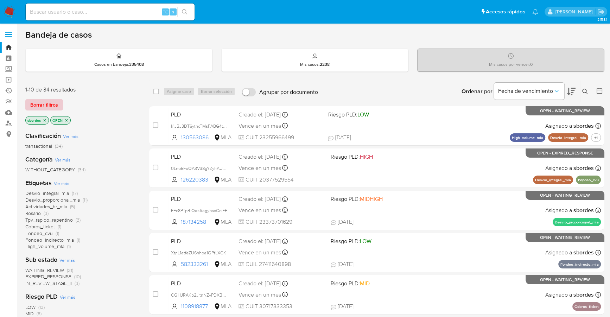
click at [49, 107] on span "Borrar filtros" at bounding box center [44, 105] width 28 height 10
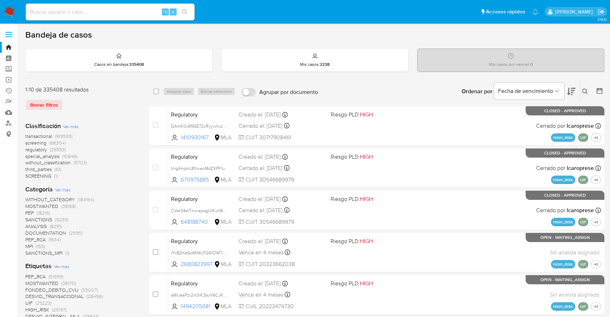
click at [579, 88] on div "Ordenar por Fecha de vencimiento" at bounding box center [518, 92] width 124 height 22
click at [585, 89] on icon at bounding box center [586, 92] width 6 height 6
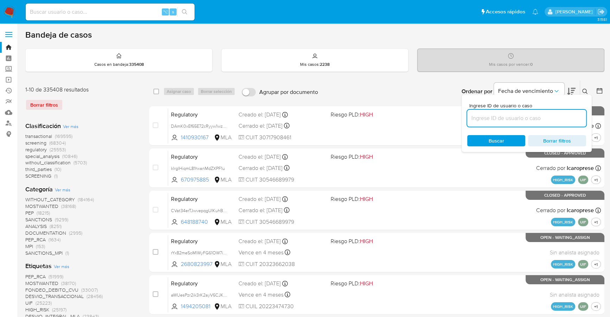
click at [507, 120] on input at bounding box center [526, 118] width 119 height 9
type input "Ikab653txMN6oRLI9H3JgbeB"
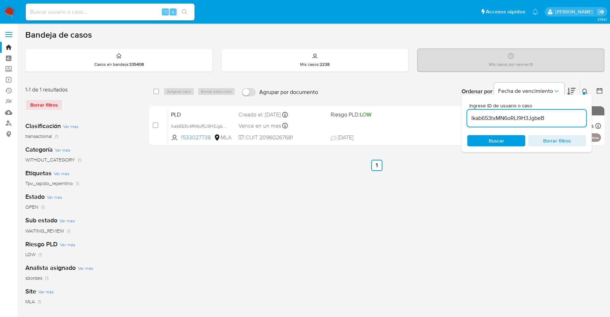
click at [584, 90] on icon at bounding box center [586, 92] width 6 height 6
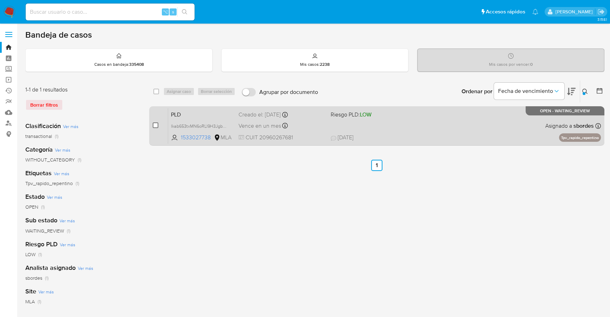
click at [154, 122] on input "checkbox" at bounding box center [156, 125] width 6 height 6
checkbox input "true"
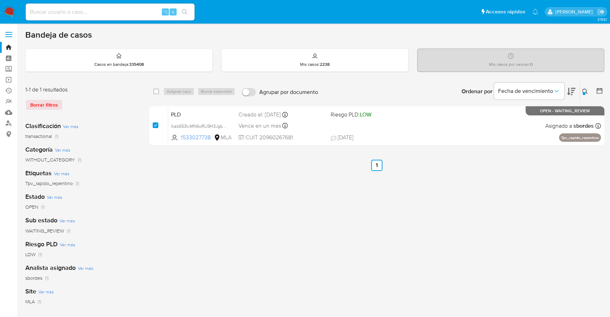
checkbox input "true"
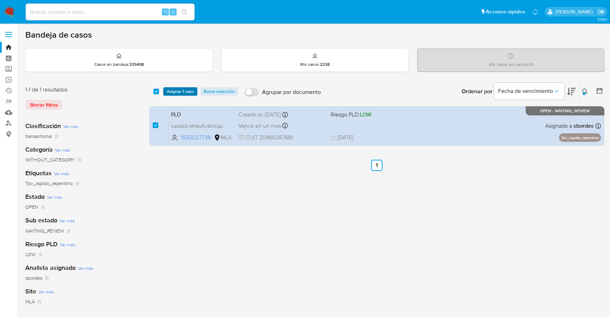
click at [169, 91] on span "Asignar 1 caso" at bounding box center [180, 91] width 27 height 7
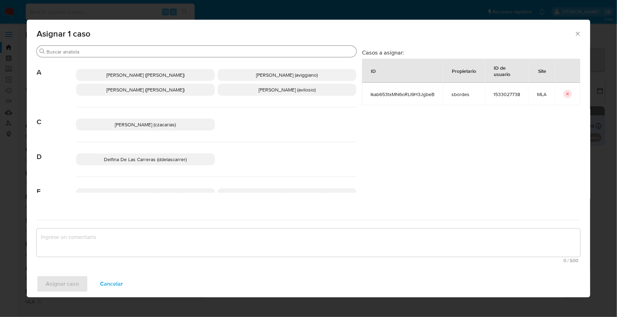
click at [97, 52] on input "Buscar" at bounding box center [199, 52] width 307 height 6
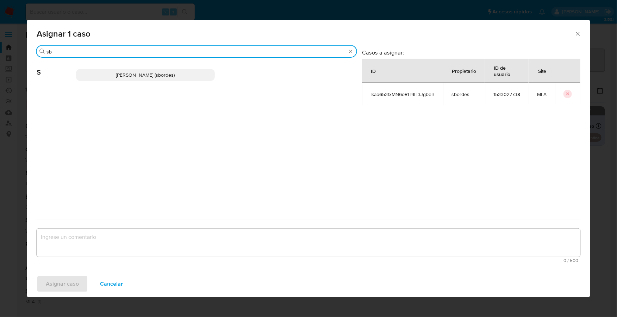
type input "sb"
click at [108, 73] on p "Stefania Bordes (sbordes)" at bounding box center [145, 75] width 139 height 12
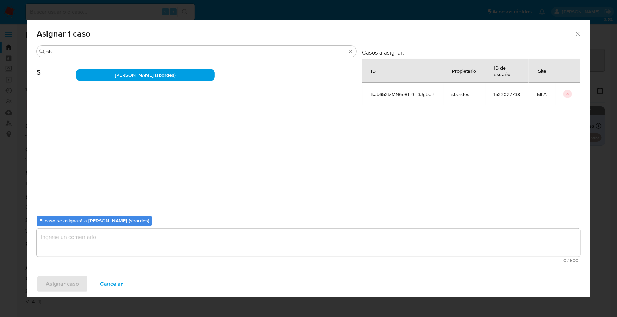
click at [115, 242] on textarea "assign-modal" at bounding box center [308, 243] width 543 height 28
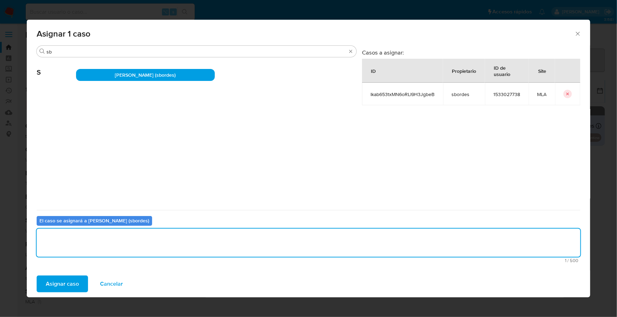
click at [61, 287] on span "Asignar caso" at bounding box center [62, 283] width 33 height 15
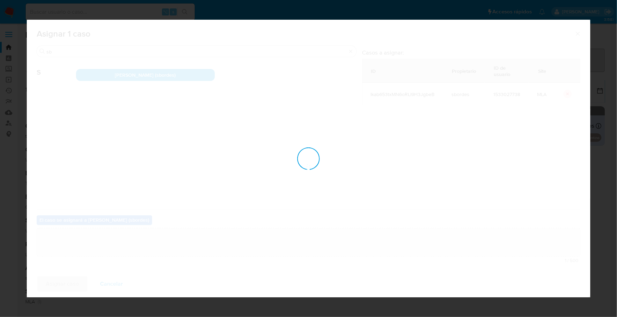
checkbox input "false"
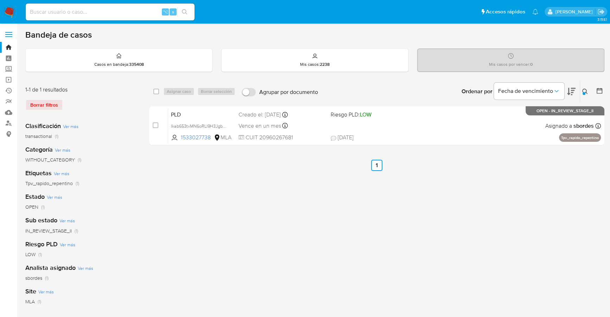
click at [11, 10] on img at bounding box center [10, 12] width 12 height 12
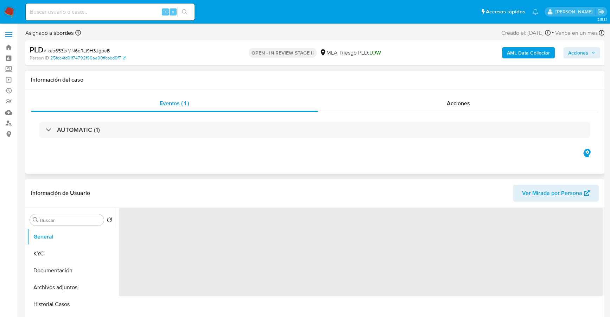
select select "10"
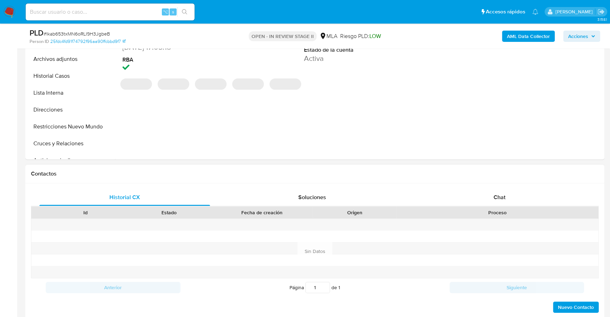
scroll to position [288, 0]
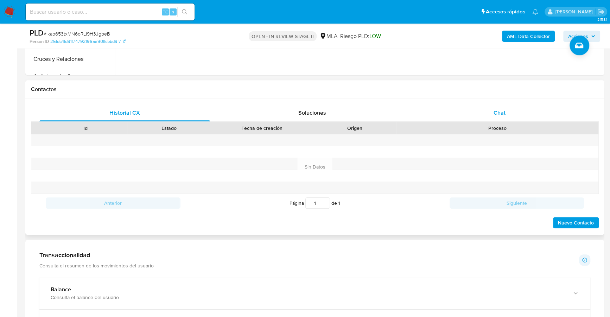
click at [498, 106] on div "Chat" at bounding box center [499, 113] width 171 height 17
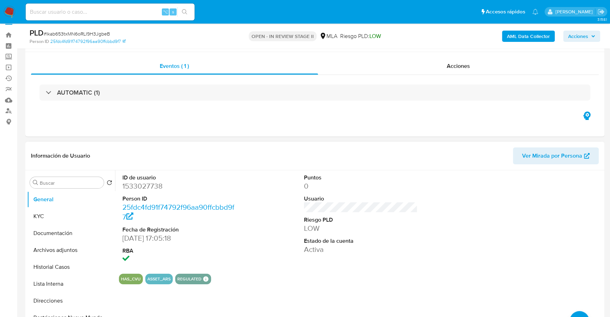
scroll to position [86, 0]
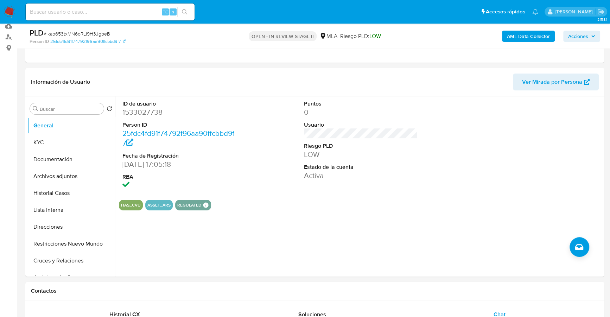
click at [81, 15] on input at bounding box center [110, 11] width 169 height 9
click at [40, 146] on button "KYC" at bounding box center [68, 142] width 82 height 17
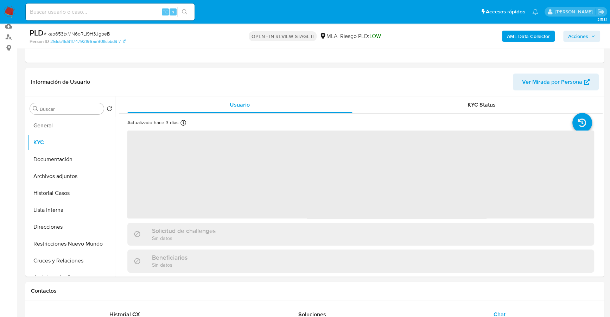
click at [82, 4] on div "⌥ s" at bounding box center [110, 12] width 169 height 17
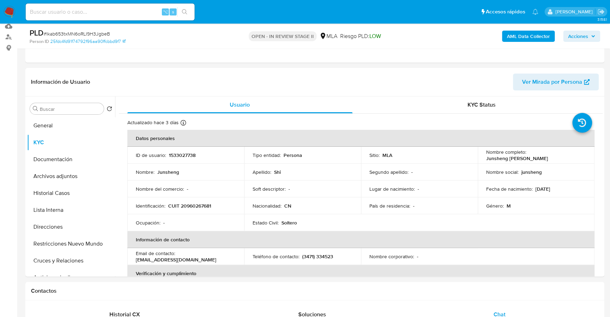
click at [88, 10] on input at bounding box center [110, 11] width 169 height 9
paste input "1533027738"
type input "1533027738"
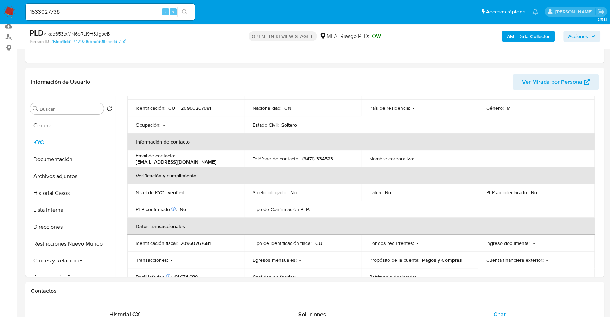
scroll to position [0, 0]
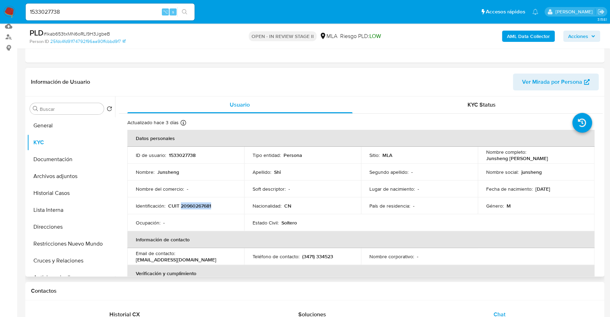
copy p "20960267681"
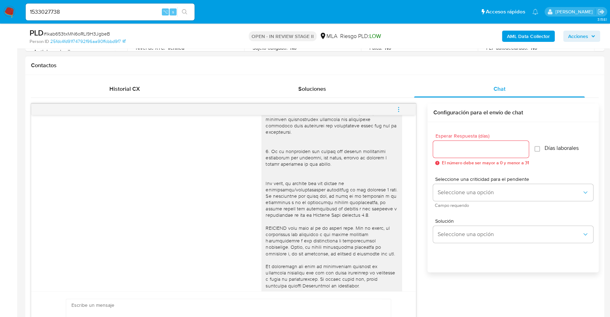
scroll to position [388, 0]
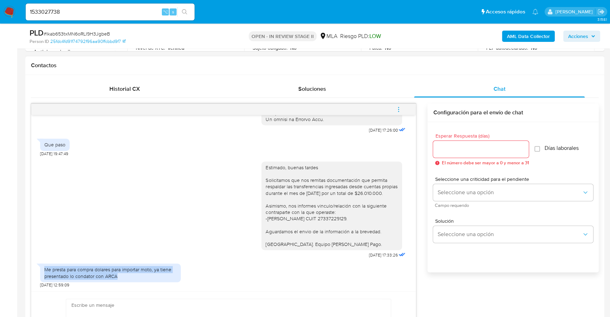
drag, startPoint x: 44, startPoint y: 268, endPoint x: 141, endPoint y: 275, distance: 96.7
click at [141, 275] on div "Me presta para compra dolares para importar moto, ya tiene presentado lo condat…" at bounding box center [110, 272] width 132 height 13
copy div "Me presta para compra dolares para importar moto, ya tiene presentado lo condat…"
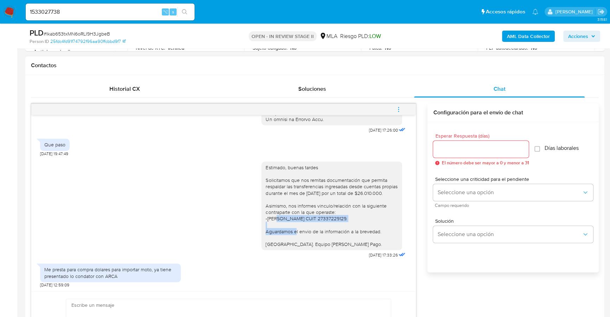
drag, startPoint x: 367, startPoint y: 219, endPoint x: 260, endPoint y: 218, distance: 107.0
click at [266, 218] on div "Estimado, buenas tardes Solicitamos que nos remitas documentación que permita r…" at bounding box center [332, 205] width 132 height 83
copy div "Jesica Romina Maldonado CUIT 27337229129."
click at [498, 147] on input "Esperar Respuesta (días)" at bounding box center [481, 149] width 96 height 9
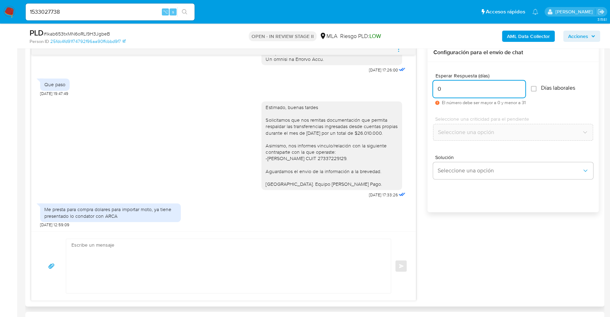
scroll to position [380, 0]
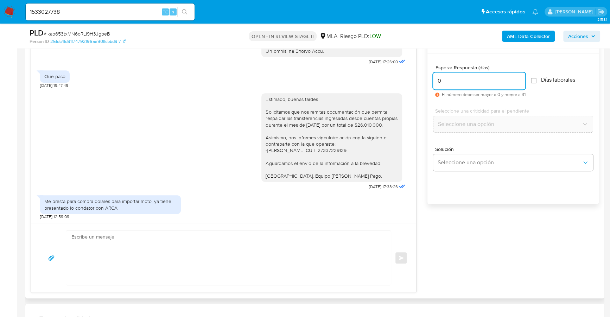
type input "0"
click at [138, 240] on textarea at bounding box center [226, 258] width 311 height 54
paste textarea "Hola, Muchas gracias por la respuesta. Analizamos tu caso y notamos que la info…"
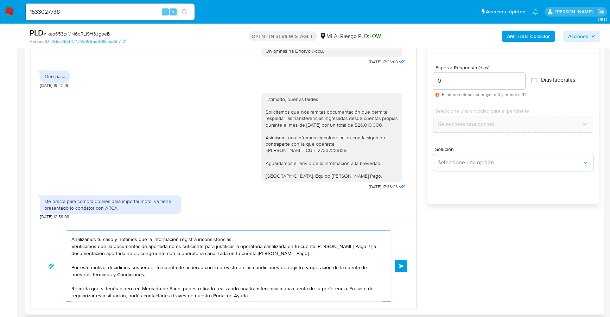
scroll to position [0, 0]
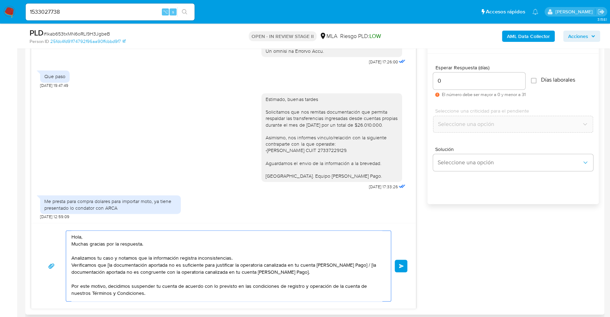
drag, startPoint x: 88, startPoint y: 233, endPoint x: 71, endPoint y: 233, distance: 17.6
click at [71, 233] on textarea "Hola, Muchas gracias por la respuesta. Analizamos tu caso y notamos que la info…" at bounding box center [226, 266] width 311 height 70
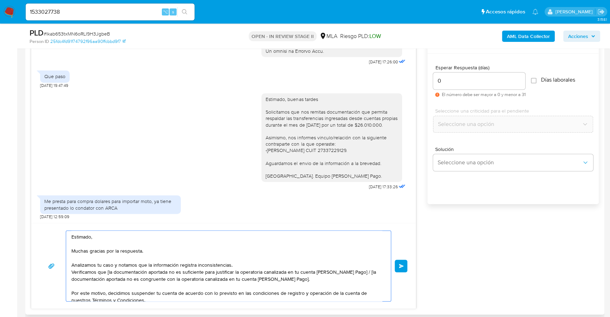
drag, startPoint x: 317, startPoint y: 278, endPoint x: 352, endPoint y: 272, distance: 35.7
click at [352, 272] on textarea "Estimado, Muchas gracias por la respuesta. Analizamos tu caso y notamos que la …" at bounding box center [226, 266] width 311 height 70
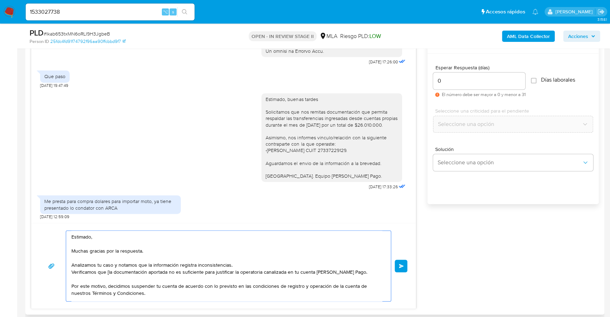
click at [107, 271] on textarea "Estimado, Muchas gracias por la respuesta. Analizamos tu caso y notamos que la …" at bounding box center [226, 266] width 311 height 70
click at [135, 271] on textarea "Estimado, Muchas gracias por la respuesta. Analizamos tu caso y notamos que la …" at bounding box center [226, 266] width 311 height 70
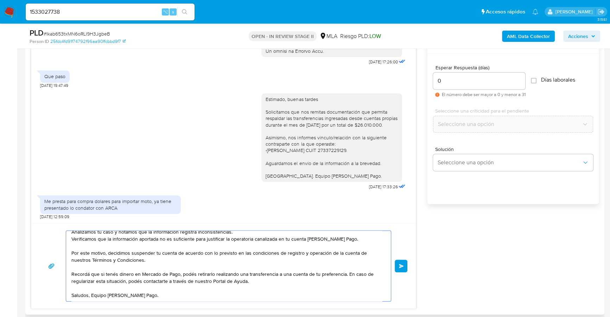
scroll to position [40, 0]
type textarea "Estimado, Muchas gracias por la respuesta. Analizamos tu caso y notamos que la …"
click at [399, 265] on span "Enviar" at bounding box center [401, 266] width 5 height 4
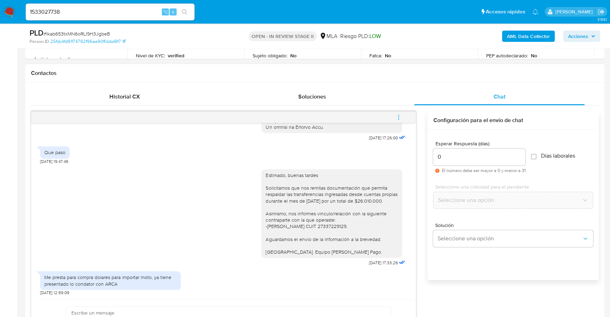
scroll to position [0, 0]
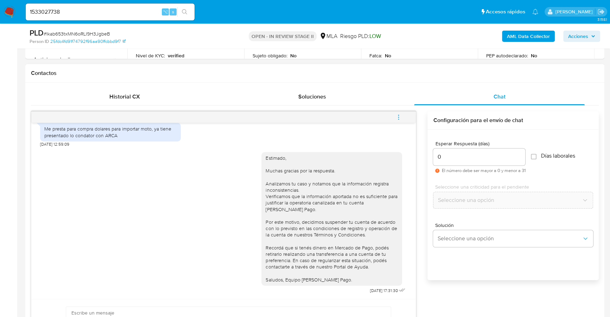
click at [401, 114] on icon "menu-action" at bounding box center [399, 117] width 6 height 6
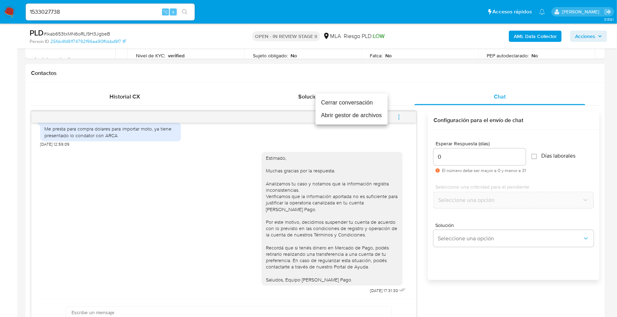
click at [353, 104] on li "Cerrar conversación" at bounding box center [351, 102] width 72 height 13
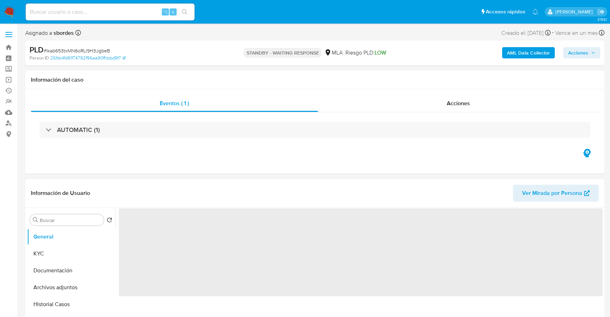
select select "10"
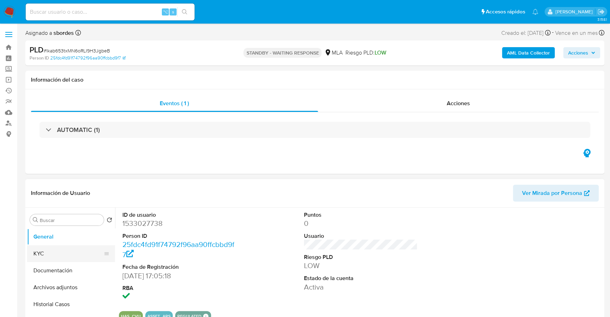
click at [57, 253] on button "KYC" at bounding box center [68, 253] width 82 height 17
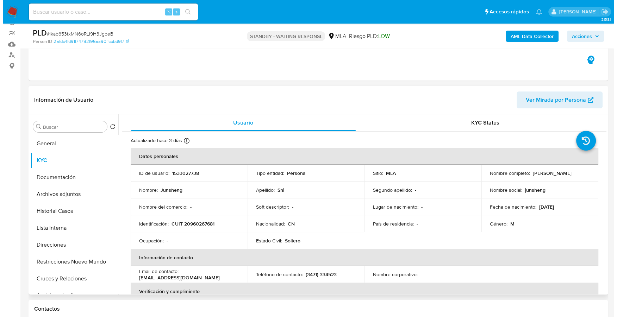
scroll to position [69, 0]
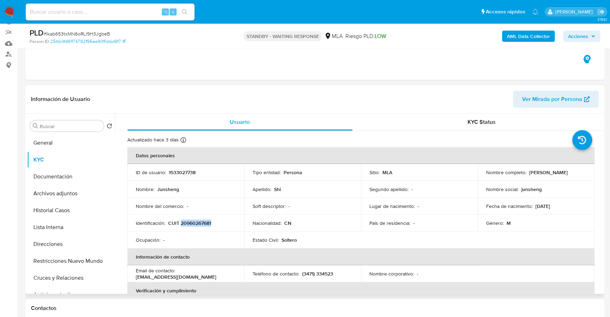
copy p "20960267681"
click at [528, 41] on b "AML Data Collector" at bounding box center [528, 36] width 43 height 11
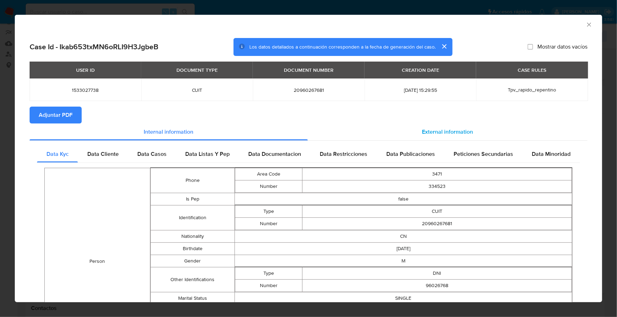
click at [451, 130] on span "External information" at bounding box center [447, 132] width 51 height 8
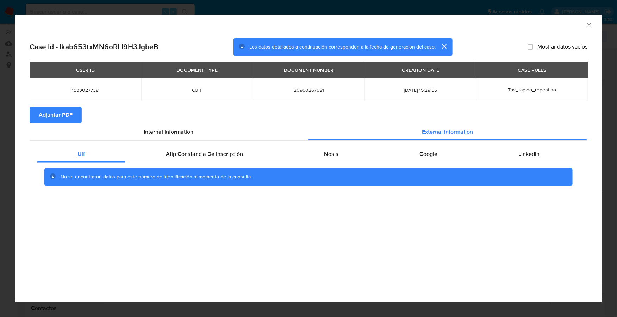
click at [240, 144] on div "Uif Afip Constancia De Inscripción Nosis Google Linkedin No se encontraron dato…" at bounding box center [309, 168] width 558 height 55
click at [259, 154] on div "Afip Constancia De Inscripción" at bounding box center [204, 154] width 158 height 17
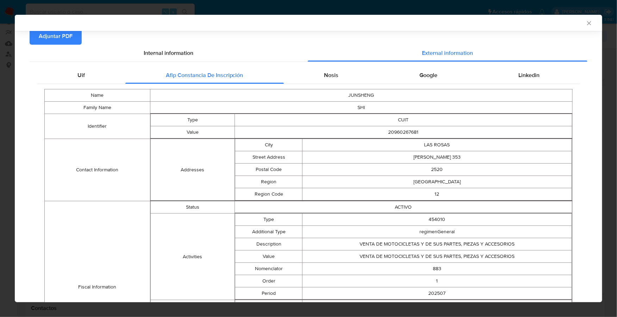
scroll to position [0, 0]
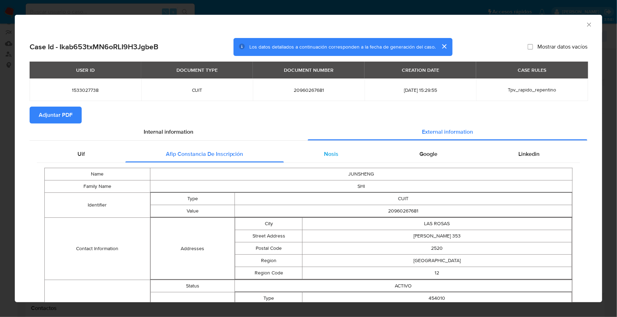
click at [337, 159] on div "Nosis" at bounding box center [331, 154] width 95 height 17
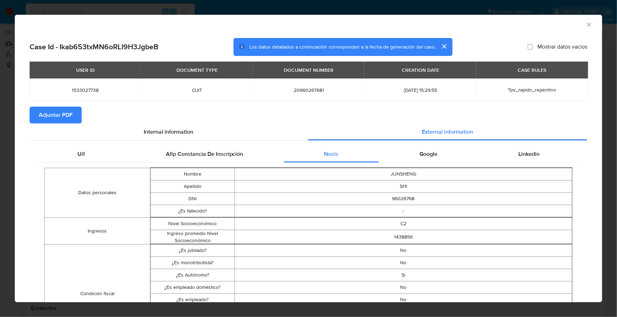
click at [585, 24] on icon "Cerrar ventana" at bounding box center [588, 24] width 7 height 7
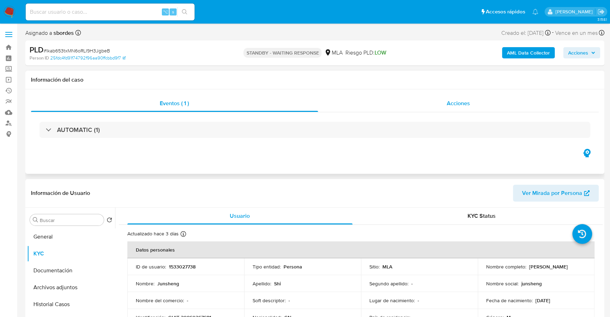
click at [466, 100] on span "Acciones" at bounding box center [458, 103] width 23 height 8
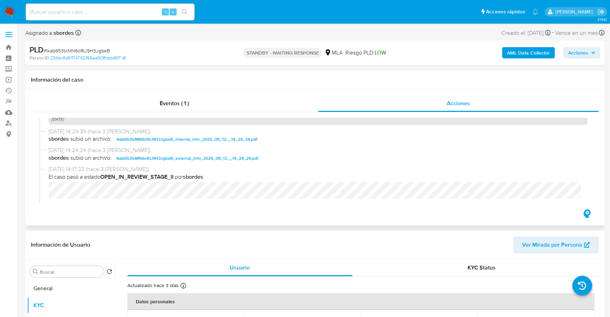
scroll to position [403, 0]
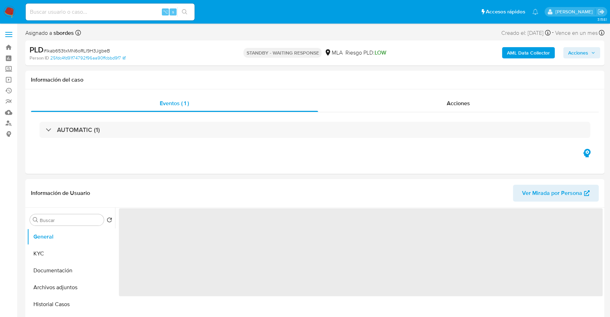
select select "10"
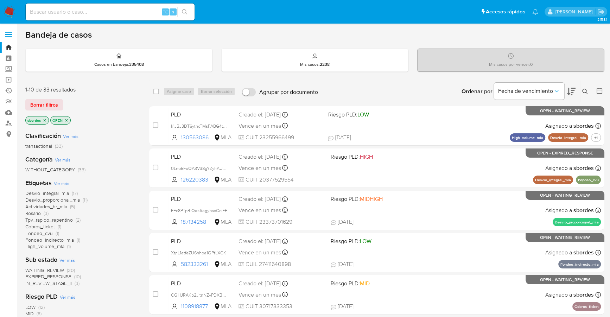
click at [45, 122] on p "sbordes" at bounding box center [37, 121] width 23 height 8
click at [45, 120] on icon "close-filter" at bounding box center [45, 120] width 4 height 4
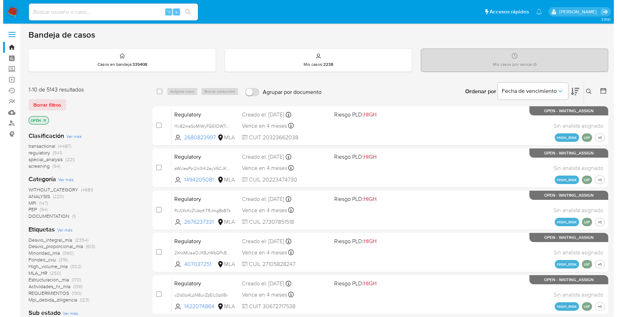
scroll to position [270, 0]
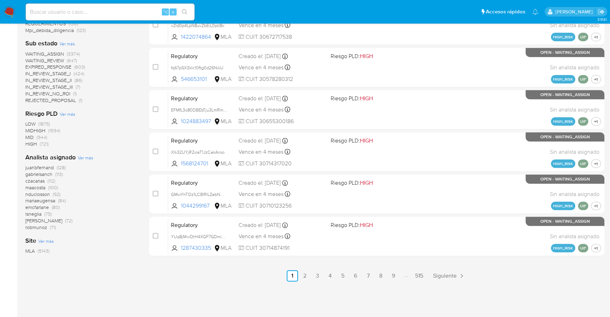
click at [88, 159] on span "Ver más" at bounding box center [85, 158] width 15 height 6
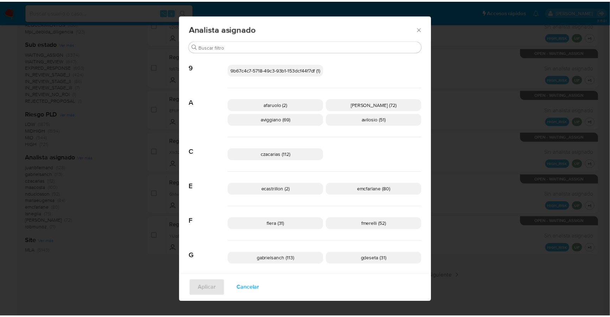
scroll to position [0, 0]
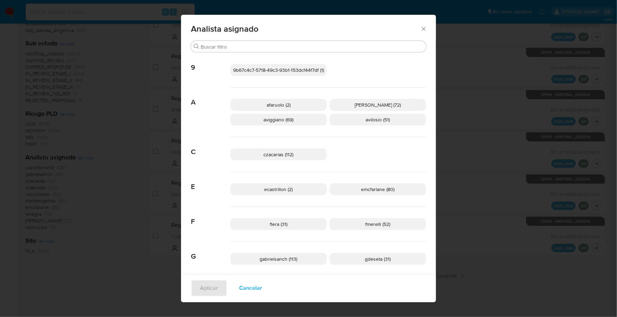
click at [420, 26] on icon "Cerrar" at bounding box center [423, 28] width 7 height 7
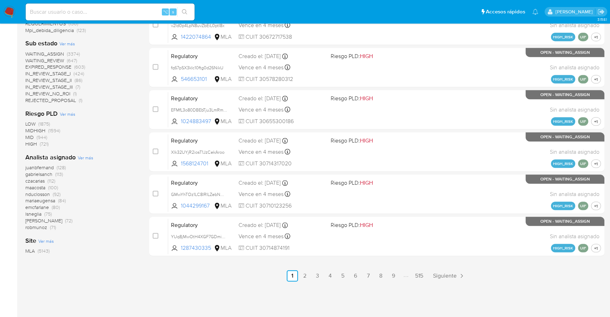
click at [117, 106] on div "Clasificación Ver más transactional (4487) regulatory (341) special_analysis (2…" at bounding box center [81, 55] width 113 height 398
click at [57, 13] on input at bounding box center [110, 11] width 169 height 9
paste input "XtnL1atfeZU6hhoa1QPtLXGK"
type input "XtnL1atfeZU6hhoa1QPtLXGK"
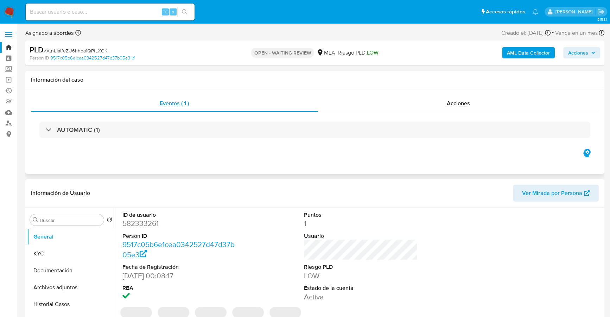
select select "10"
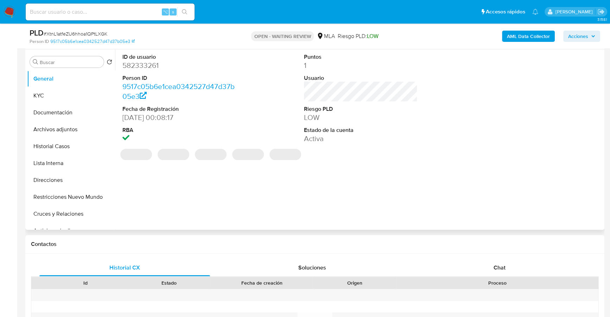
scroll to position [242, 0]
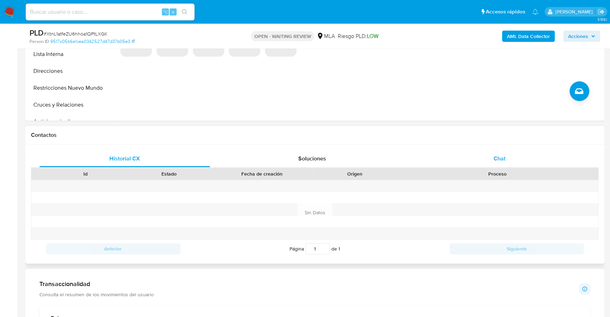
click at [496, 158] on span "Chat" at bounding box center [500, 159] width 12 height 8
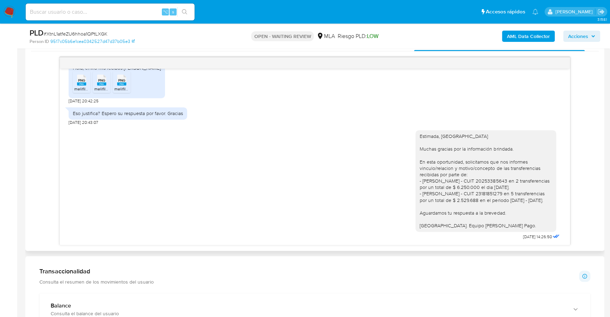
scroll to position [474, 0]
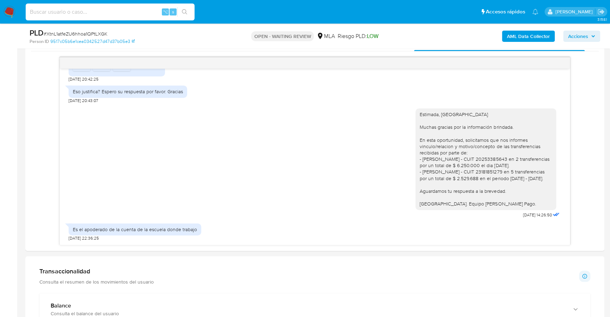
click at [96, 10] on input at bounding box center [110, 11] width 169 height 9
paste input "DTmAA9SnYEIIefeSpxXmtPmr"
type input "DTmAA9SnYEIIefeSpxXmtPmr"
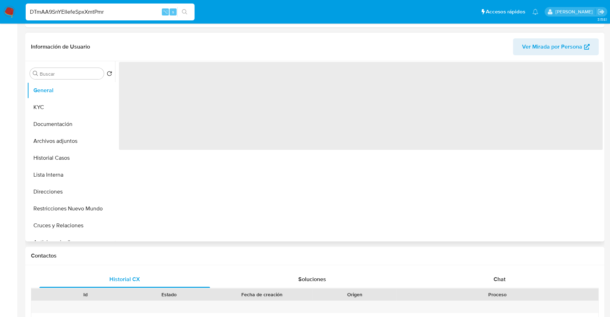
select select "10"
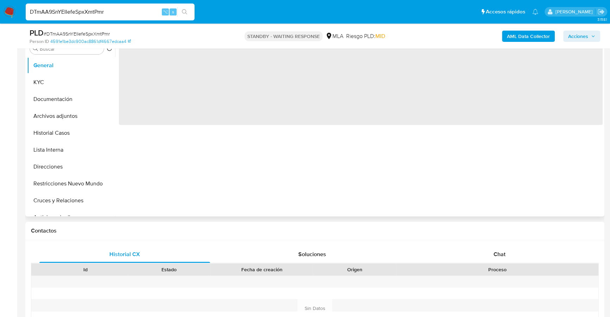
scroll to position [182, 0]
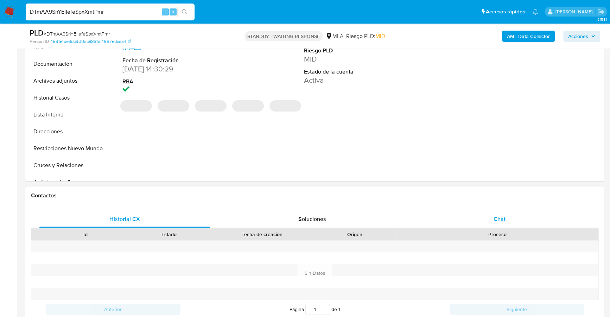
click at [491, 219] on div "Chat" at bounding box center [499, 219] width 171 height 17
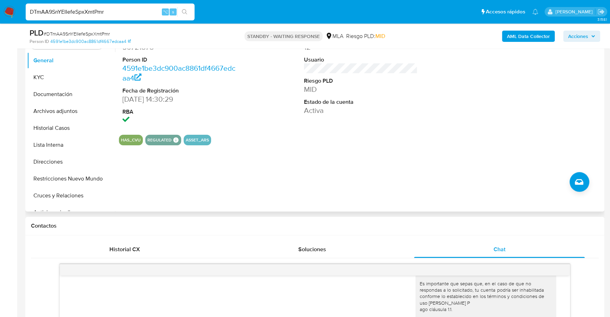
scroll to position [150, 0]
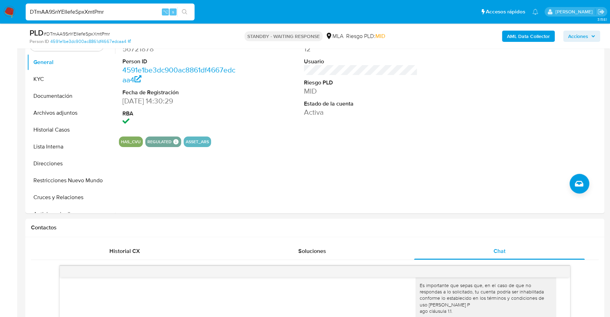
click at [106, 13] on input "DTmAA9SnYEIIefeSpxXmtPmr" at bounding box center [110, 11] width 169 height 9
paste input "qJg1Y4LvjSHQ2dCNfGZNMrJz"
type input "DTmAA9SnYEIIefeSpxXmtPmrqJg1Y4LvjSHQ2dCNfGZNMrJz"
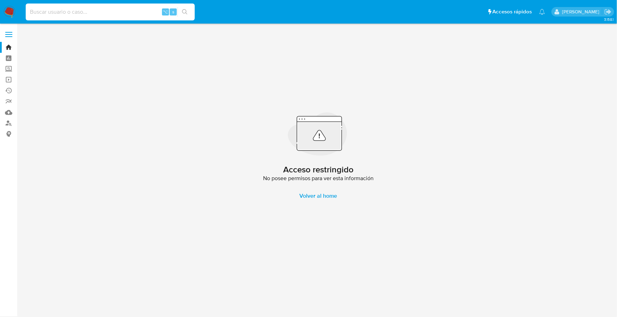
click at [93, 14] on input at bounding box center [110, 11] width 169 height 9
paste input "qJg1Y4LvjSHQ2dCNfGZNMrJz"
type input "qJg1Y4LvjSHQ2dCNfGZNMrJz"
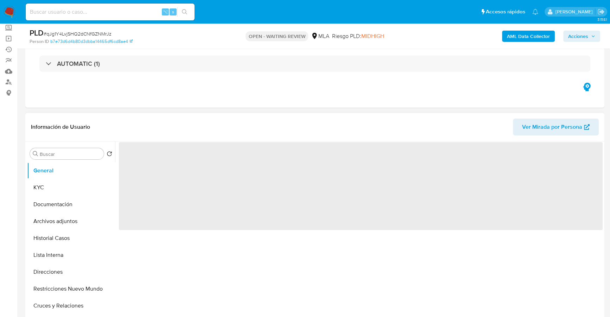
scroll to position [152, 0]
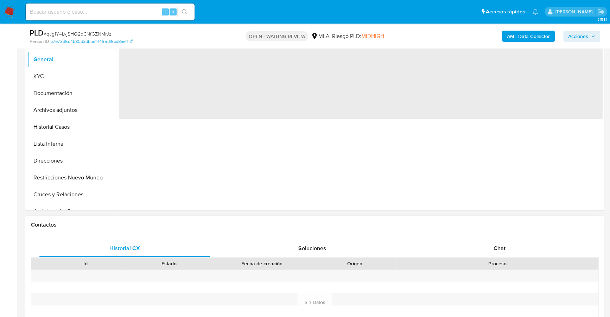
select select "10"
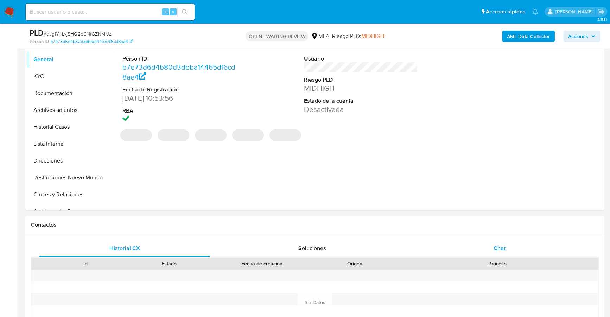
click at [508, 253] on div "Chat" at bounding box center [499, 248] width 171 height 17
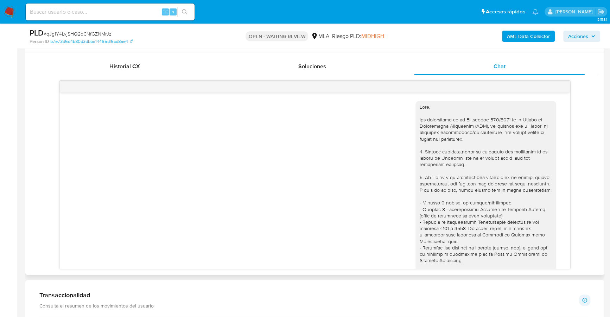
scroll to position [634, 0]
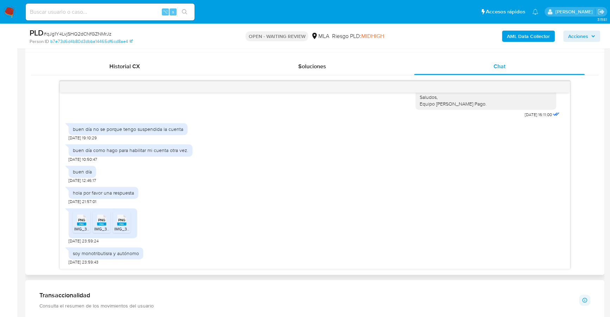
click at [34, 139] on div "18/08/2025 17:34:27 Hola, Esperamos que te encuentres muy bien. Te consultamos …" at bounding box center [315, 175] width 568 height 188
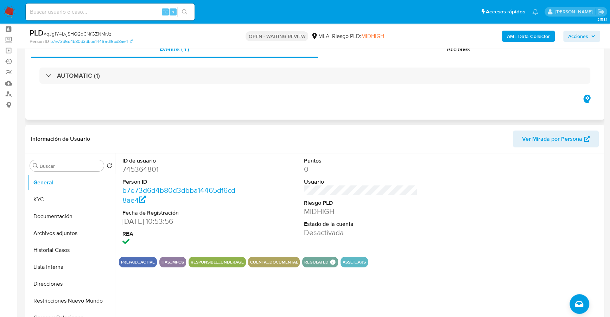
scroll to position [0, 0]
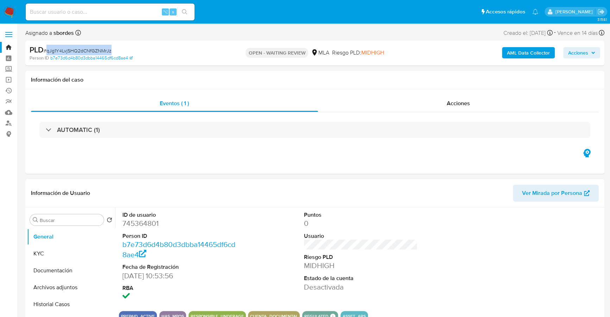
copy span "qJg1Y4LvjSHQ2dCNfGZNMrJz"
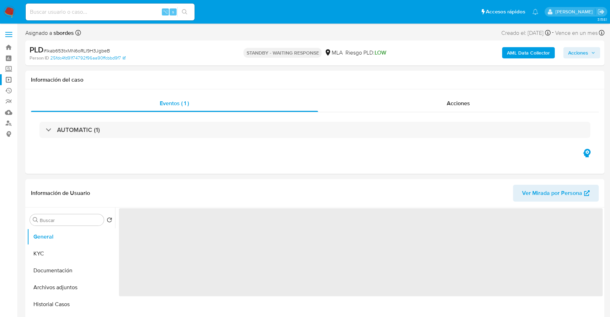
select select "10"
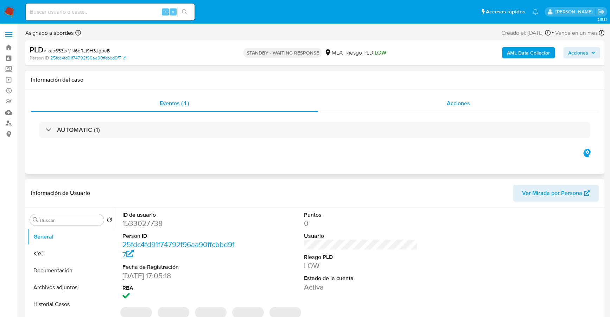
click at [450, 102] on span "Acciones" at bounding box center [458, 103] width 23 height 8
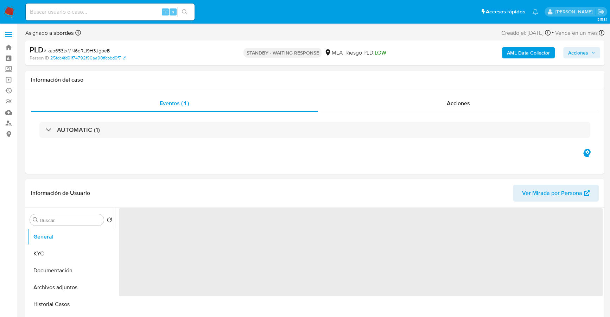
select select "10"
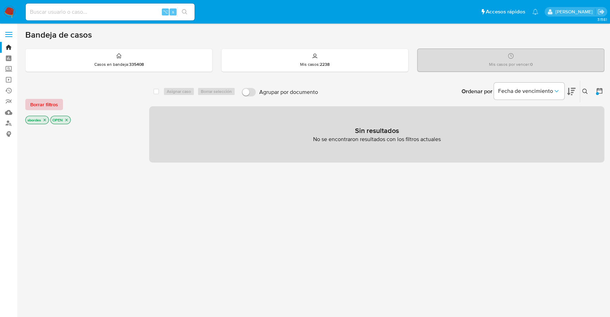
click at [53, 101] on span "Borrar filtros" at bounding box center [44, 105] width 28 height 10
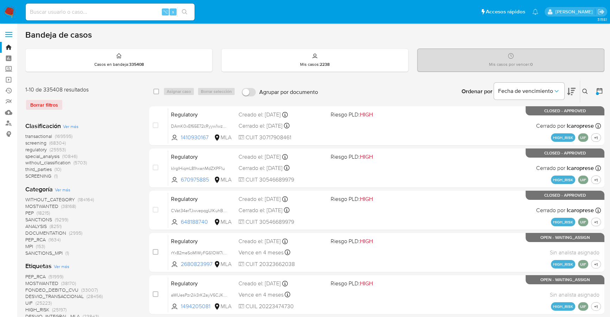
click at [586, 91] on icon at bounding box center [586, 92] width 6 height 6
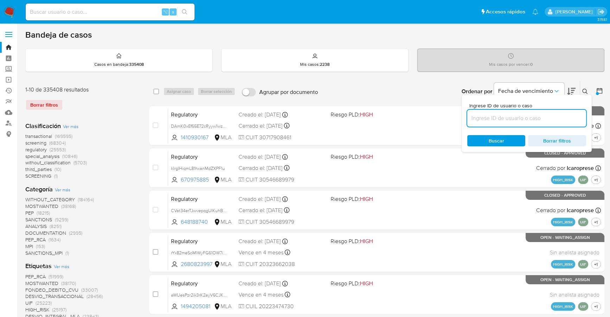
click at [527, 120] on input at bounding box center [526, 118] width 119 height 9
type input "qJg1Y4LvjSHQ2dCNfGZNMrJz"
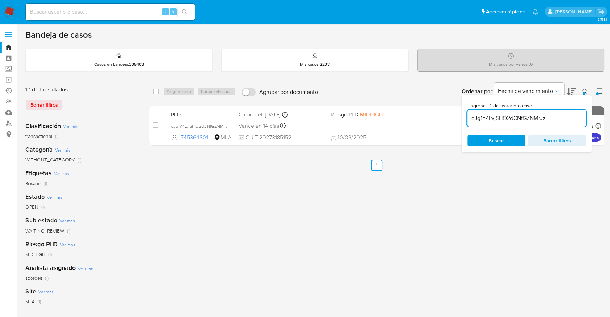
click at [584, 93] on div at bounding box center [584, 93] width 3 height 3
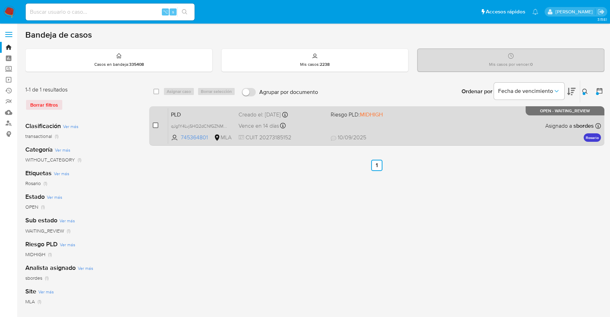
click at [154, 124] on input "checkbox" at bounding box center [156, 125] width 6 height 6
checkbox input "true"
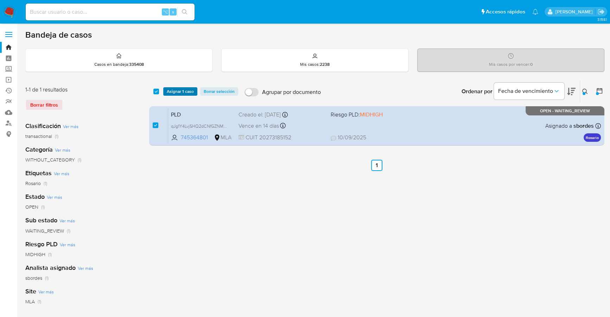
click at [180, 88] on span "Asignar 1 caso" at bounding box center [180, 91] width 27 height 7
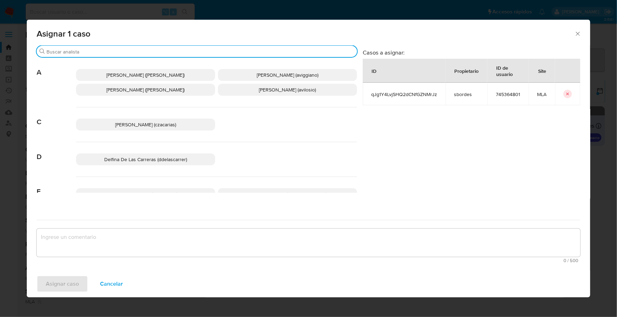
click at [121, 53] on input "Buscar" at bounding box center [200, 52] width 308 height 6
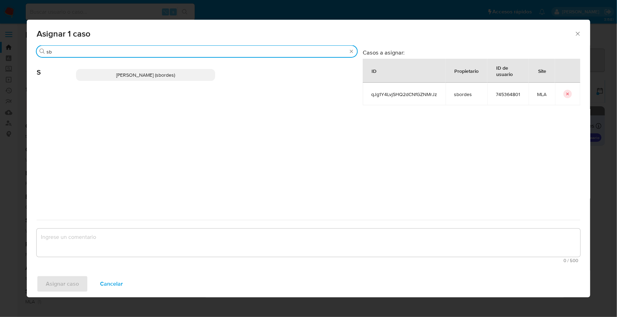
type input "sb"
click at [131, 68] on div "Stefania Bordes (sbordes)" at bounding box center [216, 75] width 281 height 34
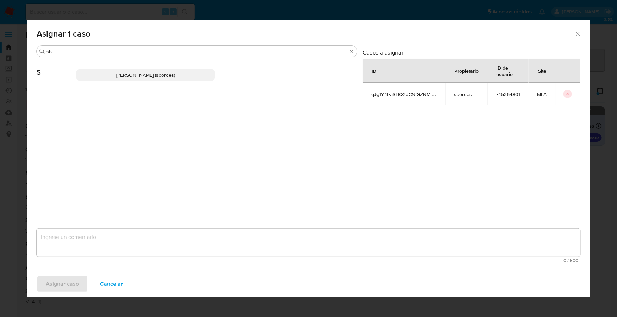
click at [136, 76] on span "Stefania Bordes (sbordes)" at bounding box center [145, 74] width 59 height 7
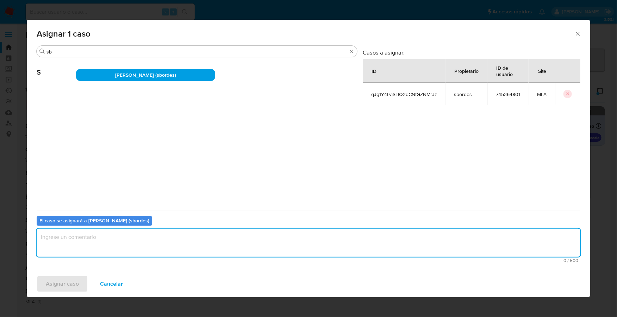
click at [89, 249] on textarea "assign-modal" at bounding box center [308, 243] width 543 height 28
click at [73, 277] on span "Asignar caso" at bounding box center [62, 283] width 33 height 15
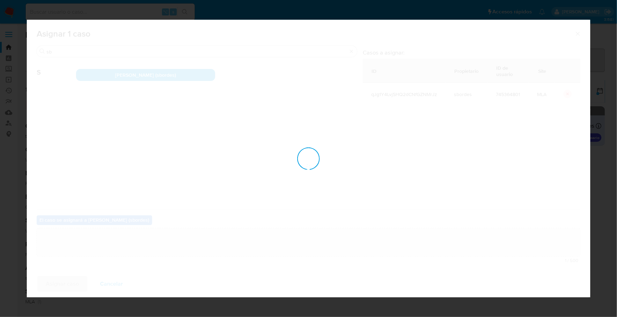
checkbox input "false"
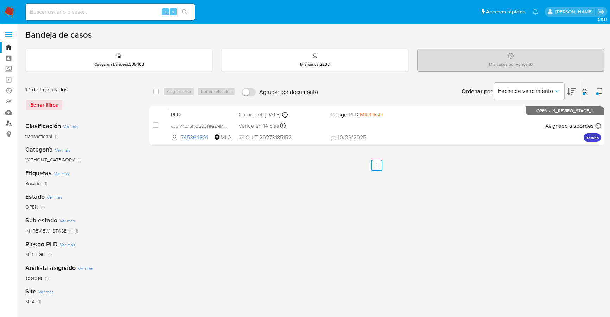
click at [10, 123] on link "Buscador de personas" at bounding box center [42, 123] width 84 height 11
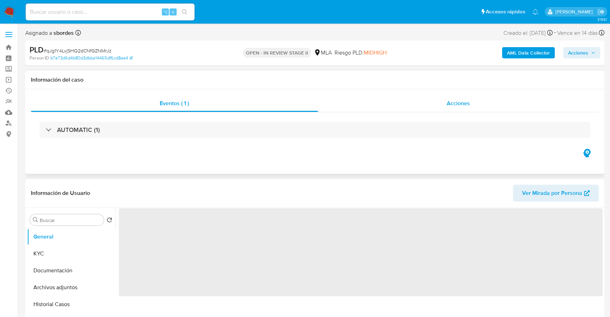
select select "10"
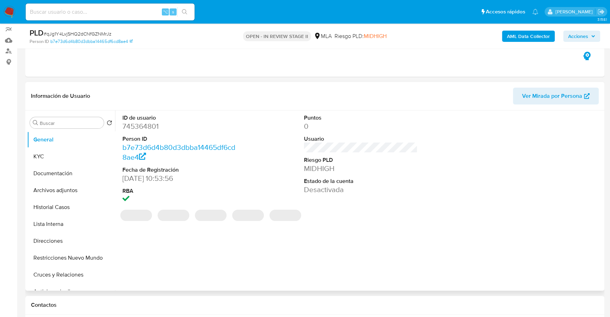
scroll to position [228, 0]
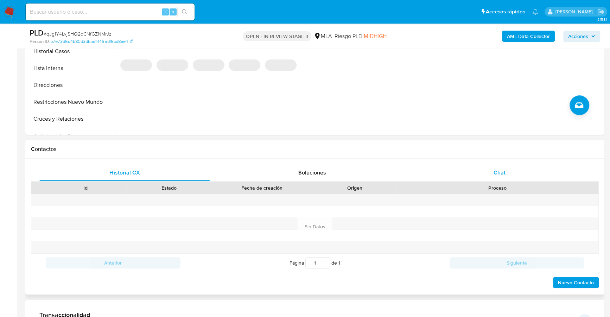
click at [476, 169] on div "Chat" at bounding box center [499, 172] width 171 height 17
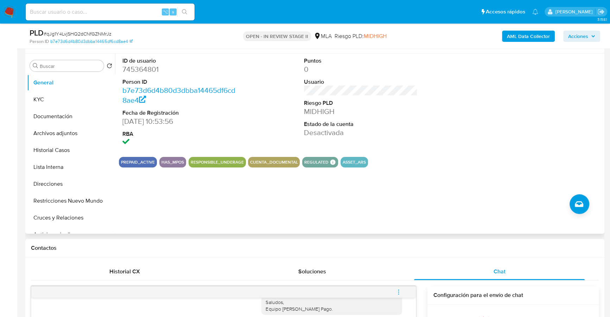
scroll to position [121, 0]
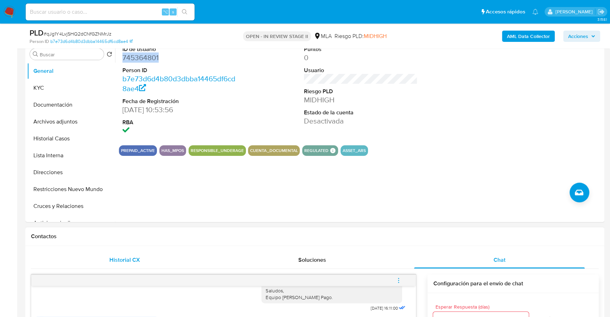
click at [138, 259] on span "Historial CX" at bounding box center [124, 260] width 31 height 8
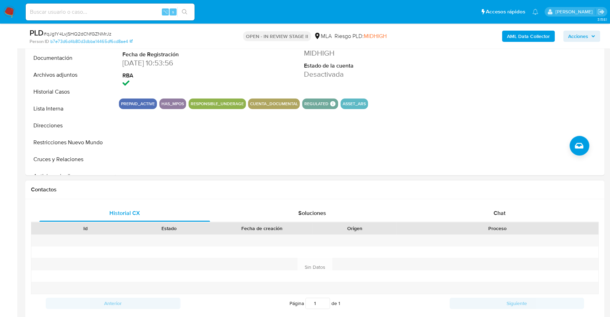
scroll to position [299, 0]
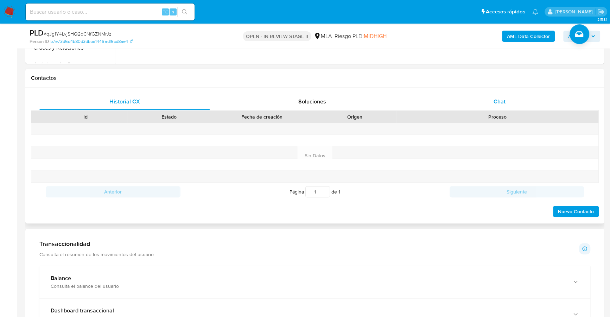
click at [504, 97] on span "Chat" at bounding box center [500, 101] width 12 height 8
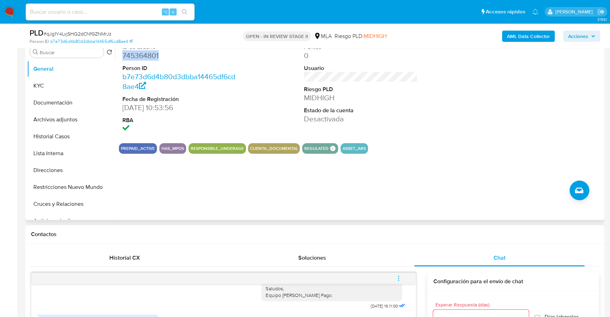
scroll to position [76, 0]
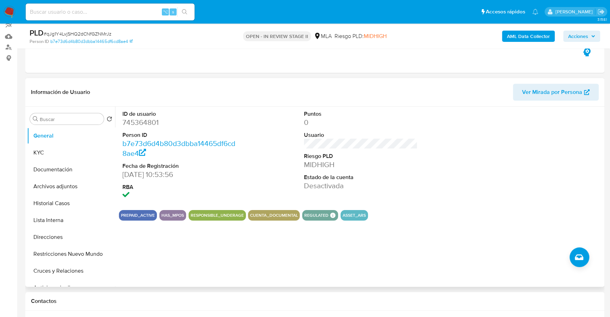
click at [412, 257] on div "ID de usuario 745364801 Person ID b7e73d6d4b80d3dbba14465df6cd8ae4 Fecha de Reg…" at bounding box center [359, 197] width 488 height 180
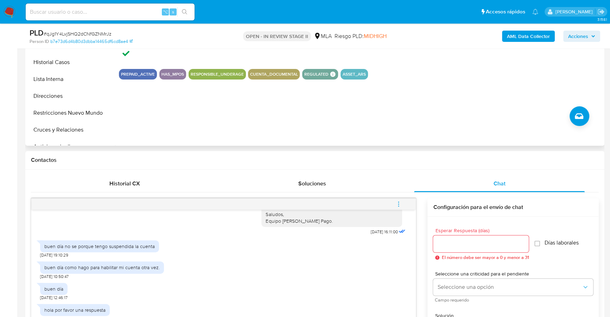
scroll to position [318, 0]
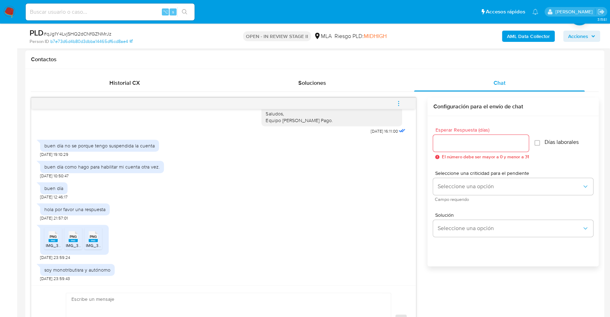
click at [52, 234] on span "PNG" at bounding box center [53, 236] width 7 height 5
click at [79, 240] on div "PNG PNG" at bounding box center [73, 236] width 15 height 14
click at [90, 240] on rect at bounding box center [93, 240] width 9 height 3
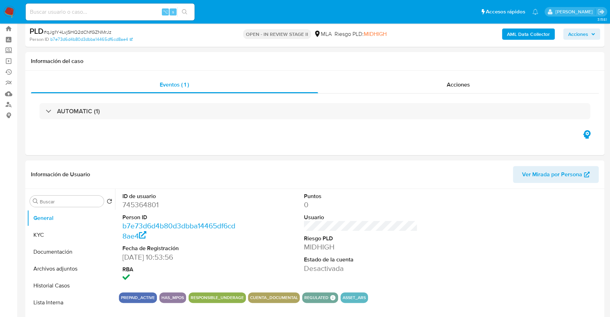
scroll to position [0, 0]
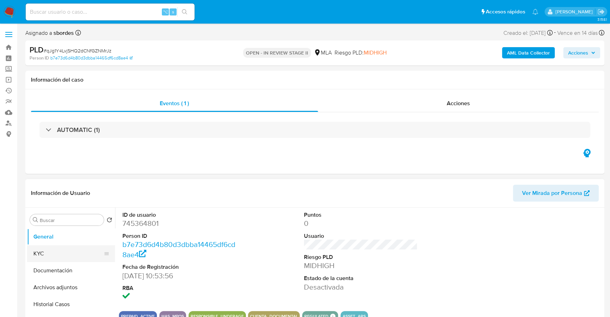
click at [47, 255] on button "KYC" at bounding box center [68, 253] width 82 height 17
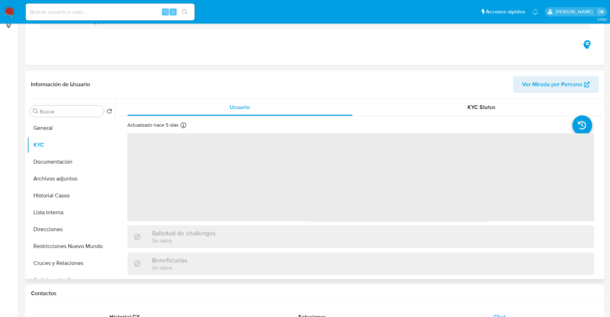
scroll to position [174, 0]
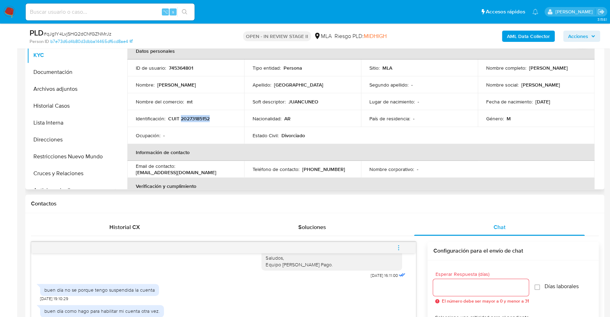
copy p "20273185152"
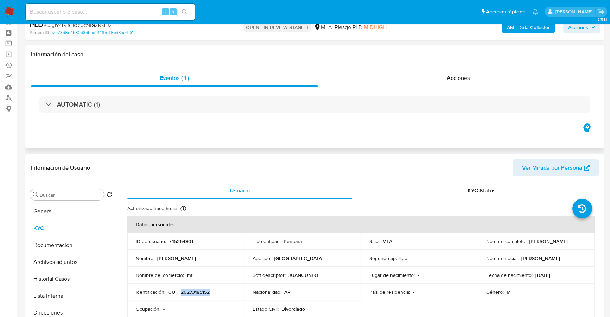
scroll to position [0, 0]
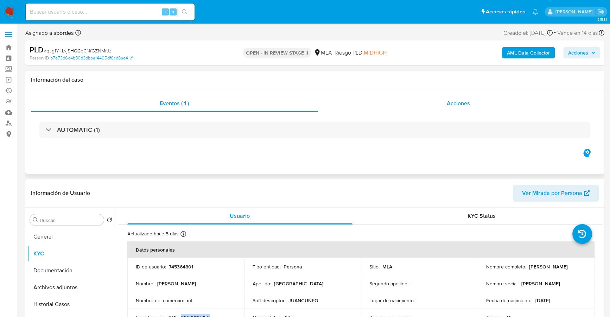
click at [453, 110] on div "Acciones" at bounding box center [458, 103] width 281 height 17
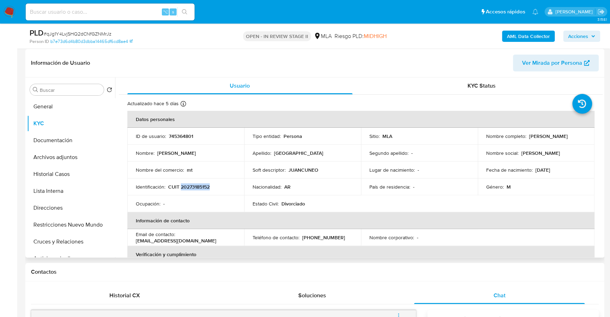
scroll to position [194, 0]
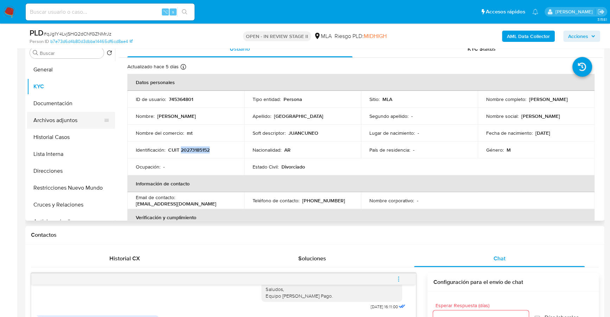
click at [76, 125] on button "Archivos adjuntos" at bounding box center [68, 120] width 82 height 17
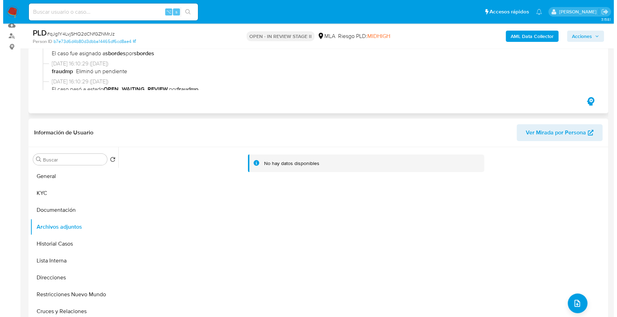
scroll to position [34, 0]
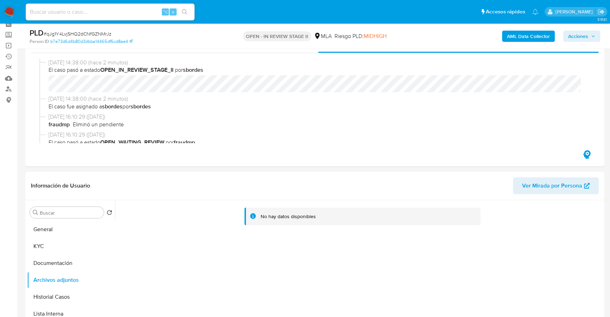
click at [528, 36] on b "AML Data Collector" at bounding box center [528, 36] width 43 height 11
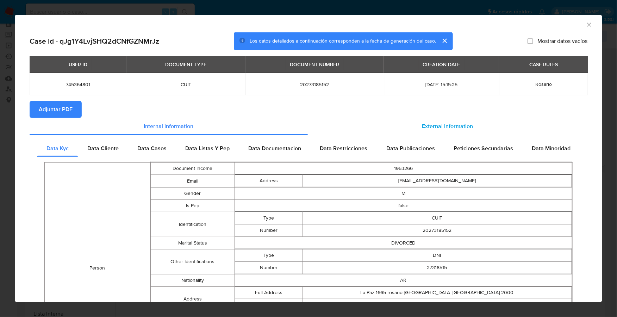
click at [444, 119] on div "External information" at bounding box center [447, 126] width 279 height 17
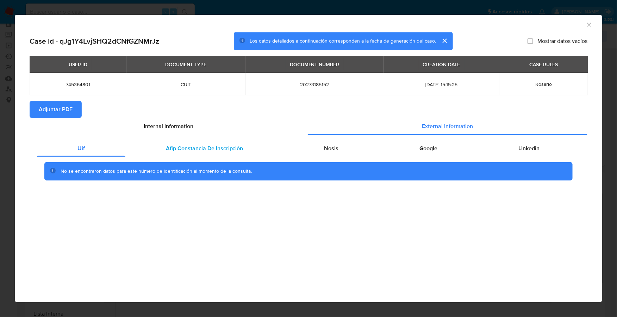
click at [207, 144] on div "Afip Constancia De Inscripción" at bounding box center [204, 148] width 158 height 17
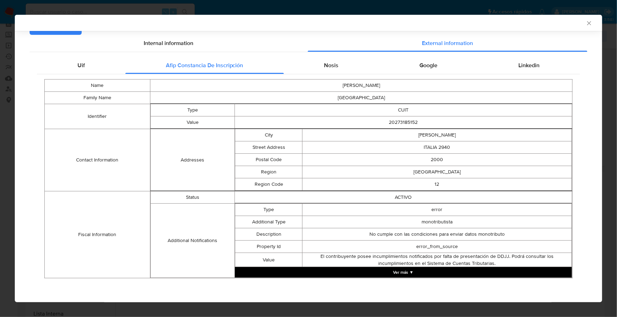
scroll to position [67, 0]
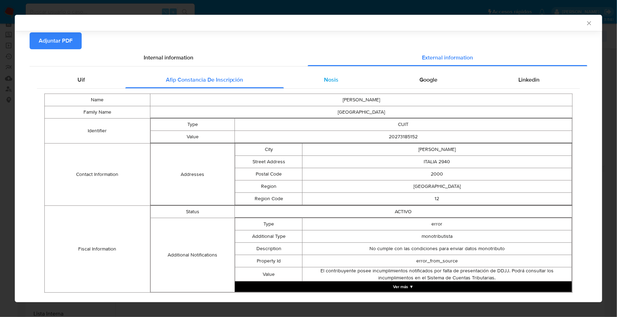
click at [337, 81] on div "Nosis" at bounding box center [331, 79] width 95 height 17
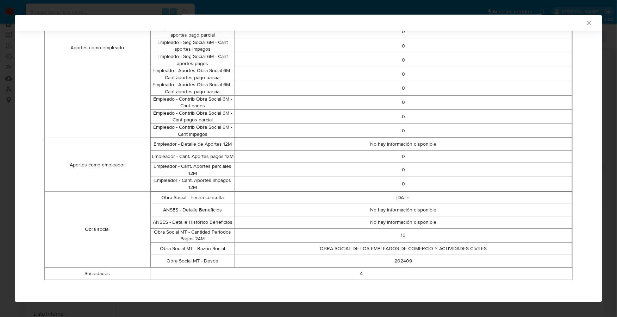
scroll to position [115, 0]
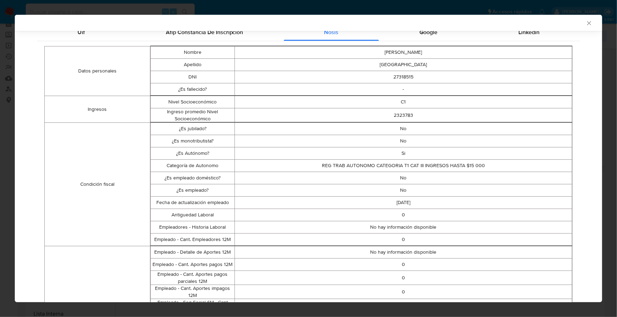
click at [433, 30] on div "AML Data Collector" at bounding box center [308, 23] width 587 height 16
click at [438, 41] on div "Datos personales Nombre JUAN MANUEL Apellido CUNEO DNI 27318515 ¿Es fallecido? …" at bounding box center [308, 307] width 543 height 533
click at [446, 34] on div "Google" at bounding box center [428, 32] width 99 height 17
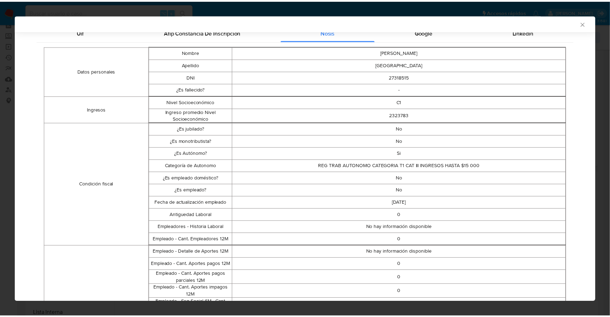
scroll to position [0, 0]
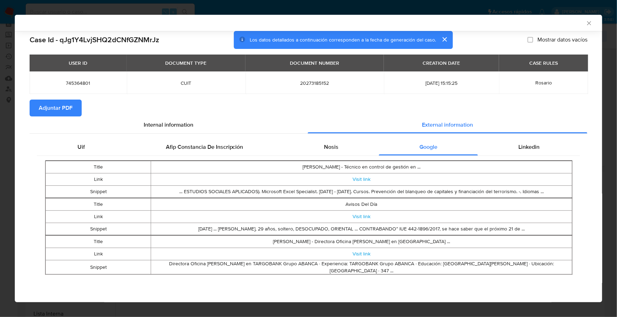
click at [535, 137] on div "Uif Afip Constancia De Inscripción Nosis Google Linkedin Title Juan Ramón Álvar…" at bounding box center [309, 209] width 558 height 151
click at [535, 141] on div "Linkedin" at bounding box center [529, 147] width 102 height 17
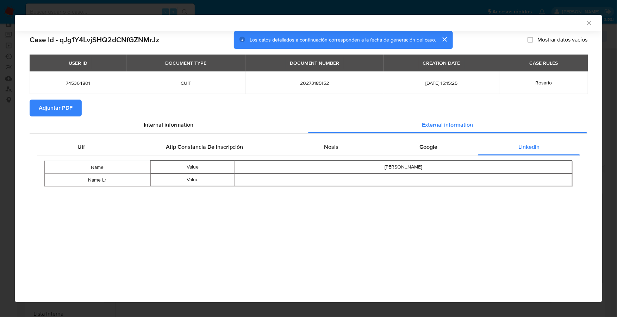
click at [68, 110] on span "Adjuntar PDF" at bounding box center [56, 107] width 34 height 15
click at [588, 23] on icon "Cerrar ventana" at bounding box center [588, 23] width 7 height 7
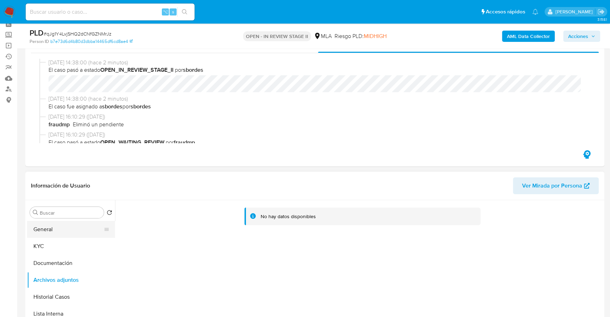
click at [48, 234] on button "General" at bounding box center [68, 229] width 82 height 17
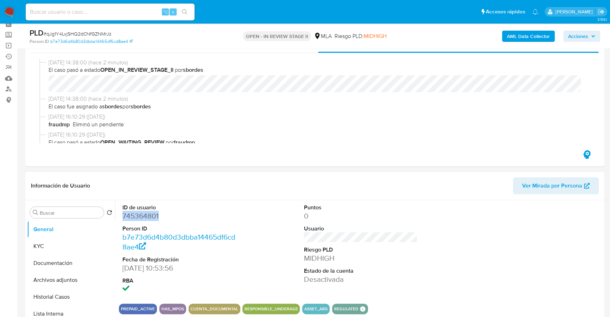
copy dd "745364801"
click at [34, 251] on button "KYC" at bounding box center [68, 246] width 82 height 17
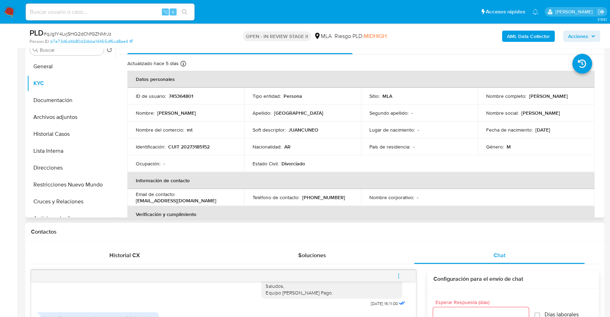
scroll to position [187, 0]
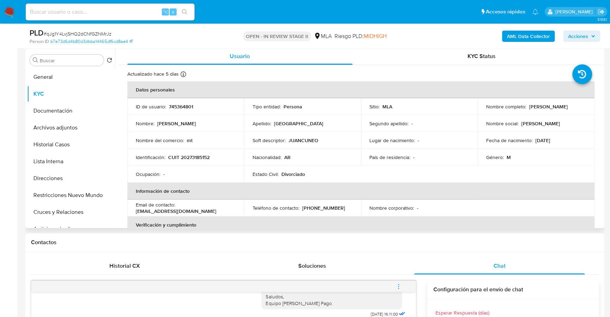
drag, startPoint x: 527, startPoint y: 107, endPoint x: 577, endPoint y: 107, distance: 49.3
click at [577, 107] on div "Nombre completo : Juan Manuel Cuneo" at bounding box center [536, 106] width 100 height 6
copy p "Juan Manuel Cuneo"
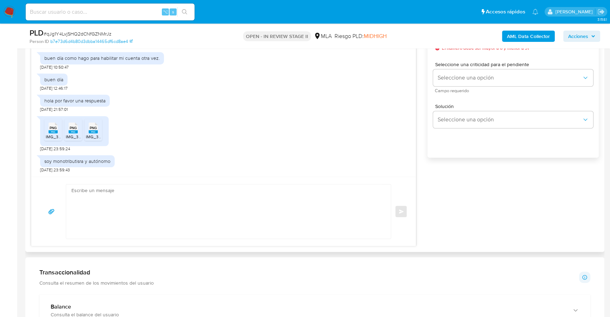
scroll to position [633, 0]
click at [51, 126] on span "PNG" at bounding box center [53, 128] width 7 height 5
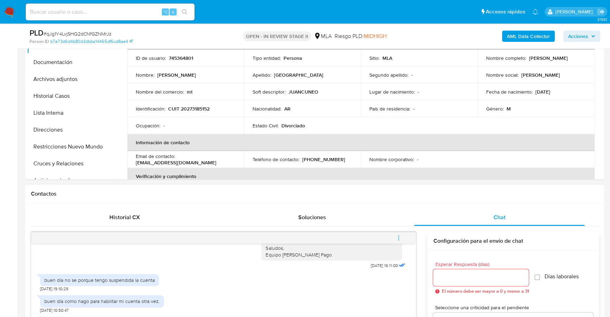
scroll to position [271, 0]
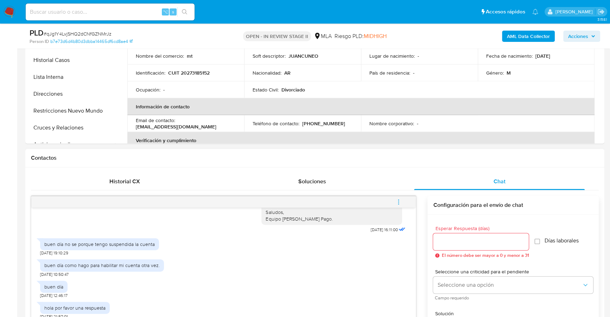
click at [477, 240] on input "Esperar Respuesta (días)" at bounding box center [481, 241] width 96 height 9
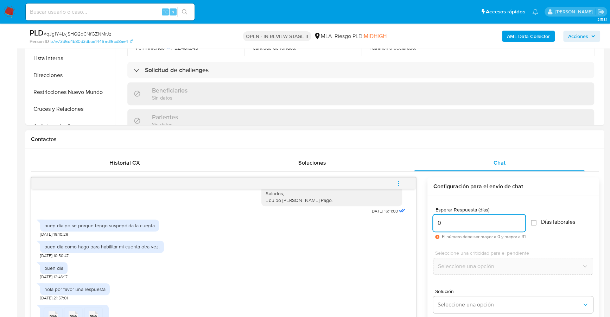
scroll to position [409, 0]
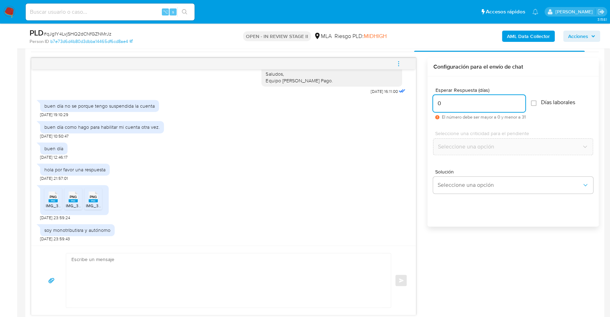
type input "0"
click at [100, 282] on textarea at bounding box center [226, 280] width 311 height 54
paste textarea "Hola, Muchas gracias por la respuesta. Analizamos tu caso y notamos que la info…"
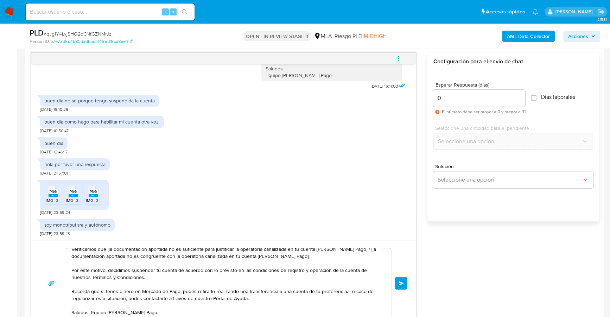
scroll to position [19, 0]
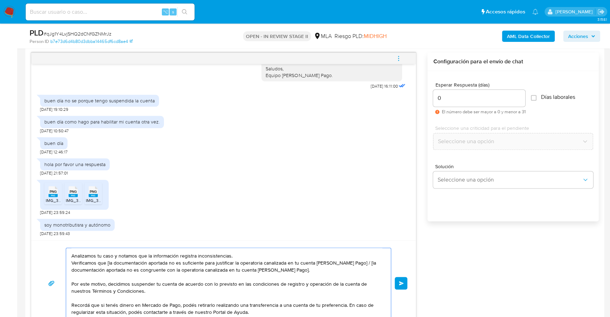
drag, startPoint x: 309, startPoint y: 269, endPoint x: 352, endPoint y: 261, distance: 44.0
click at [352, 261] on textarea "Hola, Muchas gracias por la respuesta. Analizamos tu caso y notamos que la info…" at bounding box center [226, 283] width 311 height 70
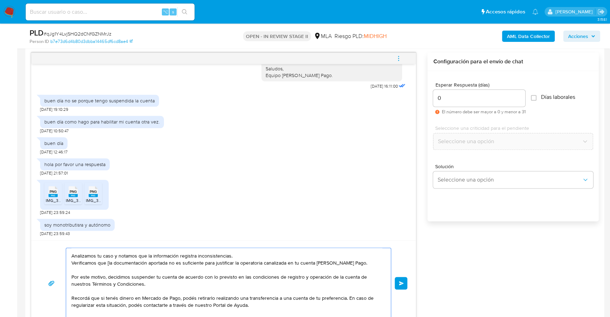
click at [107, 263] on textarea "Hola, Muchas gracias por la respuesta. Analizamos tu caso y notamos que la info…" at bounding box center [226, 283] width 311 height 70
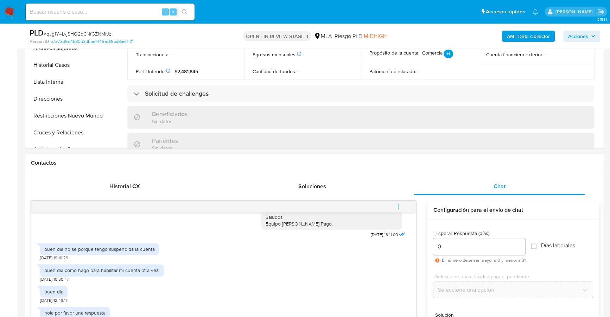
scroll to position [452, 0]
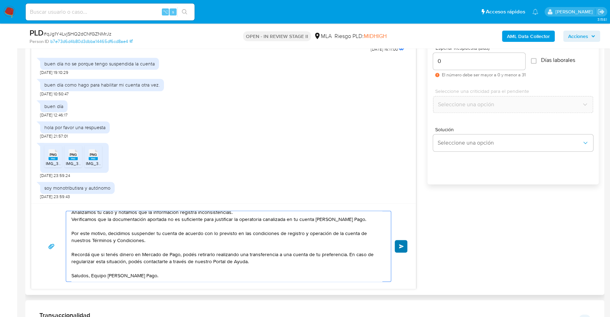
type textarea "Hola, Muchas gracias por la respuesta. Analizamos tu caso y notamos que la info…"
click at [401, 251] on button "Enviar" at bounding box center [401, 246] width 13 height 13
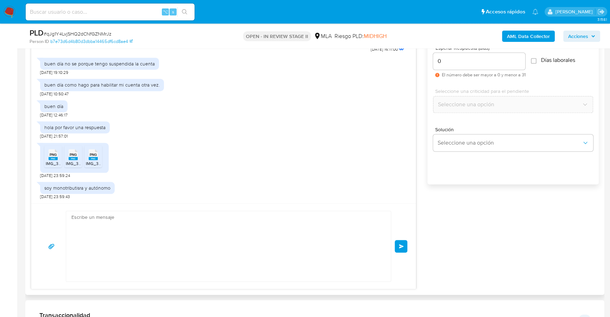
scroll to position [775, 0]
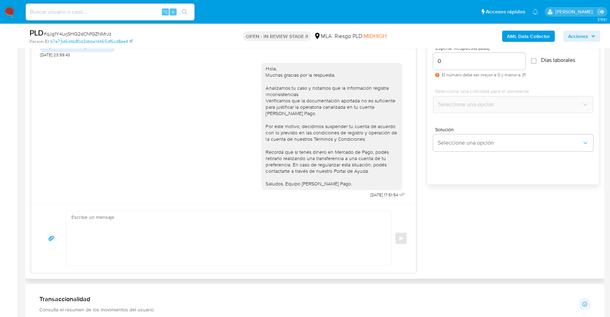
click at [399, 246] on div "Enviar" at bounding box center [224, 238] width 368 height 55
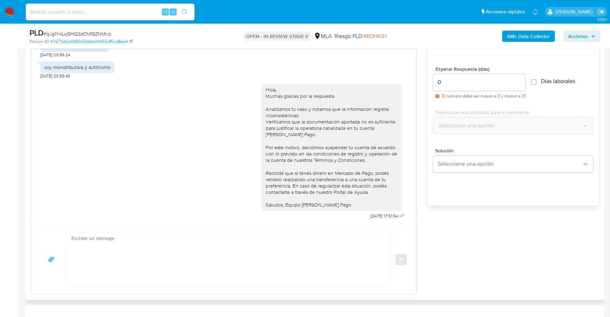
scroll to position [387, 0]
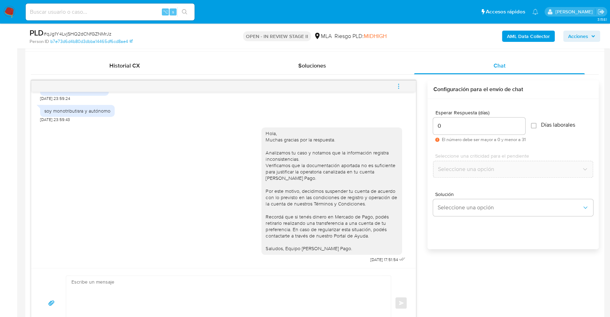
click at [398, 89] on span "menu-action" at bounding box center [399, 86] width 6 height 17
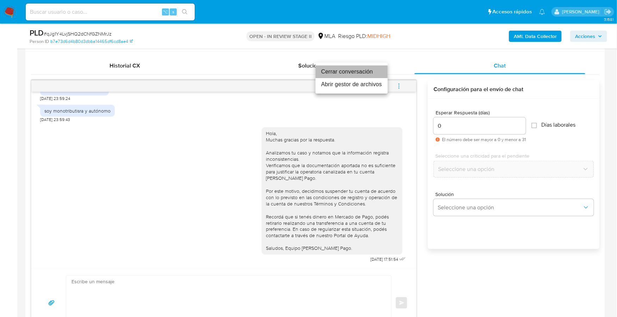
click at [361, 72] on li "Cerrar conversación" at bounding box center [351, 71] width 72 height 13
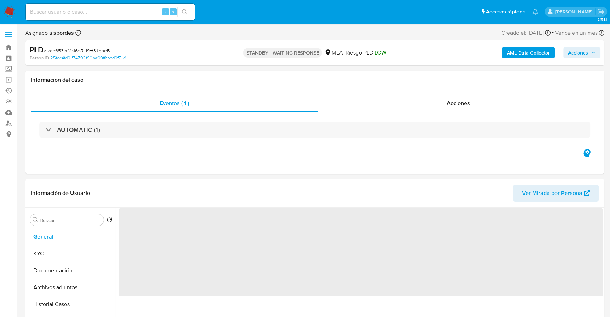
select select "10"
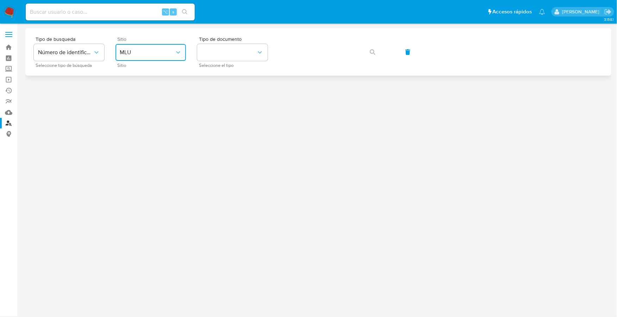
click at [143, 51] on span "MLU" at bounding box center [147, 52] width 55 height 7
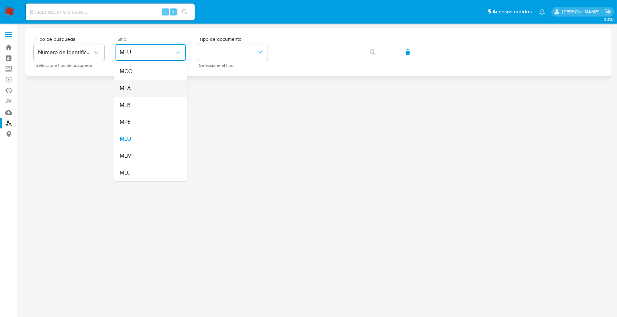
click at [137, 94] on div "MLA" at bounding box center [149, 88] width 58 height 17
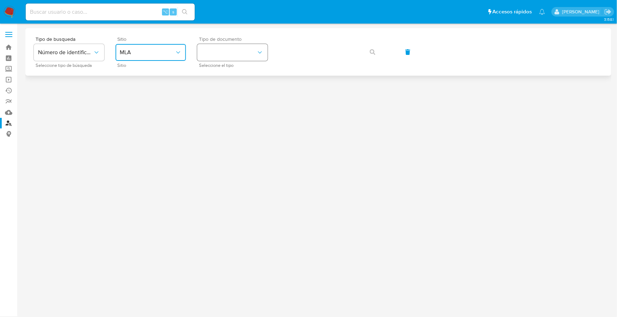
click at [222, 45] on button "identificationType" at bounding box center [232, 52] width 70 height 17
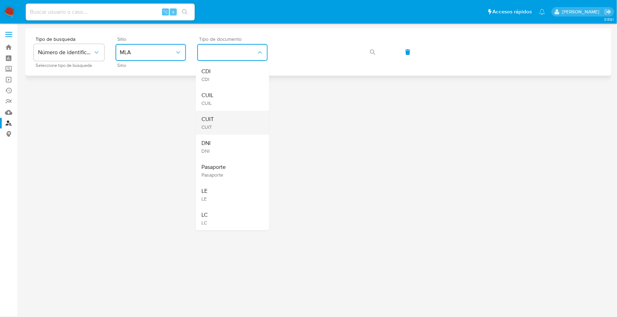
click at [221, 126] on div "CUIT CUIT" at bounding box center [230, 123] width 58 height 24
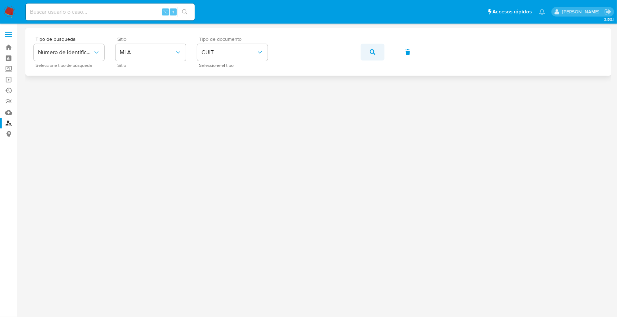
click at [376, 50] on button "button" at bounding box center [372, 52] width 24 height 17
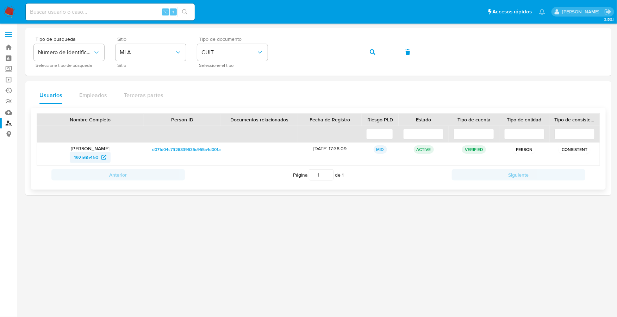
click at [82, 157] on span "192565450" at bounding box center [86, 157] width 25 height 11
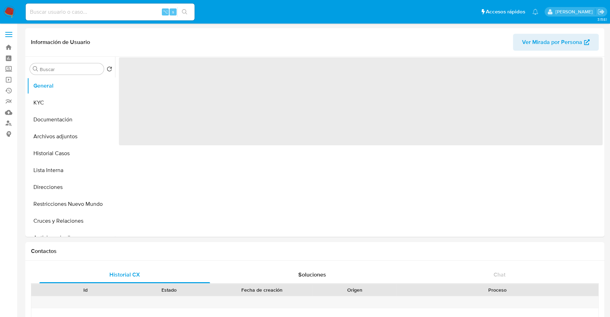
select select "10"
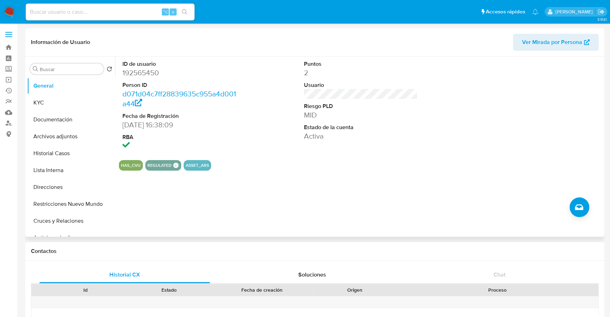
drag, startPoint x: 242, startPoint y: 189, endPoint x: 232, endPoint y: 183, distance: 11.5
click at [242, 189] on div "ID de usuario 192565450 Person ID d071d04c7ff28839635c955a4d001a44 Fecha de Reg…" at bounding box center [359, 147] width 488 height 180
click at [48, 145] on button "Archivos adjuntos" at bounding box center [68, 136] width 82 height 17
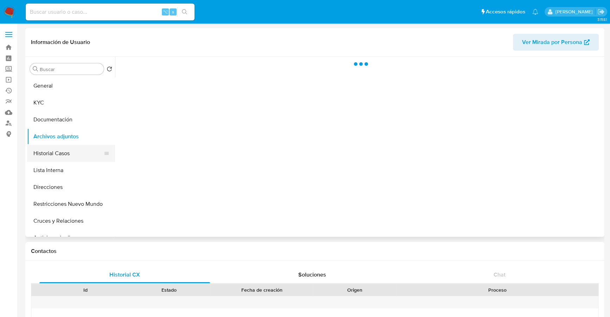
click at [47, 151] on button "Historial Casos" at bounding box center [68, 153] width 82 height 17
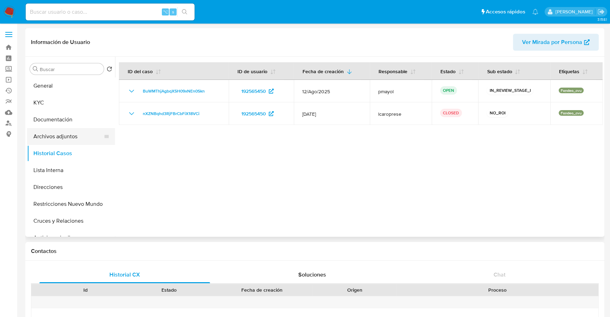
click at [56, 140] on button "Archivos adjuntos" at bounding box center [68, 136] width 82 height 17
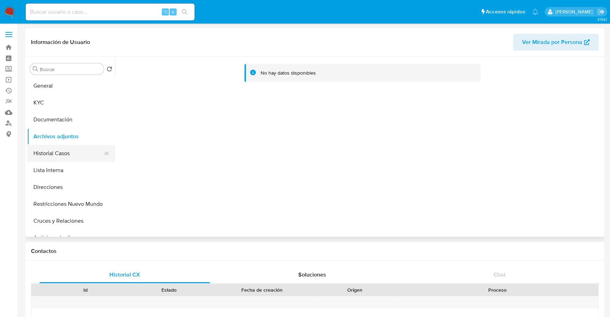
click at [63, 153] on button "Historial Casos" at bounding box center [68, 153] width 82 height 17
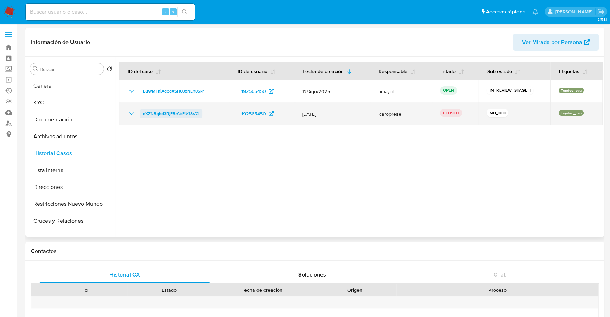
click at [156, 115] on span "nXZNBqhd3RjFBrCbFiX18VCi" at bounding box center [171, 113] width 57 height 8
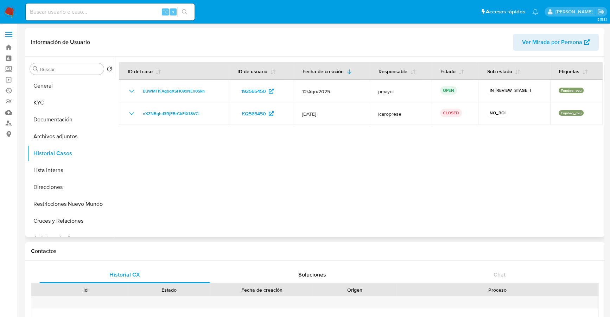
click at [311, 144] on div at bounding box center [359, 147] width 488 height 180
click at [9, 9] on img at bounding box center [10, 12] width 12 height 12
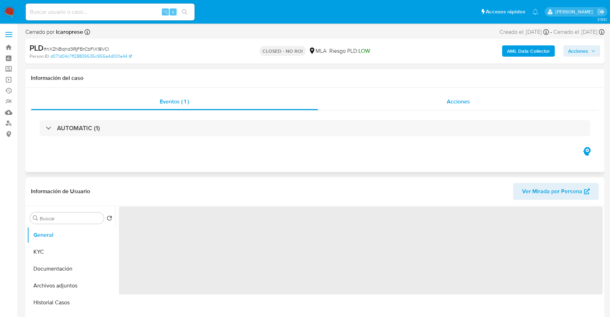
click at [395, 100] on div "Acciones" at bounding box center [458, 101] width 281 height 17
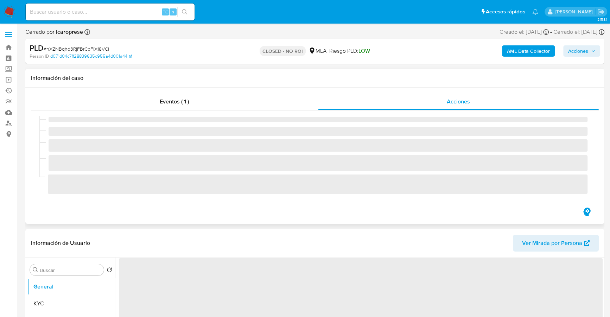
select select "10"
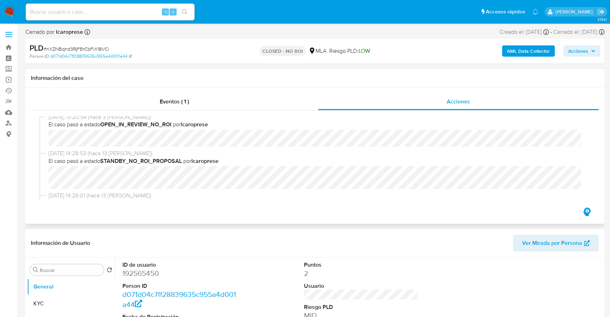
scroll to position [85, 0]
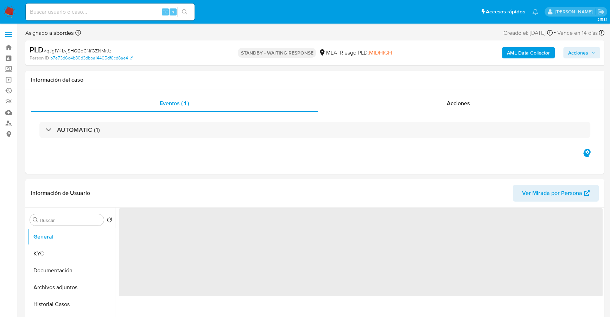
select select "10"
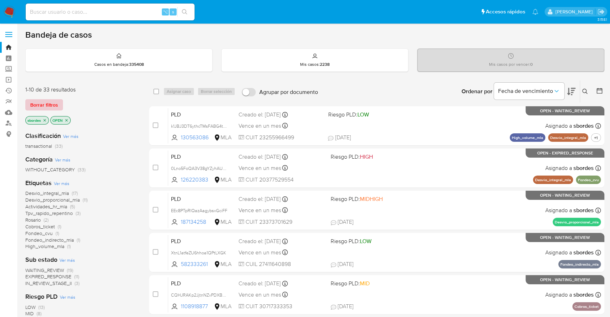
click at [56, 102] on span "Borrar filtros" at bounding box center [44, 105] width 28 height 10
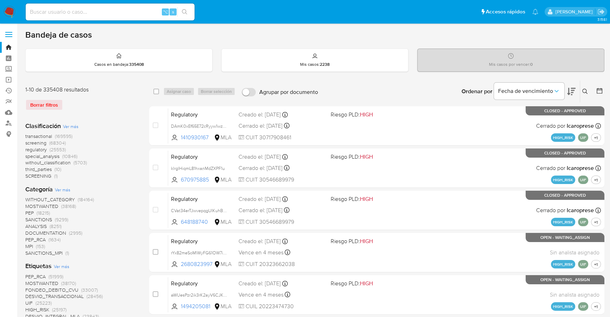
click at [585, 89] on icon at bounding box center [585, 91] width 5 height 5
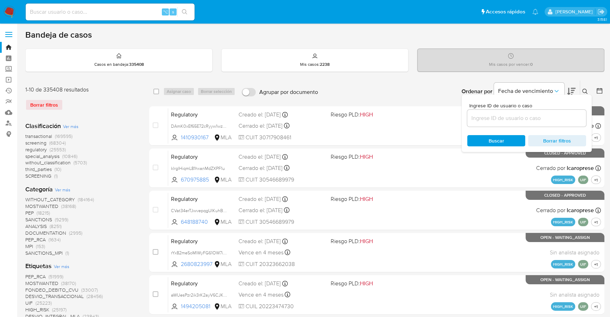
click at [521, 111] on div at bounding box center [526, 118] width 119 height 17
click at [515, 122] on div at bounding box center [526, 118] width 119 height 17
paste input "Ikab653txMN6oRLI9H3JgbeB"
type input "Ikab653txMN6oRLI9H3JgbeB"
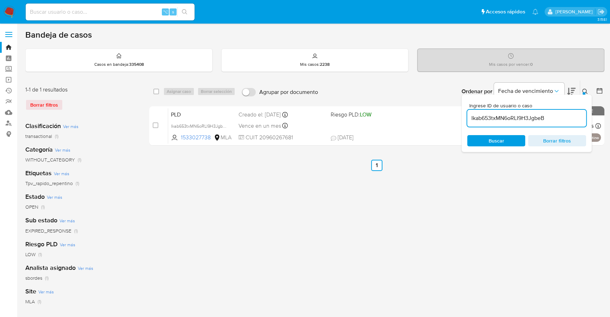
click at [584, 94] on div at bounding box center [584, 93] width 3 height 3
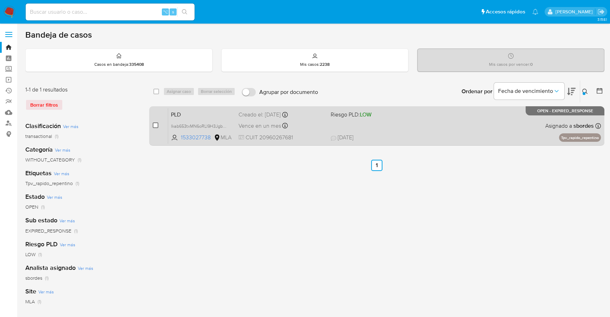
click at [157, 126] on input "checkbox" at bounding box center [156, 125] width 6 height 6
checkbox input "true"
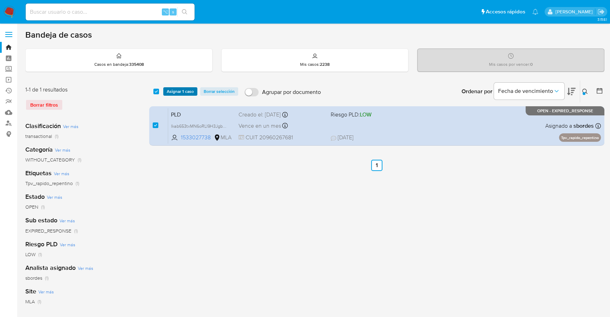
click at [181, 92] on span "Asignar 1 caso" at bounding box center [180, 91] width 27 height 7
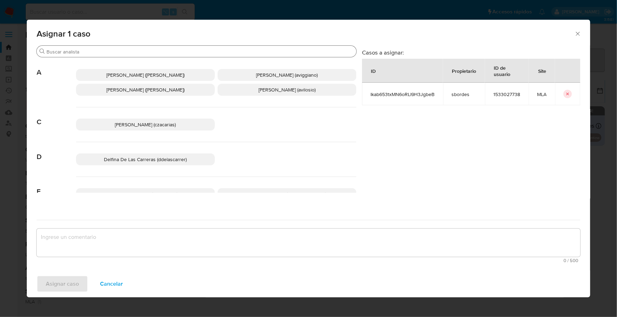
click at [197, 55] on input "Buscar" at bounding box center [199, 52] width 307 height 6
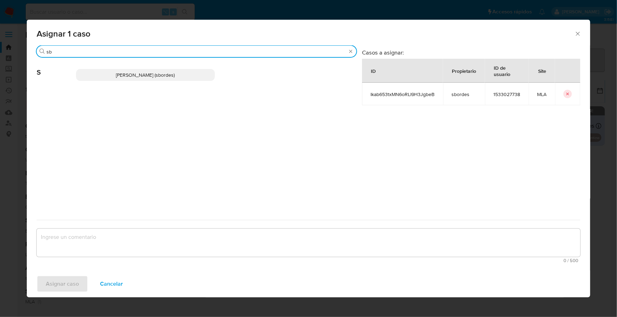
type input "sb"
drag, startPoint x: 187, startPoint y: 76, endPoint x: 197, endPoint y: 123, distance: 48.8
click at [186, 76] on p "[PERSON_NAME] (sbordes)" at bounding box center [145, 75] width 139 height 12
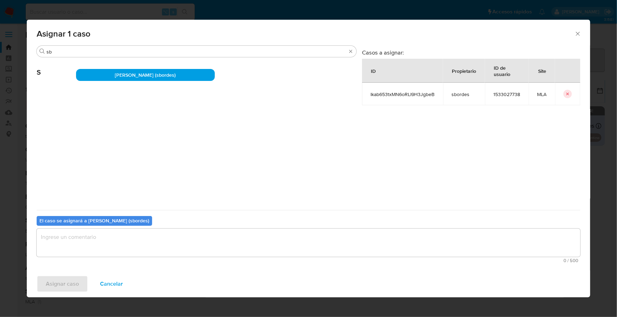
click at [168, 238] on textarea "assign-modal" at bounding box center [308, 243] width 543 height 28
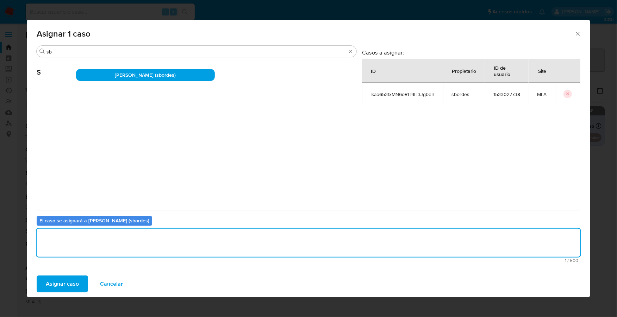
click at [85, 285] on button "Asignar caso" at bounding box center [62, 284] width 51 height 17
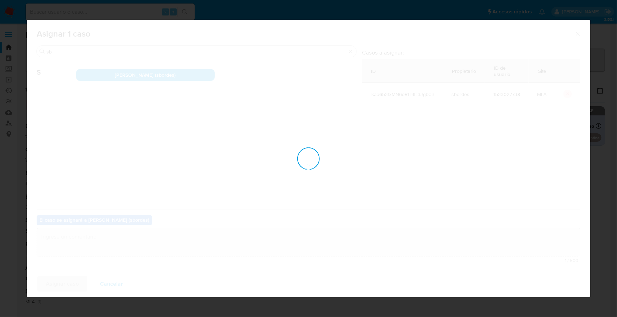
checkbox input "false"
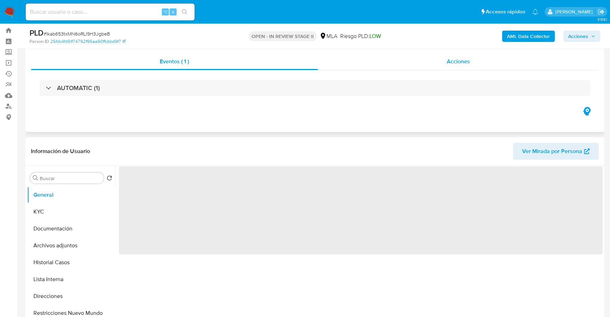
select select "10"
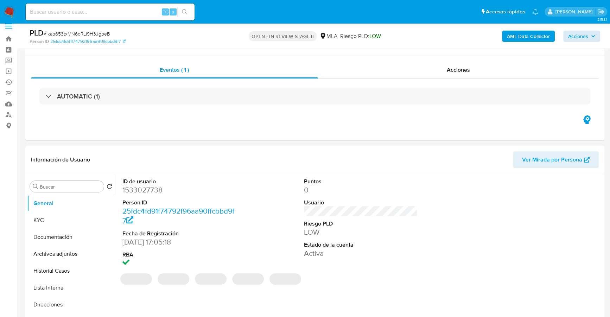
scroll to position [1, 0]
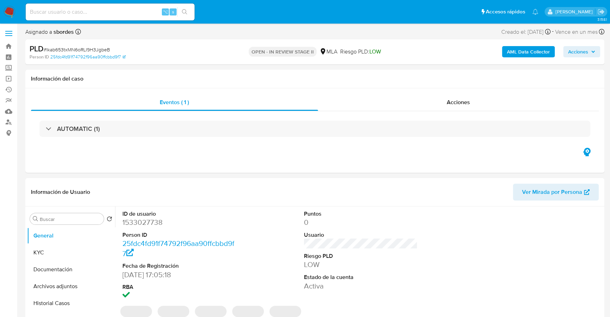
click at [581, 51] on span "Acciones" at bounding box center [578, 51] width 20 height 11
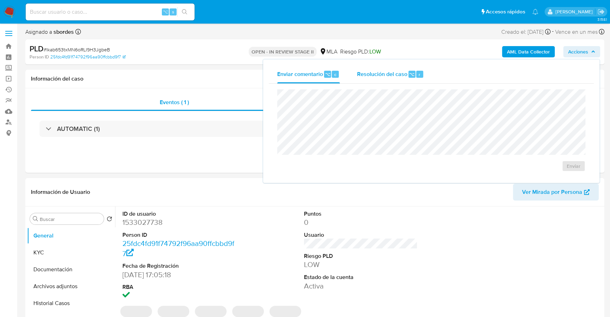
click at [397, 70] on span "Resolución del caso" at bounding box center [382, 74] width 50 height 8
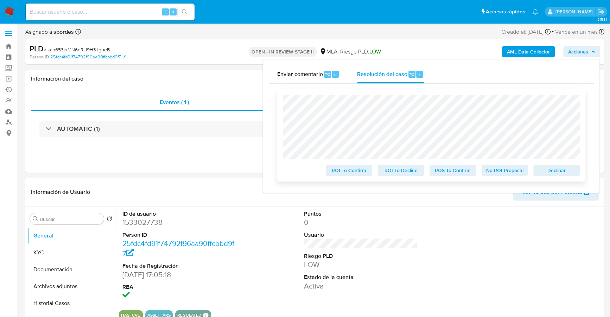
click at [558, 173] on span "Declinar" at bounding box center [557, 170] width 37 height 10
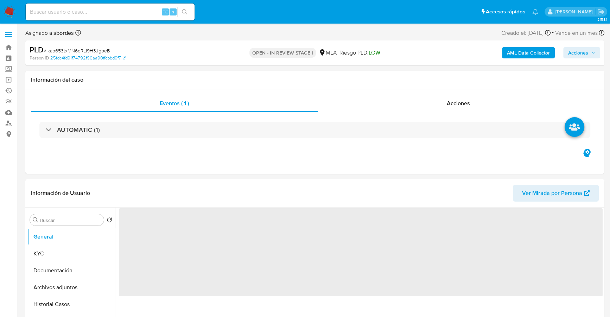
select select "10"
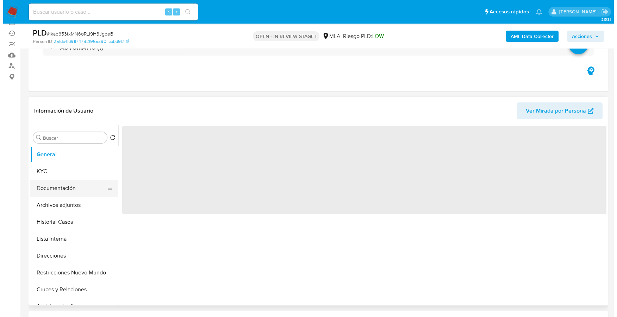
scroll to position [60, 0]
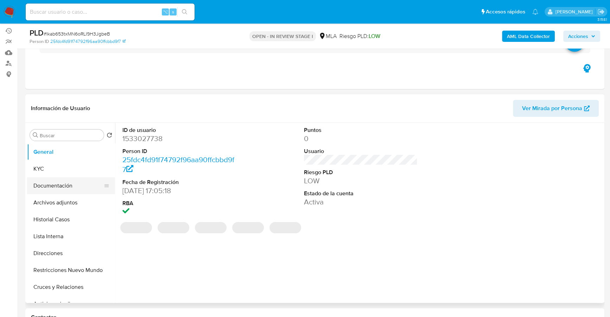
select select "10"
click at [45, 169] on button "KYC" at bounding box center [68, 169] width 82 height 17
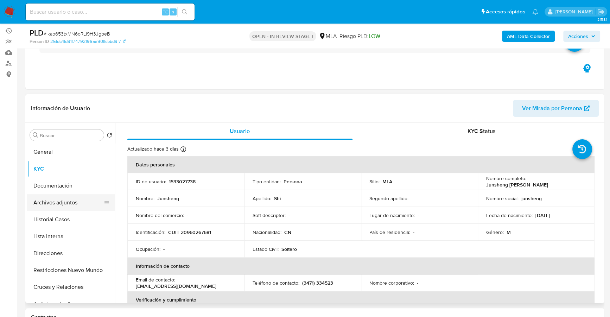
click at [71, 204] on button "Archivos adjuntos" at bounding box center [68, 202] width 82 height 17
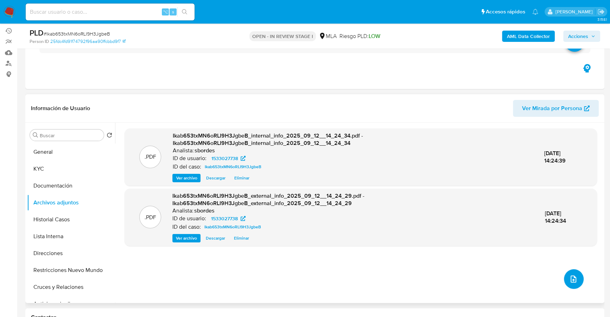
click at [565, 279] on button "upload-file" at bounding box center [574, 279] width 20 height 20
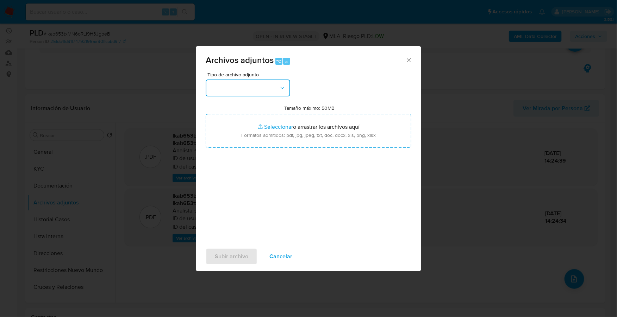
click at [252, 86] on button "button" at bounding box center [248, 88] width 84 height 17
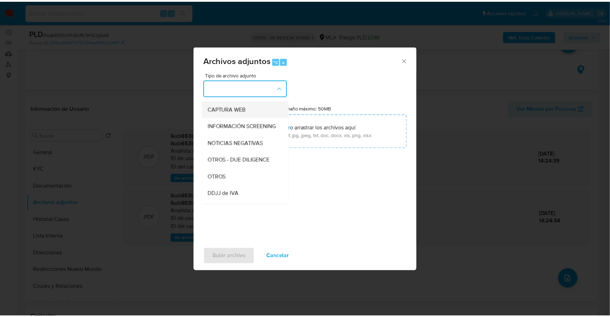
scroll to position [85, 0]
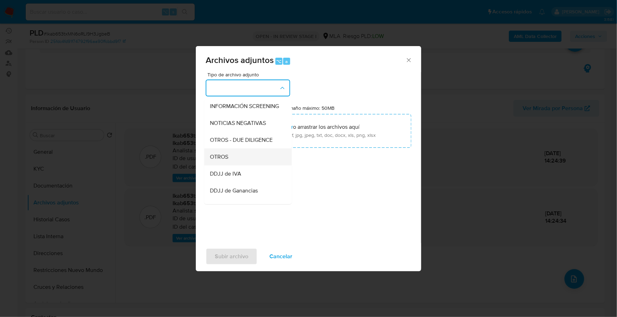
click at [228, 161] on span "OTROS" at bounding box center [219, 156] width 18 height 7
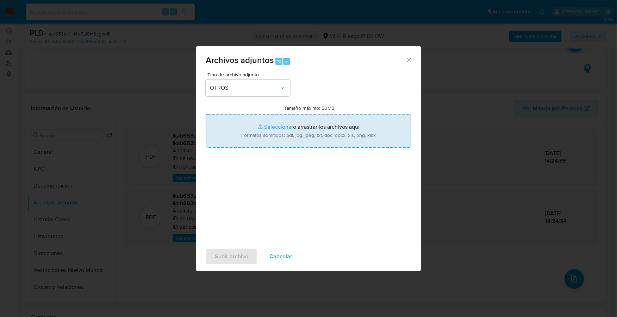
click at [269, 123] on input "Tamaño máximo: 50MB Seleccionar archivos" at bounding box center [309, 131] width 206 height 34
type input "C:\fakepath\Caselog Ikab653txMN6oRLI9H3JgbeB_2025_08_19_03_14_31.docx"
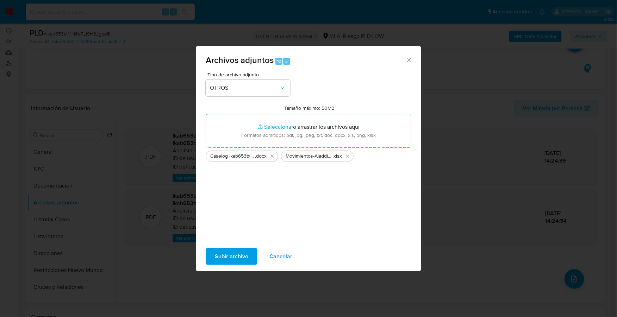
click at [239, 264] on span "Subir archivo" at bounding box center [231, 256] width 33 height 15
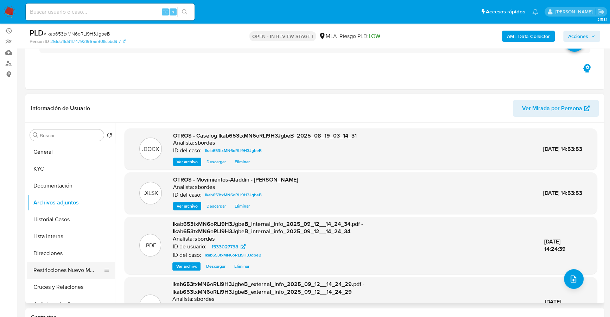
click at [55, 270] on button "Restricciones Nuevo Mundo" at bounding box center [68, 270] width 82 height 17
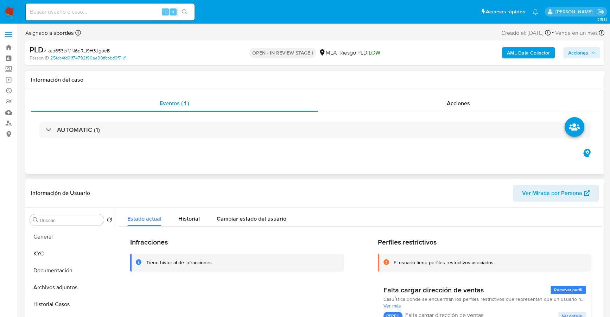
scroll to position [74, 0]
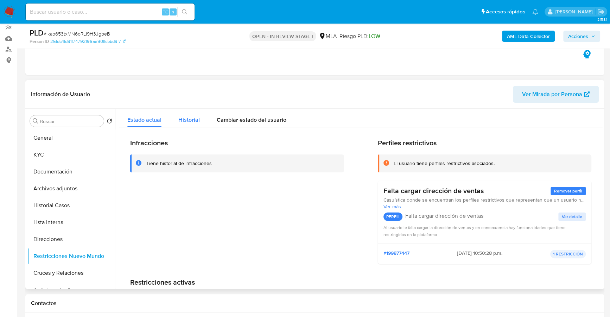
click at [173, 115] on button "Historial" at bounding box center [189, 118] width 38 height 19
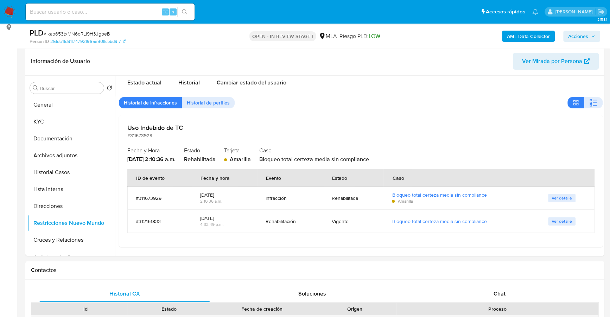
scroll to position [143, 0]
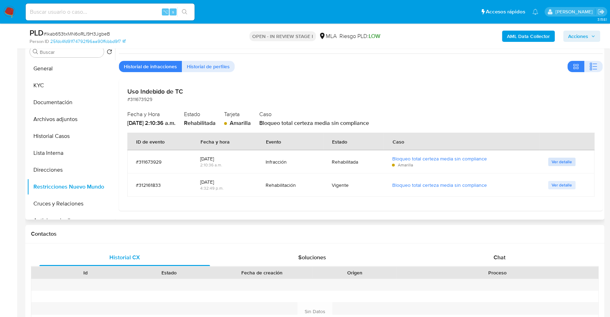
click at [553, 162] on span "Ver detalle" at bounding box center [562, 161] width 20 height 7
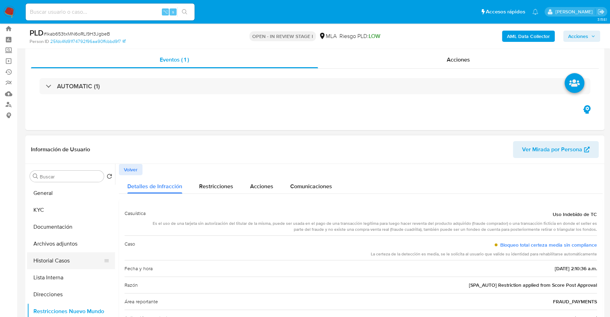
scroll to position [68, 0]
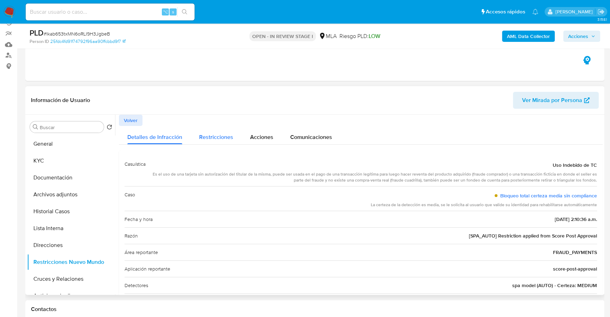
click at [222, 137] on span "Restricciones" at bounding box center [216, 137] width 34 height 8
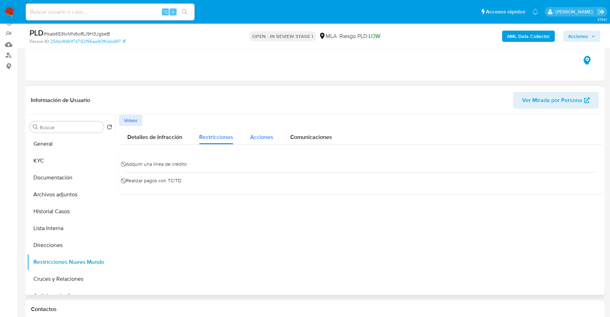
click at [273, 133] on button "Acciones" at bounding box center [262, 135] width 40 height 19
click at [322, 133] on span "Comunicaciones" at bounding box center [311, 137] width 42 height 8
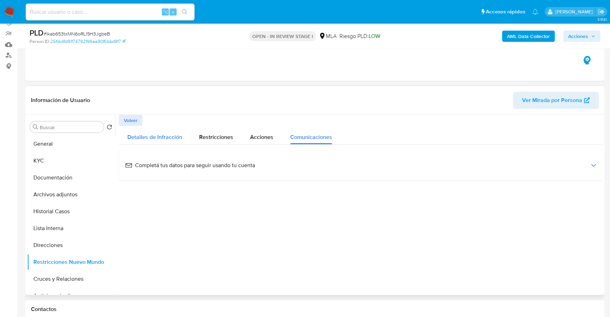
click at [168, 132] on div "Detalles de Infracción" at bounding box center [154, 135] width 55 height 19
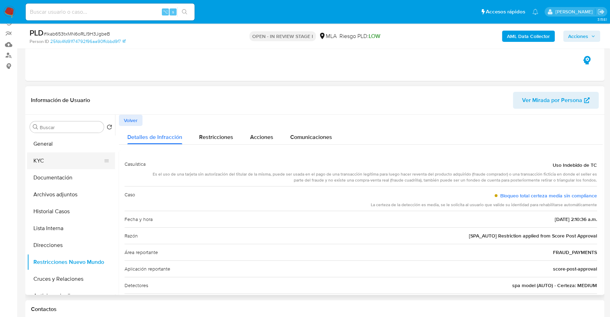
click at [50, 158] on button "KYC" at bounding box center [68, 160] width 82 height 17
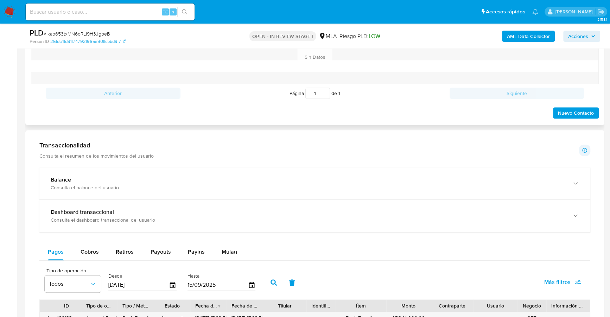
scroll to position [305, 0]
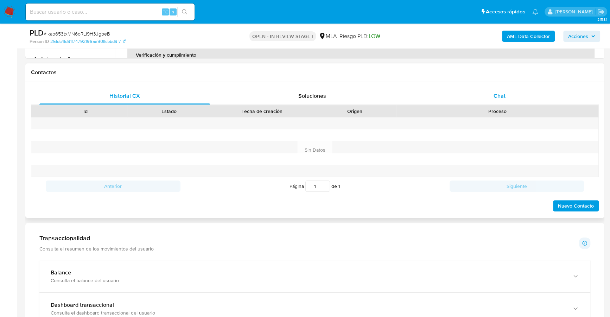
click at [508, 92] on div "Chat" at bounding box center [499, 96] width 171 height 17
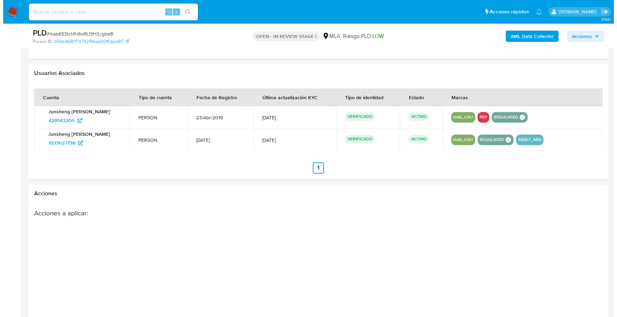
scroll to position [1095, 0]
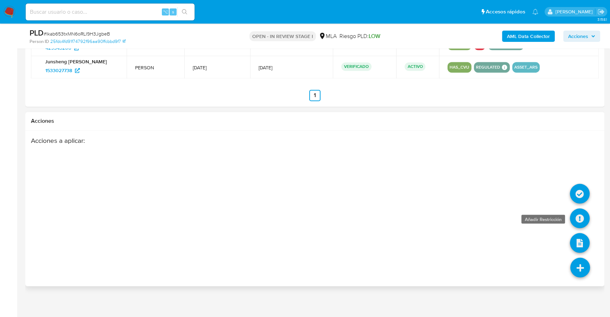
click at [583, 215] on icon at bounding box center [580, 218] width 20 height 20
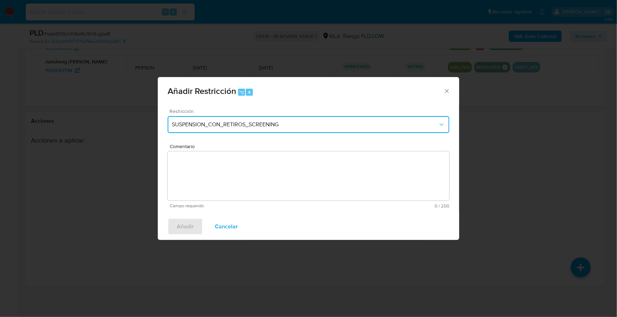
click at [238, 128] on span "SUSPENSION_CON_RETIROS_SCREENING" at bounding box center [305, 124] width 266 height 7
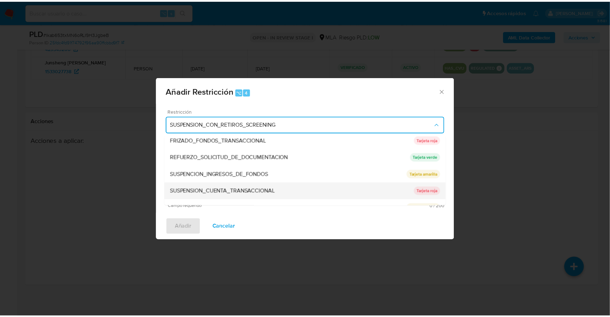
scroll to position [149, 0]
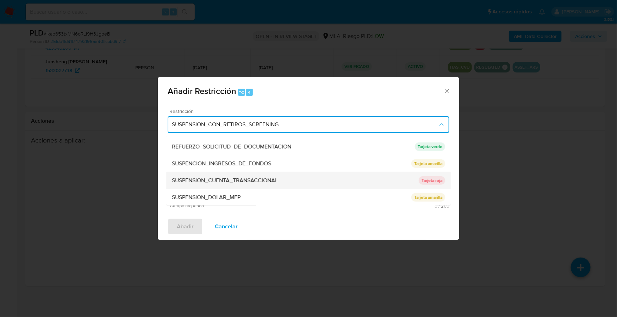
click at [221, 181] on span "SUSPENSION_CUENTA_TRANSACCIONAL" at bounding box center [225, 180] width 106 height 7
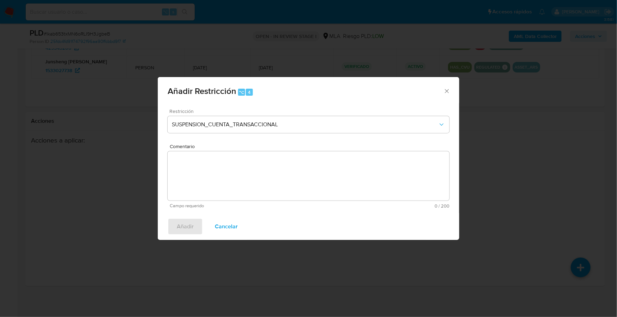
click at [295, 182] on textarea "Comentario" at bounding box center [309, 175] width 282 height 49
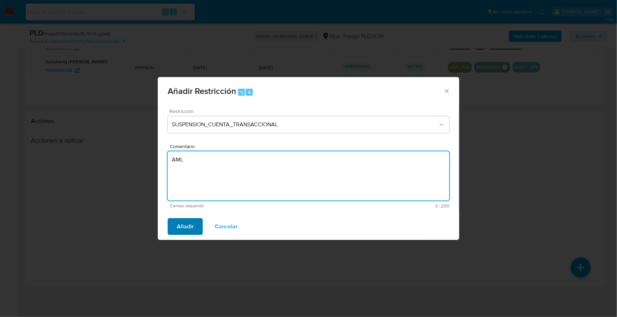
type textarea "AML"
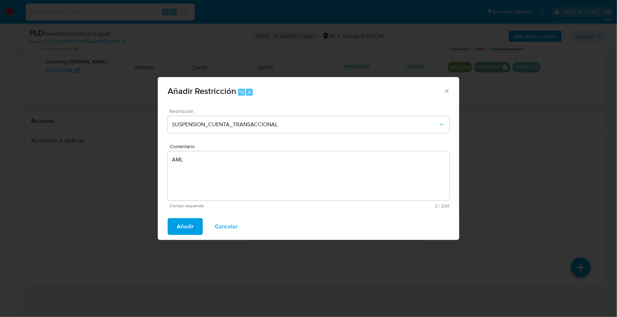
click at [193, 228] on span "Añadir" at bounding box center [185, 226] width 17 height 15
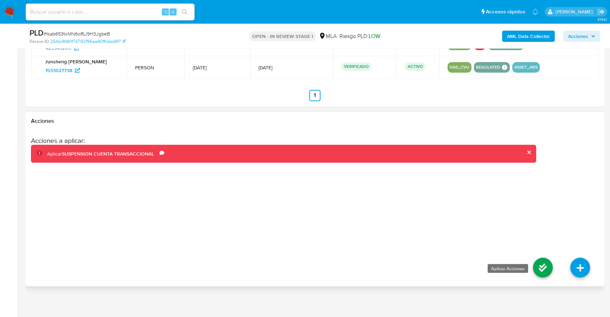
click at [538, 262] on icon at bounding box center [543, 268] width 20 height 20
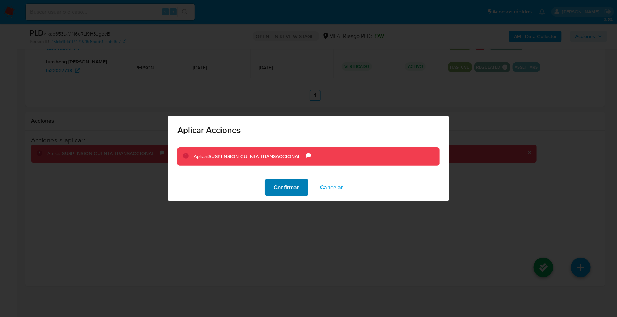
click at [288, 188] on span "Confirmar" at bounding box center [286, 187] width 25 height 15
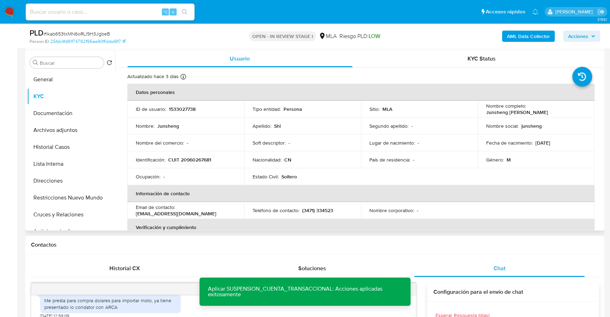
scroll to position [186, 0]
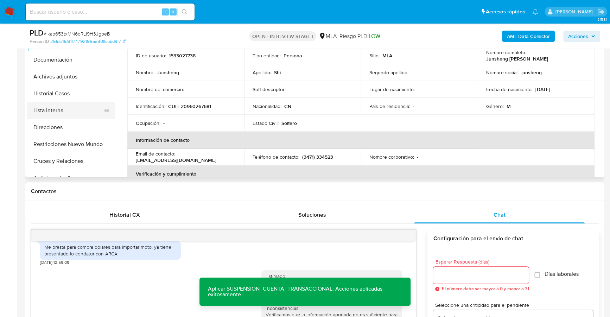
click at [49, 112] on button "Lista Interna" at bounding box center [68, 110] width 82 height 17
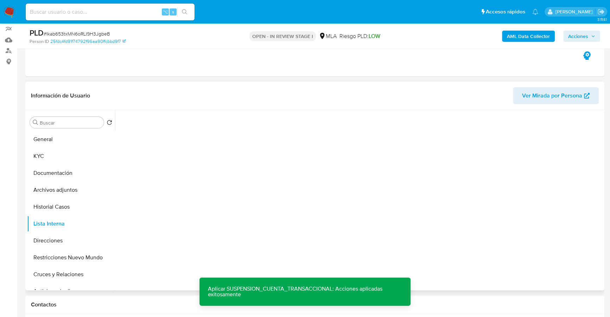
scroll to position [69, 0]
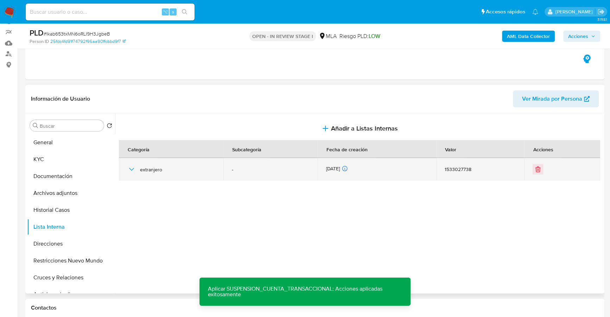
click at [126, 167] on td "extranjero" at bounding box center [171, 169] width 105 height 23
click at [130, 167] on icon "button" at bounding box center [131, 169] width 8 height 8
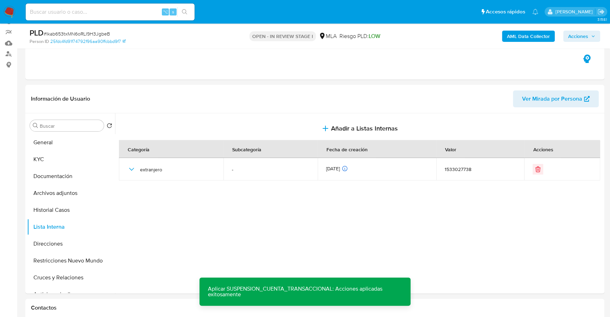
click at [583, 38] on span "Acciones" at bounding box center [578, 36] width 20 height 11
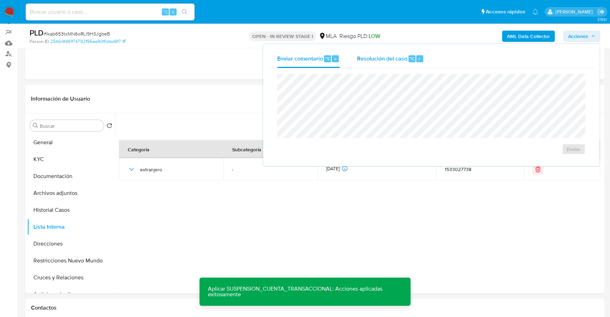
click at [382, 59] on span "Resolución del caso" at bounding box center [382, 58] width 50 height 8
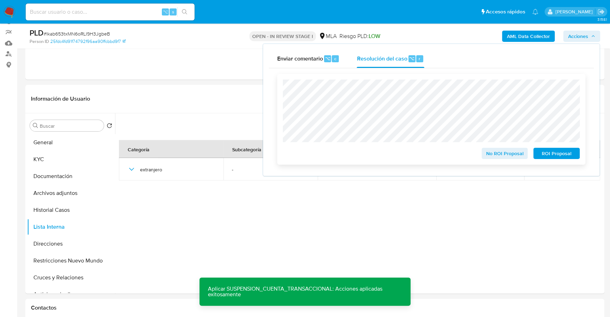
click at [571, 154] on span "ROI Proposal" at bounding box center [557, 154] width 37 height 10
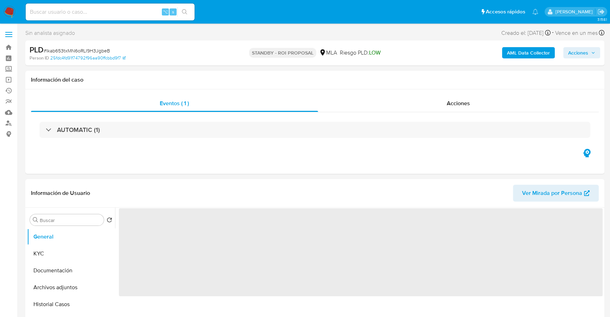
select select "10"
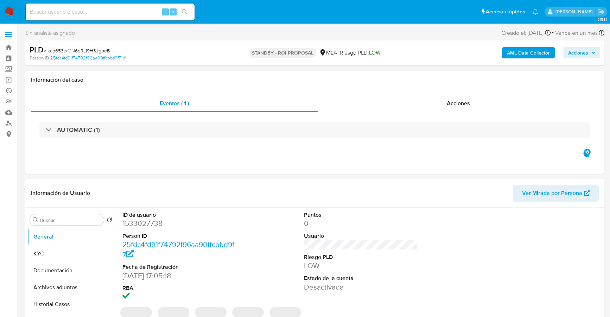
click at [9, 11] on img at bounding box center [10, 12] width 12 height 12
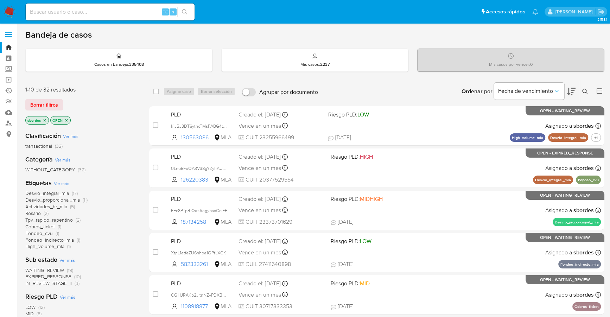
click at [11, 7] on img at bounding box center [10, 12] width 12 height 12
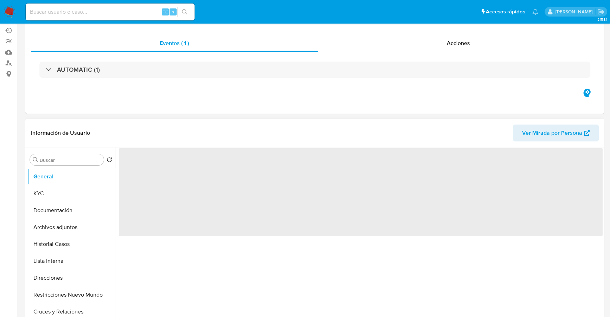
select select "10"
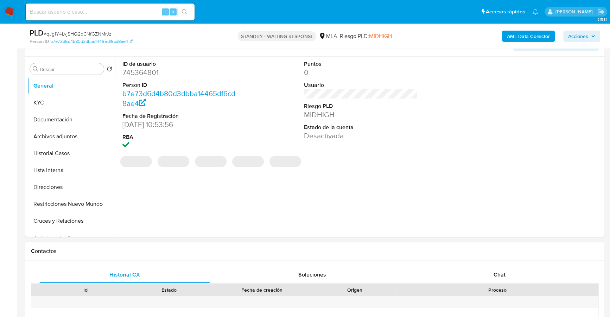
scroll to position [226, 0]
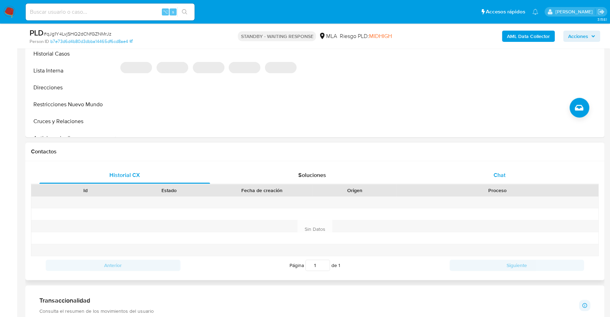
click at [494, 178] on span "Chat" at bounding box center [500, 175] width 12 height 8
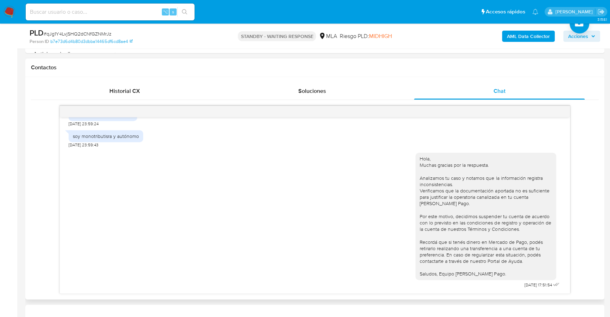
scroll to position [0, 0]
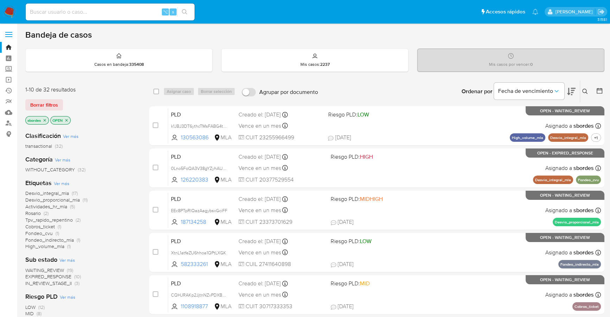
click at [44, 120] on icon "close-filter" at bounding box center [45, 120] width 4 height 4
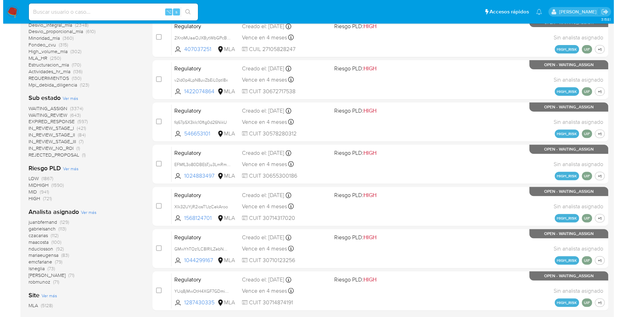
scroll to position [270, 0]
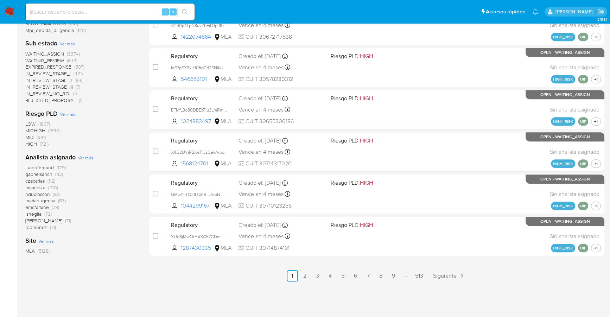
click at [82, 153] on div "Analista asignado Ver más juanbfernand (129) gabrielsanch (113) czacarias (112)…" at bounding box center [81, 192] width 113 height 78
click at [82, 158] on span "Ver más" at bounding box center [85, 158] width 15 height 6
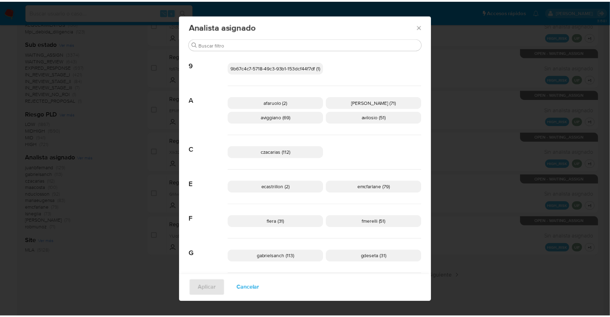
scroll to position [0, 0]
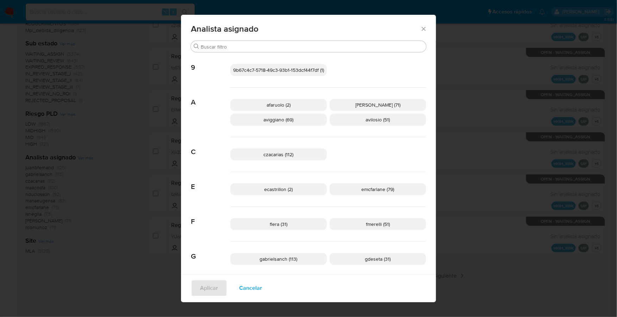
click at [422, 29] on icon "Cerrar" at bounding box center [423, 28] width 7 height 7
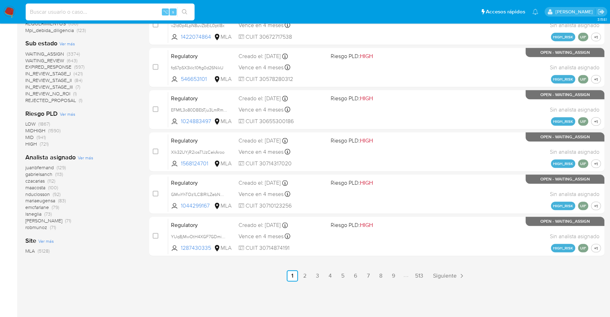
click at [112, 9] on input at bounding box center [110, 11] width 169 height 9
paste input "15639479"
type input "15639479"
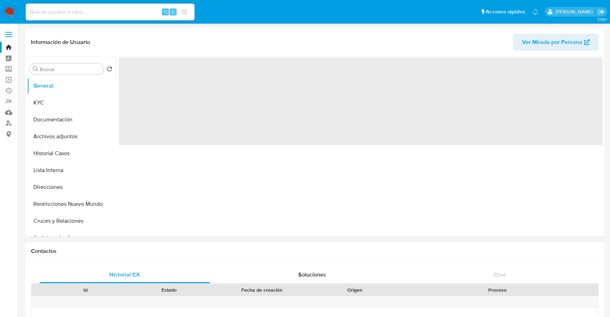
select select "10"
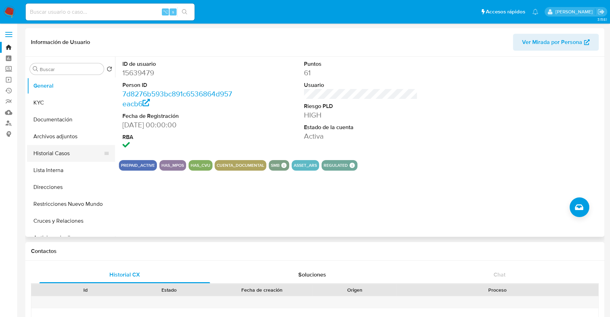
click at [64, 157] on button "Historial Casos" at bounding box center [68, 153] width 82 height 17
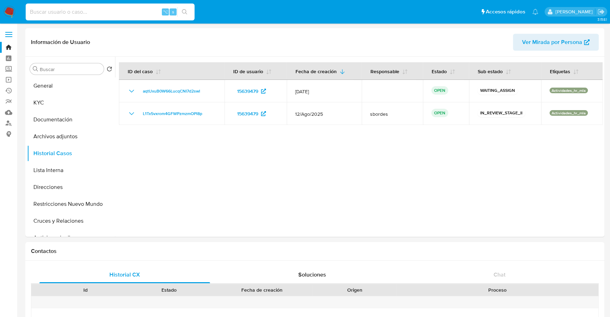
click at [77, 11] on input at bounding box center [110, 11] width 169 height 9
paste input "2212319954"
type input "2212319954"
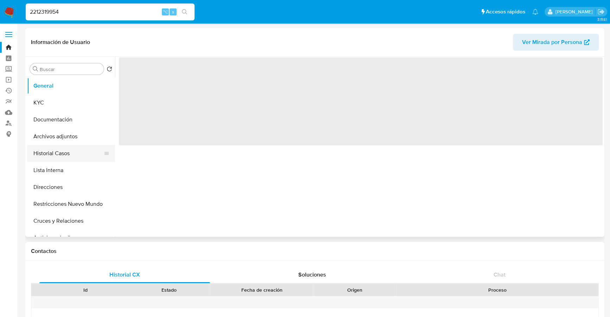
click at [66, 157] on button "Historial Casos" at bounding box center [68, 153] width 82 height 17
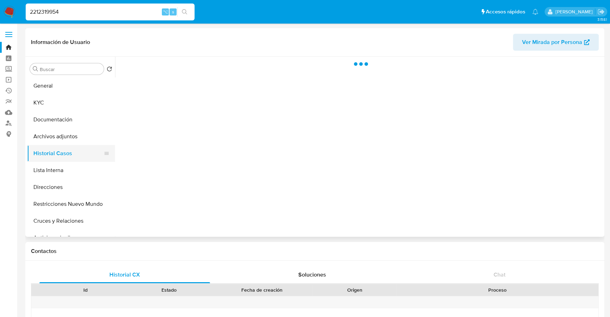
select select "10"
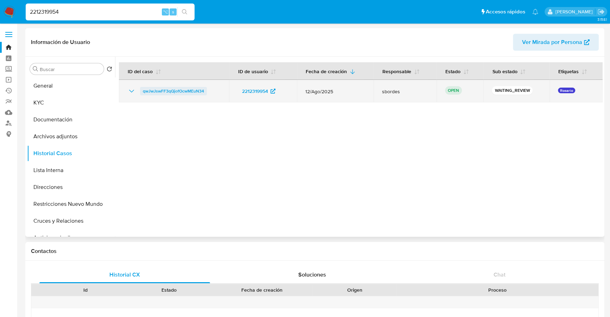
click at [187, 93] on span "qwJwJswFF3qQjofOcwMEuN34" at bounding box center [173, 91] width 61 height 8
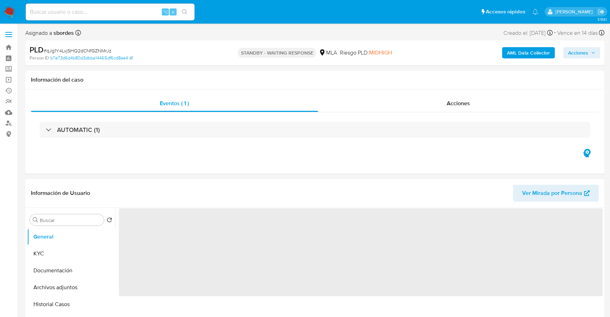
select select "10"
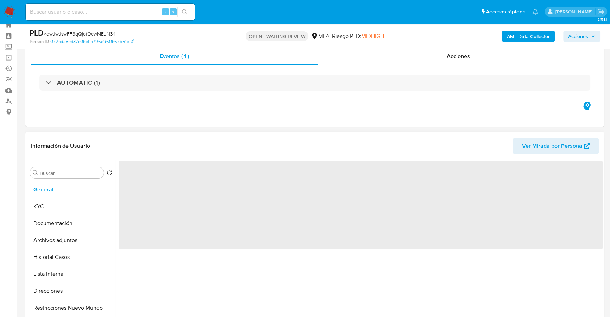
scroll to position [136, 0]
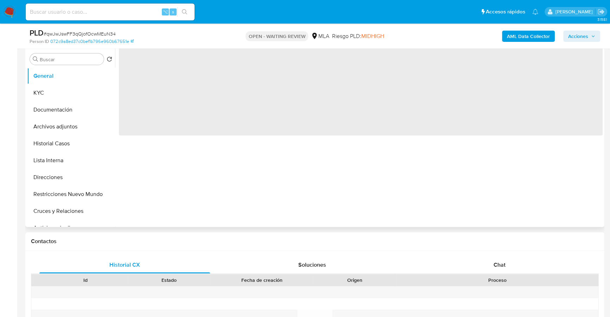
select select "10"
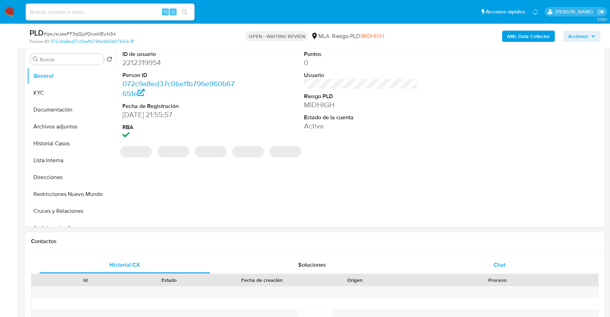
click at [497, 268] on div "Chat" at bounding box center [499, 265] width 171 height 17
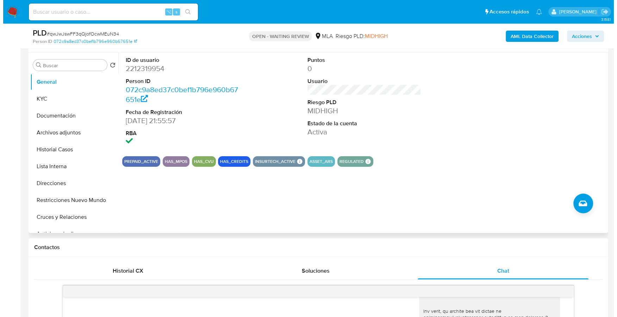
scroll to position [97, 0]
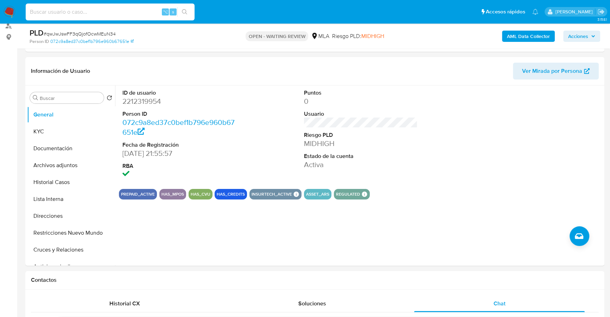
click at [103, 14] on input at bounding box center [110, 11] width 169 height 9
paste input "2212319954"
type input "2212319954"
click at [53, 128] on button "KYC" at bounding box center [68, 131] width 82 height 17
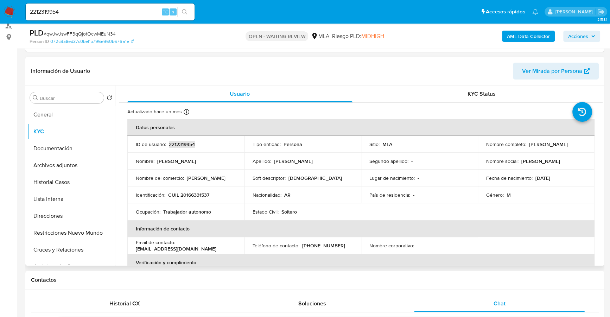
copy p "2212319954"
click at [536, 34] on b "AML Data Collector" at bounding box center [528, 36] width 43 height 11
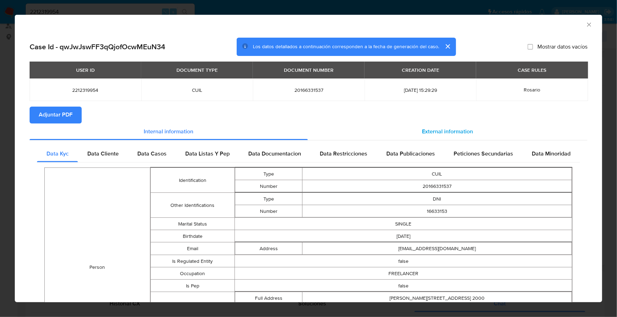
click at [433, 133] on span "External information" at bounding box center [447, 132] width 51 height 8
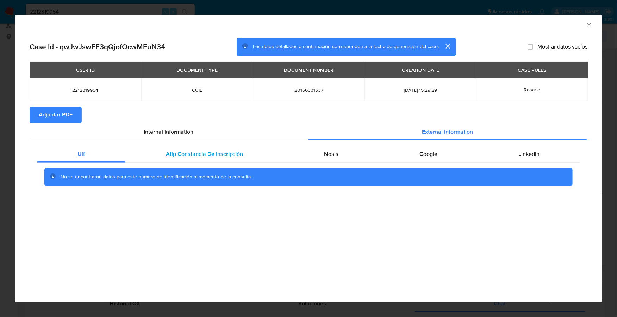
click at [176, 160] on div "Afip Constancia De Inscripción" at bounding box center [204, 154] width 158 height 17
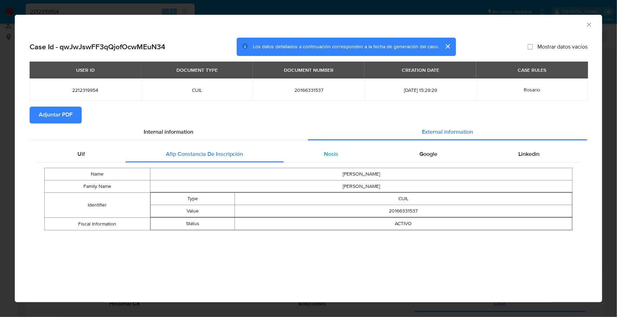
click at [346, 153] on div "Nosis" at bounding box center [331, 154] width 95 height 17
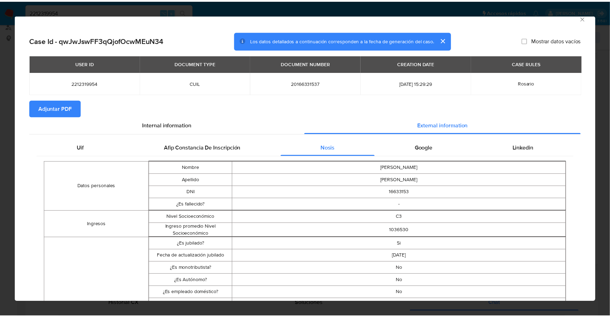
scroll to position [0, 0]
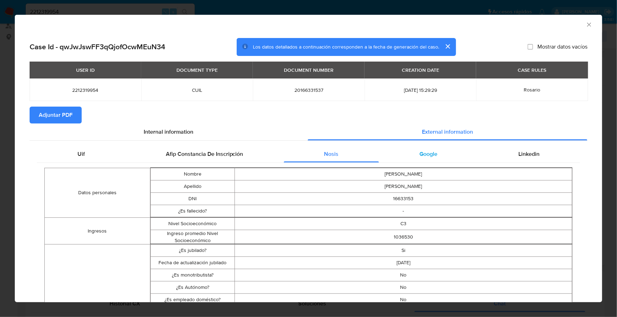
click at [423, 158] on div "Google" at bounding box center [428, 154] width 99 height 17
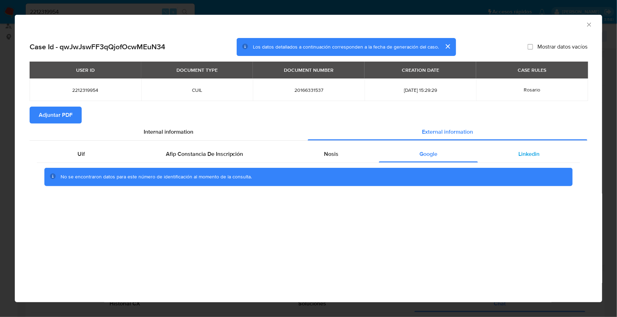
click at [516, 155] on div "Linkedin" at bounding box center [529, 154] width 102 height 17
click at [50, 119] on span "Adjuntar PDF" at bounding box center [56, 114] width 34 height 15
click at [587, 25] on icon "Cerrar ventana" at bounding box center [588, 24] width 7 height 7
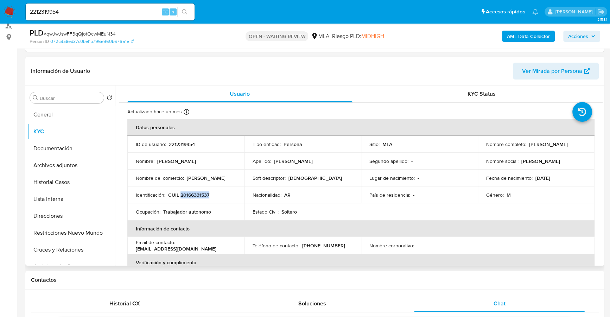
copy p "20166331537"
click at [313, 78] on header "Información de Usuario Ver Mirada por Persona" at bounding box center [315, 71] width 568 height 17
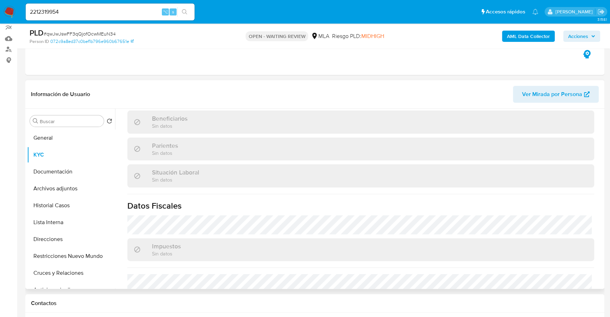
scroll to position [370, 0]
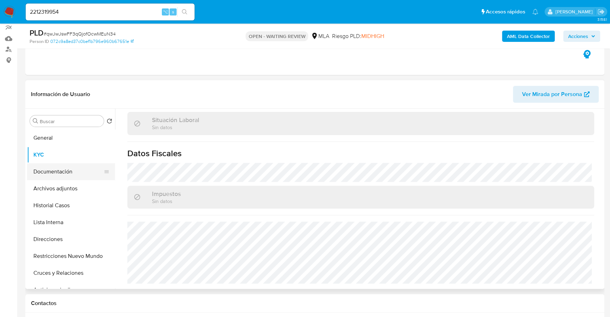
click at [54, 170] on button "Documentación" at bounding box center [68, 171] width 82 height 17
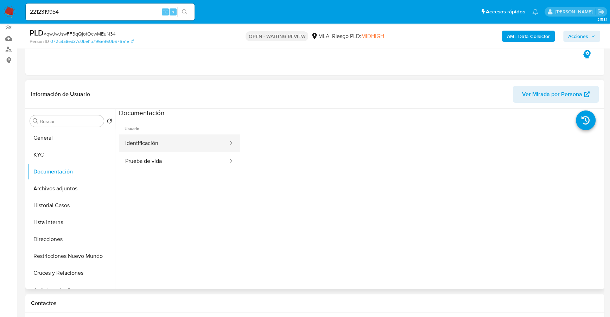
click at [176, 144] on button "Identificación" at bounding box center [174, 143] width 110 height 18
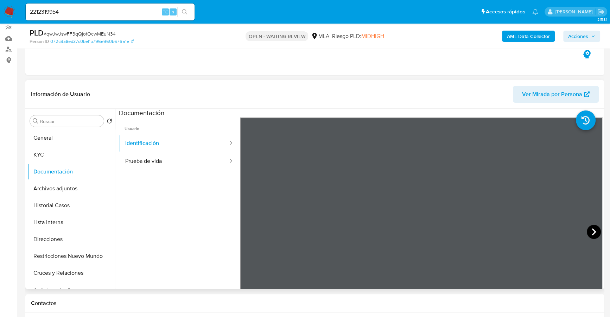
click at [595, 234] on icon at bounding box center [594, 232] width 14 height 14
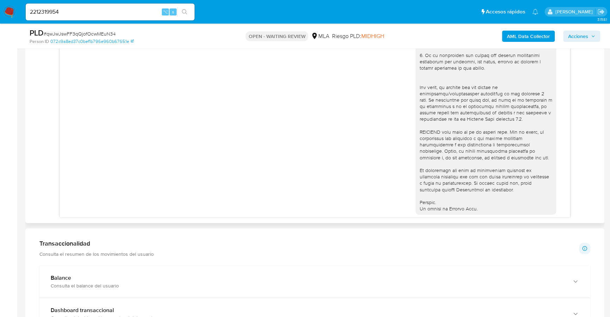
scroll to position [250, 0]
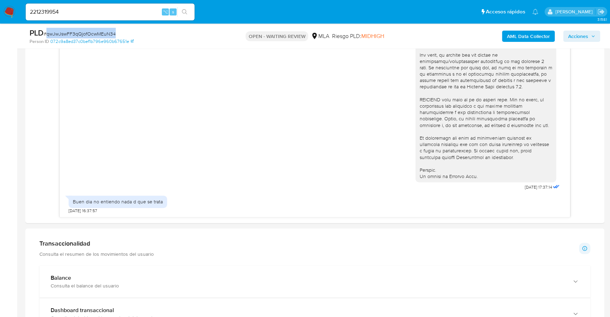
copy span "qwJwJswFF3qQjofOcwMEuN34"
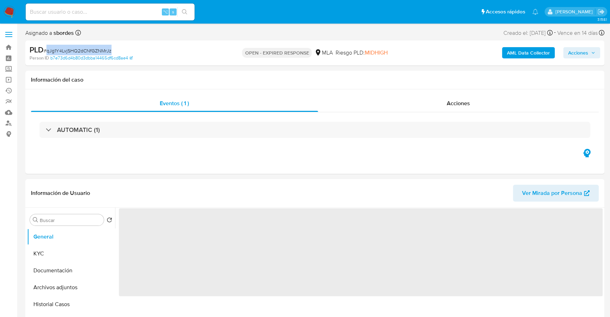
select select "10"
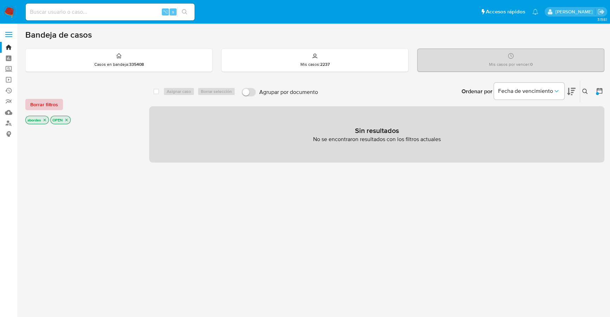
click at [54, 100] on span "Borrar filtros" at bounding box center [44, 105] width 28 height 10
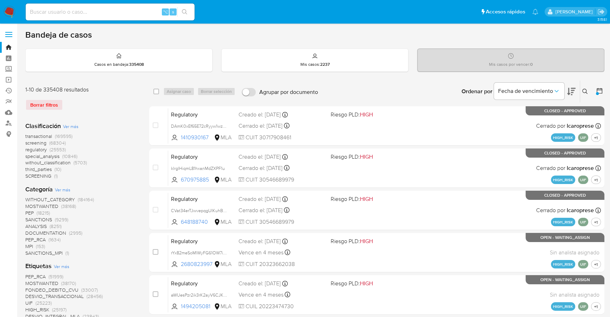
click at [585, 90] on icon at bounding box center [586, 92] width 6 height 6
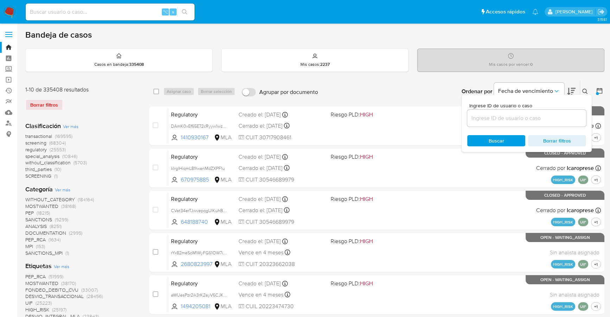
click at [543, 117] on input at bounding box center [526, 118] width 119 height 9
type input "qJg1Y4LvjSHQ2dCNfGZNMrJz"
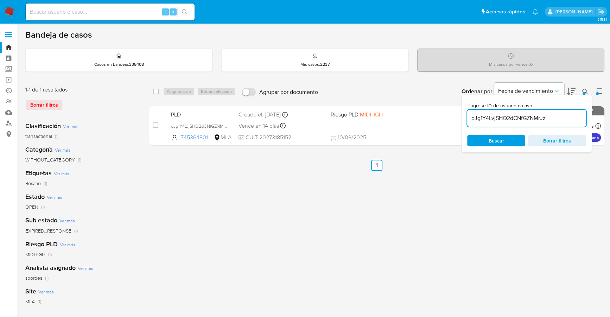
click at [587, 89] on icon at bounding box center [586, 92] width 6 height 6
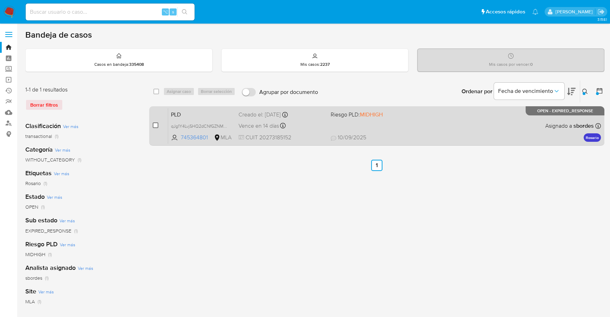
click at [153, 124] on input "checkbox" at bounding box center [156, 125] width 6 height 6
checkbox input "true"
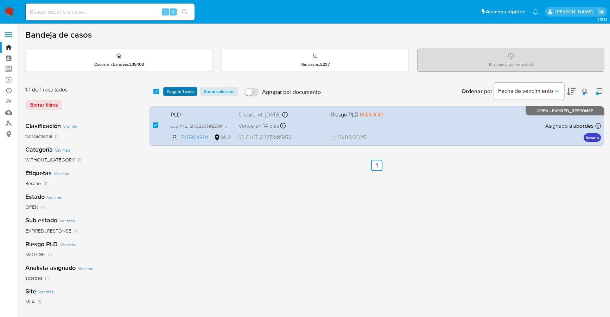
click at [177, 93] on span "Asignar 1 caso" at bounding box center [180, 91] width 27 height 7
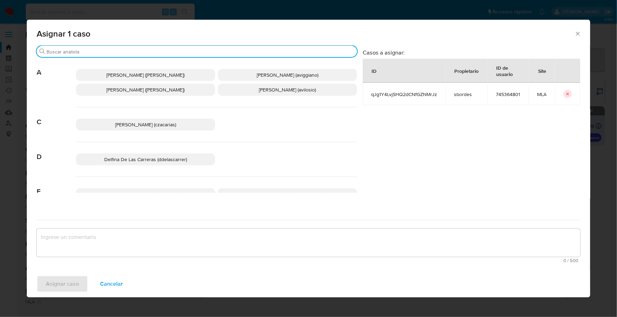
click at [160, 54] on input "Buscar" at bounding box center [200, 52] width 308 height 6
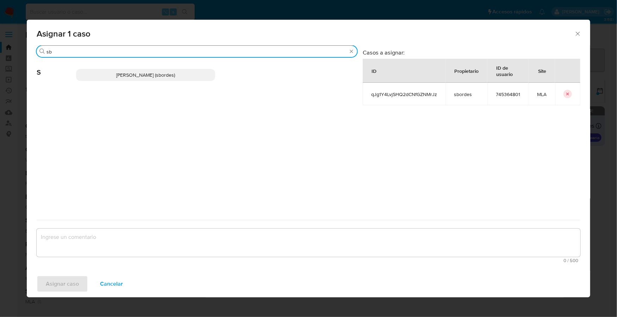
type input "sb"
click at [158, 78] on span "Stefania Bordes (sbordes)" at bounding box center [145, 74] width 59 height 7
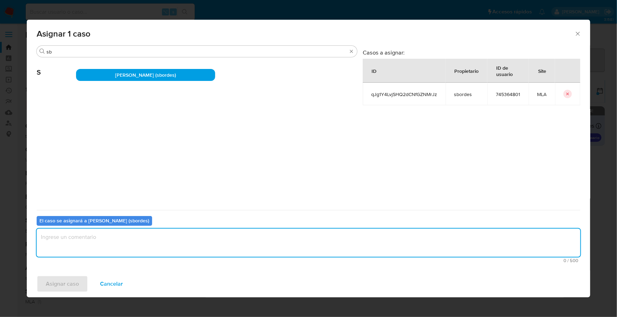
click at [124, 233] on textarea "assign-modal" at bounding box center [308, 243] width 543 height 28
click at [65, 276] on span "Asignar caso" at bounding box center [62, 283] width 33 height 15
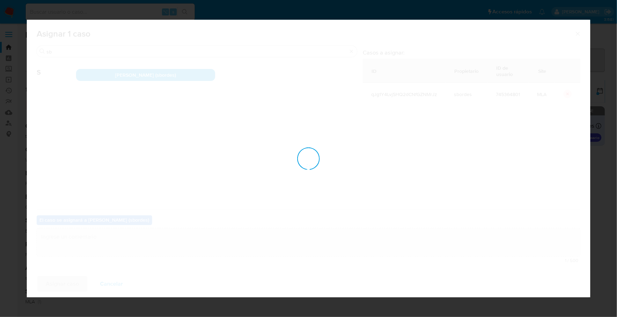
checkbox input "false"
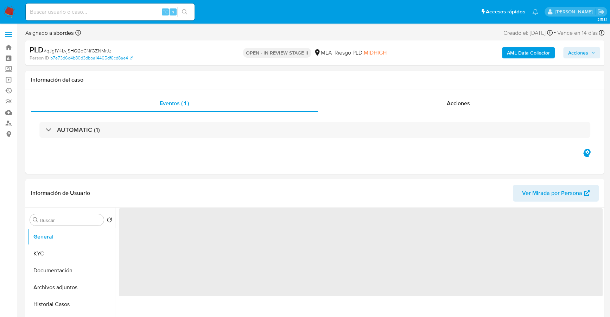
select select "10"
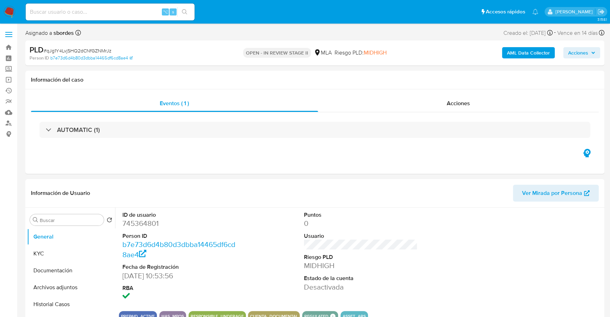
click at [589, 56] on span "Acciones" at bounding box center [581, 53] width 27 height 10
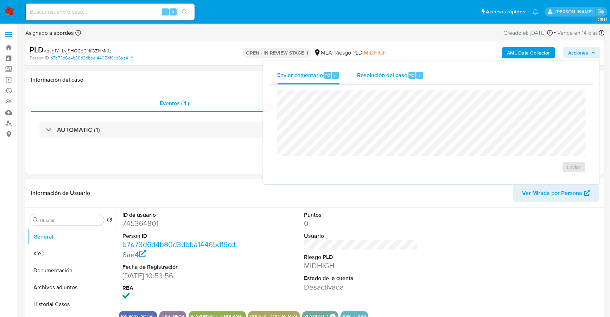
click at [410, 76] on span "⌥" at bounding box center [411, 75] width 5 height 7
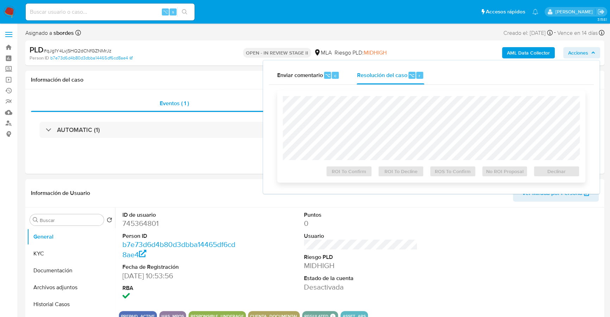
click at [416, 96] on div at bounding box center [431, 128] width 297 height 64
click at [546, 169] on span "Declinar" at bounding box center [557, 171] width 37 height 10
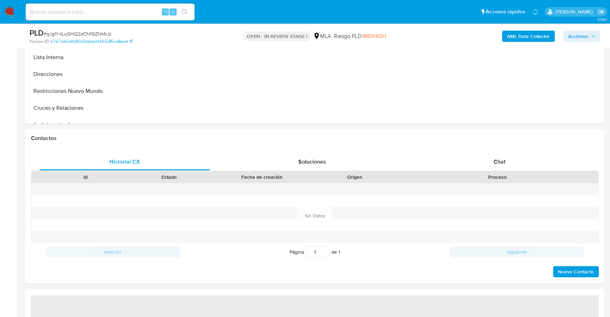
scroll to position [298, 0]
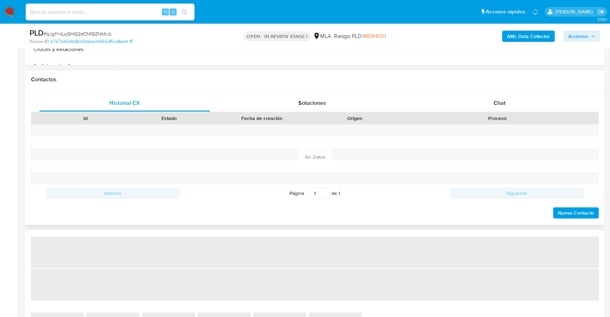
select select "10"
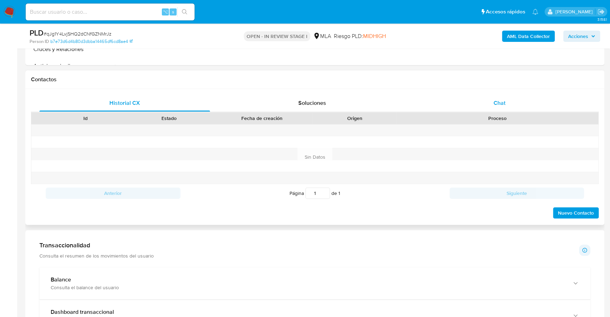
click at [500, 107] on div "Chat" at bounding box center [499, 103] width 171 height 17
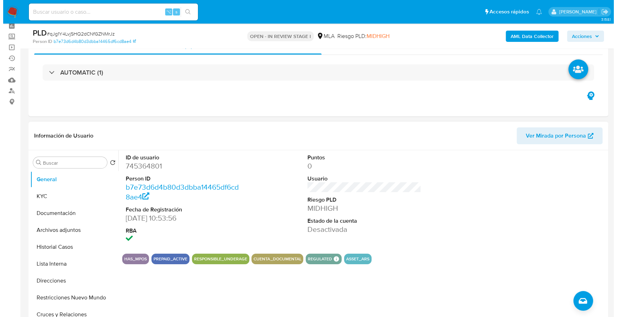
scroll to position [73, 0]
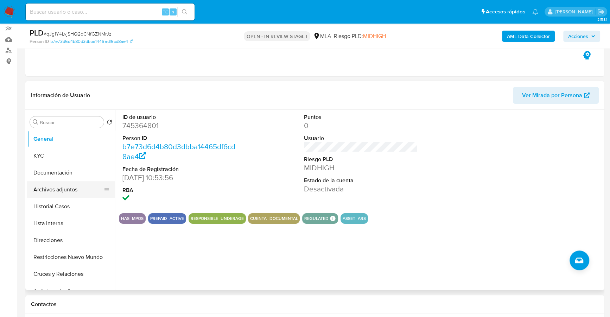
click at [61, 188] on button "Archivos adjuntos" at bounding box center [68, 189] width 82 height 17
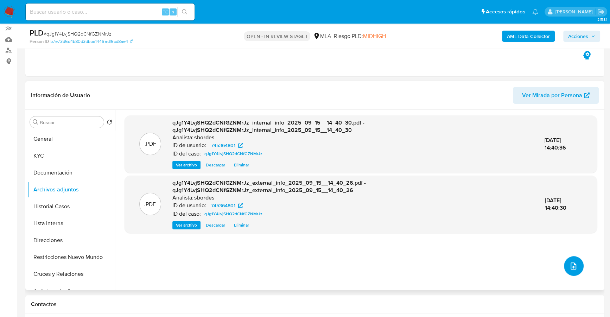
click at [568, 256] on button "upload-file" at bounding box center [574, 266] width 20 height 20
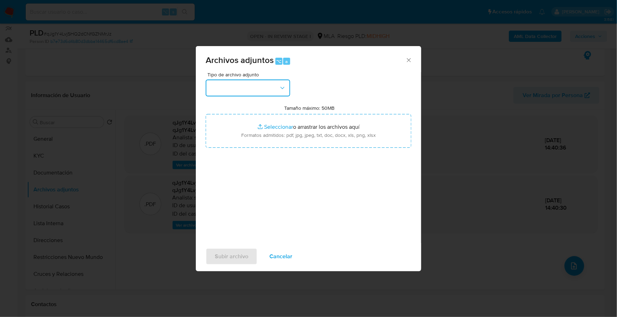
click at [246, 80] on button "button" at bounding box center [248, 88] width 84 height 17
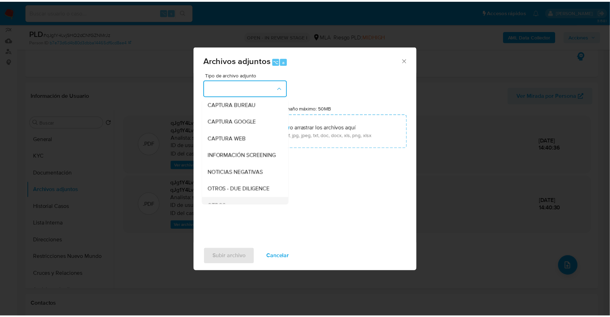
scroll to position [103, 0]
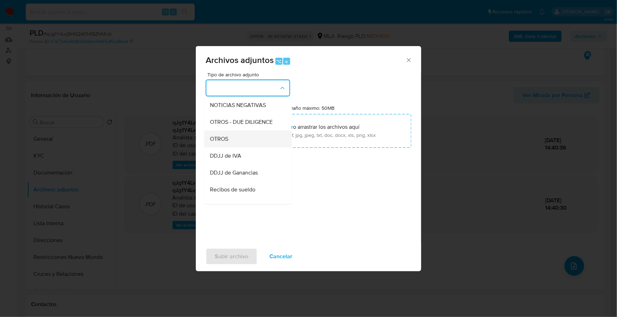
click at [233, 147] on div "OTROS" at bounding box center [246, 139] width 72 height 17
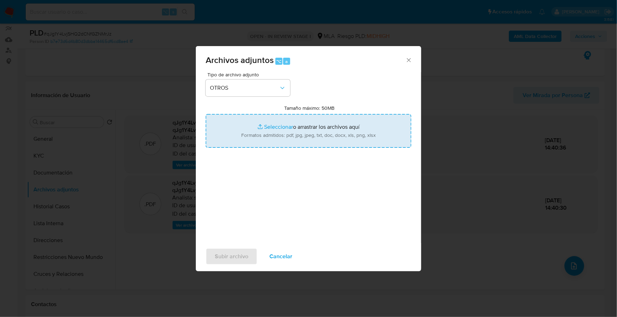
click at [273, 128] on input "Tamaño máximo: 50MB Seleccionar archivos" at bounding box center [309, 131] width 206 height 34
type input "C:\fakepath\Caselog qJg1Y4LvjSHQ2dCNfGZNMrJz_2025_08_18_21_50_49.docx"
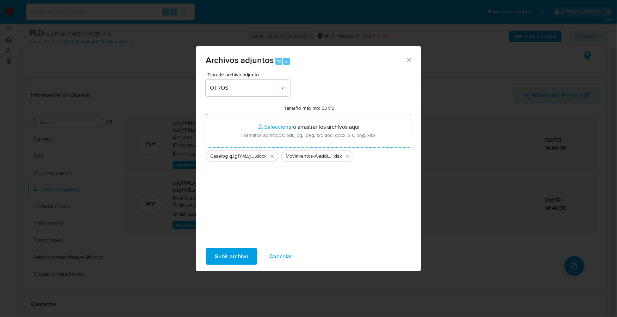
click at [237, 253] on span "Subir archivo" at bounding box center [231, 256] width 33 height 15
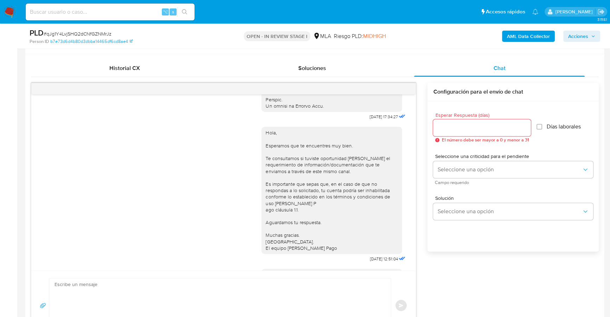
scroll to position [134, 0]
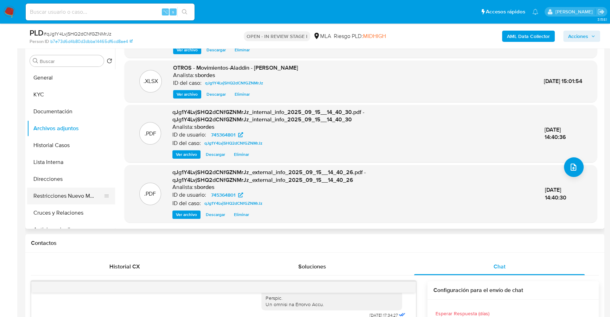
click at [56, 189] on button "Restricciones Nuevo Mundo" at bounding box center [68, 196] width 82 height 17
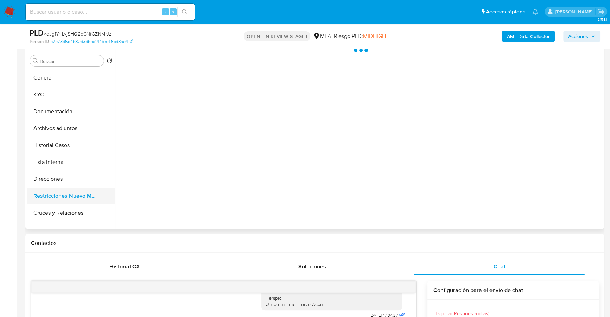
scroll to position [0, 0]
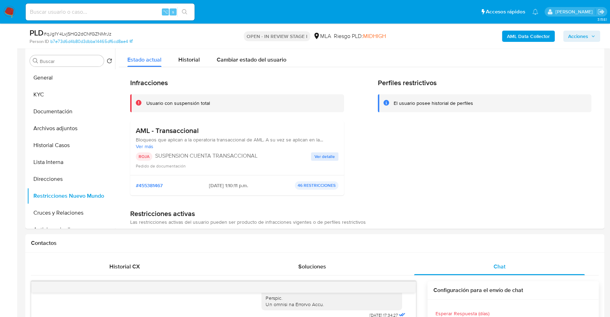
click at [578, 38] on span "Acciones" at bounding box center [578, 36] width 20 height 11
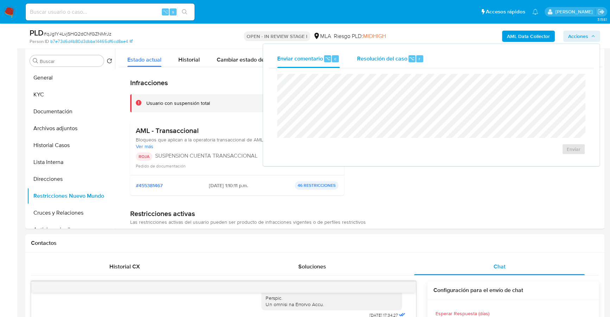
click at [353, 55] on button "Resolución del caso ⌥ r" at bounding box center [390, 59] width 84 height 18
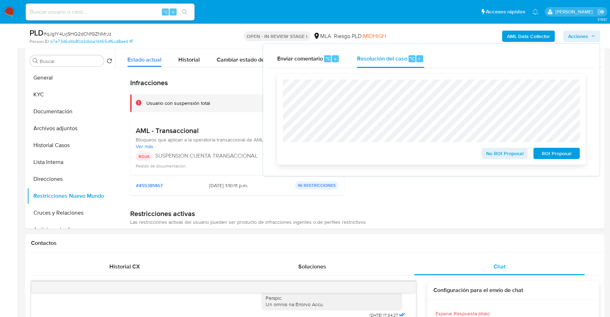
click at [565, 151] on span "ROI Proposal" at bounding box center [557, 154] width 37 height 10
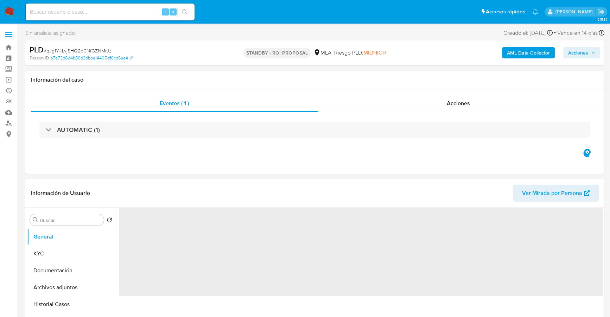
select select "10"
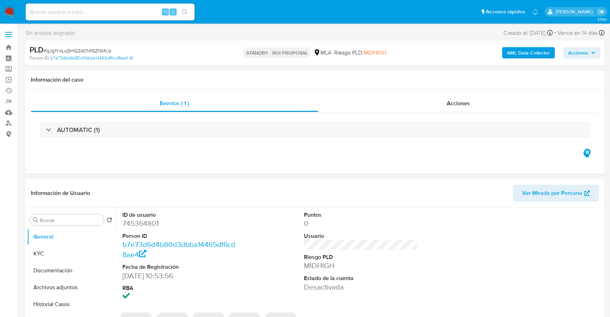
click at [10, 15] on img at bounding box center [10, 12] width 12 height 12
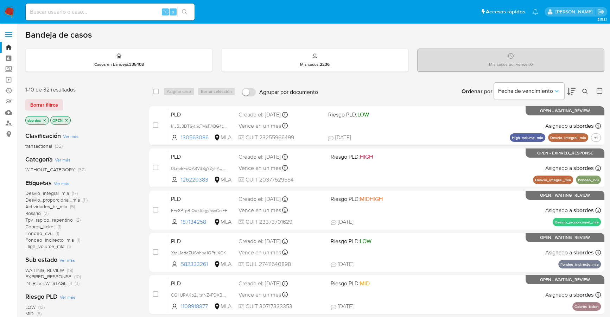
click at [46, 120] on icon "close-filter" at bounding box center [45, 120] width 4 height 4
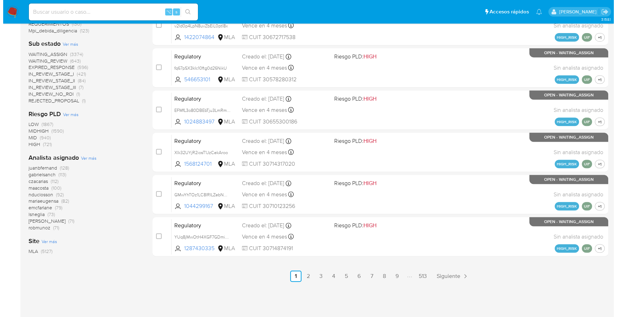
scroll to position [270, 0]
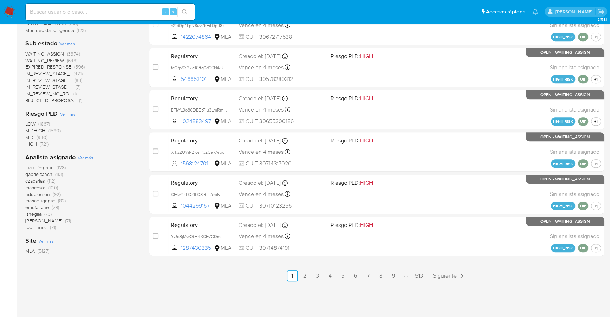
click at [86, 158] on span "Ver más" at bounding box center [85, 158] width 15 height 6
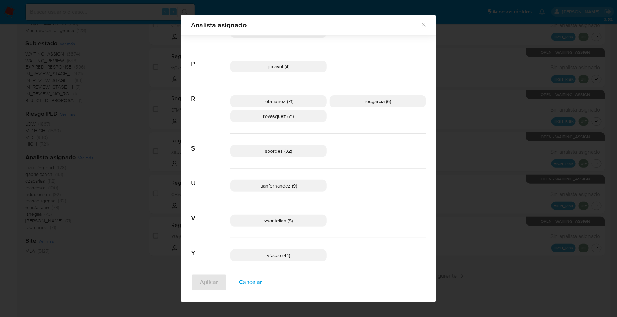
scroll to position [471, 0]
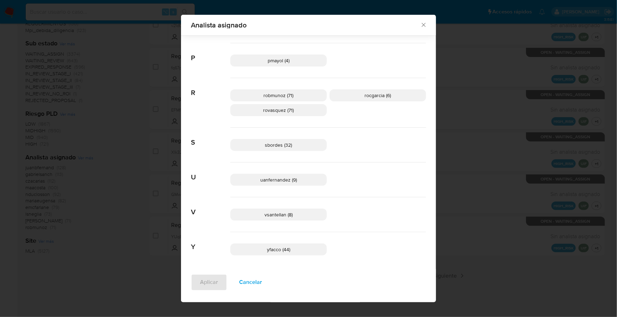
click at [265, 148] on p "sbordes (32)" at bounding box center [278, 145] width 96 height 12
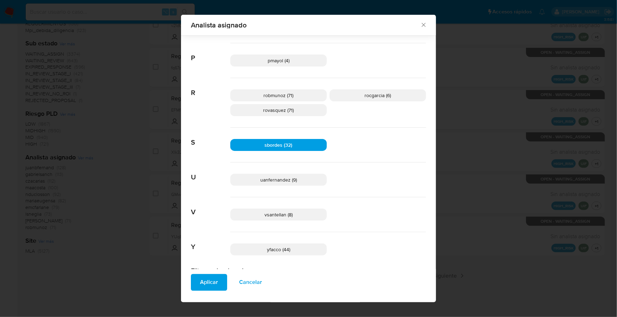
click at [202, 283] on span "Aplicar" at bounding box center [209, 282] width 18 height 15
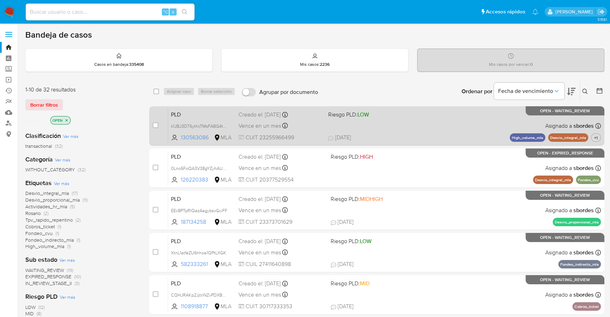
click at [416, 130] on div "PLD k1JBJ3DT6ythcTMsFABG4tnK 130563086 MLA Riesgo PLD: LOW Creado el: 12/08/202…" at bounding box center [384, 126] width 433 height 36
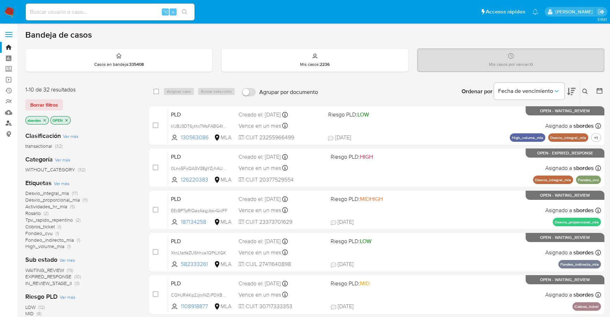
click at [10, 123] on link "Buscador de personas" at bounding box center [42, 123] width 84 height 11
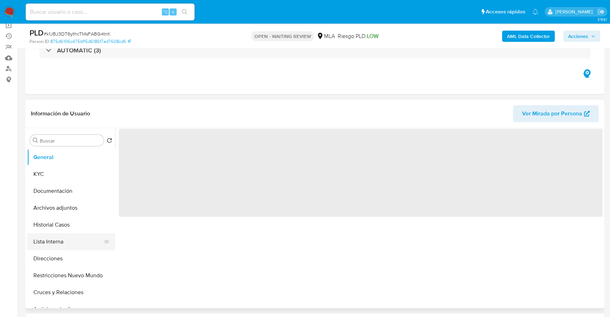
scroll to position [89, 0]
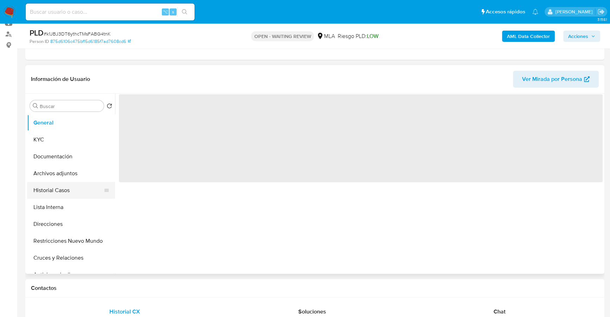
select select "10"
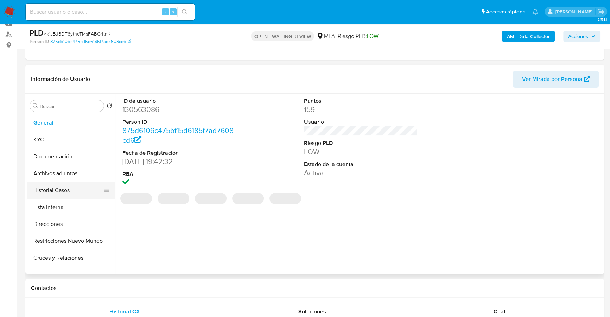
click at [74, 191] on button "Historial Casos" at bounding box center [68, 190] width 82 height 17
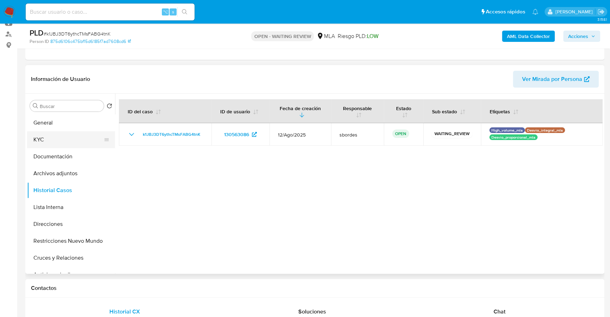
click at [44, 139] on button "KYC" at bounding box center [68, 139] width 82 height 17
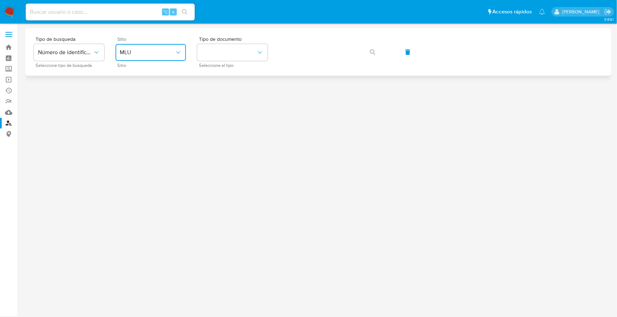
click at [167, 57] on button "MLU" at bounding box center [150, 52] width 70 height 17
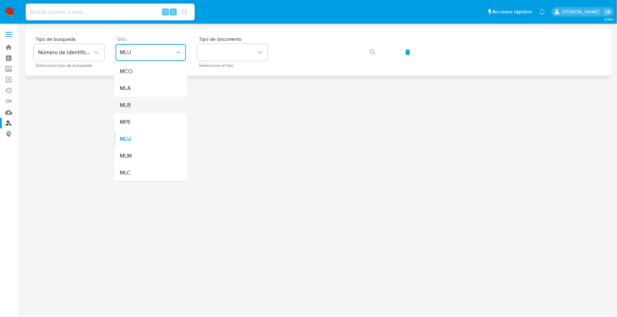
click at [138, 97] on div "MLB" at bounding box center [149, 105] width 58 height 17
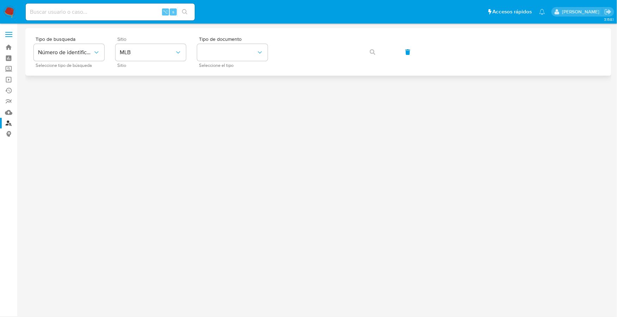
click at [138, 97] on div at bounding box center [318, 157] width 586 height 259
click at [155, 54] on span "MLB" at bounding box center [147, 52] width 55 height 7
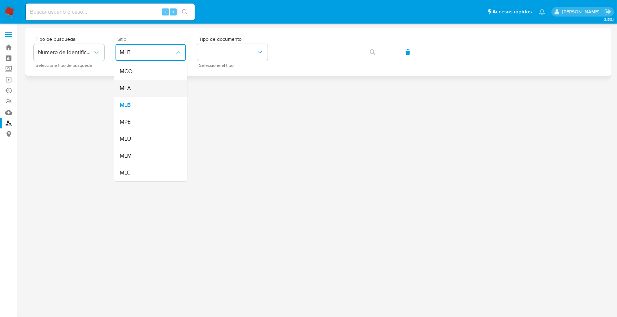
click at [139, 87] on div "MLA" at bounding box center [149, 88] width 58 height 17
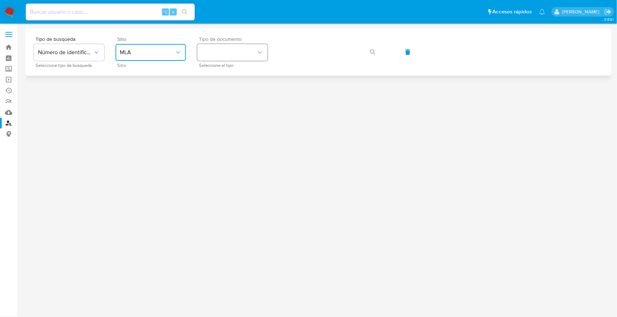
click at [207, 46] on button "identificationType" at bounding box center [232, 52] width 70 height 17
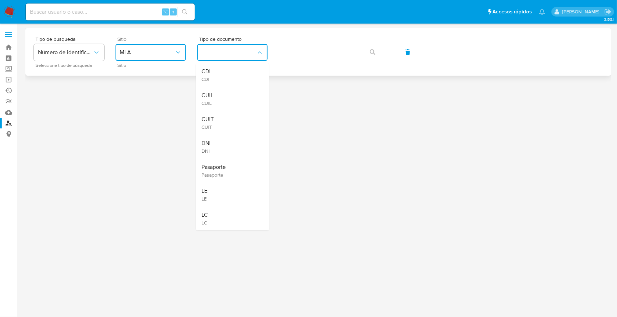
drag, startPoint x: 219, startPoint y: 125, endPoint x: 290, endPoint y: 74, distance: 87.2
click at [219, 125] on div "CUIT CUIT" at bounding box center [230, 123] width 58 height 24
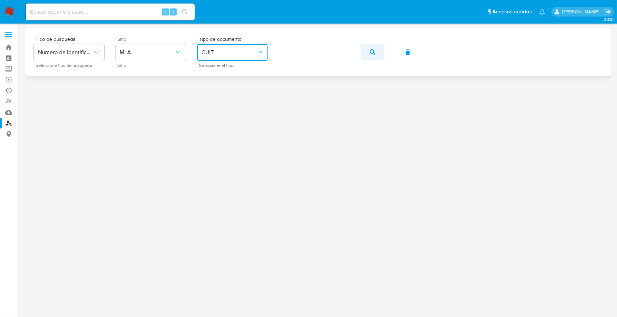
click at [378, 53] on button "button" at bounding box center [372, 52] width 24 height 17
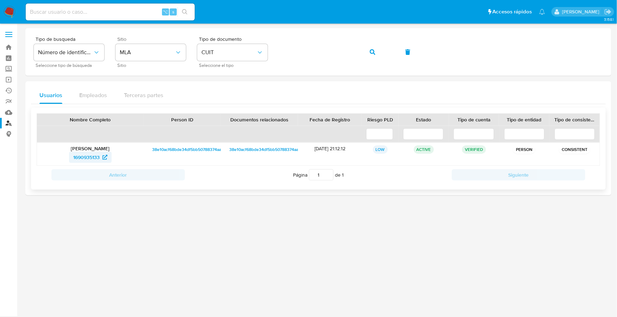
click at [77, 159] on span "1690935133" at bounding box center [86, 157] width 26 height 11
click at [11, 8] on img at bounding box center [10, 12] width 12 height 12
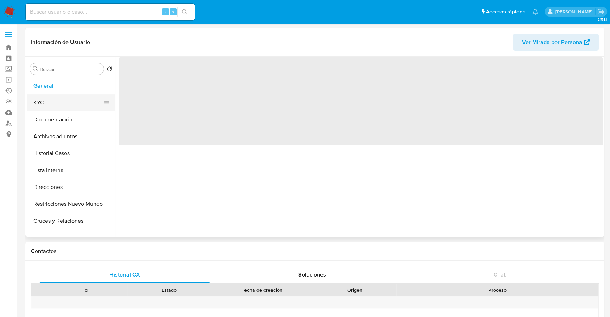
click at [33, 101] on button "KYC" at bounding box center [68, 102] width 82 height 17
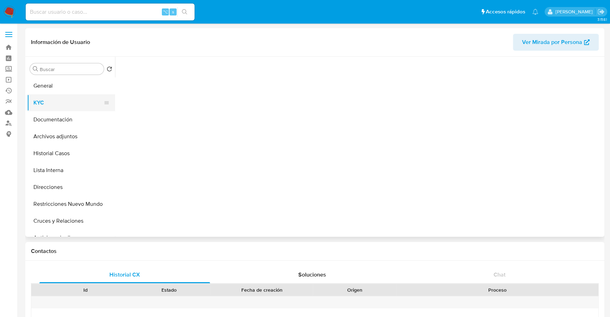
select select "10"
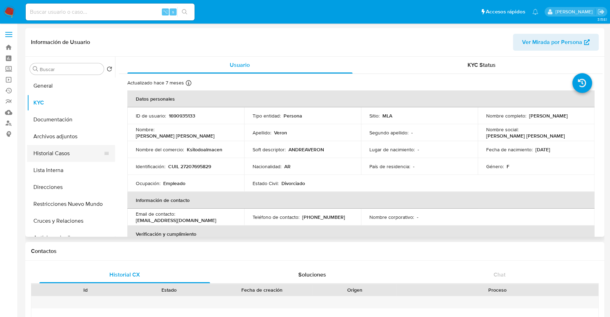
click at [77, 147] on button "Historial Casos" at bounding box center [68, 153] width 82 height 17
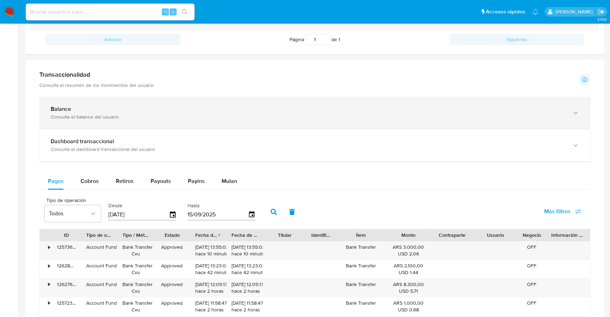
scroll to position [320, 0]
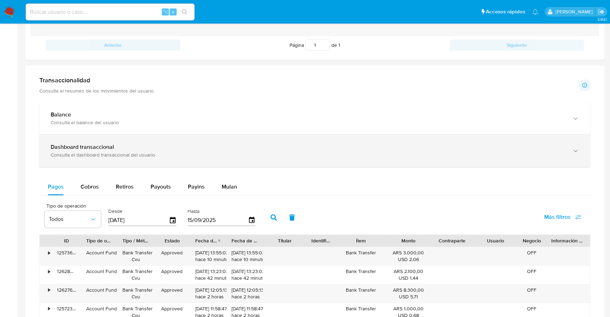
click at [172, 145] on div "Dashboard transaccional" at bounding box center [308, 147] width 515 height 7
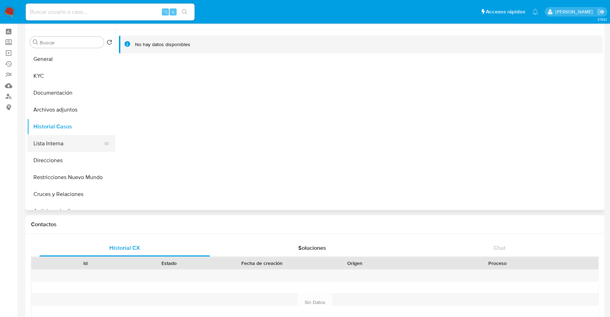
scroll to position [26, 0]
click at [49, 167] on button "Direcciones" at bounding box center [68, 160] width 82 height 17
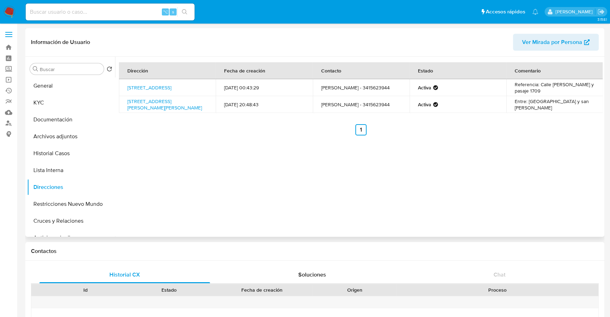
scroll to position [0, 0]
click at [51, 105] on button "KYC" at bounding box center [68, 102] width 82 height 17
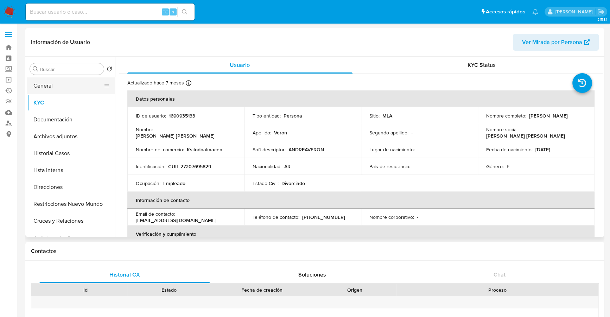
click at [59, 79] on button "General" at bounding box center [68, 85] width 82 height 17
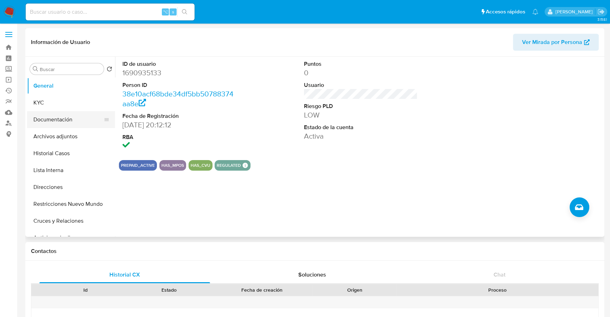
click at [72, 120] on button "Documentación" at bounding box center [68, 119] width 82 height 17
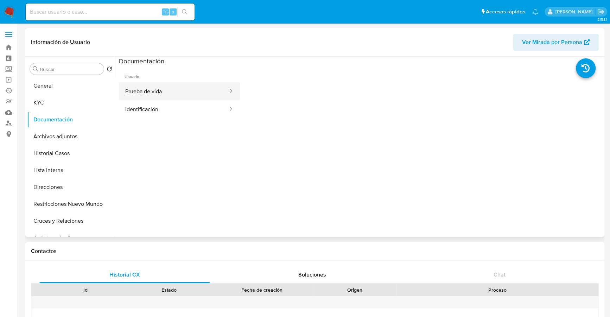
click at [175, 88] on button "Prueba de vida" at bounding box center [174, 91] width 110 height 18
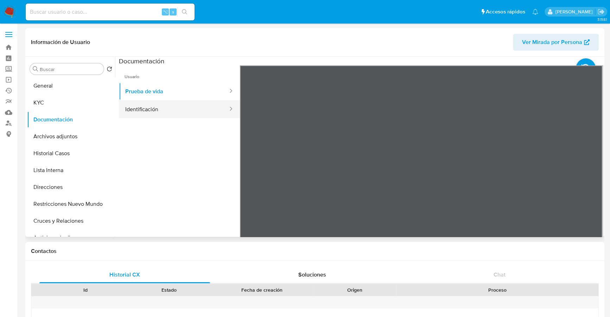
click at [177, 113] on button "Identificación" at bounding box center [174, 109] width 110 height 18
click at [590, 180] on icon at bounding box center [594, 180] width 14 height 14
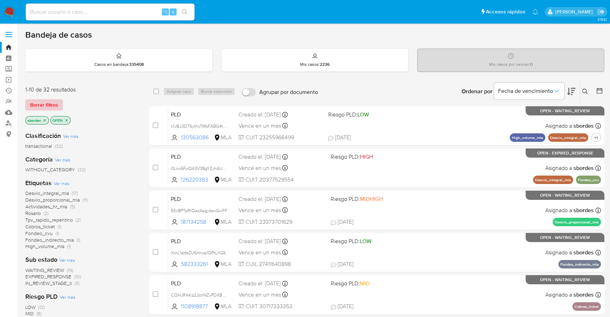
click at [46, 102] on span "Borrar filtros" at bounding box center [44, 105] width 28 height 10
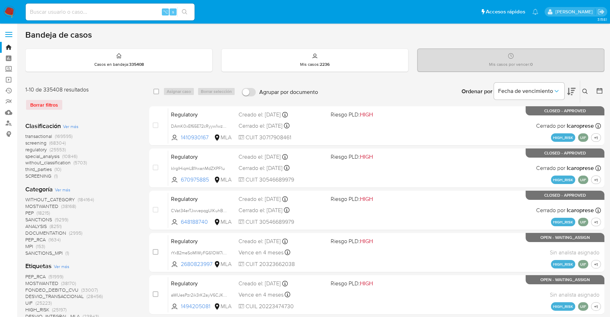
click at [586, 92] on icon at bounding box center [585, 91] width 5 height 5
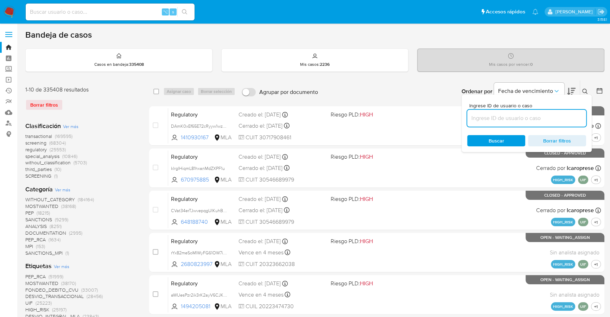
click at [514, 121] on input at bounding box center [526, 118] width 119 height 9
type input "qwJwJswFF3qQjofOcwMEuN34"
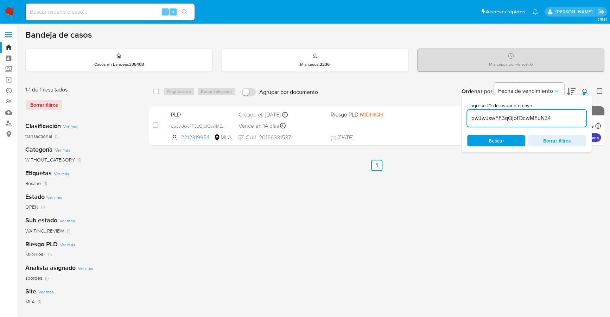
click at [583, 90] on button at bounding box center [586, 91] width 12 height 8
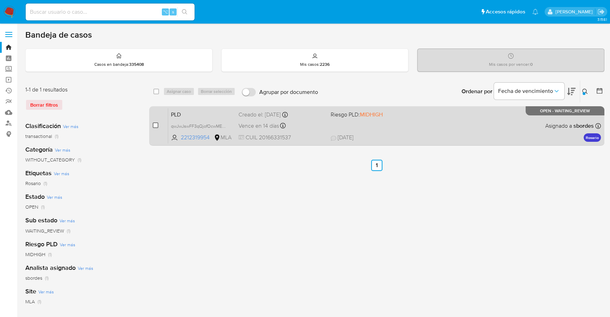
click at [154, 127] on input "checkbox" at bounding box center [156, 125] width 6 height 6
checkbox input "true"
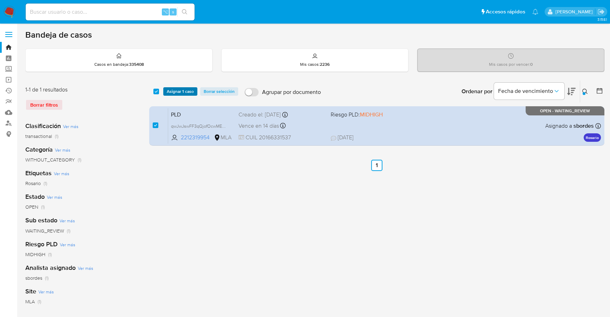
click at [180, 91] on span "Asignar 1 caso" at bounding box center [180, 91] width 27 height 7
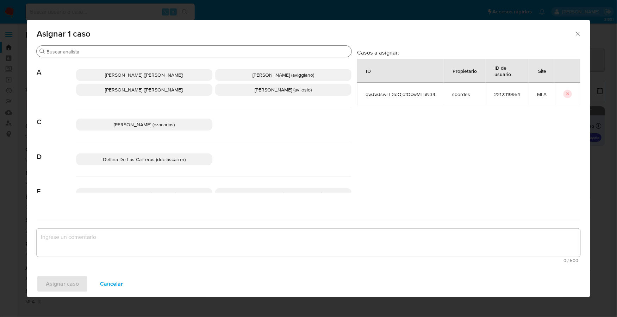
click at [109, 52] on input "Buscar" at bounding box center [197, 52] width 302 height 6
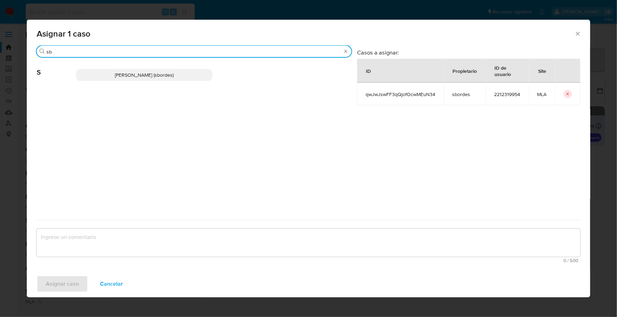
type input "sb"
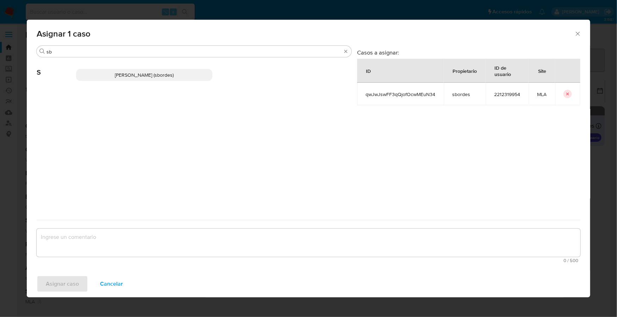
click at [116, 76] on p "Stefania Bordes (sbordes)" at bounding box center [144, 75] width 136 height 12
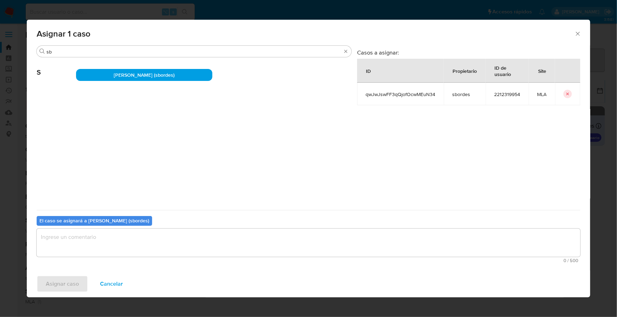
click at [102, 232] on textarea "assign-modal" at bounding box center [308, 243] width 543 height 28
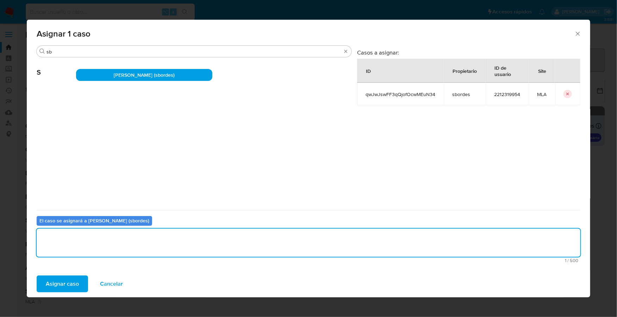
click at [59, 279] on span "Asignar caso" at bounding box center [62, 283] width 33 height 15
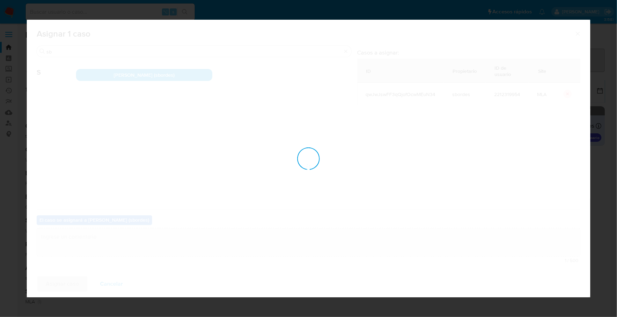
checkbox input "false"
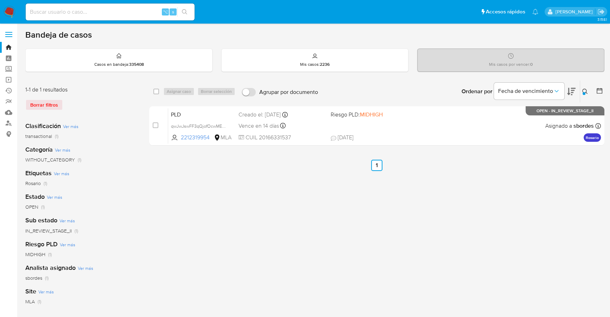
click at [7, 13] on img at bounding box center [10, 12] width 12 height 12
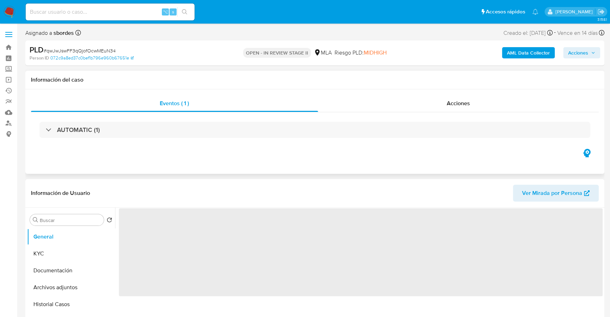
select select "10"
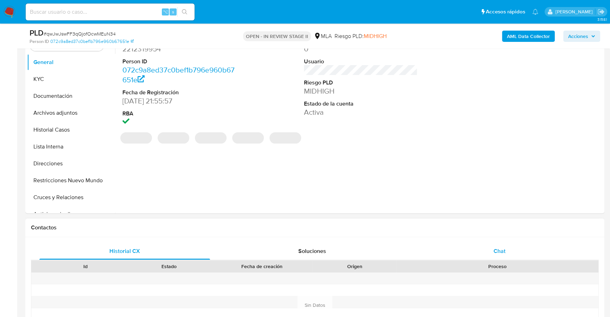
click at [484, 249] on div "Chat" at bounding box center [499, 251] width 171 height 17
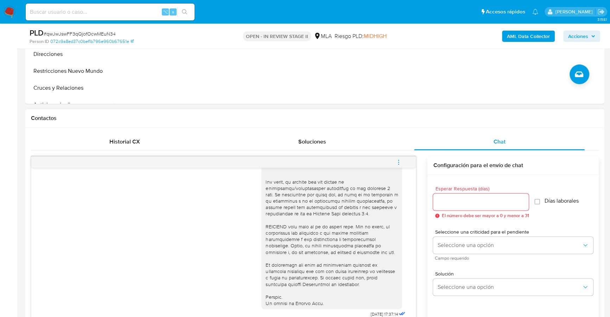
scroll to position [379, 0]
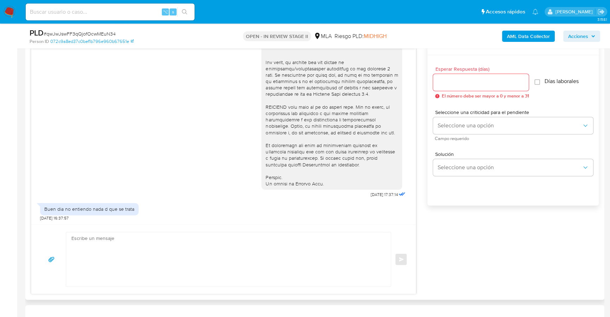
click at [146, 249] on textarea at bounding box center [226, 259] width 311 height 54
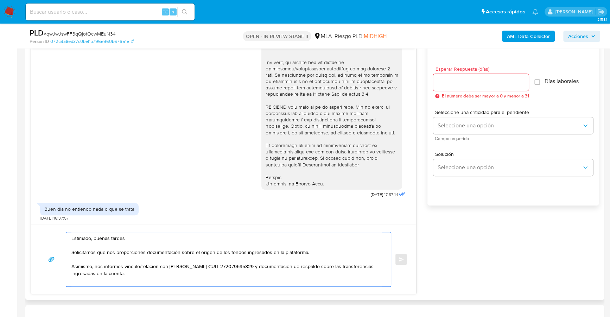
click at [309, 250] on textarea "Estimado, buenas tardes Solicitamos que nos proporciones documentación sobre el…" at bounding box center [226, 259] width 311 height 54
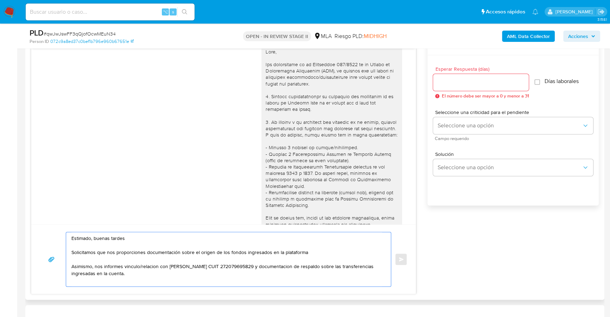
scroll to position [9, 0]
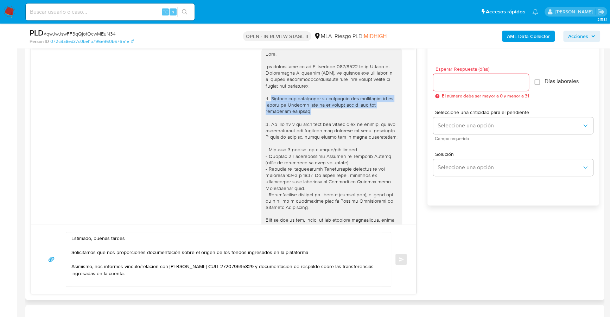
drag, startPoint x: 263, startPoint y: 98, endPoint x: 311, endPoint y: 112, distance: 50.2
click at [311, 112] on div at bounding box center [332, 233] width 132 height 365
copy div "Informa detalladamente la actividad que realizaste en tu cuenta [PERSON_NAME] P…"
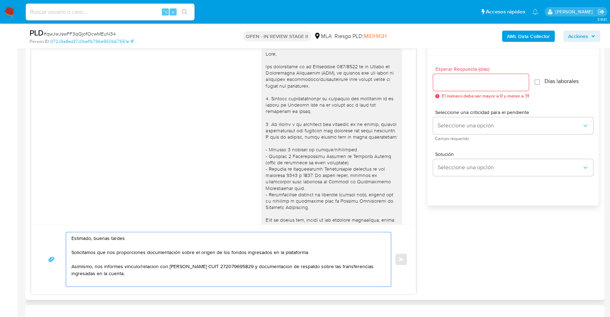
click at [323, 251] on textarea "Estimado, buenas tardes Solicitamos que nos proporciones documentación sobre el…" at bounding box center [226, 259] width 311 height 54
paste textarea "Informa detalladamente la actividad que realizaste en tu cuenta [PERSON_NAME] P…"
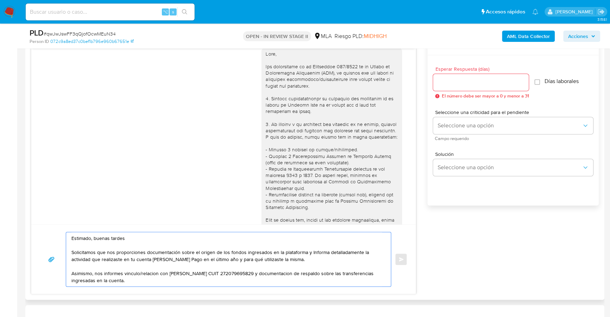
click at [310, 252] on textarea "Estimado, buenas tardes Solicitamos que nos proporciones documentación sobre el…" at bounding box center [226, 259] width 311 height 54
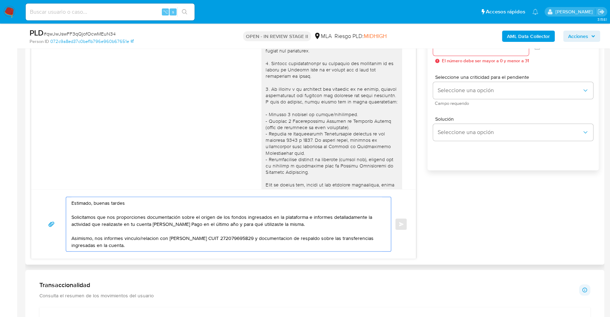
scroll to position [415, 0]
click at [148, 246] on textarea "Estimado, buenas tardes Solicitamos que nos proporciones documentación sobre el…" at bounding box center [226, 223] width 311 height 54
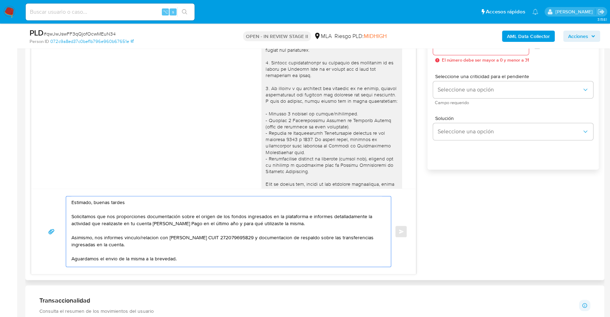
scroll to position [10, 0]
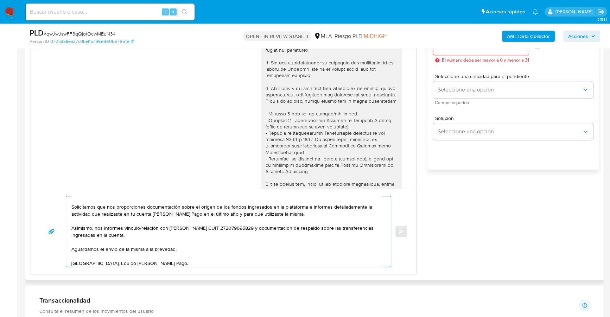
click at [179, 226] on textarea "Estimado, buenas tardes Solicitamos que nos proporciones documentación sobre el…" at bounding box center [226, 231] width 311 height 70
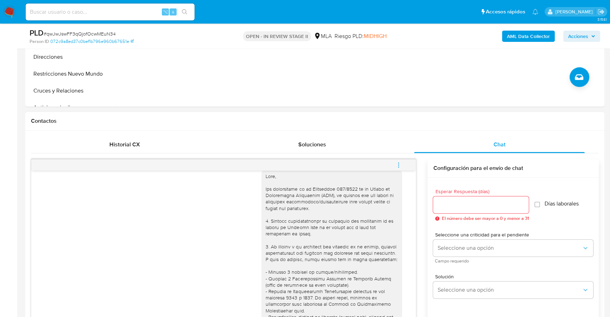
type textarea "Estimado, buenas tardes Solicitamos que nos proporciones documentación sobre el…"
click at [480, 204] on input "Esperar Respuesta (días)" at bounding box center [481, 204] width 96 height 9
type input "1"
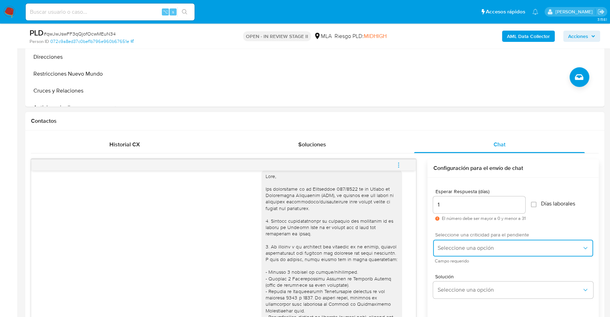
click at [476, 250] on span "Seleccione una opción" at bounding box center [510, 248] width 145 height 7
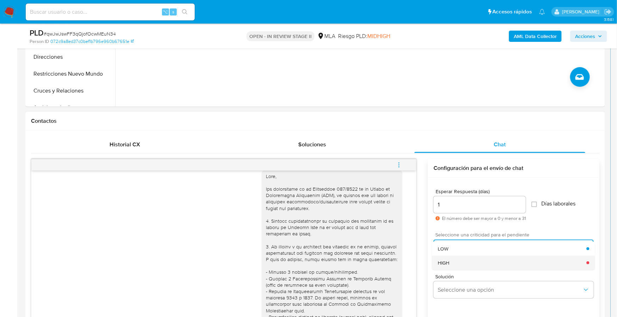
click at [476, 263] on div "HIGH" at bounding box center [512, 263] width 149 height 14
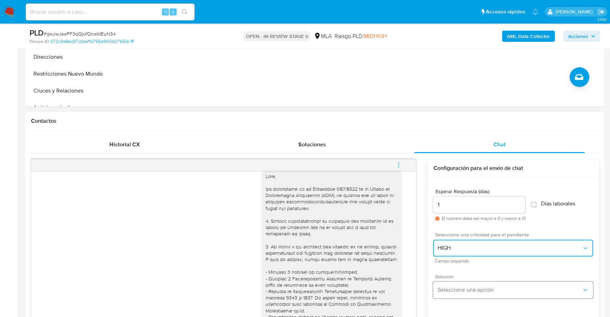
scroll to position [337, 0]
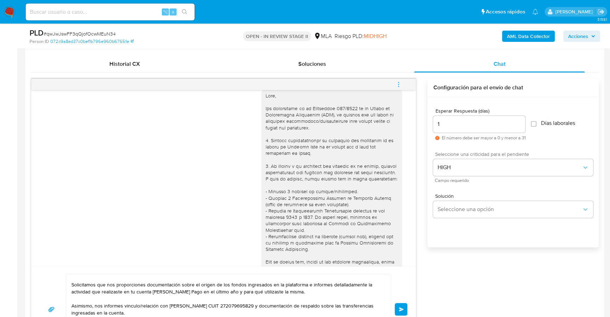
click at [397, 308] on button "Enviar" at bounding box center [401, 309] width 13 height 13
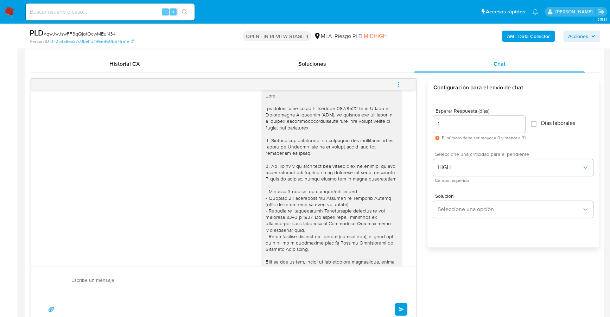
scroll to position [360, 0]
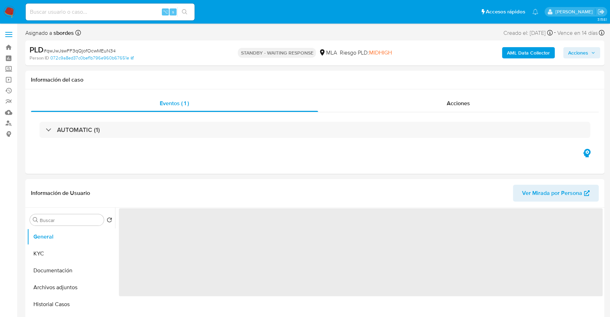
select select "10"
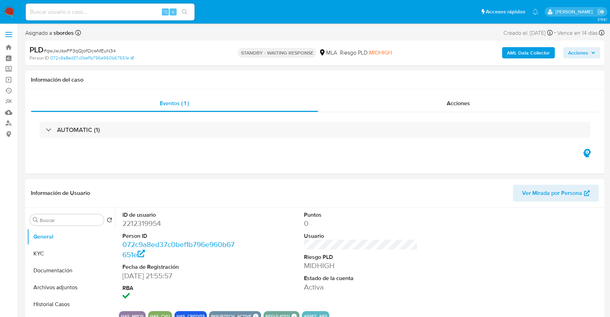
click at [102, 14] on input at bounding box center [110, 11] width 169 height 9
paste input "263487996"
type input "263487996"
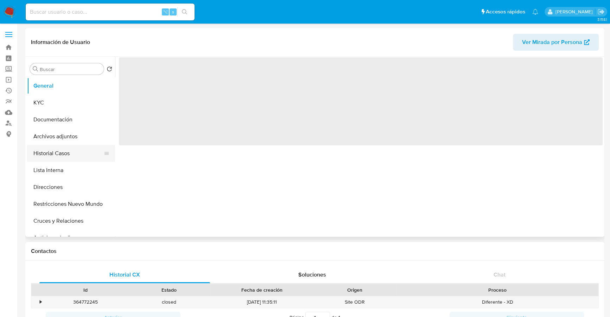
click at [44, 157] on button "Historial Casos" at bounding box center [68, 153] width 82 height 17
select select "10"
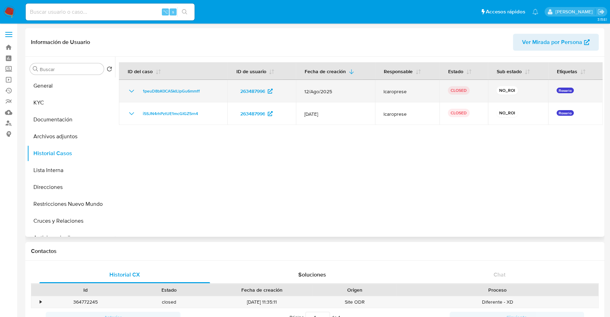
click at [132, 93] on icon "Mostrar/Ocultar" at bounding box center [131, 91] width 8 height 8
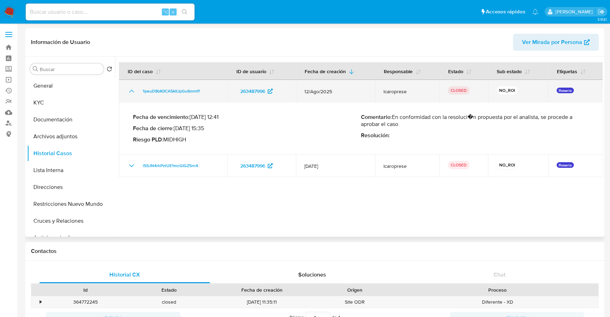
click at [132, 92] on icon "Mostrar/Ocultar" at bounding box center [131, 91] width 8 height 8
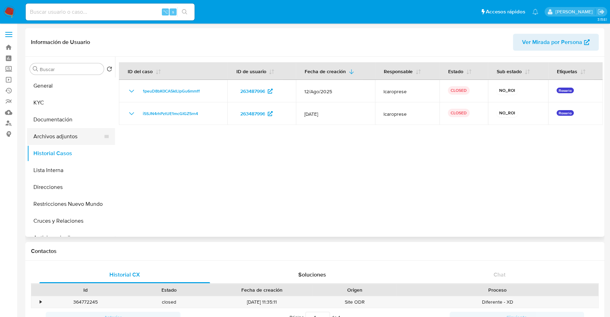
click at [57, 134] on button "Archivos adjuntos" at bounding box center [68, 136] width 82 height 17
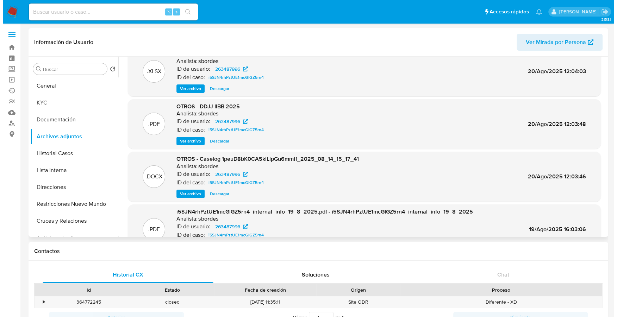
scroll to position [57, 0]
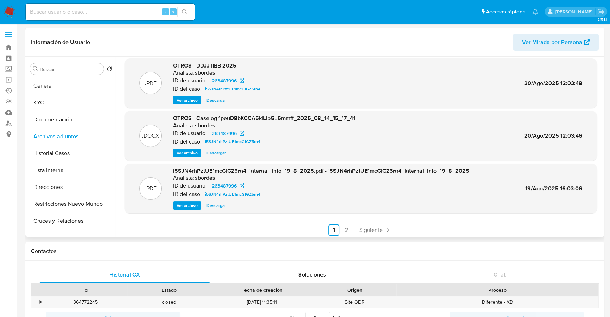
click at [181, 153] on span "Ver archivo" at bounding box center [187, 153] width 21 height 7
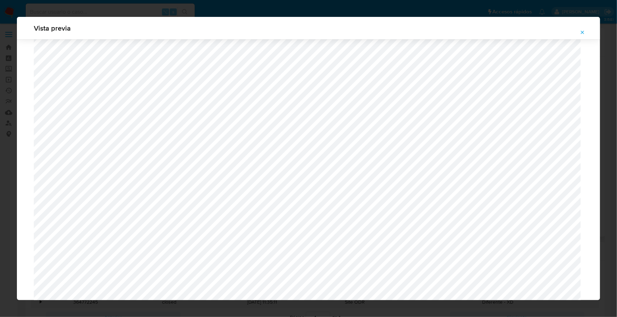
scroll to position [47, 0]
click at [581, 31] on icon "Attachment preview" at bounding box center [582, 32] width 3 height 3
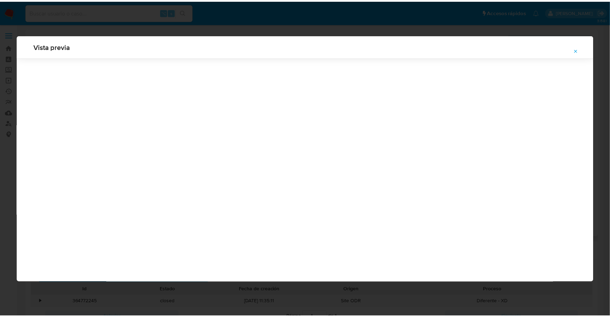
scroll to position [0, 0]
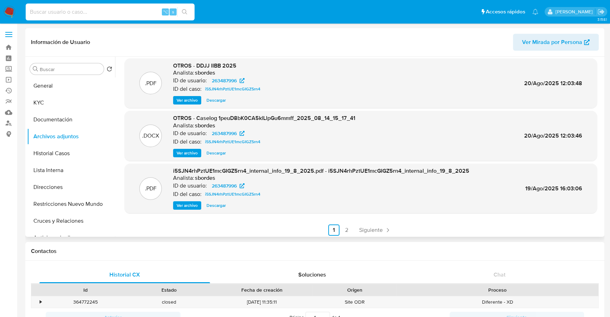
click at [114, 12] on input at bounding box center [110, 11] width 169 height 9
paste input "93791108"
type input "93791108"
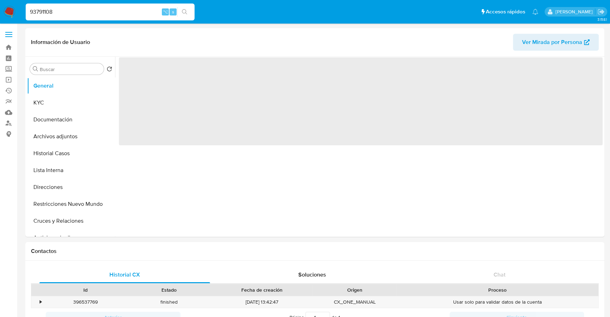
select select "10"
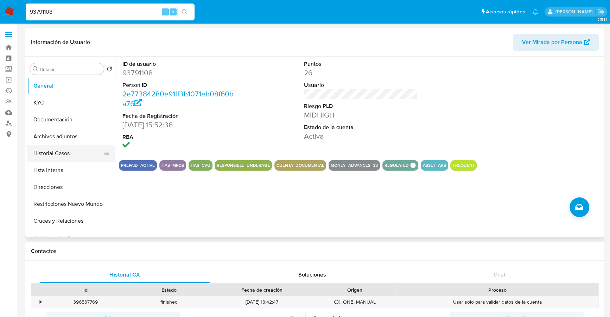
drag, startPoint x: 71, startPoint y: 150, endPoint x: 65, endPoint y: 151, distance: 5.7
click at [71, 150] on button "Historial Casos" at bounding box center [68, 153] width 82 height 17
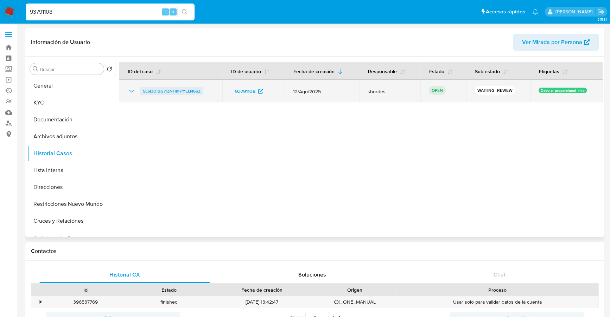
click at [178, 89] on span "5LSI3DjBG7rZNHm7rYELN66Z" at bounding box center [172, 91] width 58 height 8
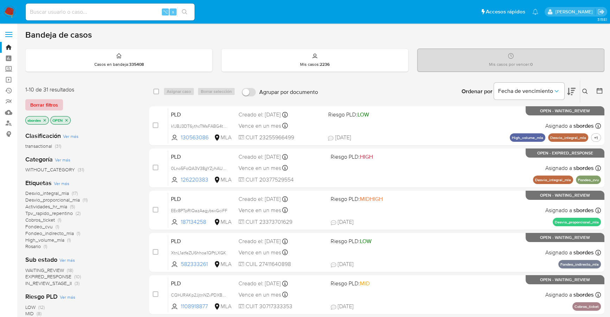
click at [44, 107] on span "Borrar filtros" at bounding box center [44, 105] width 28 height 10
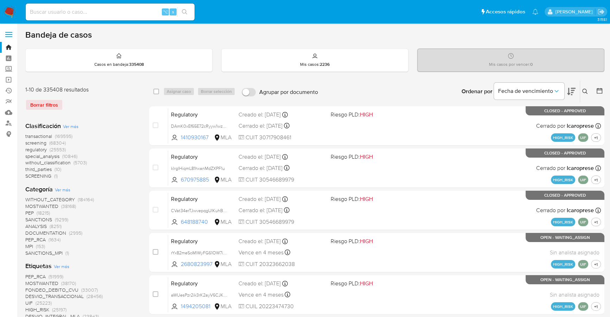
click at [585, 89] on icon at bounding box center [586, 92] width 6 height 6
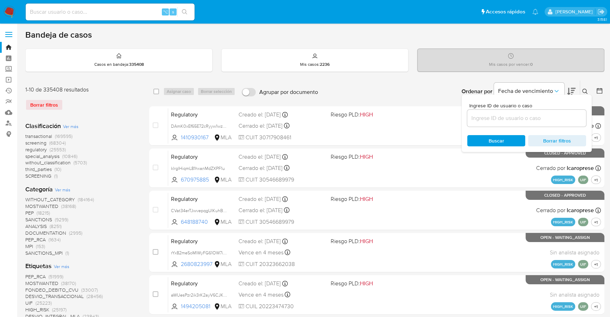
click at [550, 113] on div at bounding box center [526, 118] width 119 height 17
click at [556, 120] on input at bounding box center [526, 118] width 119 height 9
paste input "5LSI3DjBG7rZNHm7rYELN66Z"
type input "5LSI3DjBG7rZNHm7rYELN66Z"
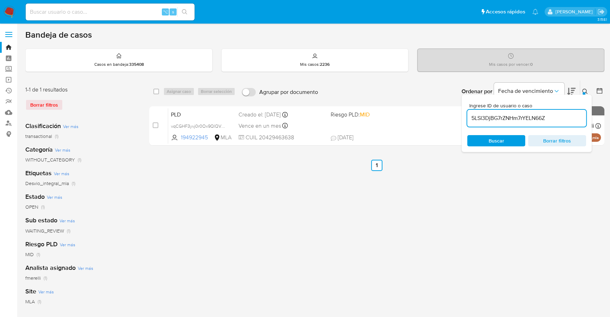
click at [583, 91] on icon at bounding box center [586, 92] width 6 height 6
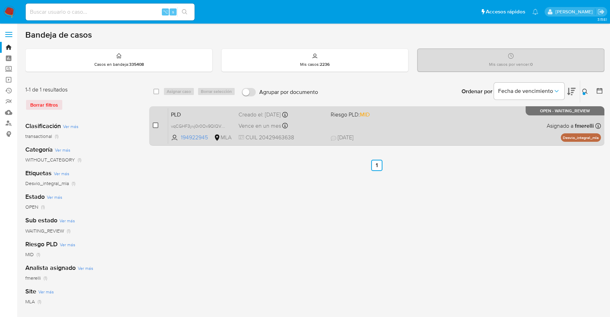
click at [157, 122] on input "checkbox" at bounding box center [156, 125] width 6 height 6
checkbox input "true"
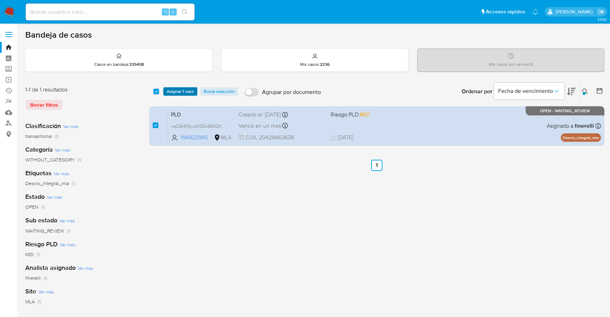
click at [179, 88] on span "Asignar 1 caso" at bounding box center [180, 91] width 27 height 7
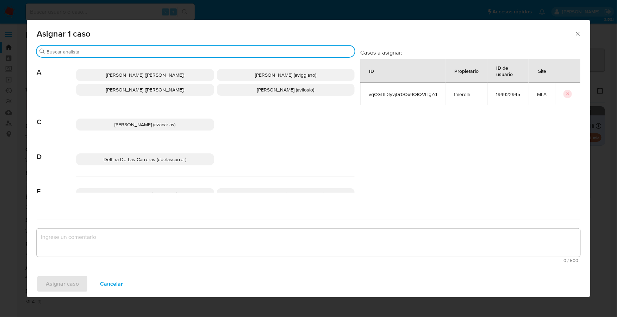
click at [139, 49] on input "Buscar" at bounding box center [198, 52] width 305 height 6
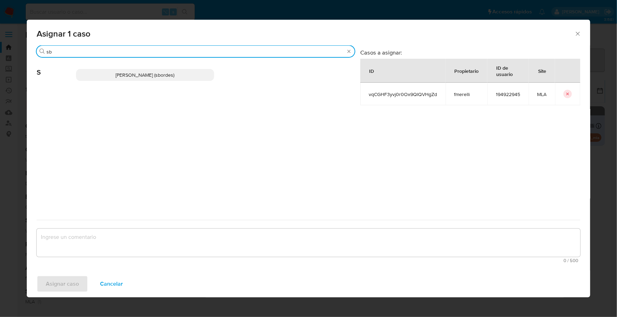
type input "sb"
click at [145, 76] on span "[PERSON_NAME] (sbordes)" at bounding box center [144, 74] width 59 height 7
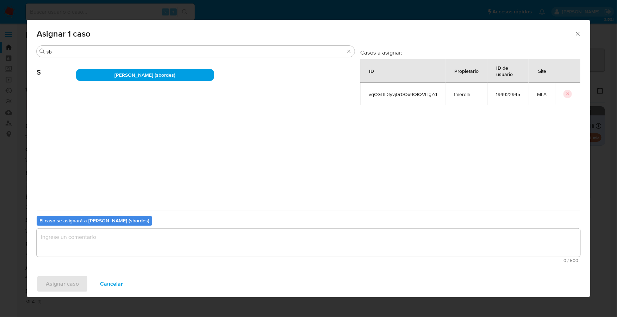
click at [112, 239] on textarea "assign-modal" at bounding box center [308, 243] width 543 height 28
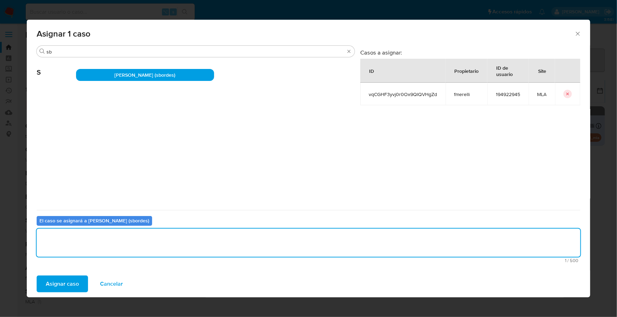
click at [52, 285] on span "Asignar caso" at bounding box center [62, 283] width 33 height 15
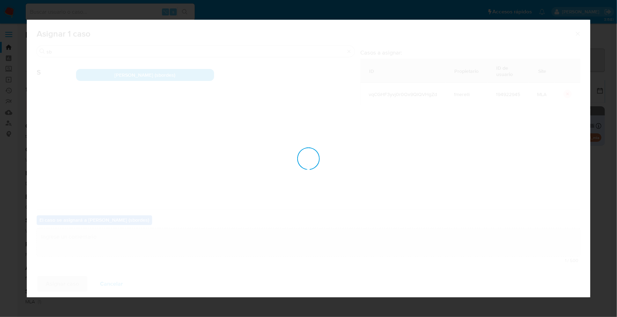
checkbox input "false"
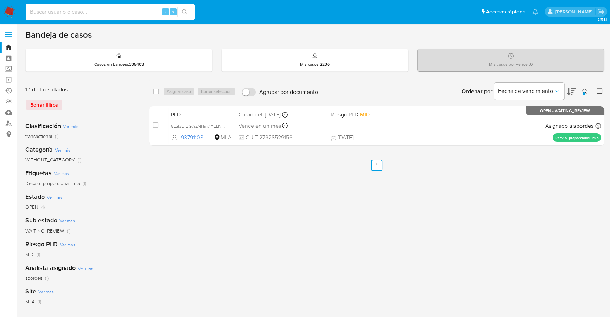
click at [119, 14] on input at bounding box center [110, 11] width 169 height 9
paste input "DTmAA9SnYEIIefeSpxXmtPmr"
type input "DTmAA9SnYEIIefeSpxXmtPmr"
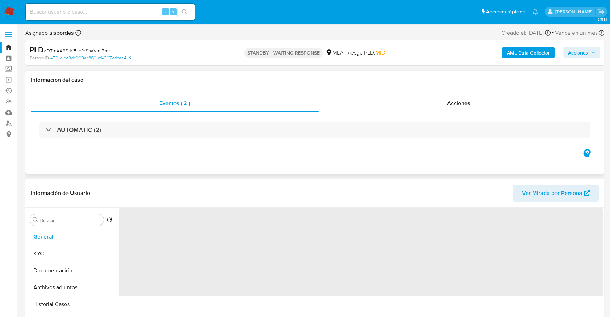
select select "10"
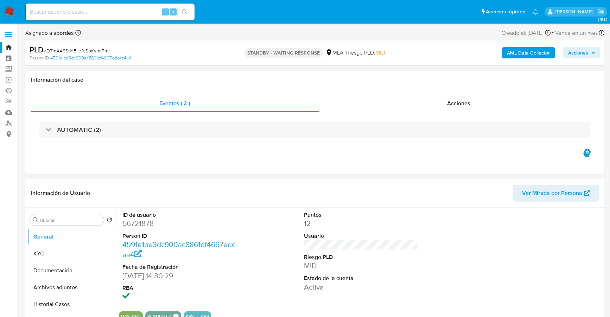
click at [12, 10] on img at bounding box center [10, 12] width 12 height 12
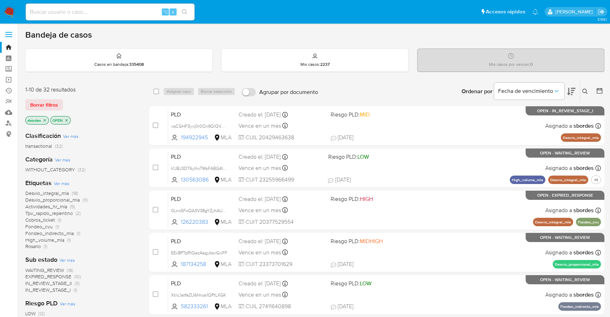
click at [56, 146] on span "(32)" at bounding box center [59, 146] width 8 height 7
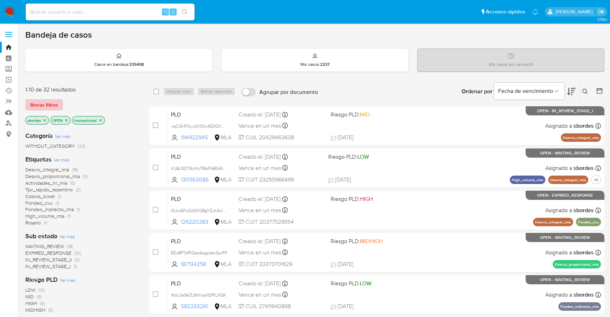
click at [48, 103] on span "Borrar filtros" at bounding box center [44, 105] width 28 height 10
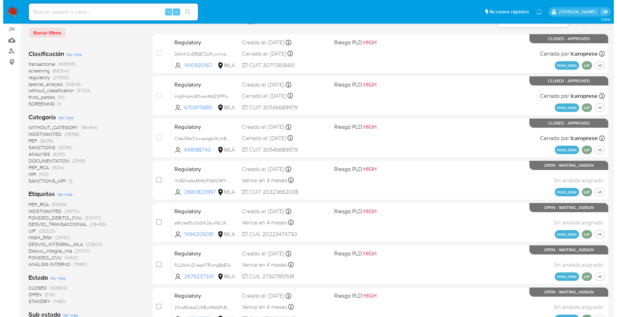
scroll to position [238, 0]
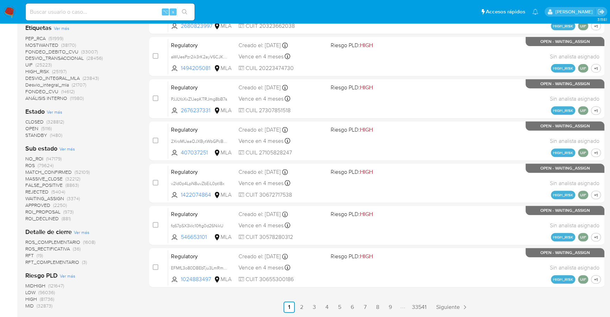
click at [46, 133] on span "STANDBY" at bounding box center [36, 135] width 22 height 7
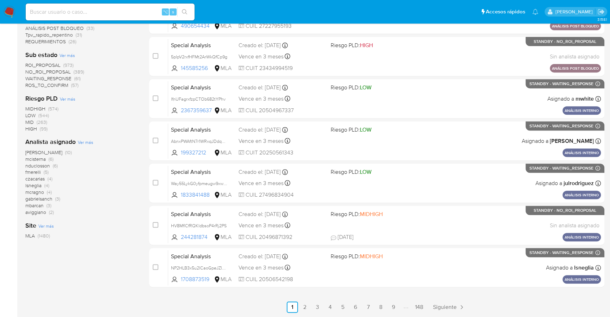
click at [84, 147] on div "Analista asignado Ver más amedzovich (10) mcisterna (6) [PERSON_NAME] (6) fmere…" at bounding box center [81, 177] width 113 height 78
click at [86, 141] on span "Ver más" at bounding box center [85, 142] width 15 height 6
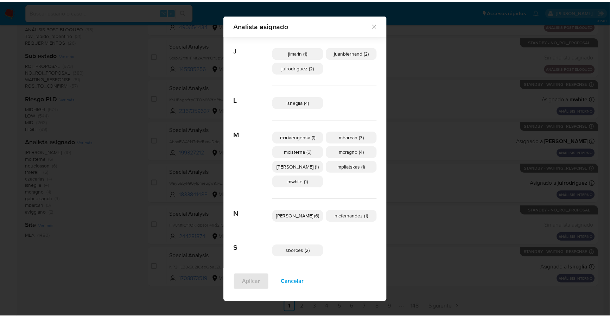
scroll to position [204, 0]
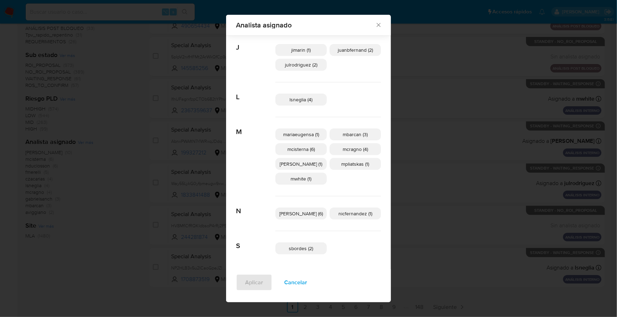
click at [376, 26] on icon "Cerrar" at bounding box center [378, 25] width 4 height 4
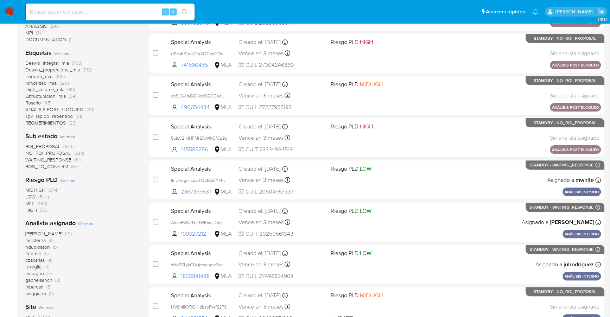
scroll to position [0, 0]
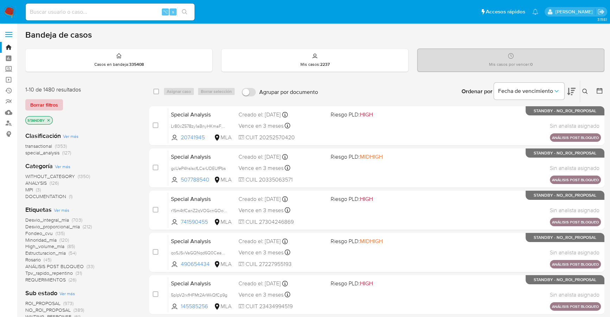
click at [49, 107] on span "Borrar filtros" at bounding box center [44, 105] width 28 height 10
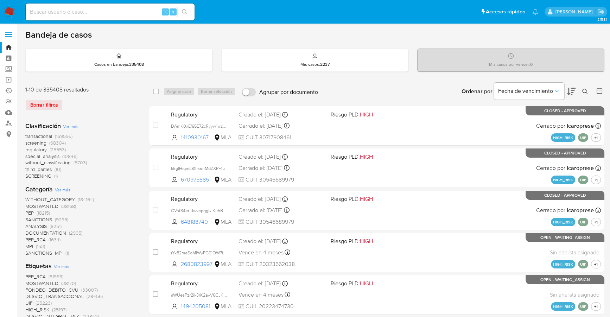
click at [587, 89] on icon at bounding box center [586, 92] width 6 height 6
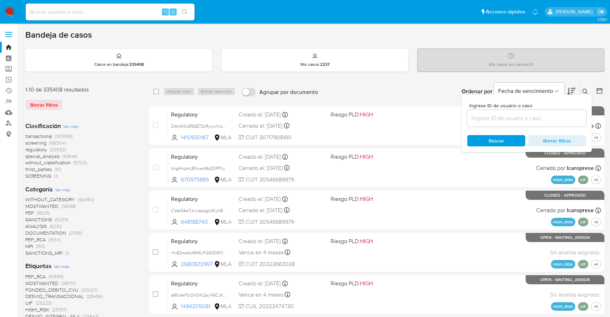
click at [598, 89] on icon at bounding box center [600, 91] width 6 height 6
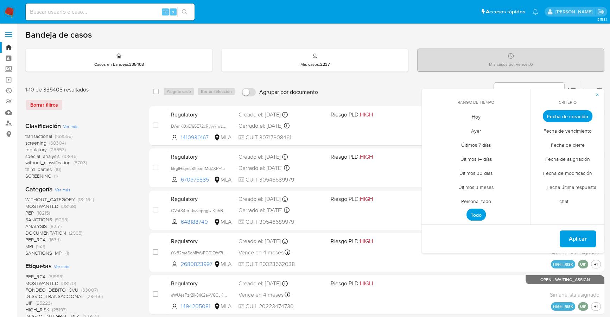
click at [567, 186] on span "Fecha última respuesta chat" at bounding box center [568, 194] width 57 height 29
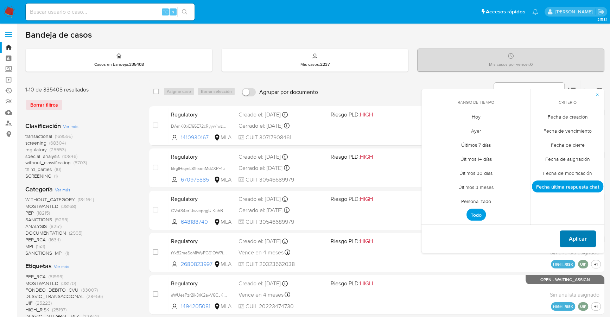
click at [580, 241] on span "Aplicar" at bounding box center [578, 238] width 18 height 15
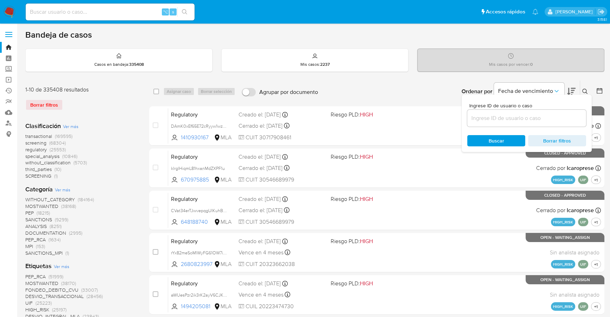
click at [133, 122] on div "Clasificación Ver más transactional (169595) screening (68304) regulatory (2555…" at bounding box center [81, 151] width 113 height 58
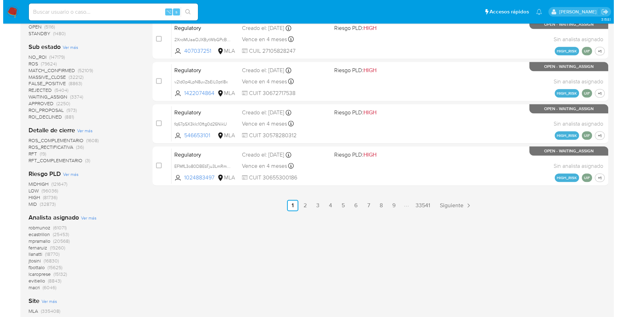
scroll to position [401, 0]
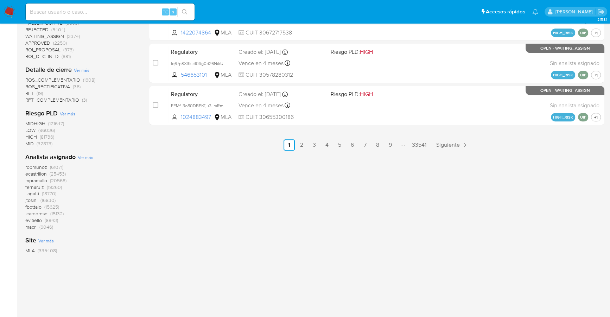
click at [87, 158] on span "Ver más" at bounding box center [85, 157] width 15 height 6
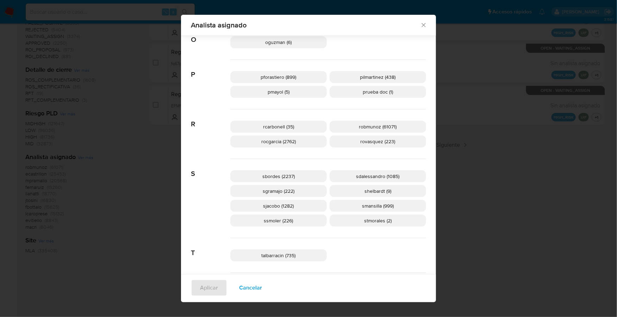
scroll to position [939, 0]
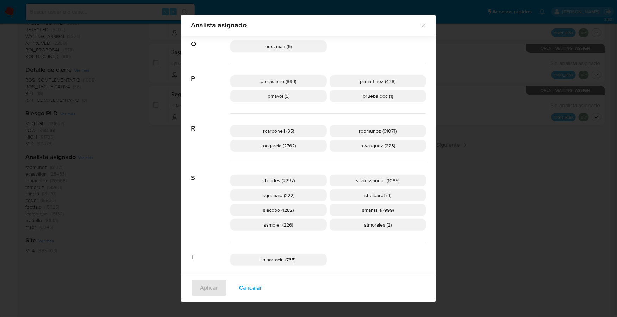
click at [293, 178] on p "sbordes (2237)" at bounding box center [278, 181] width 96 height 12
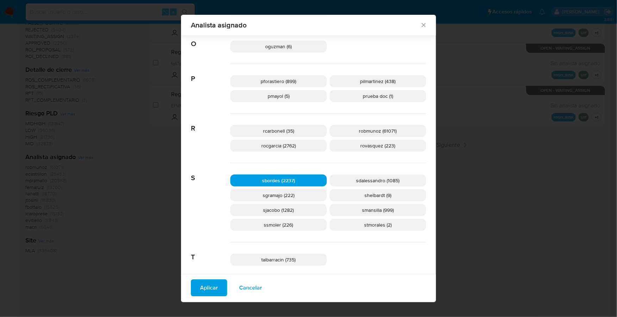
click at [200, 285] on span "Aplicar" at bounding box center [209, 288] width 18 height 15
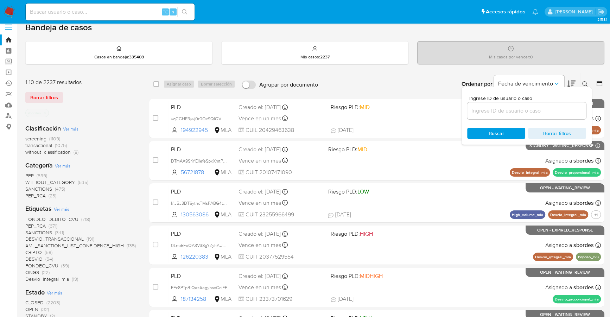
scroll to position [16, 0]
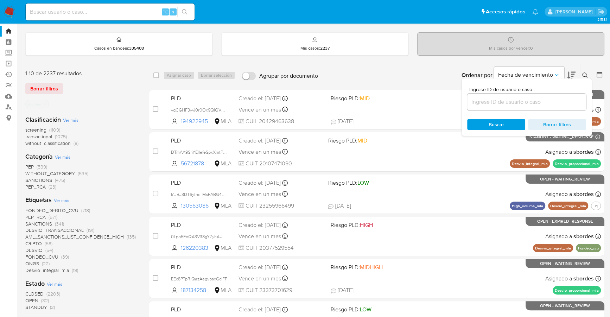
click at [38, 298] on span "OPEN" at bounding box center [31, 300] width 13 height 7
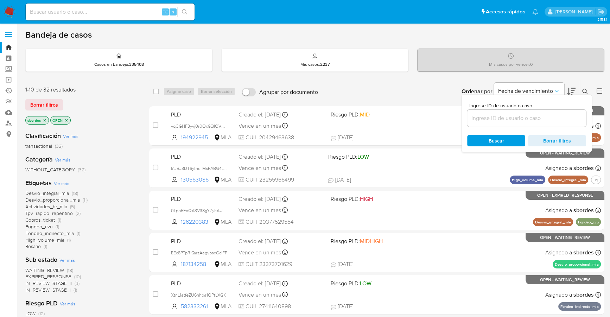
click at [583, 89] on icon at bounding box center [586, 92] width 6 height 6
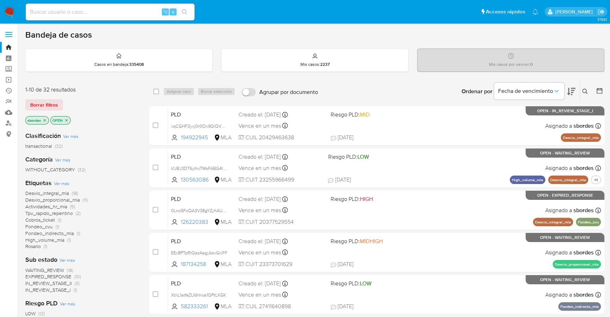
click at [600, 88] on icon at bounding box center [599, 90] width 7 height 7
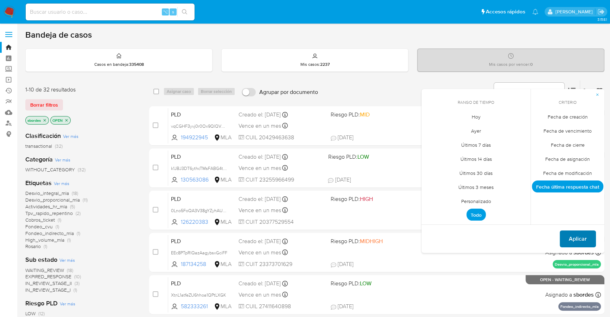
click at [576, 235] on span "Aplicar" at bounding box center [578, 238] width 18 height 15
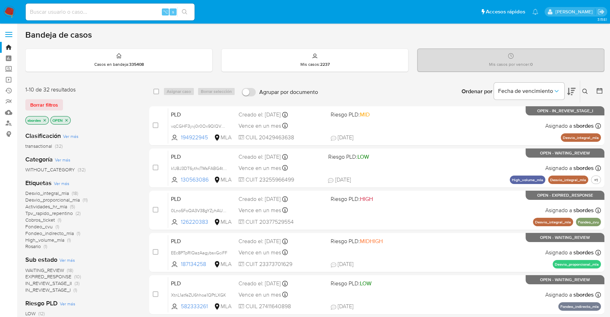
click at [569, 92] on icon at bounding box center [571, 91] width 8 height 7
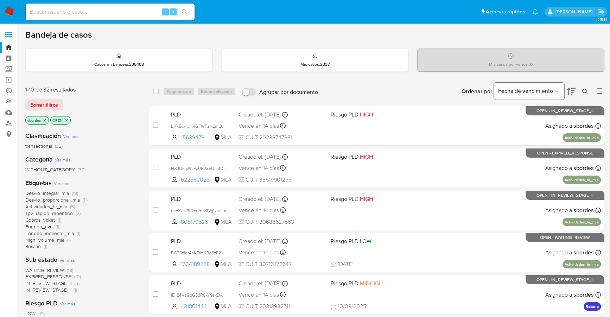
click at [558, 90] on icon "Ordenar por" at bounding box center [557, 91] width 4 height 2
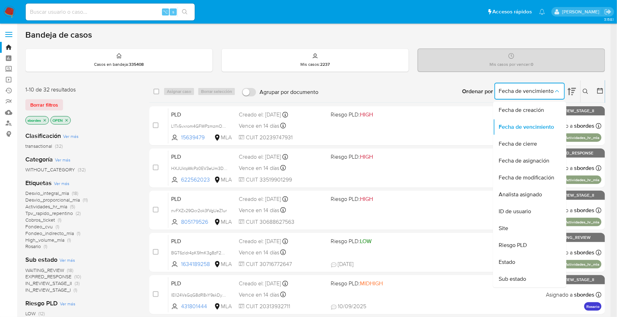
drag, startPoint x: 578, startPoint y: 77, endPoint x: 596, endPoint y: 86, distance: 19.7
click at [578, 77] on div "Bandeja de casos Casos en bandeja : 335408 Mis casos : 2237 Mis casos por vence…" at bounding box center [314, 291] width 579 height 522
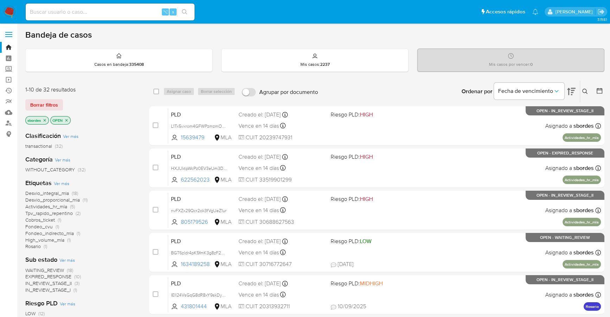
click at [600, 87] on icon at bounding box center [599, 90] width 7 height 7
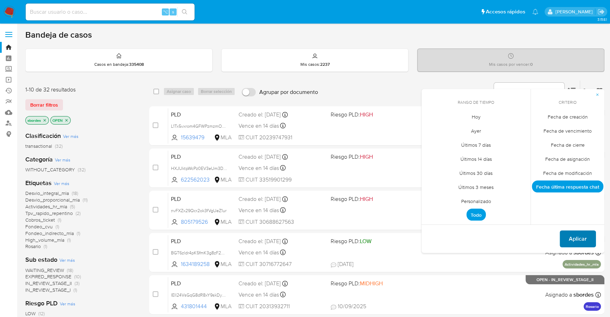
click at [574, 234] on span "Aplicar" at bounding box center [578, 238] width 18 height 15
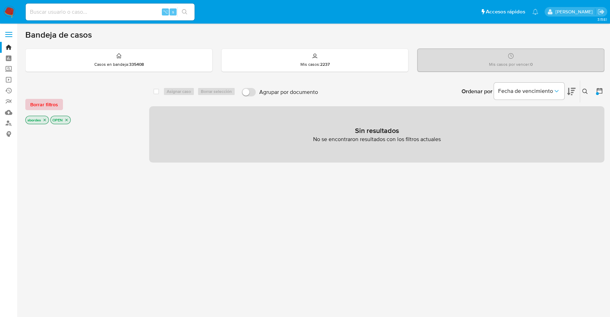
click at [53, 105] on span "Borrar filtros" at bounding box center [44, 105] width 28 height 10
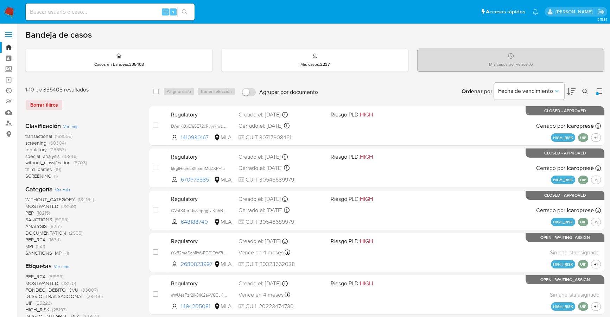
click at [583, 89] on icon at bounding box center [586, 92] width 6 height 6
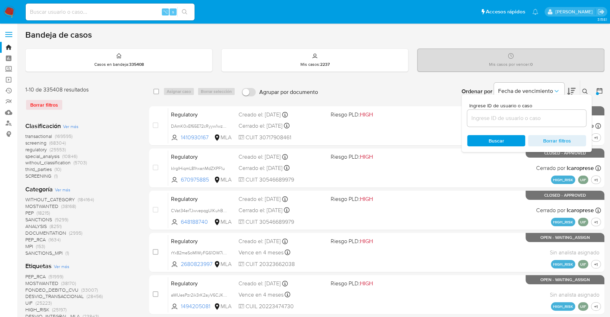
click at [535, 114] on input at bounding box center [526, 118] width 119 height 9
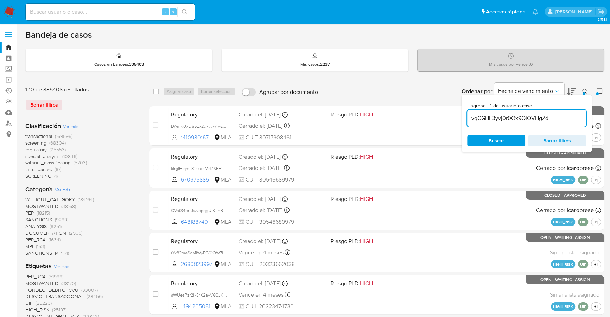
type input "vqCGHF3yvj0r0Ox9QlQVHgZd"
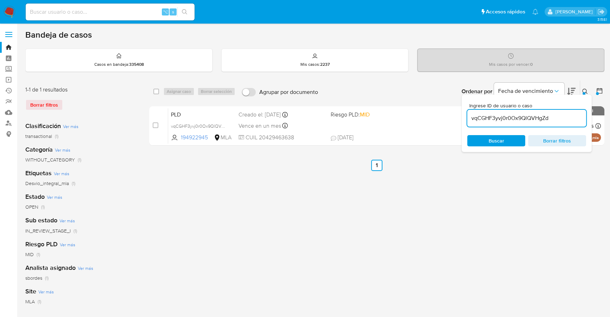
click at [585, 89] on icon at bounding box center [586, 92] width 6 height 6
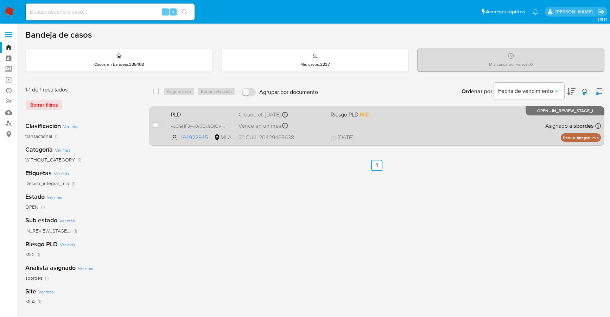
click at [314, 132] on div "PLD vqCGHF3yvj0r0Ox9QlQVHgZd 194922945 MLA Riesgo PLD: MID Creado el: [DATE] Cr…" at bounding box center [384, 126] width 433 height 36
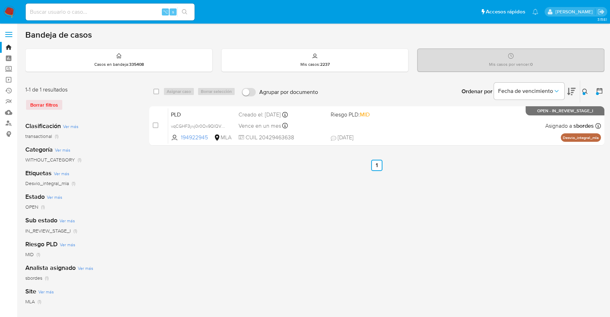
click at [6, 7] on img at bounding box center [10, 12] width 12 height 12
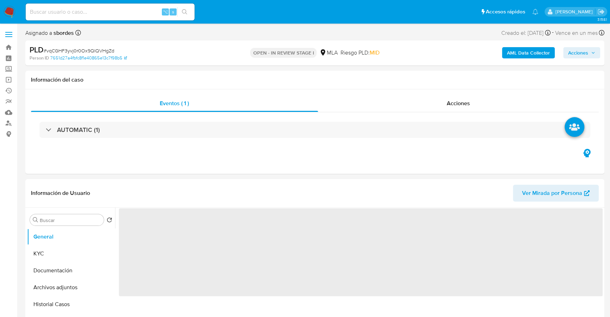
select select "10"
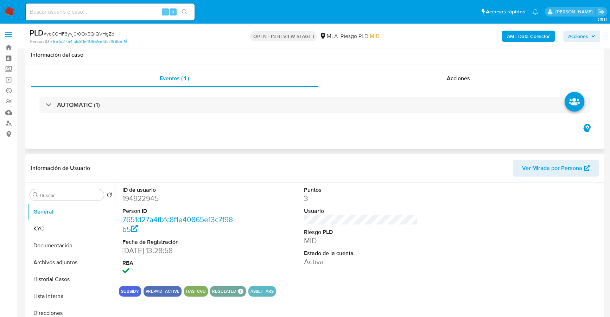
scroll to position [156, 0]
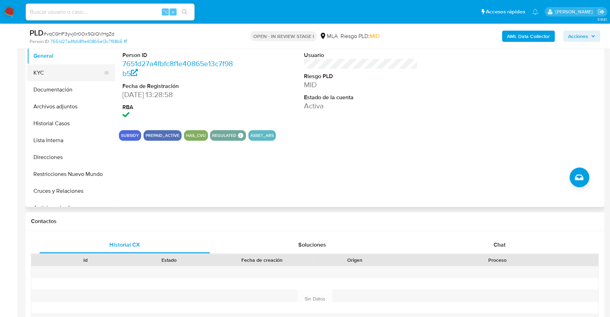
click at [57, 65] on button "KYC" at bounding box center [68, 72] width 82 height 17
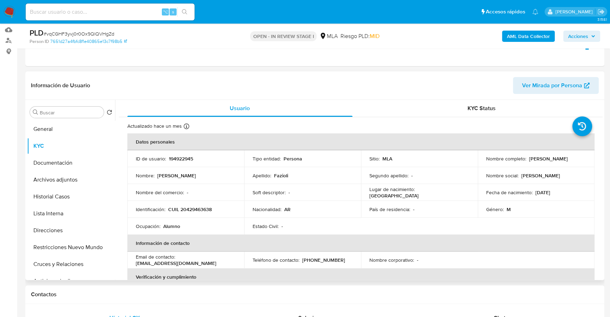
scroll to position [0, 0]
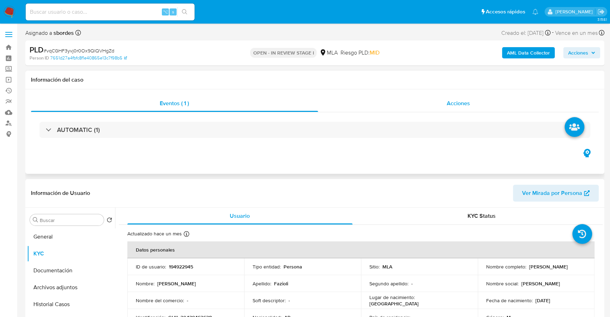
click at [459, 97] on div "Acciones" at bounding box center [458, 103] width 281 height 17
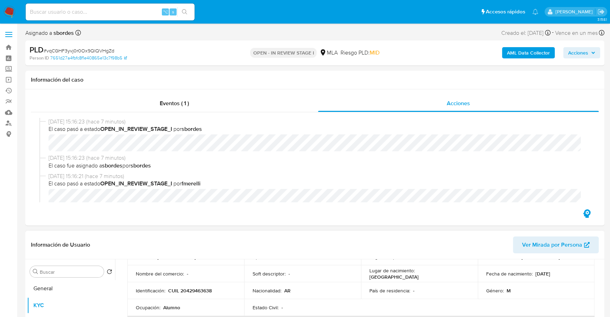
scroll to position [161, 0]
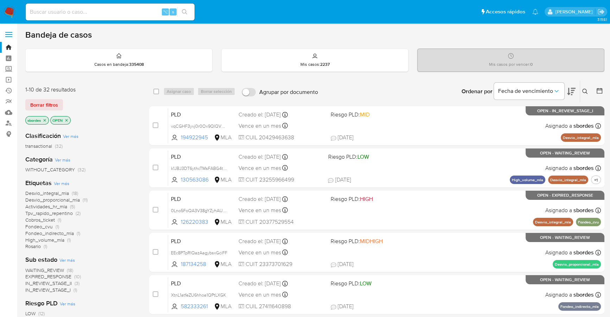
click at [36, 105] on span "Borrar filtros" at bounding box center [44, 105] width 28 height 10
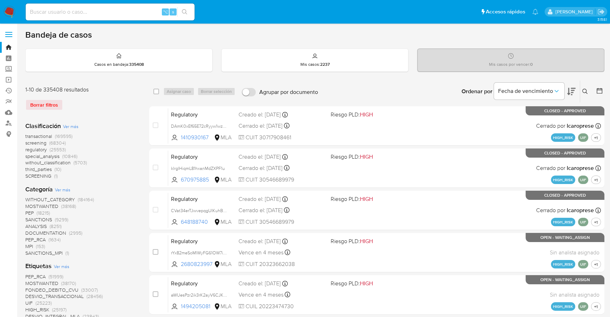
click at [581, 92] on button at bounding box center [586, 91] width 12 height 8
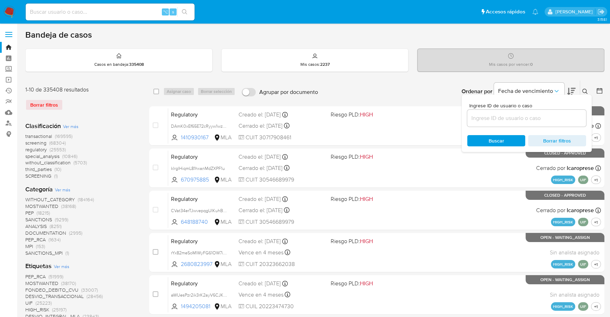
click at [520, 115] on input at bounding box center [526, 118] width 119 height 9
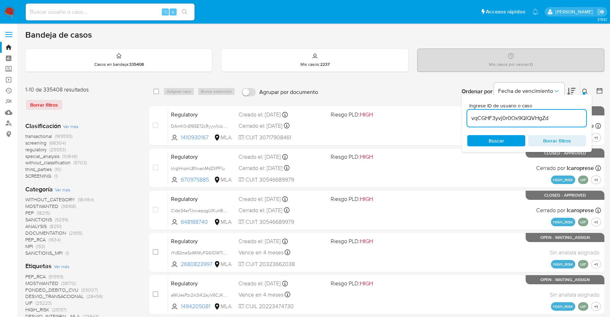
type input "vqCGHF3yvj0r0Ox9QlQVHgZd"
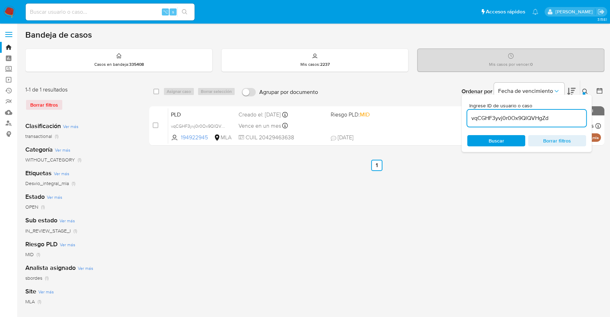
click at [584, 88] on button at bounding box center [586, 91] width 12 height 8
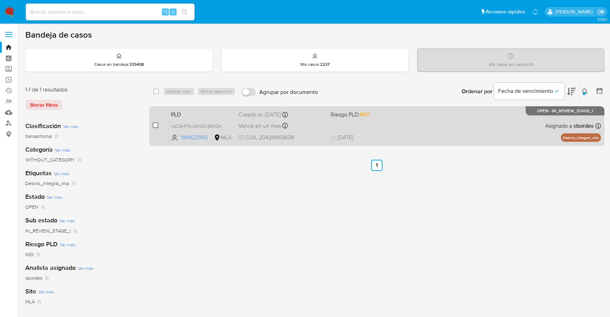
click at [157, 125] on input "checkbox" at bounding box center [156, 125] width 6 height 6
checkbox input "true"
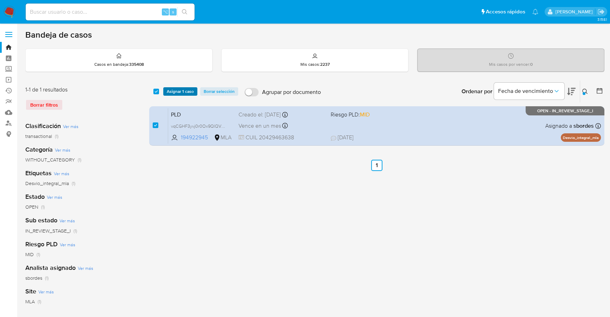
click at [178, 93] on span "Asignar 1 caso" at bounding box center [180, 91] width 27 height 7
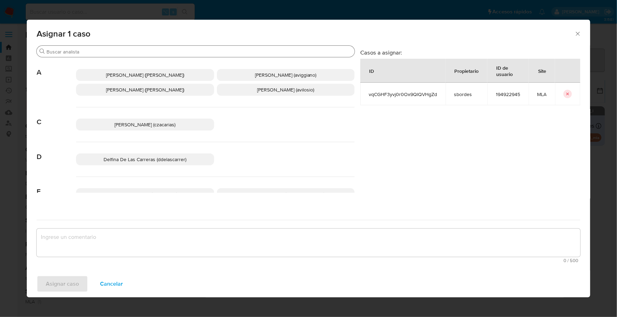
click at [139, 55] on div "Buscar" at bounding box center [196, 51] width 318 height 11
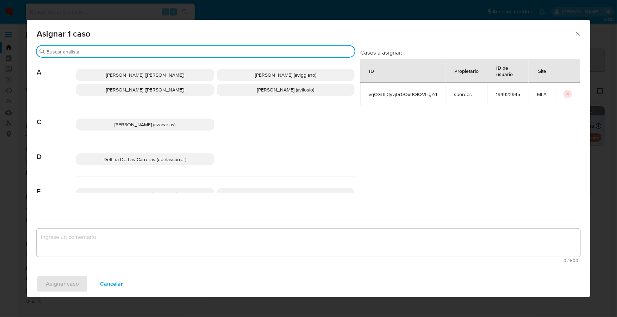
click at [139, 52] on input "Buscar" at bounding box center [198, 52] width 305 height 6
type input "g"
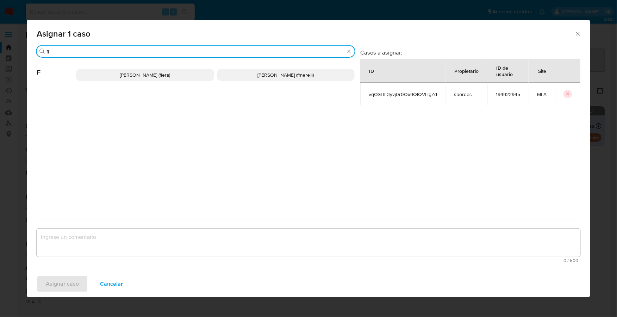
type input "fl"
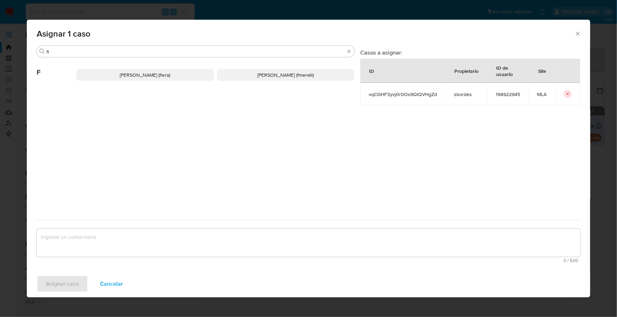
click at [316, 78] on p "[PERSON_NAME] (fmerelli)" at bounding box center [286, 75] width 138 height 12
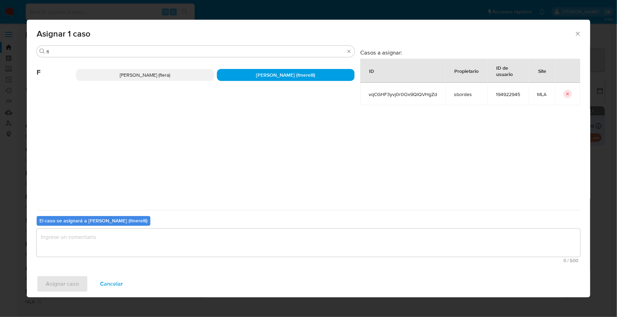
click at [141, 243] on textarea "assign-modal" at bounding box center [308, 243] width 543 height 28
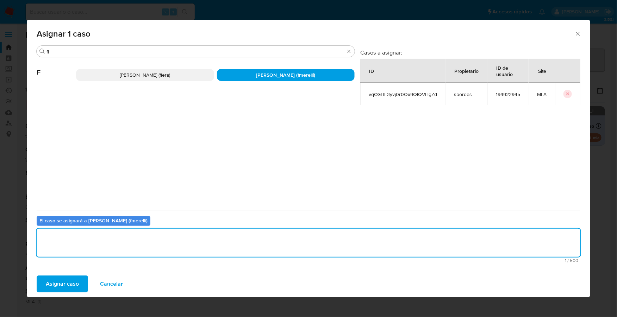
click at [72, 284] on span "Asignar caso" at bounding box center [62, 283] width 33 height 15
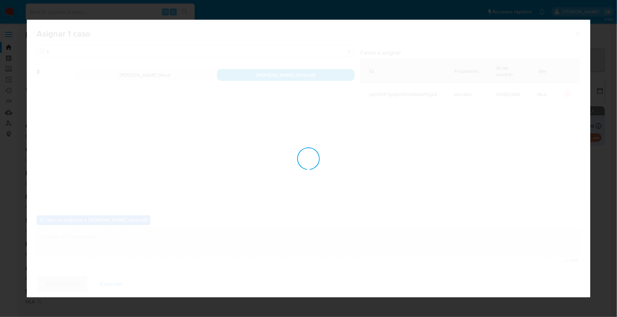
checkbox input "false"
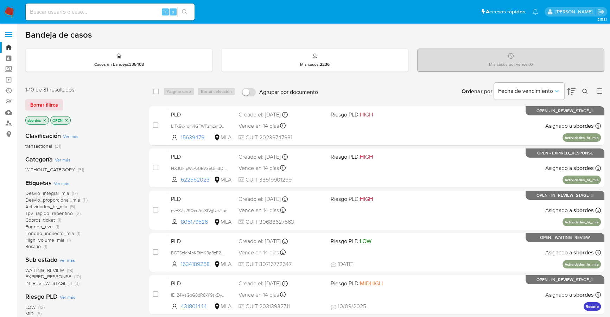
click at [584, 92] on icon at bounding box center [585, 91] width 5 height 5
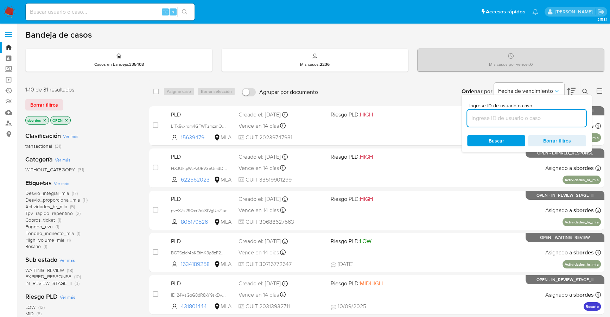
click at [556, 115] on input at bounding box center [526, 118] width 119 height 9
type input "93791108"
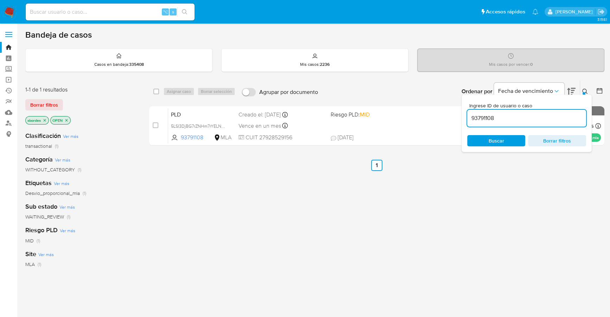
click at [587, 89] on icon at bounding box center [586, 92] width 6 height 6
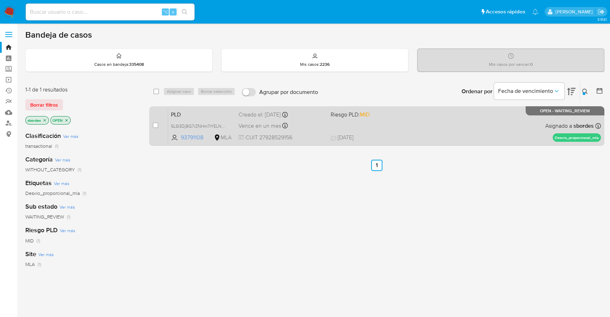
click at [150, 123] on div "case-item-checkbox No es posible asignar el caso PLD 5LSI3DjBG7rZNHm7rYELN66Z 9…" at bounding box center [376, 125] width 455 height 39
click at [155, 124] on input "checkbox" at bounding box center [156, 125] width 6 height 6
checkbox input "true"
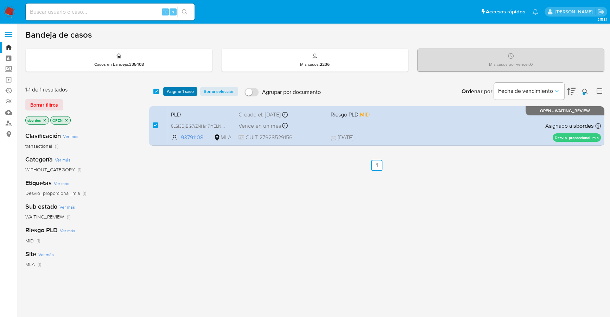
click at [175, 88] on span "Asignar 1 caso" at bounding box center [180, 91] width 27 height 7
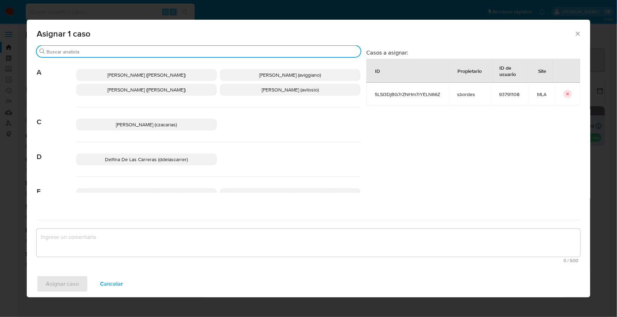
click at [122, 52] on input "Buscar" at bounding box center [201, 52] width 311 height 6
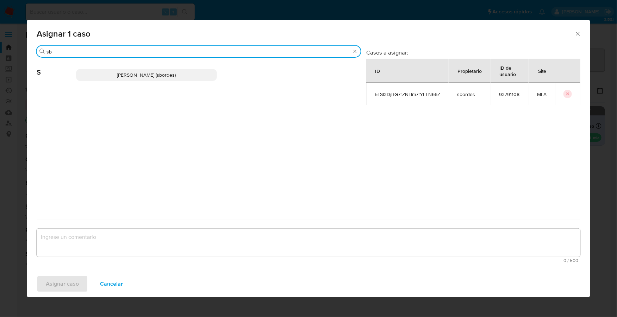
type input "sb"
click at [126, 72] on span "Stefania Bordes (sbordes)" at bounding box center [146, 74] width 59 height 7
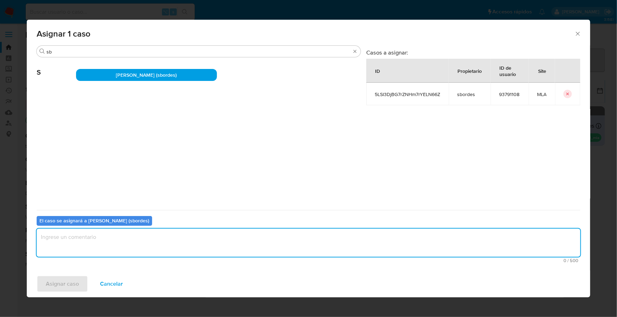
click at [103, 243] on textarea "assign-modal" at bounding box center [308, 243] width 543 height 28
click at [46, 276] on span "Asignar caso" at bounding box center [62, 283] width 33 height 15
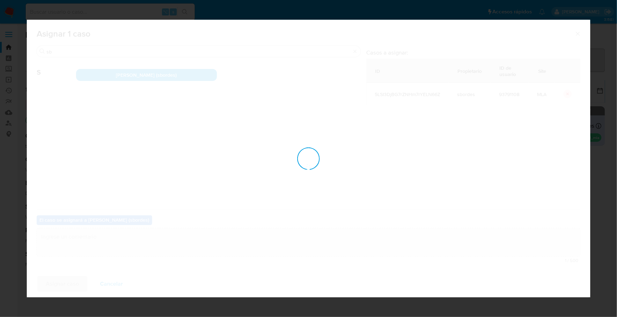
checkbox input "false"
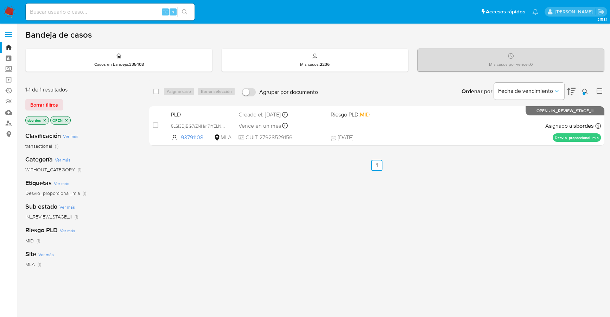
click at [586, 95] on button at bounding box center [586, 91] width 12 height 8
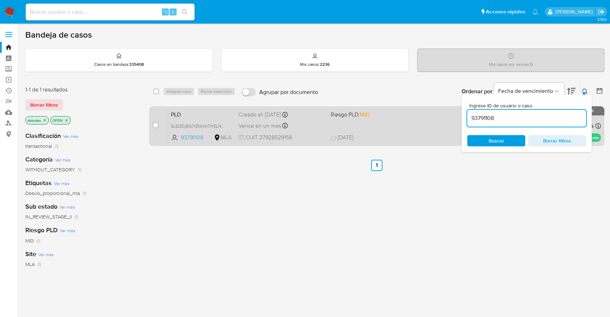
drag, startPoint x: 523, startPoint y: 115, endPoint x: 441, endPoint y: 114, distance: 82.4
click at [441, 114] on div "select-all-cases-checkbox Asignar caso Borrar selección Agrupar por documento O…" at bounding box center [376, 114] width 455 height 68
type input "XtnL1atfeZU6hhoa1QPtLXGK"
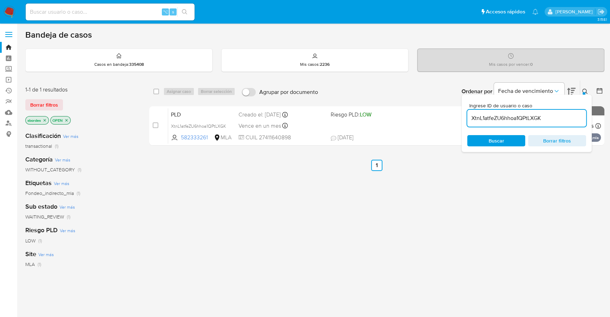
click at [584, 90] on icon at bounding box center [586, 92] width 6 height 6
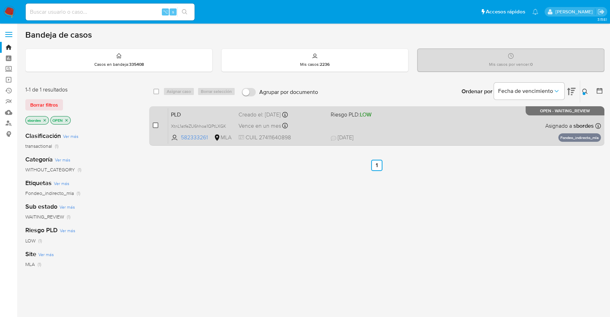
click at [153, 125] on input "checkbox" at bounding box center [156, 125] width 6 height 6
checkbox input "true"
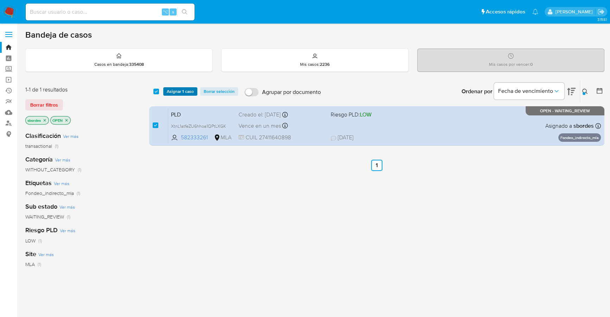
click at [178, 89] on span "Asignar 1 caso" at bounding box center [180, 91] width 27 height 7
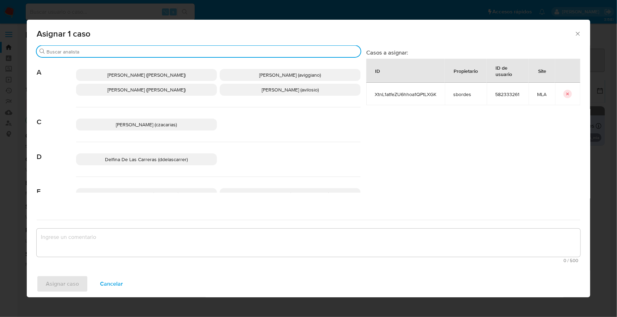
click at [96, 54] on input "Buscar" at bounding box center [201, 52] width 311 height 6
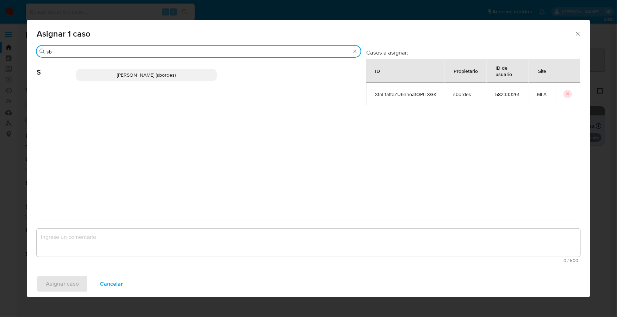
type input "sb"
click at [98, 78] on p "Stefania Bordes (sbordes)" at bounding box center [146, 75] width 141 height 12
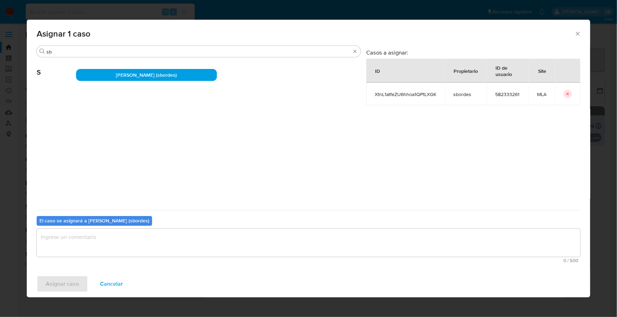
click at [127, 216] on div "El caso se asignará a Stefania Bordes (sbordes) 0 / 500 500 caracteres restantes" at bounding box center [308, 238] width 543 height 56
click at [120, 229] on textarea "assign-modal" at bounding box center [308, 243] width 543 height 28
click at [71, 281] on span "Asignar caso" at bounding box center [62, 283] width 33 height 15
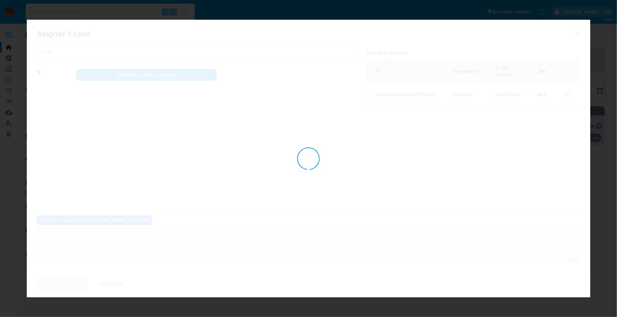
checkbox input "false"
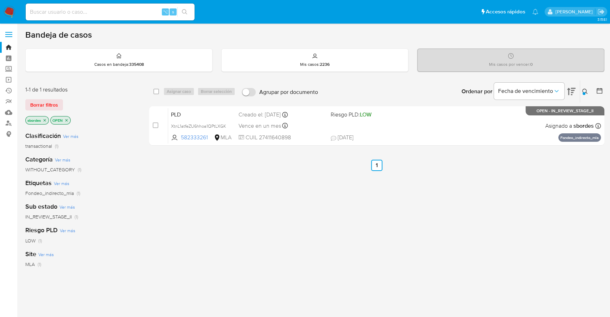
click at [12, 12] on img at bounding box center [10, 12] width 12 height 12
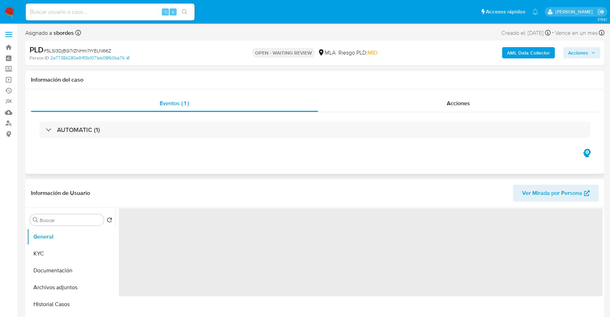
select select "10"
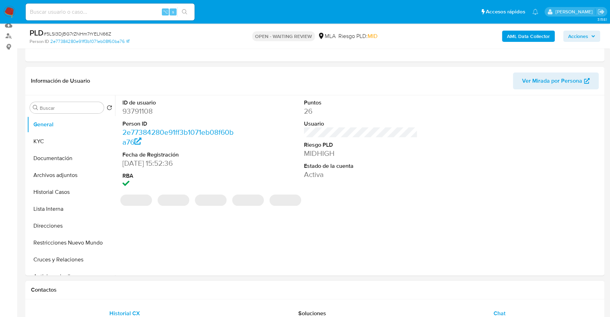
scroll to position [201, 0]
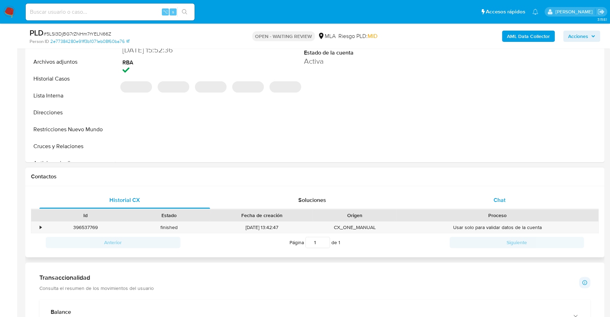
click at [489, 198] on div "Chat" at bounding box center [499, 200] width 171 height 17
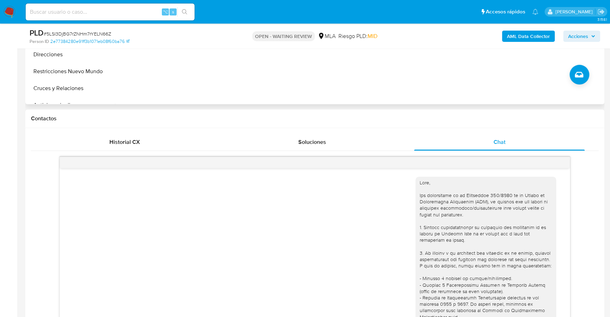
scroll to position [78, 0]
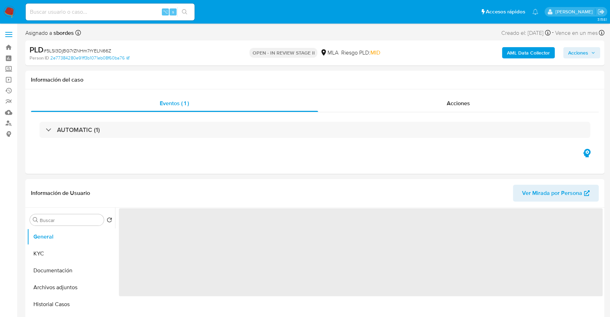
select select "10"
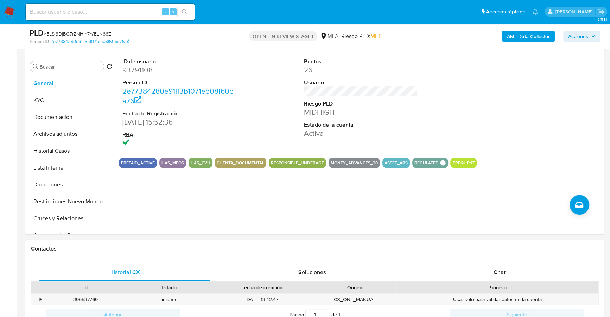
scroll to position [255, 0]
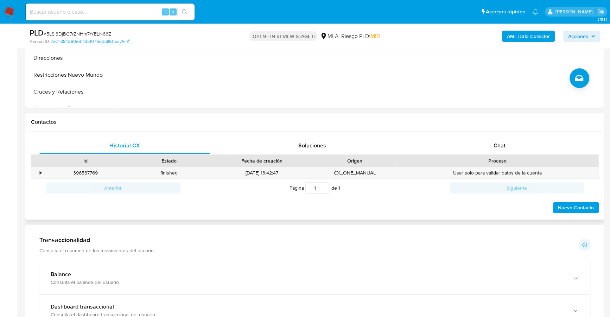
click at [504, 134] on div "Historial CX Soluciones Chat Id Estado Fecha de creación Origen Proceso • 39653…" at bounding box center [314, 176] width 579 height 88
click at [504, 137] on div "Chat" at bounding box center [499, 145] width 171 height 17
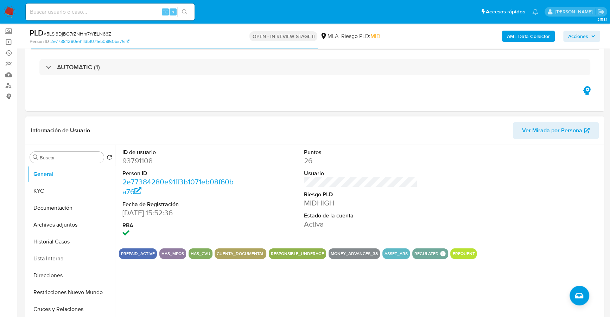
scroll to position [36, 0]
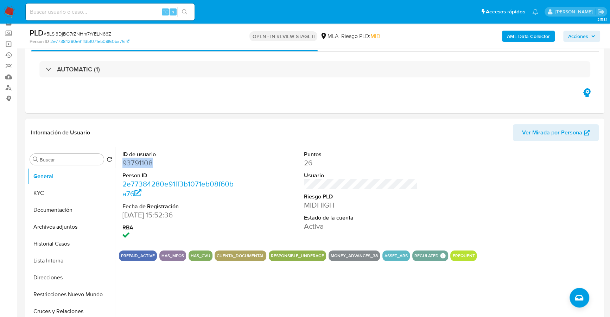
copy dd "93791108"
click at [94, 7] on input at bounding box center [110, 11] width 169 height 9
paste input "93791108"
type input "93791108"
click at [51, 197] on button "KYC" at bounding box center [68, 193] width 82 height 17
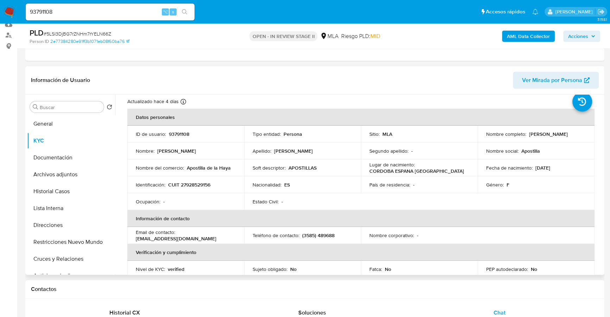
scroll to position [0, 0]
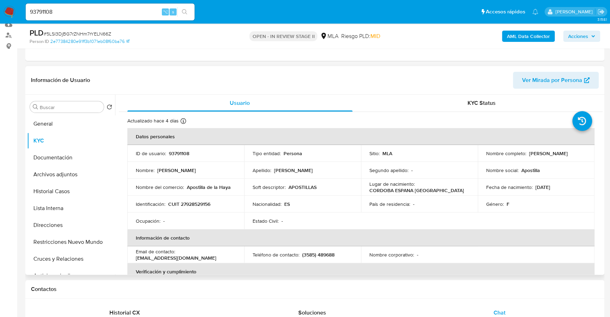
drag, startPoint x: 188, startPoint y: 154, endPoint x: 158, endPoint y: 162, distance: 30.9
click at [158, 162] on tbody "ID de usuario : 93791108 Tipo entidad : Persona Sitio : MLA Nombre completo : M…" at bounding box center [360, 187] width 467 height 84
copy p "93791108"
click at [65, 162] on button "Documentación" at bounding box center [68, 157] width 82 height 17
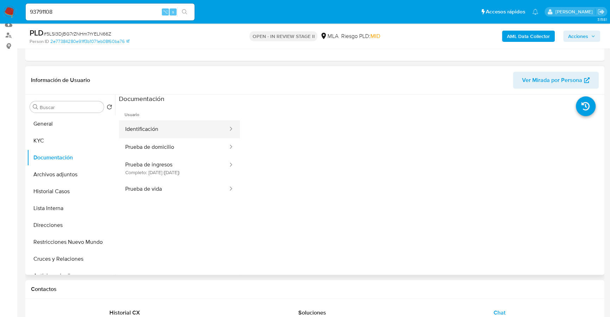
click at [171, 121] on button "Identificación" at bounding box center [174, 129] width 110 height 18
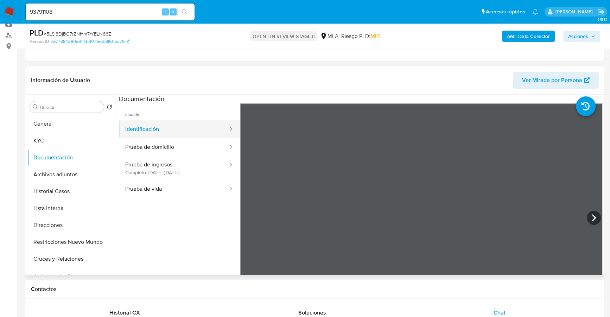
click at [181, 134] on button "Identificación" at bounding box center [174, 129] width 110 height 18
click at [181, 143] on button "Prueba de domicilio" at bounding box center [174, 147] width 110 height 18
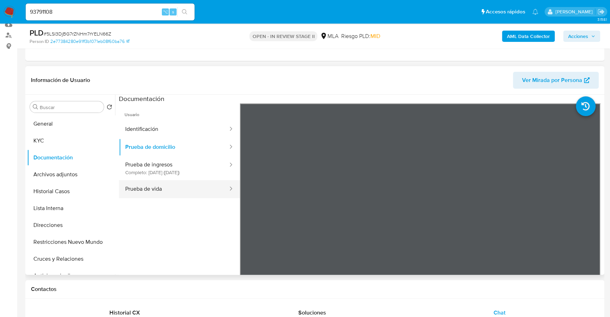
click at [168, 189] on button "Prueba de vida" at bounding box center [174, 189] width 110 height 18
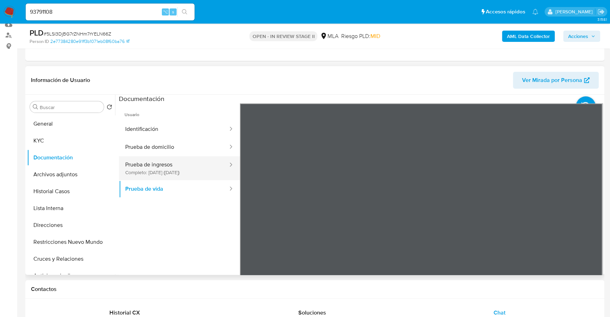
click at [151, 166] on button "Prueba de ingresos Completo: 26/11/2022 (hace 3 años)" at bounding box center [174, 168] width 110 height 24
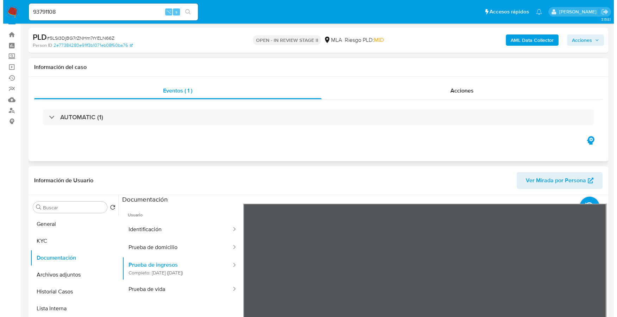
scroll to position [2, 0]
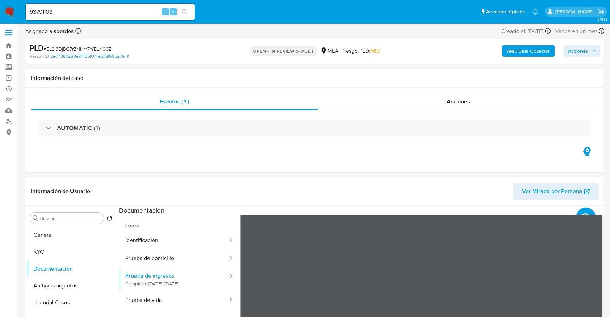
click at [518, 52] on b "AML Data Collector" at bounding box center [528, 50] width 43 height 11
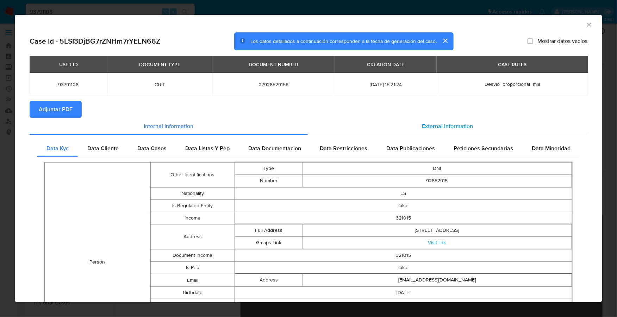
click at [444, 123] on span "External information" at bounding box center [447, 126] width 51 height 8
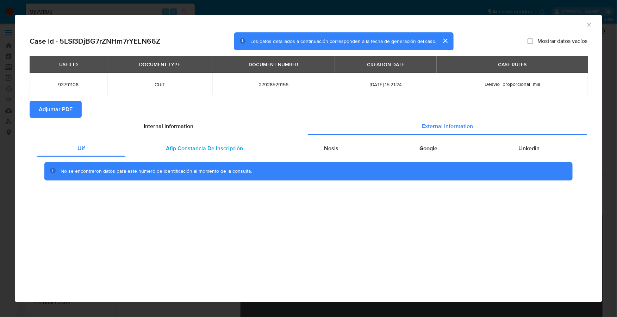
click at [204, 153] on div "Afip Constancia De Inscripción" at bounding box center [204, 148] width 158 height 17
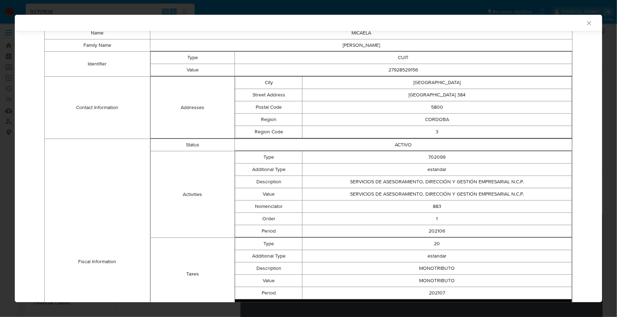
scroll to position [17, 0]
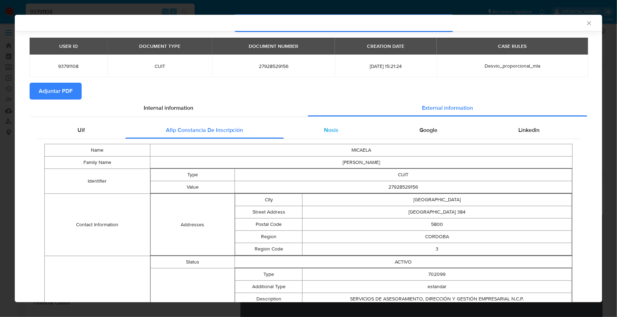
click at [324, 132] on span "Nosis" at bounding box center [331, 130] width 14 height 8
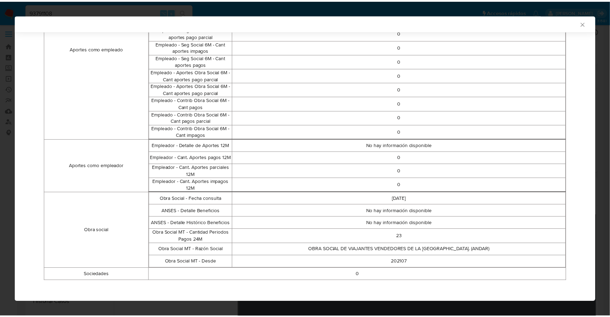
scroll to position [0, 0]
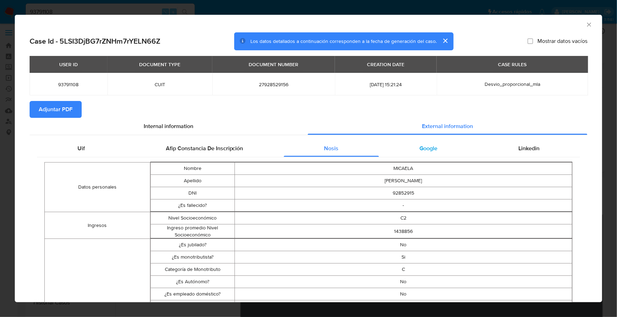
click at [434, 148] on div "Google" at bounding box center [428, 148] width 99 height 17
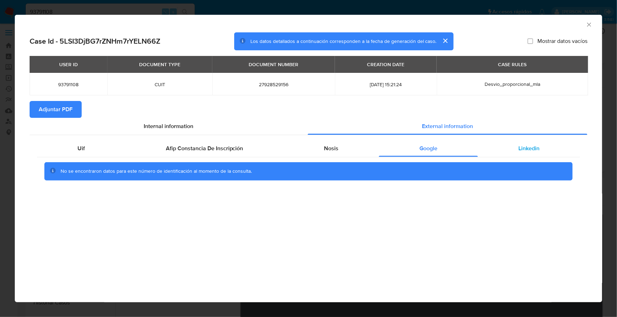
click at [539, 150] on span "Linkedin" at bounding box center [528, 148] width 21 height 8
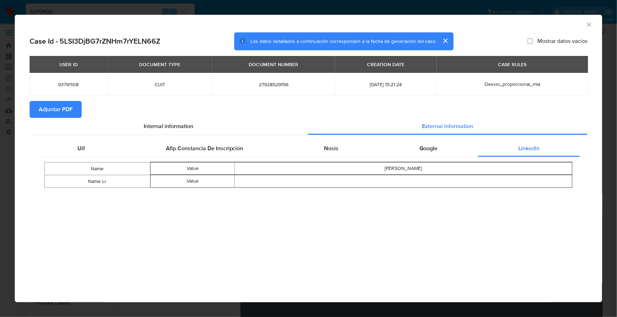
click at [57, 105] on span "Adjuntar PDF" at bounding box center [56, 109] width 34 height 15
click at [587, 26] on icon "Cerrar ventana" at bounding box center [588, 24] width 7 height 7
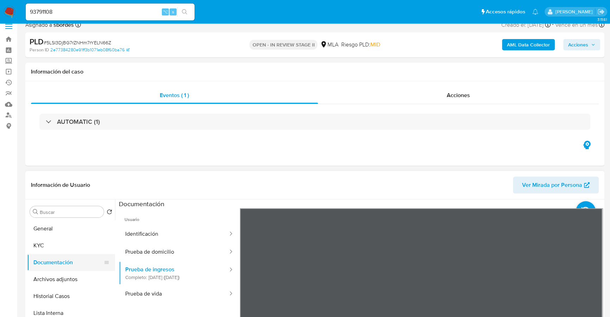
scroll to position [17, 0]
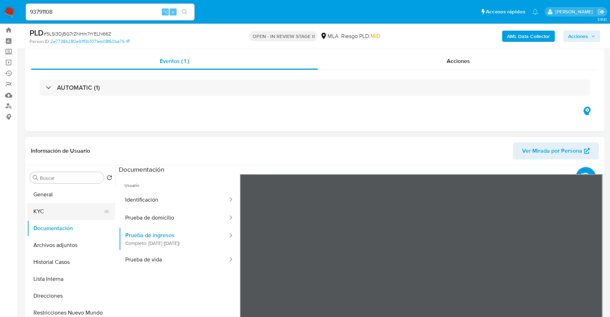
click at [56, 209] on button "KYC" at bounding box center [68, 211] width 82 height 17
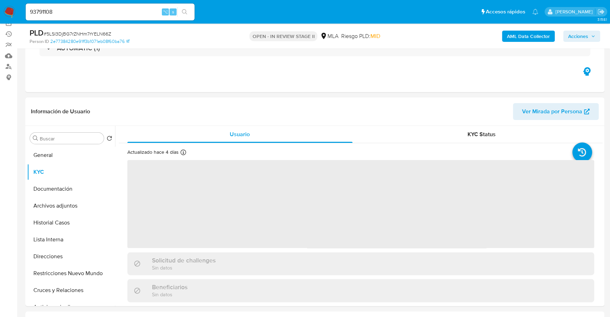
scroll to position [93, 0]
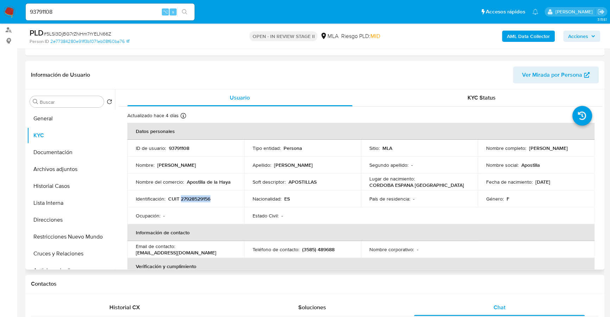
copy p "27928529156"
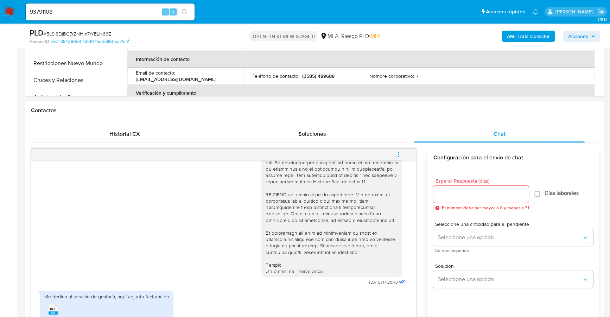
scroll to position [304, 0]
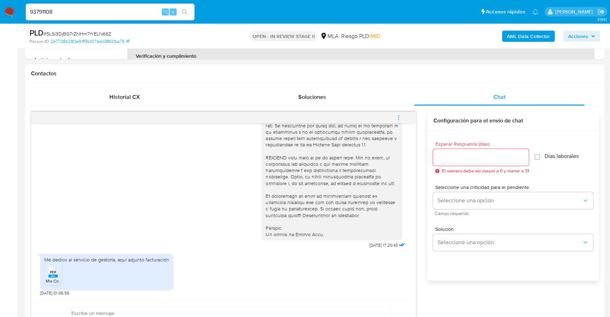
click at [51, 272] on span "PDF" at bounding box center [53, 272] width 7 height 5
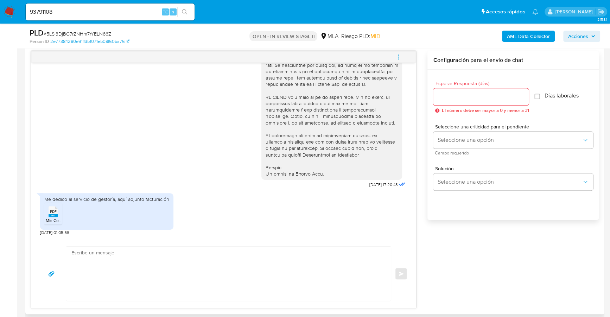
scroll to position [365, 0]
click at [130, 270] on textarea at bounding box center [226, 273] width 311 height 54
paste textarea "- Resumen de Comprobantes Electrónicos emitidos de los períodos 2024 y 2025"
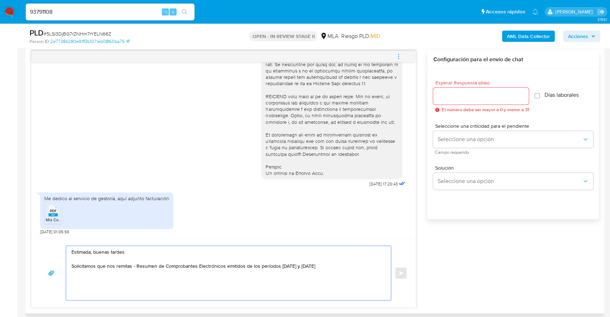
click at [135, 265] on textarea "Estimada, buenas tardes Solicitamos que nos remitas - Resumen de Comprobantes E…" at bounding box center [226, 273] width 311 height 54
click at [240, 266] on textarea "Estimada, buenas tardes Solicitamos que nos remitas: Resumen de Comprobantes El…" at bounding box center [226, 273] width 311 height 54
click at [329, 264] on textarea "Estimada, buenas tardes Solicitamos que nos remitas: Resumen de Comprobantes El…" at bounding box center [226, 273] width 311 height 54
type textarea "Estimada, buenas tardes Solicitamos que nos remitas: Resumen de Comprobantes El…"
click at [451, 99] on input "Esperar Respuesta (días)" at bounding box center [481, 96] width 96 height 9
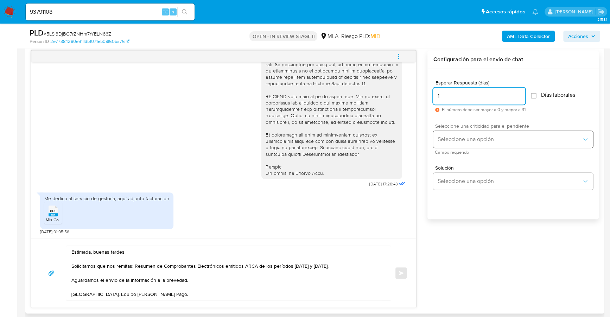
type input "1"
click at [472, 132] on button "Seleccione una opción" at bounding box center [513, 139] width 160 height 17
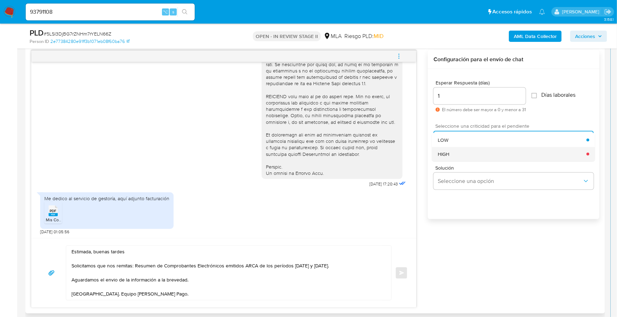
click at [473, 154] on div "HIGH" at bounding box center [512, 154] width 149 height 14
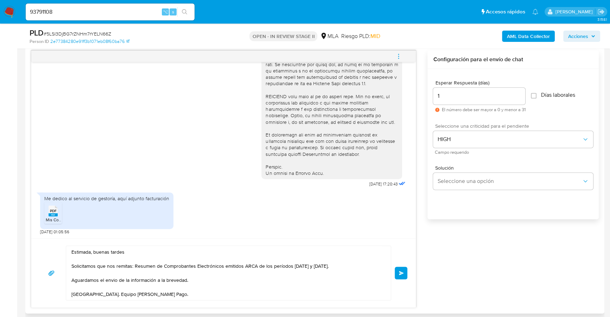
click at [403, 272] on span "Enviar" at bounding box center [401, 273] width 5 height 4
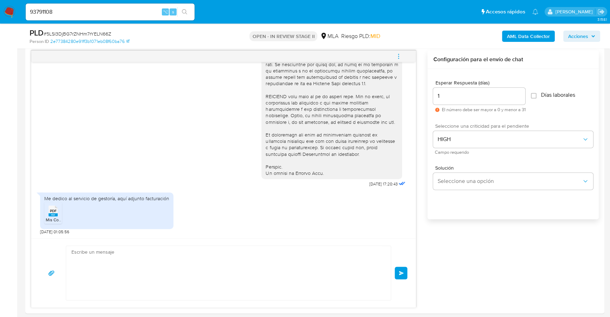
scroll to position [346, 0]
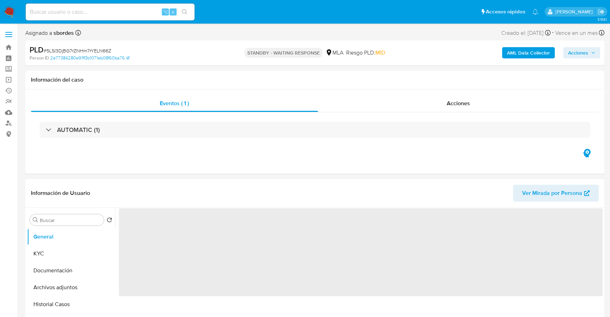
select select "10"
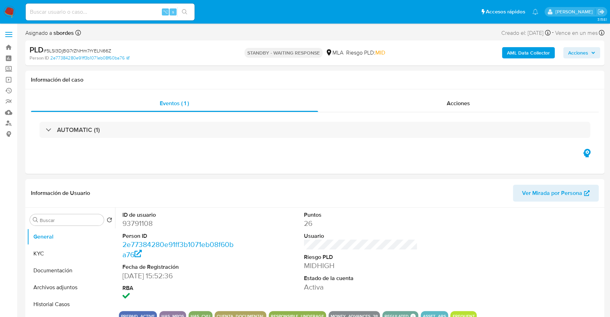
click at [93, 10] on input at bounding box center [110, 11] width 169 height 9
paste input "XtnL1atfeZU6hhoa1QPtLXGK"
type input "XtnL1atfeZU6hhoa1QPtLXGK"
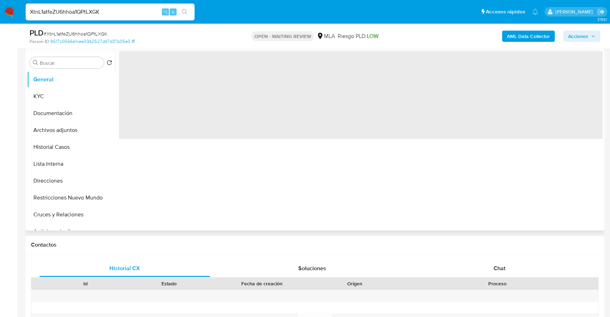
scroll to position [133, 0]
select select "10"
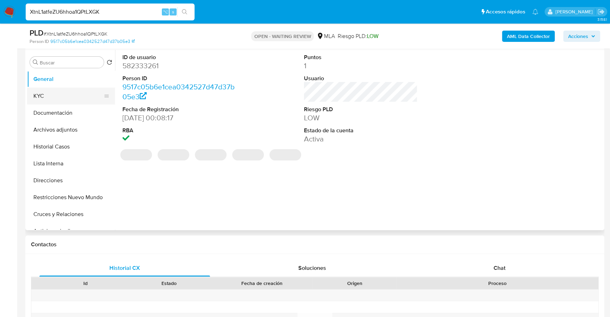
click at [30, 94] on button "KYC" at bounding box center [68, 96] width 82 height 17
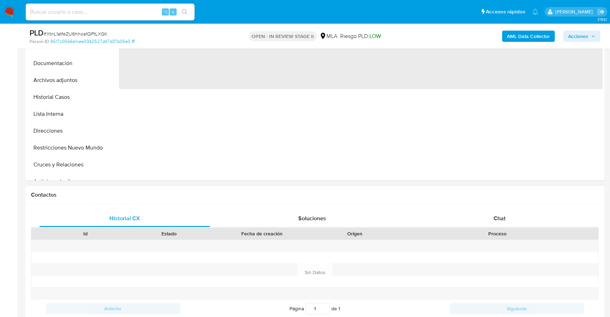
select select "10"
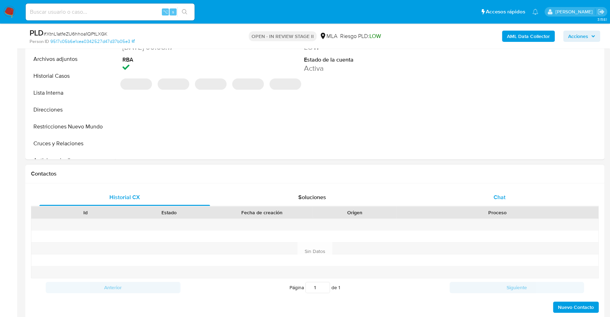
click at [491, 200] on div "Chat" at bounding box center [499, 197] width 171 height 17
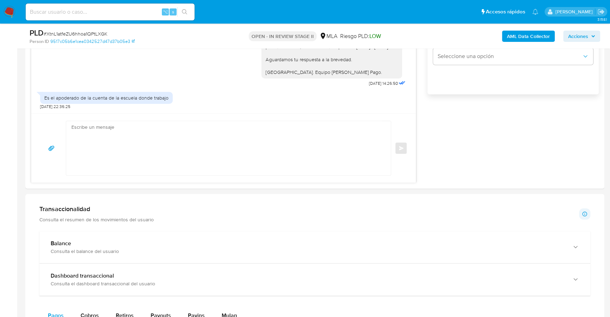
scroll to position [408, 0]
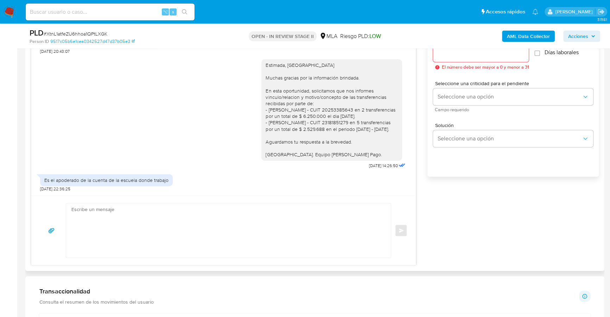
click at [162, 218] on textarea at bounding box center [226, 230] width 311 height 54
click at [227, 226] on textarea "Estimada, buenas tardes Por favor, responder ambos vínculos solicitados a la br…" at bounding box center [226, 230] width 311 height 54
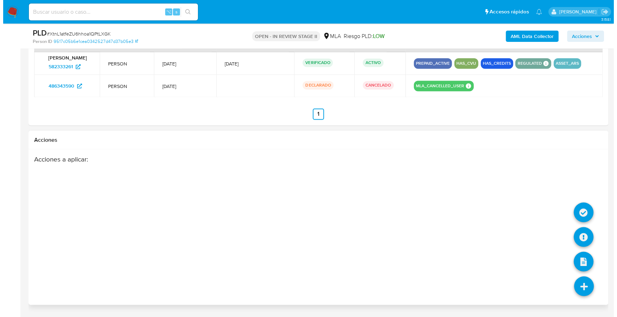
scroll to position [1102, 0]
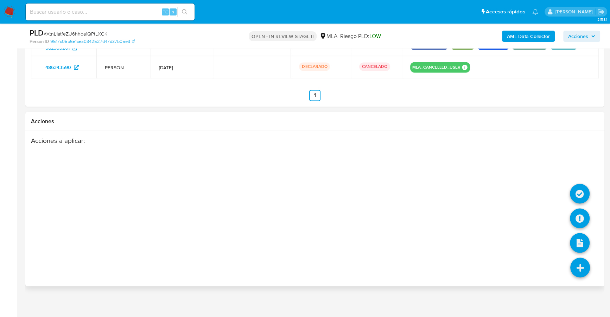
type textarea "Estimada, buenas tardes Por favor, responder ambos vínculos solicitados a la br…"
click at [577, 258] on icon at bounding box center [581, 268] width 20 height 20
click at [583, 215] on icon at bounding box center [580, 218] width 20 height 20
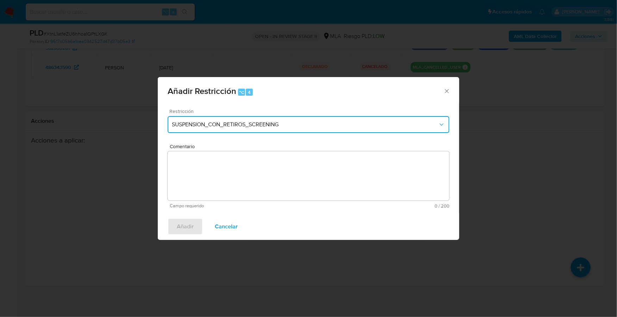
click at [228, 125] on span "SUSPENSION_CON_RETIROS_SCREENING" at bounding box center [305, 124] width 266 height 7
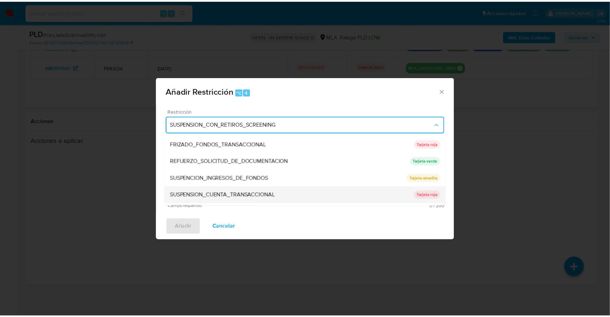
scroll to position [149, 0]
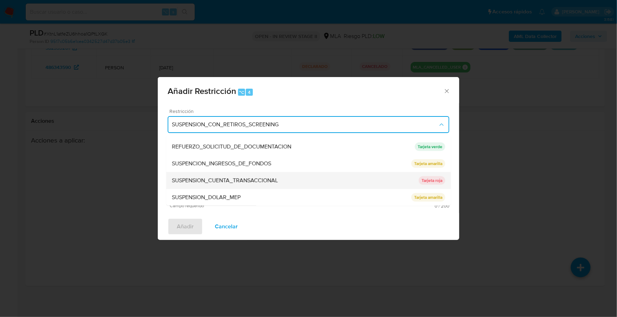
click at [237, 183] on span "SUSPENSION_CUENTA_TRANSACCIONAL" at bounding box center [225, 180] width 106 height 7
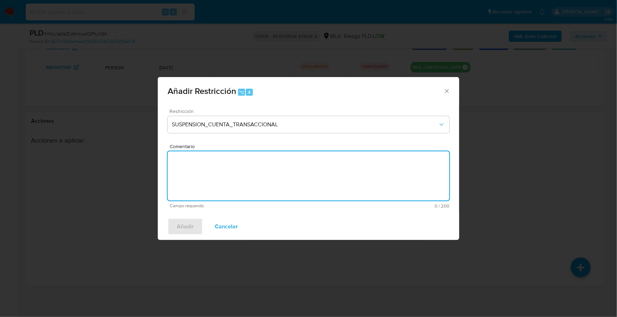
click at [342, 171] on textarea "Comentario" at bounding box center [309, 175] width 282 height 49
type textarea "AML"
click at [176, 229] on button "Añadir" at bounding box center [185, 226] width 35 height 17
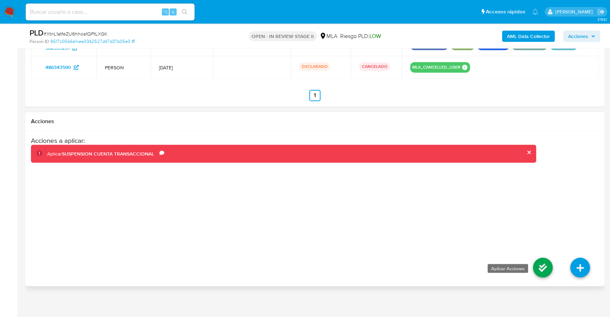
click at [539, 265] on icon at bounding box center [543, 268] width 20 height 20
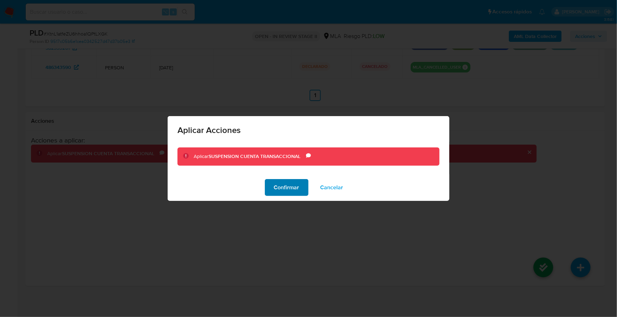
click at [286, 186] on span "Confirmar" at bounding box center [286, 187] width 25 height 15
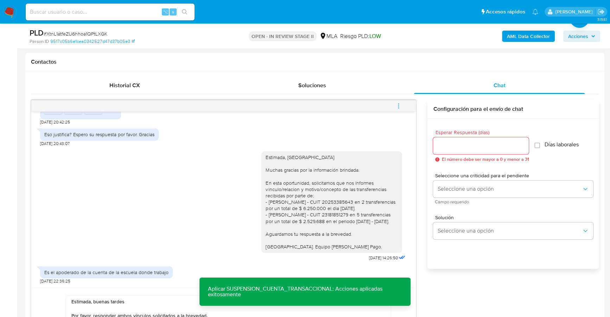
scroll to position [237, 0]
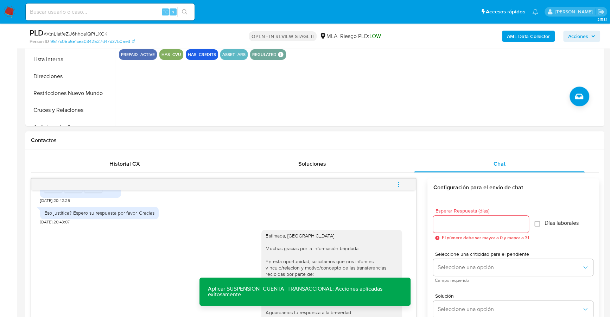
click at [463, 220] on input "Esperar Respuesta (días)" at bounding box center [481, 224] width 96 height 9
type input "0"
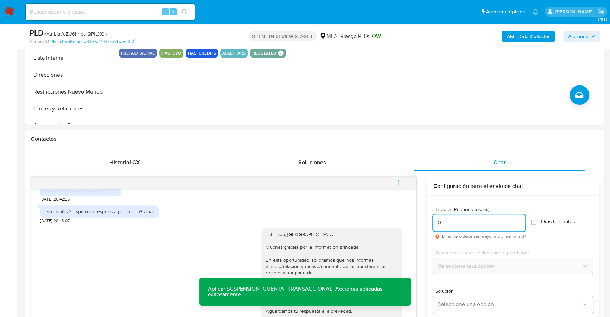
scroll to position [239, 0]
click at [460, 220] on input "0" at bounding box center [479, 222] width 92 height 9
type input "1"
click at [457, 266] on span "Seleccione una opción" at bounding box center [510, 265] width 145 height 7
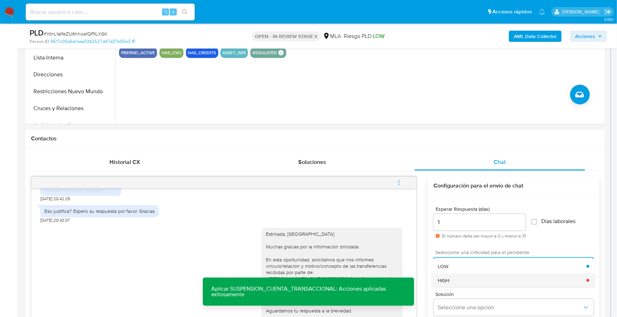
click at [457, 279] on div "HIGH" at bounding box center [512, 280] width 149 height 14
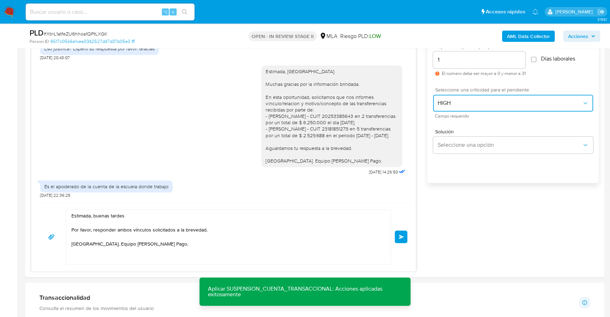
scroll to position [474, 0]
click at [400, 235] on span "Enviar" at bounding box center [401, 237] width 5 height 4
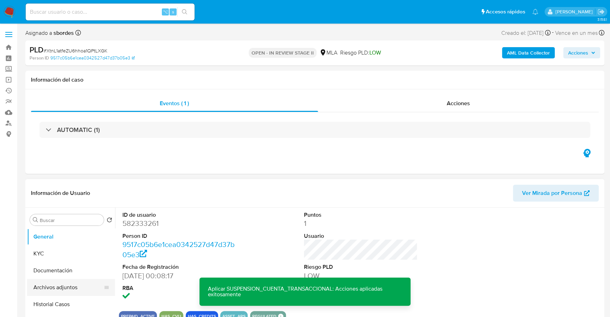
scroll to position [73, 0]
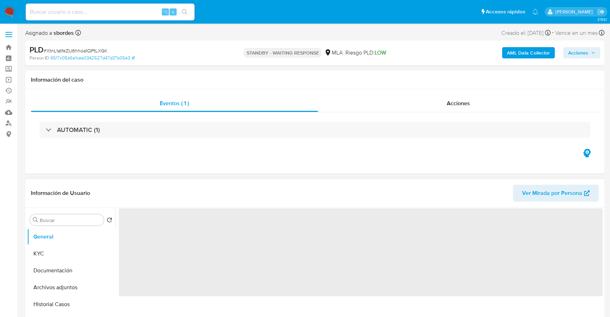
scroll to position [77, 0]
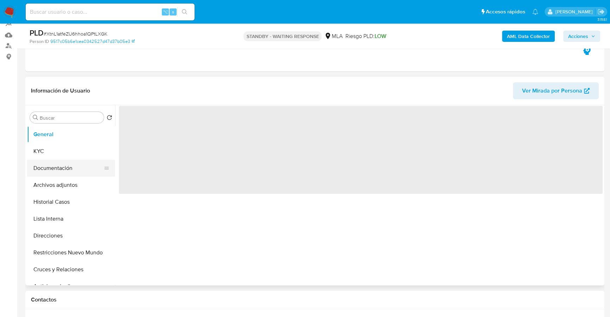
select select "10"
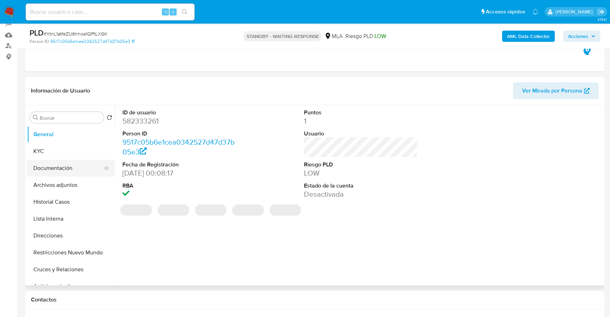
click at [59, 174] on button "Documentación" at bounding box center [68, 168] width 82 height 17
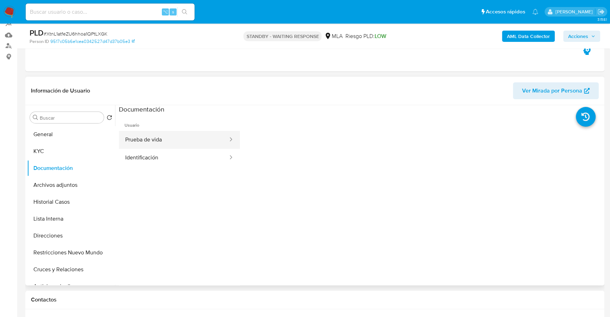
click at [172, 140] on button "Prueba de vida" at bounding box center [174, 140] width 110 height 18
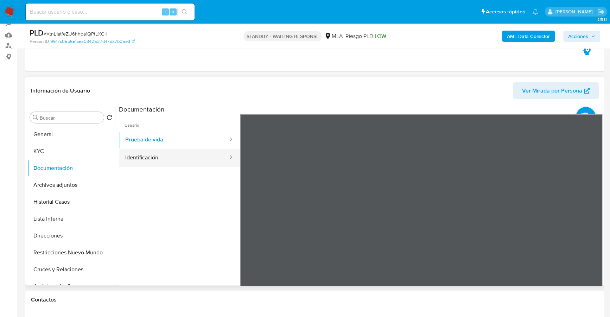
click at [168, 155] on button "Identificación" at bounding box center [174, 158] width 110 height 18
click at [126, 15] on input at bounding box center [110, 11] width 169 height 9
paste input "130563086"
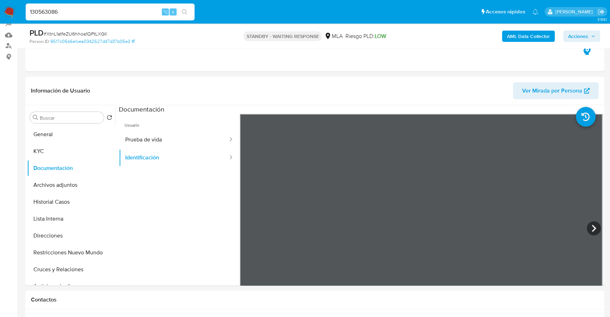
type input "130563086"
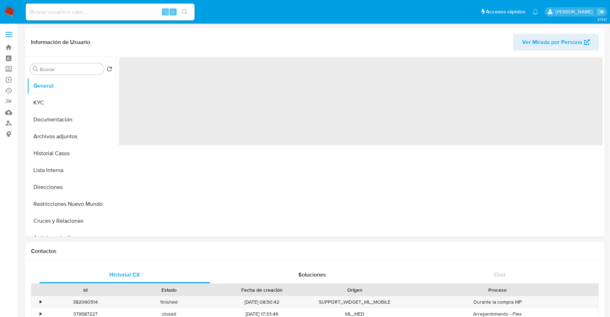
select select "10"
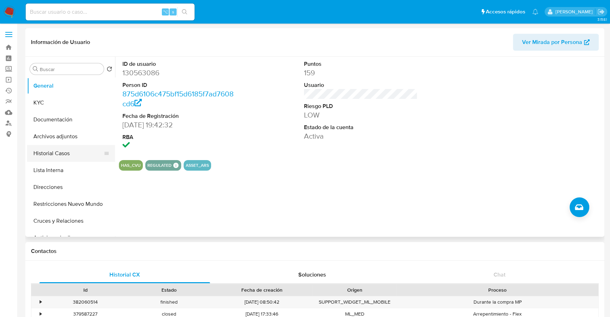
click at [37, 153] on button "Historial Casos" at bounding box center [68, 153] width 82 height 17
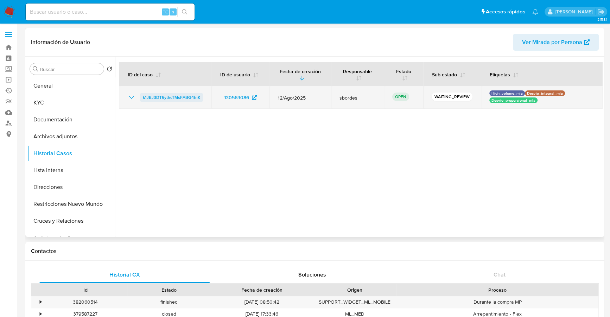
click at [169, 97] on span "k1JBJ3DT6ythcTMsFABG4tnK" at bounding box center [171, 97] width 57 height 8
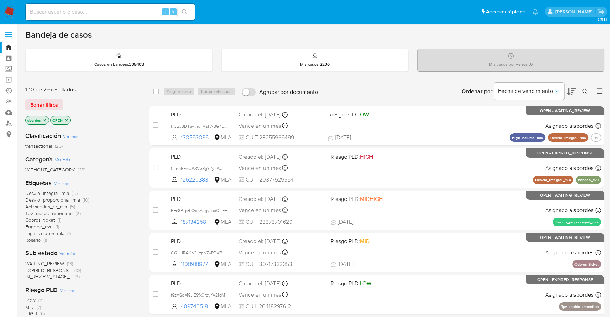
click at [45, 120] on icon "close-filter" at bounding box center [45, 120] width 4 height 4
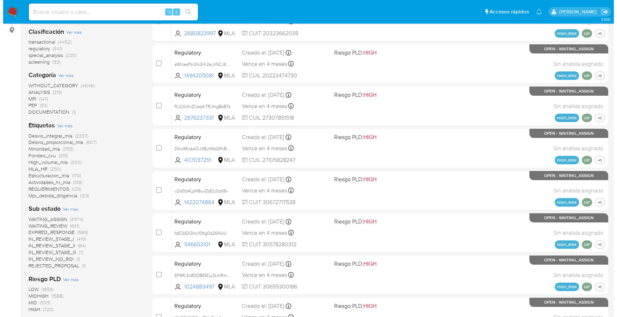
scroll to position [270, 0]
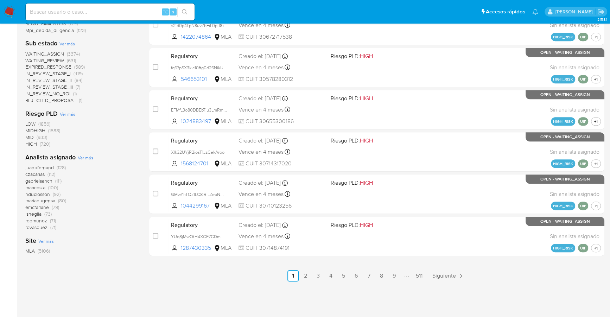
click at [78, 159] on span "Ver más" at bounding box center [85, 158] width 15 height 6
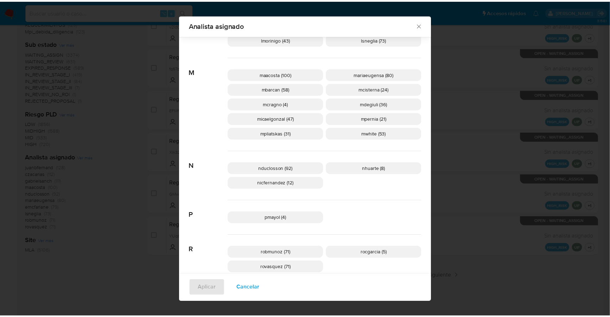
scroll to position [264, 0]
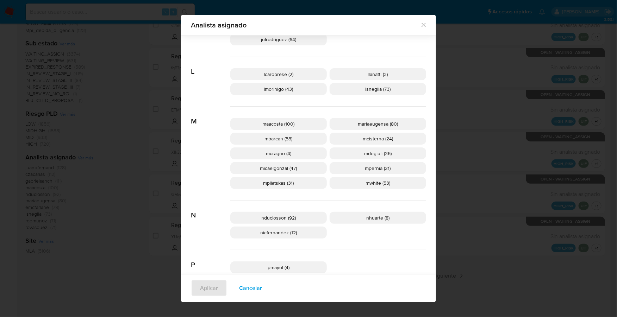
click at [422, 23] on icon "Cerrar" at bounding box center [423, 24] width 7 height 7
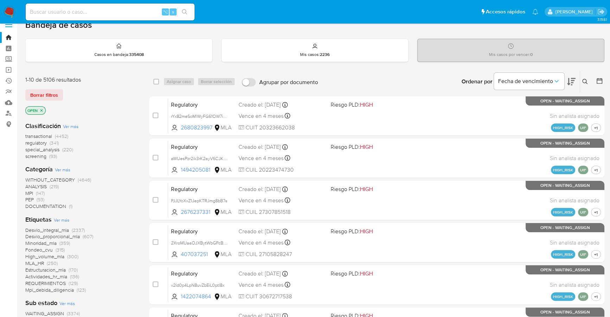
scroll to position [0, 0]
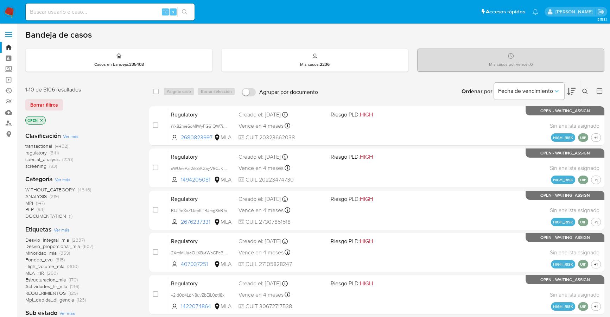
click at [585, 92] on icon at bounding box center [585, 91] width 5 height 5
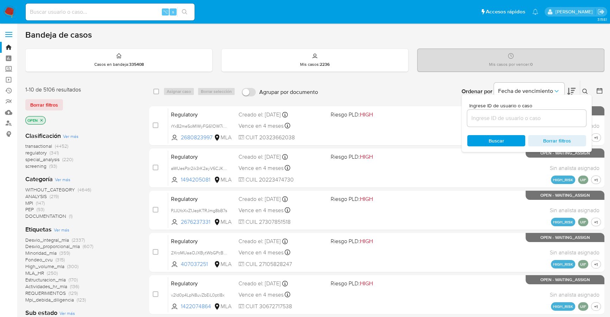
click at [529, 113] on div at bounding box center [526, 118] width 119 height 17
click at [532, 117] on input at bounding box center [526, 118] width 119 height 9
paste input "k1JBJ3DT6ythcTMsFABG4tnK"
type input "k1JBJ3DT6ythcTMsFABG4tnK"
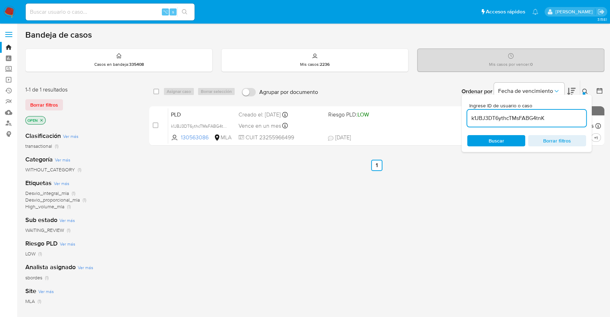
click at [584, 89] on icon at bounding box center [586, 92] width 6 height 6
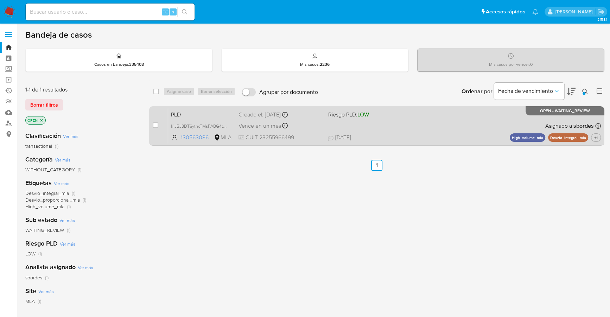
click at [154, 128] on div "case-item-checkbox" at bounding box center [156, 126] width 6 height 8
click at [156, 125] on input "checkbox" at bounding box center [156, 125] width 6 height 6
checkbox input "true"
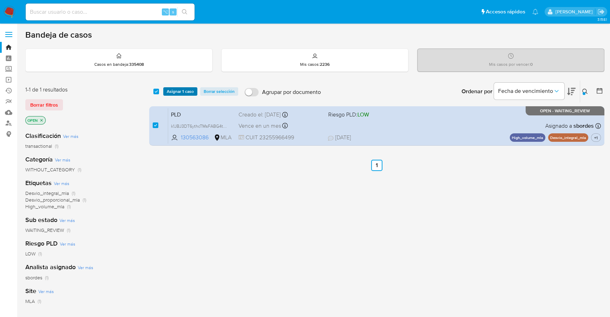
click at [174, 93] on span "Asignar 1 caso" at bounding box center [180, 91] width 27 height 7
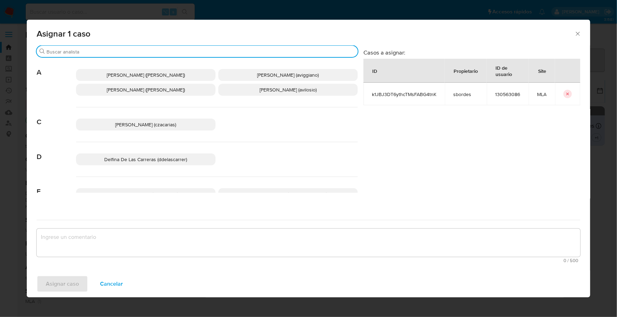
click at [172, 53] on input "Buscar" at bounding box center [200, 52] width 308 height 6
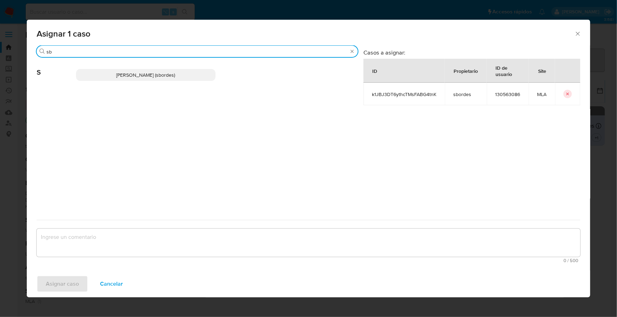
type input "sb"
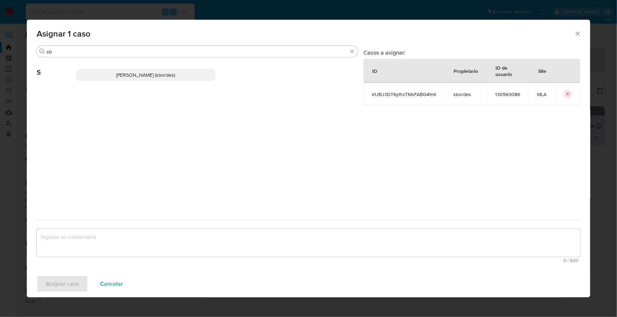
click at [163, 81] on p "Stefania Bordes (sbordes)" at bounding box center [145, 75] width 139 height 12
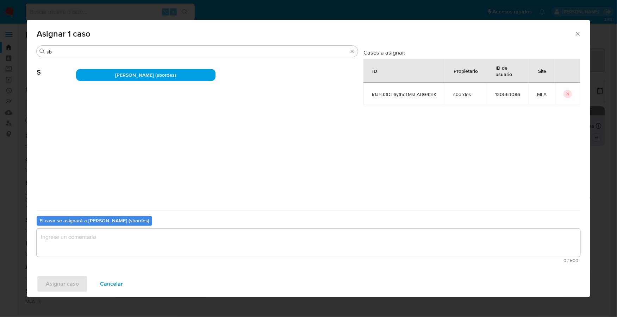
click at [130, 240] on textarea "assign-modal" at bounding box center [308, 243] width 543 height 28
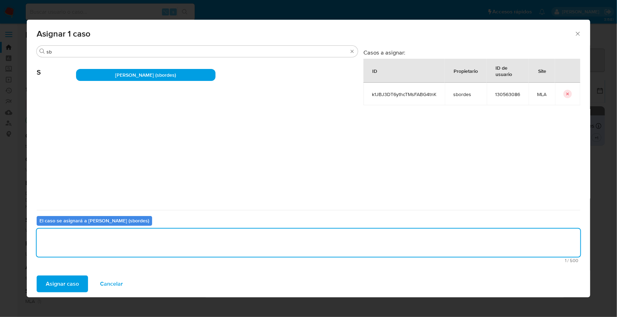
click at [63, 287] on span "Asignar caso" at bounding box center [62, 283] width 33 height 15
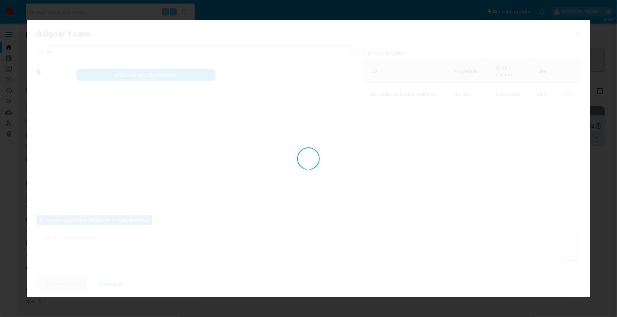
checkbox input "false"
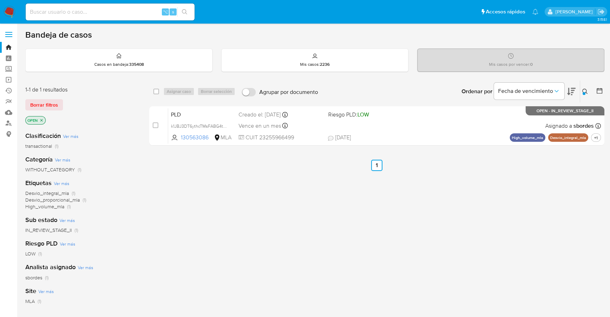
click at [11, 12] on img at bounding box center [10, 12] width 12 height 12
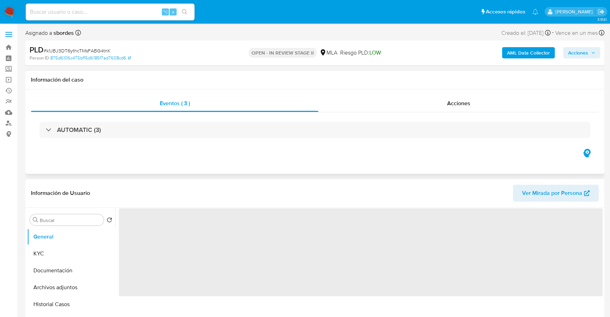
select select "10"
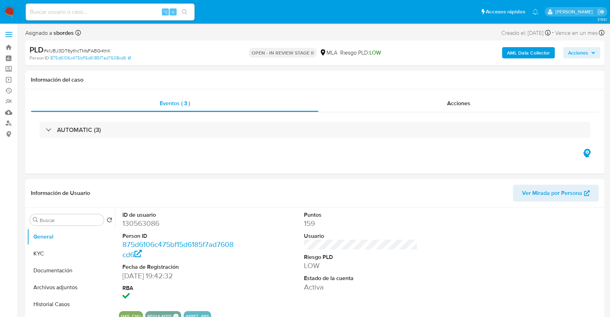
click at [100, 8] on input at bounding box center [110, 11] width 169 height 9
paste input "130563086"
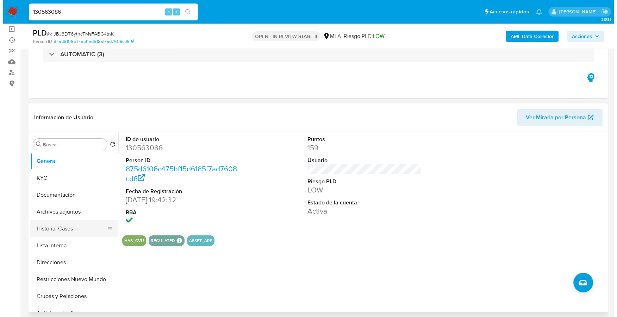
scroll to position [74, 0]
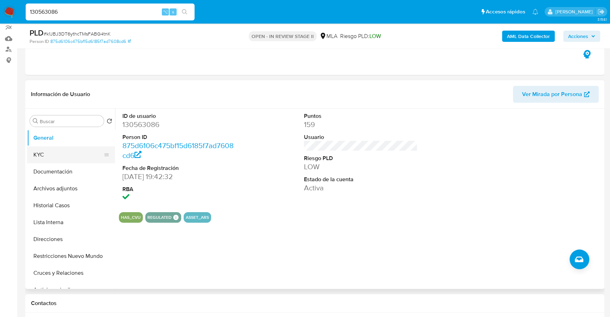
type input "130563086"
click at [51, 153] on button "KYC" at bounding box center [68, 154] width 82 height 17
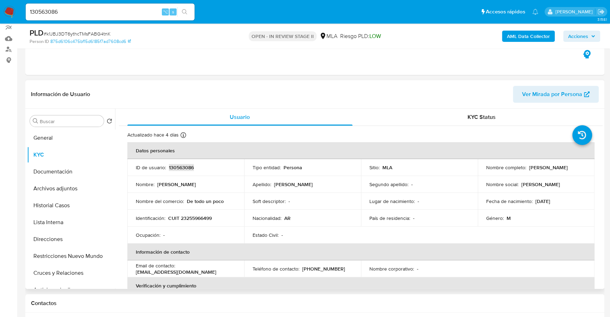
copy p "130563086"
click at [531, 31] on b "AML Data Collector" at bounding box center [528, 36] width 43 height 11
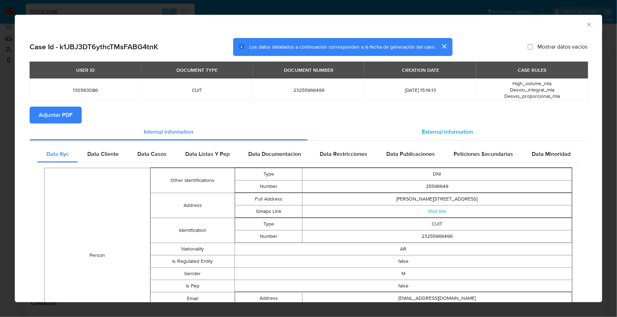
click at [439, 130] on span "External information" at bounding box center [447, 132] width 51 height 8
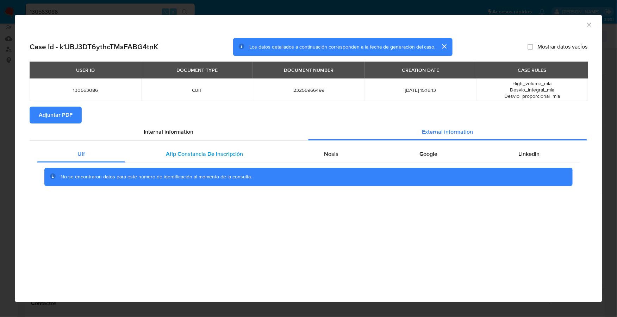
click at [234, 150] on span "Afip Constancia De Inscripción" at bounding box center [204, 154] width 77 height 8
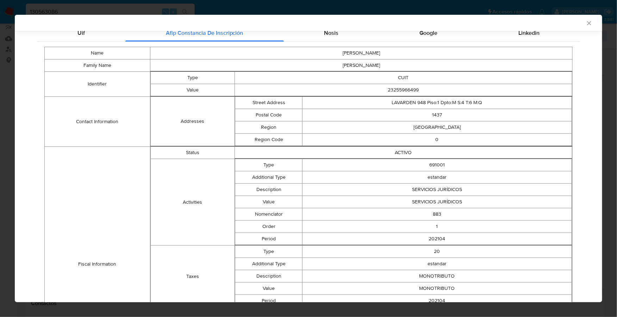
scroll to position [54, 0]
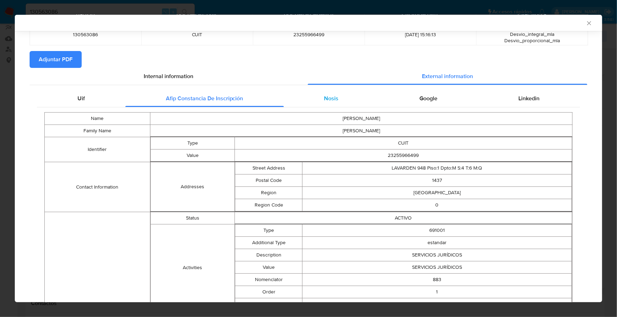
click at [340, 95] on div "Nosis" at bounding box center [331, 98] width 95 height 17
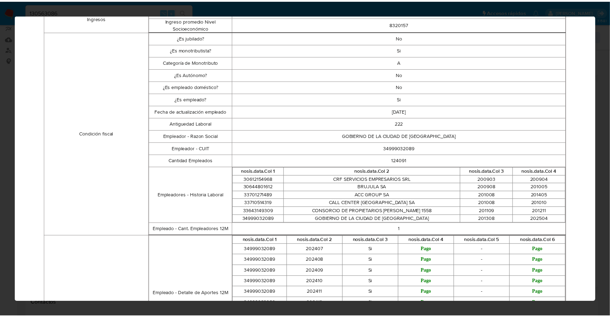
scroll to position [0, 0]
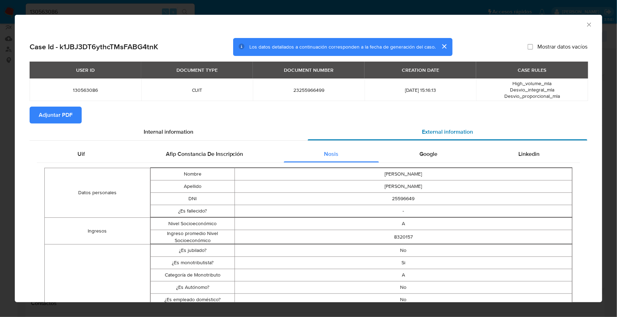
click at [436, 126] on div "External information" at bounding box center [447, 132] width 279 height 17
click at [421, 149] on div "Google" at bounding box center [428, 154] width 99 height 17
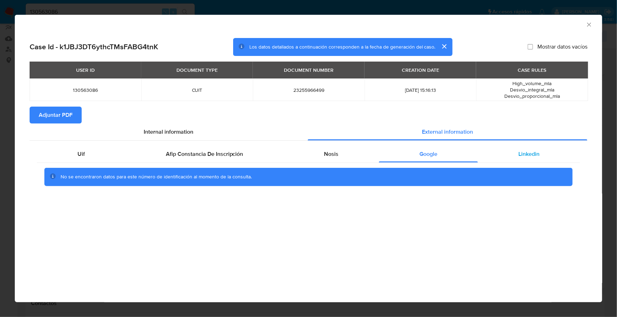
click at [512, 151] on div "Linkedin" at bounding box center [529, 154] width 102 height 17
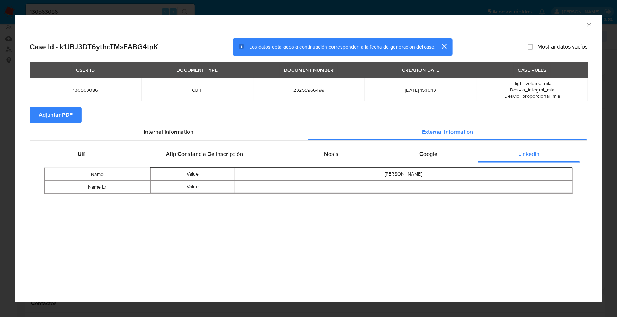
click at [42, 107] on span "Adjuntar PDF" at bounding box center [56, 114] width 34 height 15
click at [588, 24] on icon "Cerrar ventana" at bounding box center [589, 25] width 4 height 4
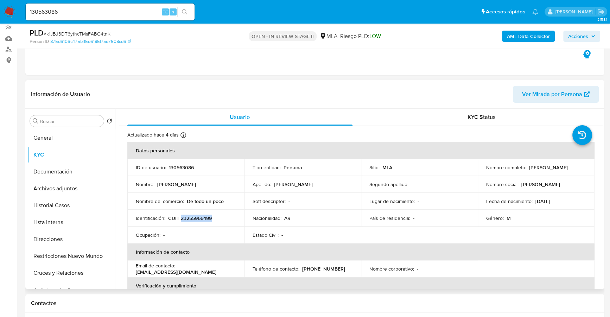
copy p "23255966499"
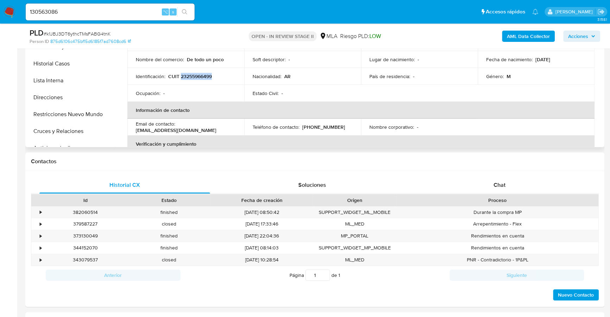
scroll to position [248, 0]
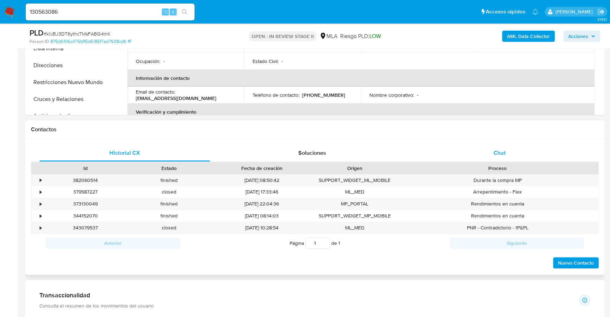
click at [509, 156] on div "Chat" at bounding box center [499, 153] width 171 height 17
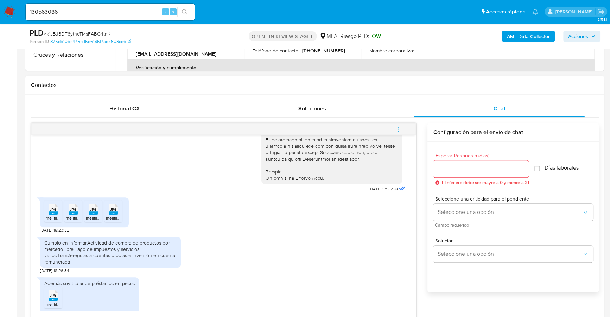
scroll to position [349, 0]
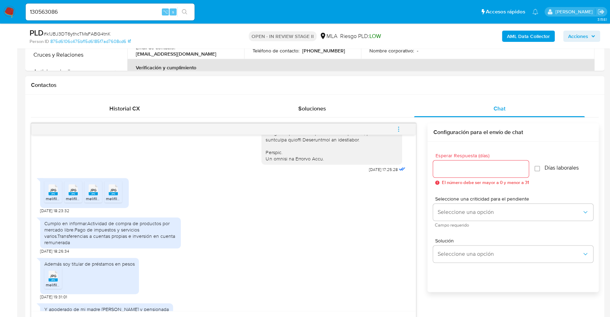
click at [51, 195] on rect at bounding box center [53, 193] width 9 height 3
click at [68, 196] on div "JPG JPG" at bounding box center [73, 189] width 15 height 14
click at [90, 195] on rect at bounding box center [93, 193] width 9 height 3
click at [108, 196] on div "JPG JPG" at bounding box center [113, 189] width 15 height 14
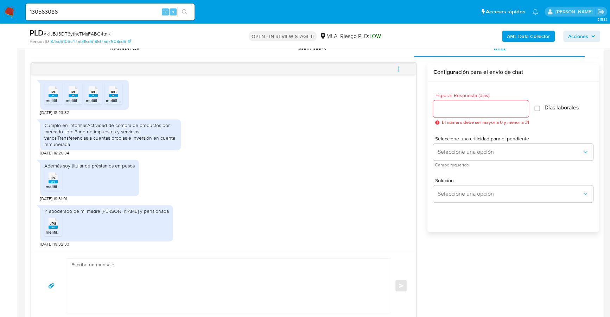
scroll to position [355, 0]
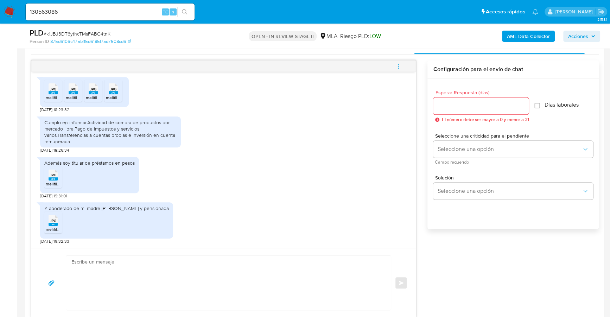
click at [52, 174] on span "JPG" at bounding box center [53, 175] width 6 height 5
click at [50, 226] on span "melifile8358487694722184580.jpg" at bounding box center [79, 229] width 66 height 6
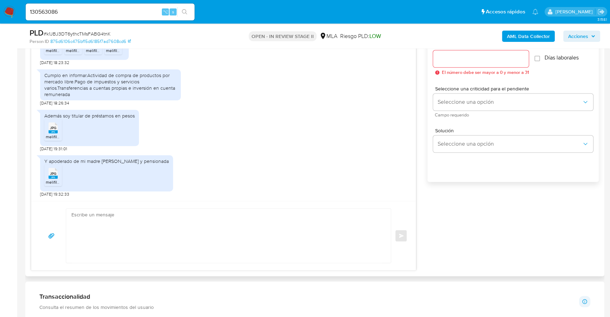
scroll to position [389, 0]
click at [71, 89] on div "Cumplo en informar.Actividad de compra de productos por mercado libre.Pago de i…" at bounding box center [110, 85] width 132 height 26
click at [141, 227] on textarea at bounding box center [226, 236] width 311 height 54
paste textarea "Hola, ¡Muchas gracias por tu respuesta! Confirmamos la recepción de la document…"
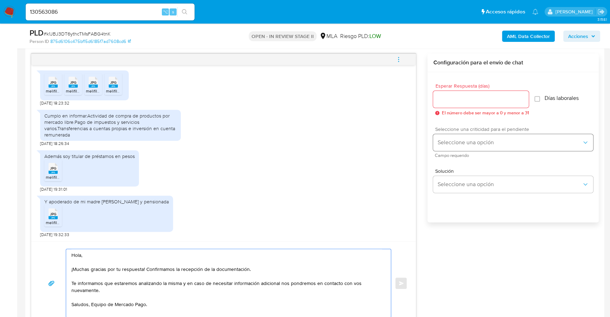
scroll to position [354, 0]
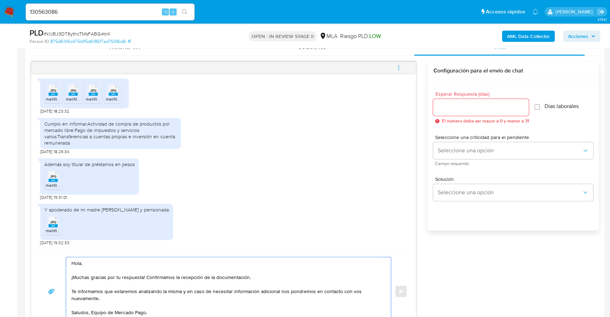
type textarea "Hola, ¡Muchas gracias por tu respuesta! Confirmamos la recepción de la document…"
click at [462, 103] on input "Esperar Respuesta (días)" at bounding box center [481, 107] width 96 height 9
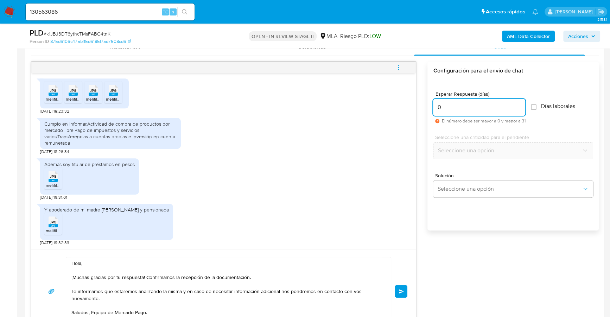
type input "0"
click at [408, 289] on div "Hola, ¡Muchas gracias por tu respuesta! Confirmamos la recepción de la document…" at bounding box center [223, 291] width 385 height 83
click at [401, 291] on span "Enviar" at bounding box center [401, 291] width 5 height 4
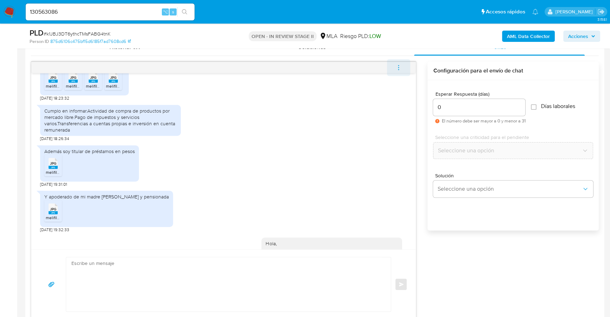
scroll to position [484, 0]
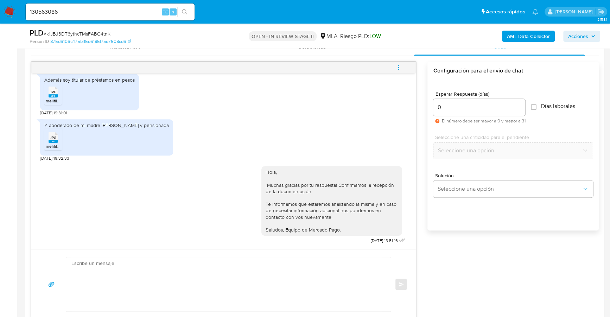
click at [401, 65] on icon "menu-action" at bounding box center [399, 67] width 6 height 6
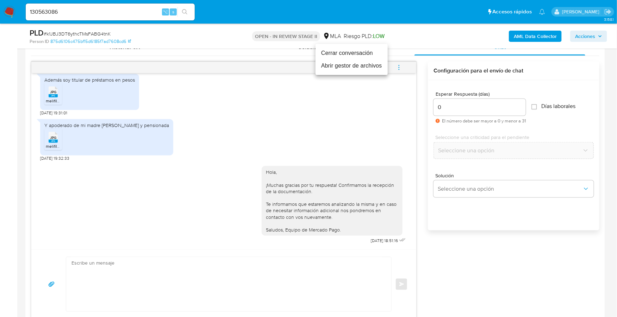
click at [352, 52] on li "Cerrar conversación" at bounding box center [351, 53] width 72 height 13
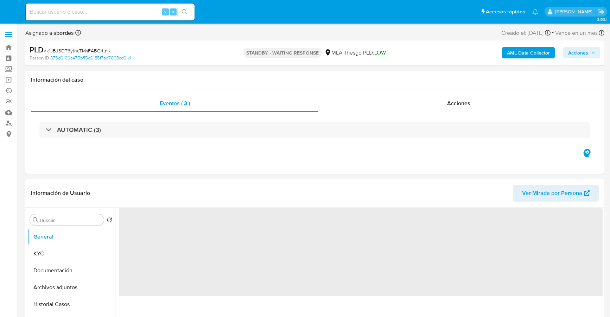
select select "10"
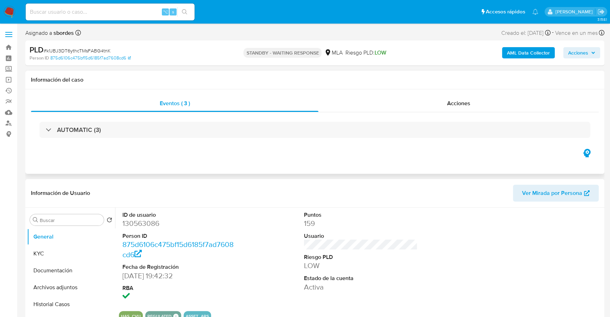
click at [259, 166] on div "Eventos ( 3 ) Acciones AUTOMATIC (3)" at bounding box center [314, 131] width 579 height 84
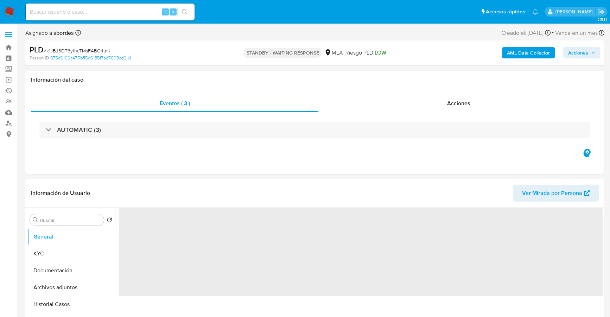
select select "10"
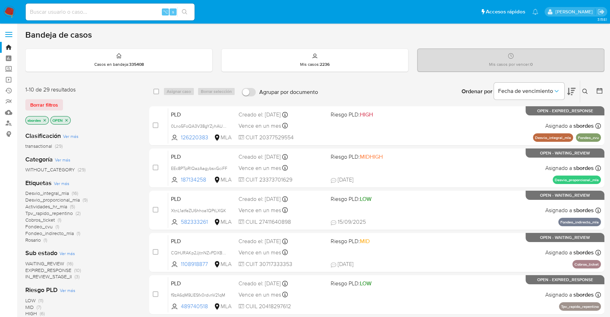
click at [45, 119] on icon "close-filter" at bounding box center [45, 120] width 2 height 2
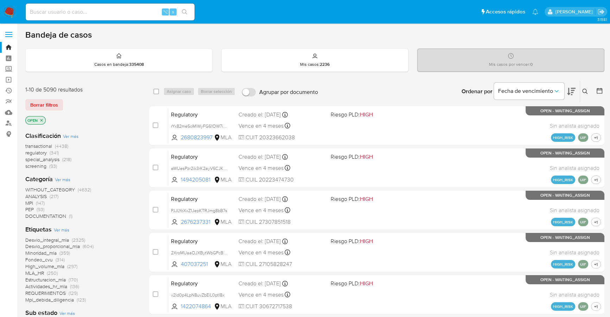
drag, startPoint x: 581, startPoint y: 99, endPoint x: 585, endPoint y: 95, distance: 5.7
click at [585, 95] on div "Ingrese ID de usuario o caso Buscar Borrar filtros" at bounding box center [586, 92] width 12 height 22
click at [587, 91] on icon at bounding box center [586, 92] width 6 height 6
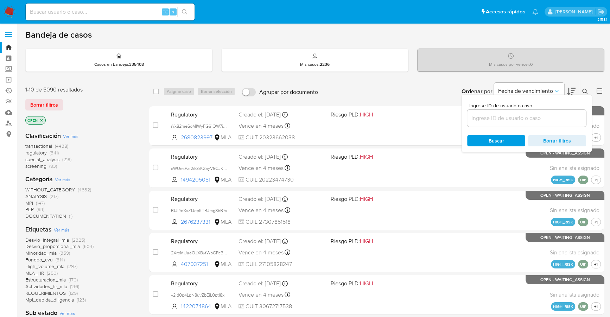
click at [514, 112] on div at bounding box center [526, 118] width 119 height 17
click at [511, 116] on input at bounding box center [526, 118] width 119 height 9
click at [486, 115] on input at bounding box center [526, 118] width 119 height 9
paste input "XtnL1atfeZU6hhoa1QPtLXGK"
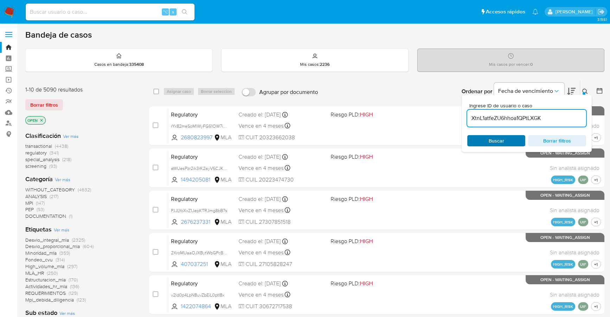
type input "XtnL1atfeZU6hhoa1QPtLXGK"
click at [493, 137] on span "Buscar" at bounding box center [496, 140] width 15 height 11
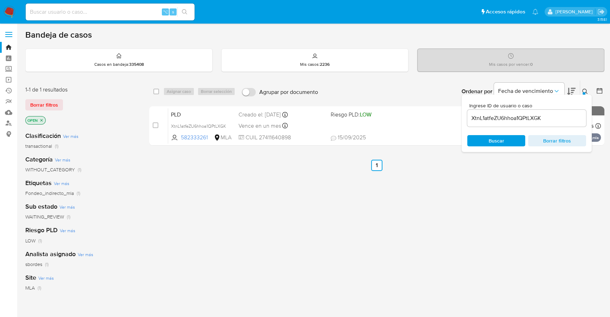
click at [467, 202] on div "select-all-cases-checkbox Asignar caso Borrar selección Agrupar por documento O…" at bounding box center [376, 239] width 455 height 319
click at [584, 90] on icon at bounding box center [586, 92] width 6 height 6
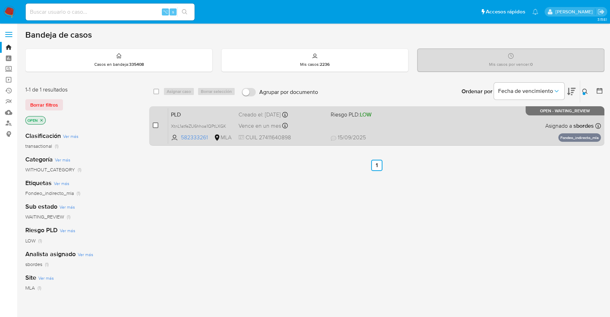
click at [155, 127] on input "checkbox" at bounding box center [156, 125] width 6 height 6
checkbox input "true"
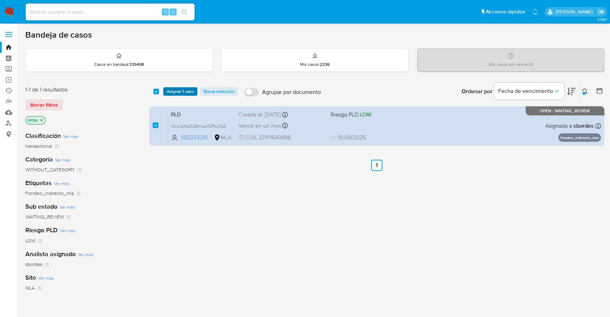
click at [170, 89] on span "Asignar 1 caso" at bounding box center [180, 91] width 27 height 7
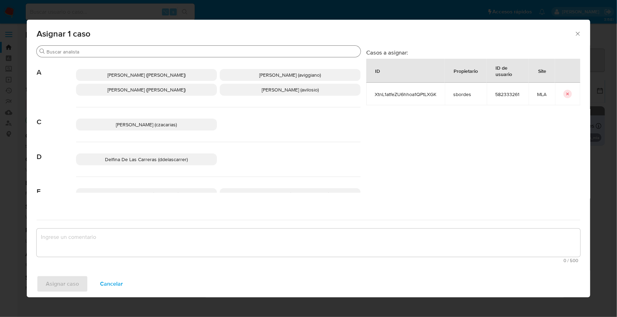
click at [120, 50] on input "Buscar" at bounding box center [201, 52] width 311 height 6
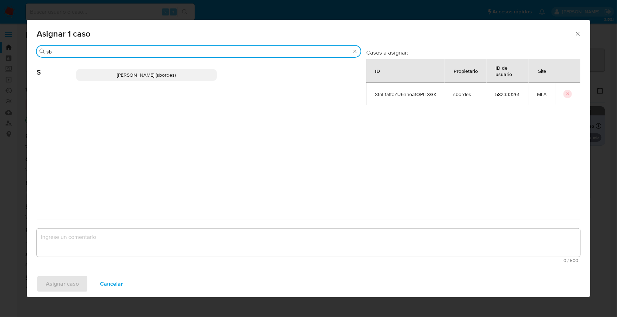
type input "sb"
click at [125, 76] on span "Stefania Bordes (sbordes)" at bounding box center [146, 74] width 59 height 7
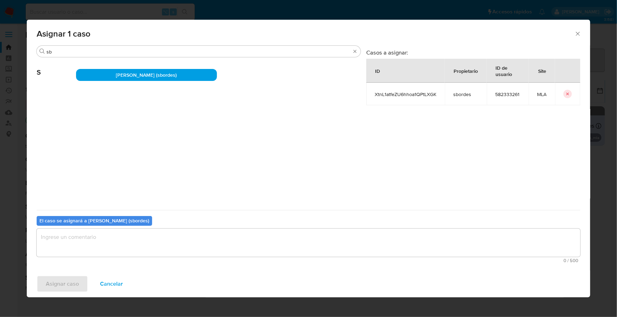
click at [107, 235] on textarea "assign-modal" at bounding box center [308, 243] width 543 height 28
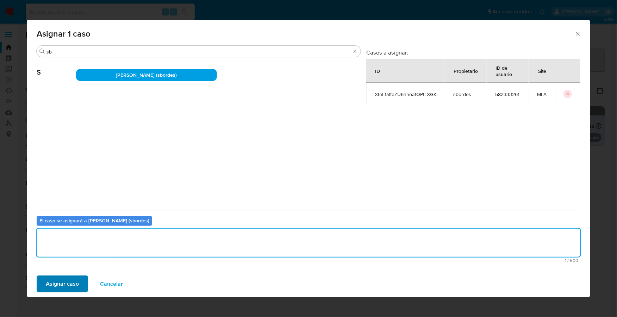
click at [75, 276] on div "Asignar caso Cancelar" at bounding box center [308, 284] width 563 height 27
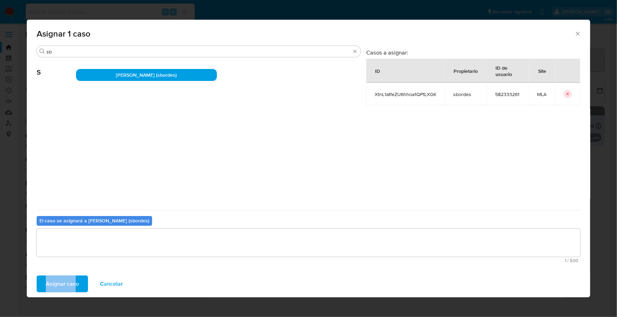
click at [74, 284] on span "Asignar caso" at bounding box center [62, 283] width 33 height 15
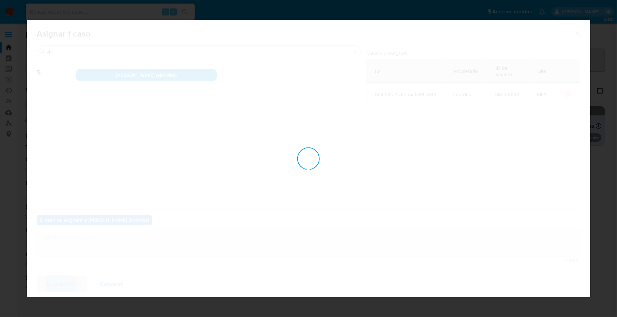
checkbox input "false"
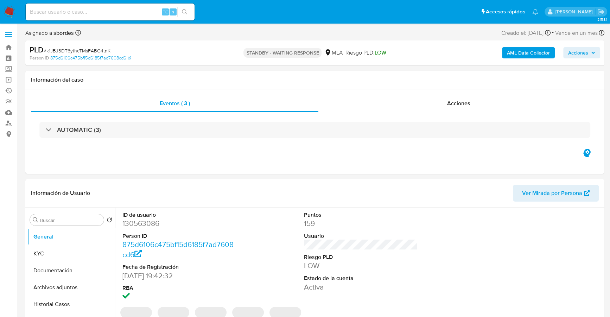
select select "10"
click at [140, 10] on input at bounding box center [110, 11] width 169 height 9
paste input "5LSI3DjBG7rZNHm7rYELN66Z"
type input "5LSI3DjBG7rZNHm7rYELN66Z"
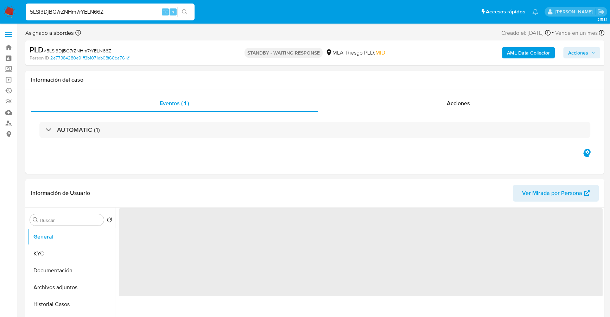
select select "10"
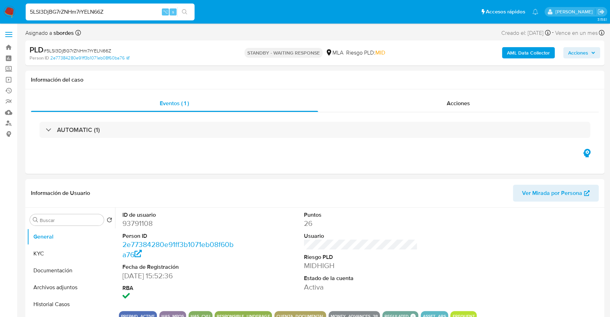
drag, startPoint x: 119, startPoint y: 13, endPoint x: 14, endPoint y: 4, distance: 105.3
click at [14, 4] on nav "Pausado Ver notificaciones 5LSI3DjBG7rZNHm7rYELN66Z ⌥ s Accesos rápidos Presion…" at bounding box center [305, 12] width 610 height 24
paste input "XtnL1atfeZU6hhoa1QPtLXGK"
type input "XtnL1atfeZU6hhoa1QPtLXGK"
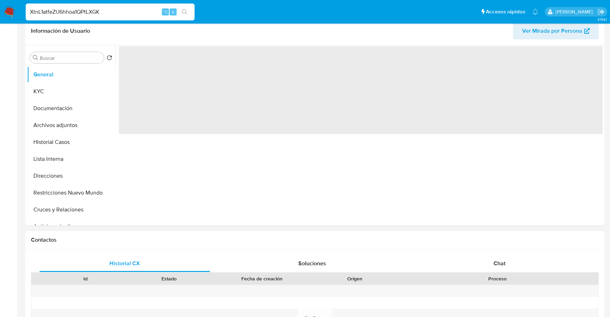
scroll to position [284, 0]
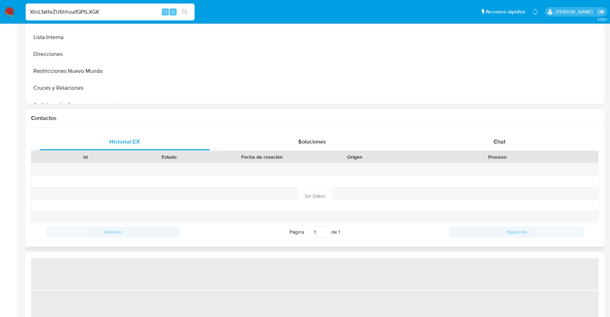
select select "10"
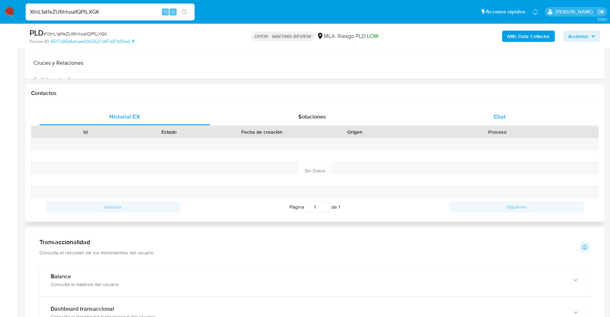
click at [505, 121] on div "Chat" at bounding box center [499, 116] width 171 height 17
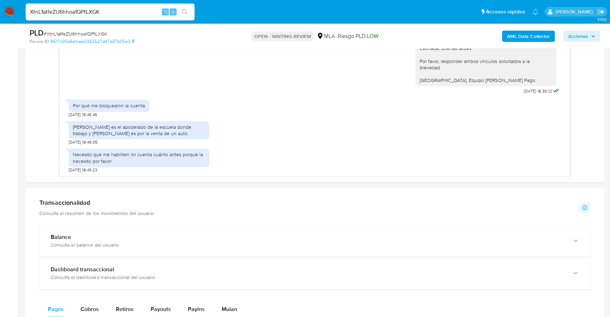
scroll to position [527, 0]
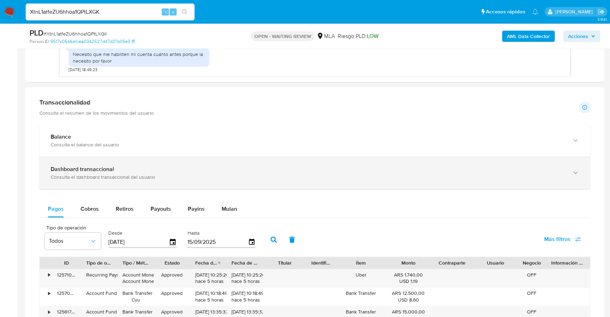
click at [141, 178] on div "Consulta el dashboard transaccional del usuario" at bounding box center [308, 177] width 515 height 6
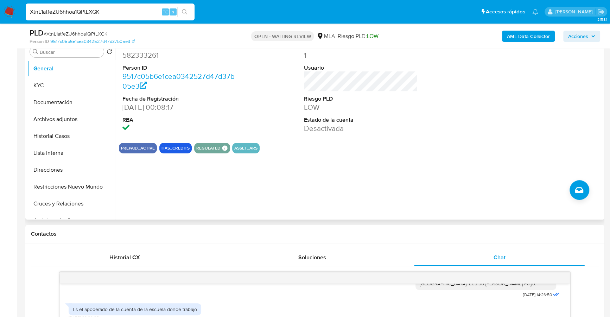
scroll to position [91, 0]
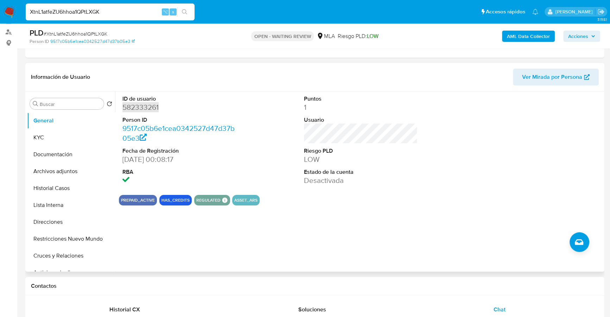
drag, startPoint x: 141, startPoint y: 107, endPoint x: 96, endPoint y: 34, distance: 84.7
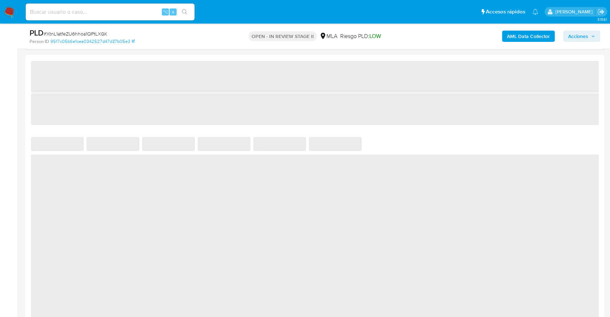
select select "10"
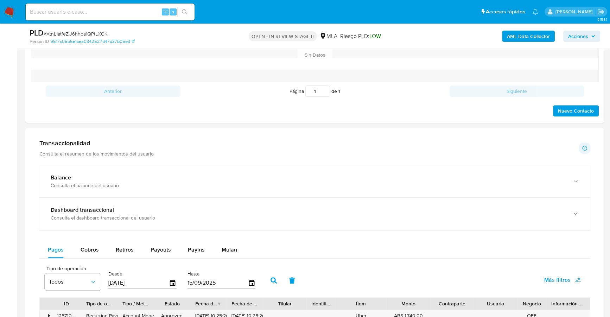
scroll to position [190, 0]
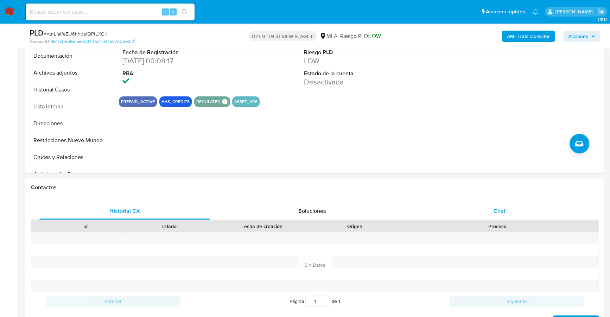
click at [484, 213] on div "Chat" at bounding box center [499, 211] width 171 height 17
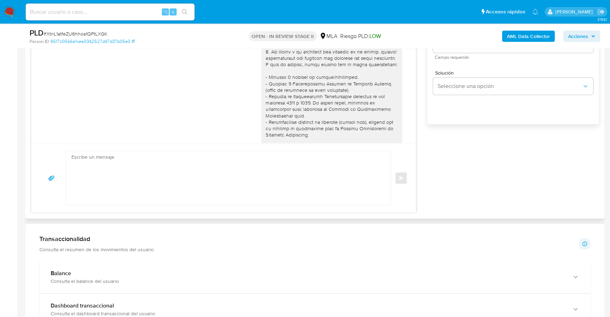
scroll to position [610, 0]
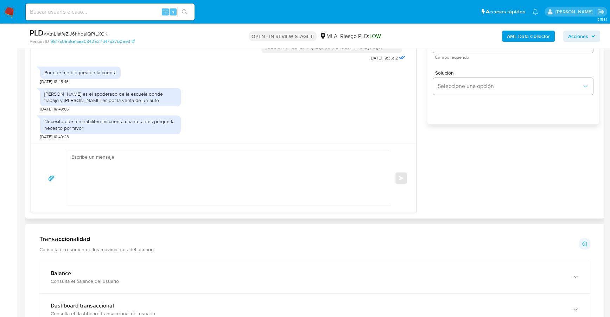
click at [147, 164] on textarea at bounding box center [226, 178] width 311 height 54
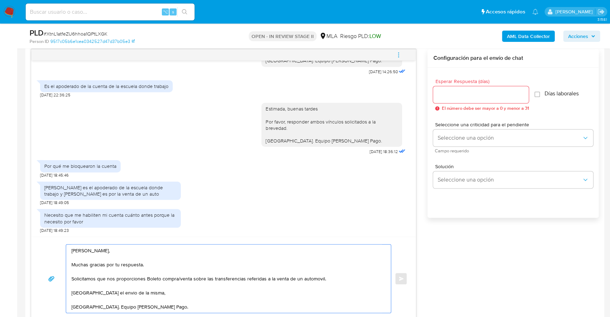
scroll to position [301, 0]
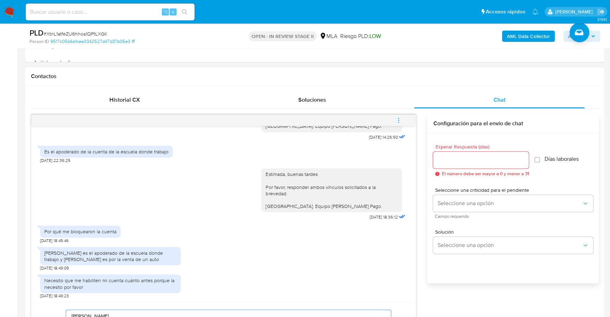
type textarea "Estimada, Muchas gracias por tu respuesta. Solicitamos que nos proporciones Bol…"
click at [461, 162] on input "Esperar Respuesta (días)" at bounding box center [481, 160] width 96 height 9
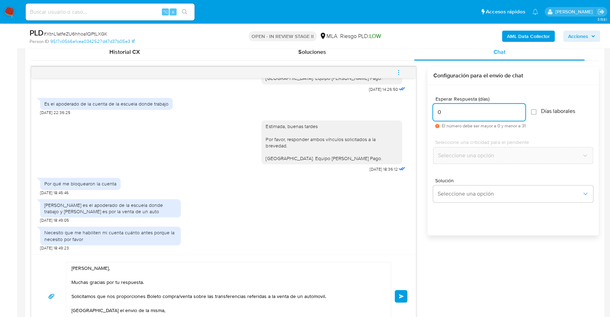
scroll to position [383, 0]
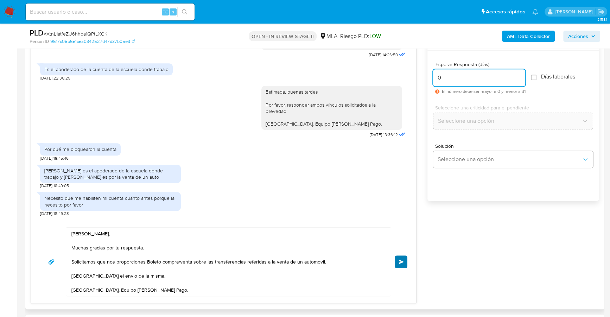
type input "0"
click at [402, 263] on button "Enviar" at bounding box center [401, 262] width 13 height 13
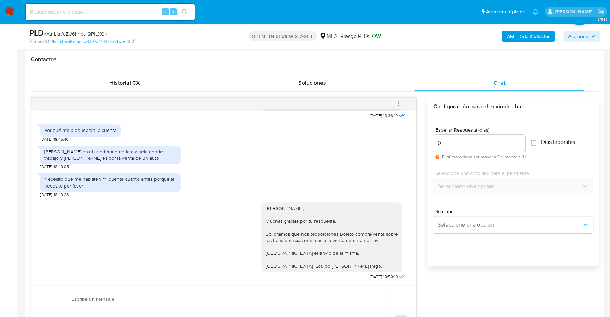
scroll to position [317, 0]
click at [128, 70] on div "Historial CX Soluciones Chat Id Estado Fecha de creación Origen Proceso Anterio…" at bounding box center [314, 216] width 579 height 292
click at [129, 71] on div "Historial CX Soluciones Chat Id Estado Fecha de creación Origen Proceso Anterio…" at bounding box center [314, 216] width 579 height 292
click at [139, 93] on div "18/08/2025 17:21:16 Hola, buenas tardes. Quería saber el por qué de éste mensaj…" at bounding box center [315, 224] width 568 height 263
click at [136, 82] on span "Historial CX" at bounding box center [124, 84] width 31 height 8
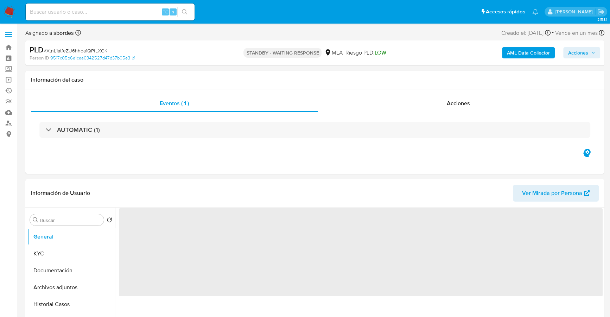
select select "10"
